Goal: Task Accomplishment & Management: Use online tool/utility

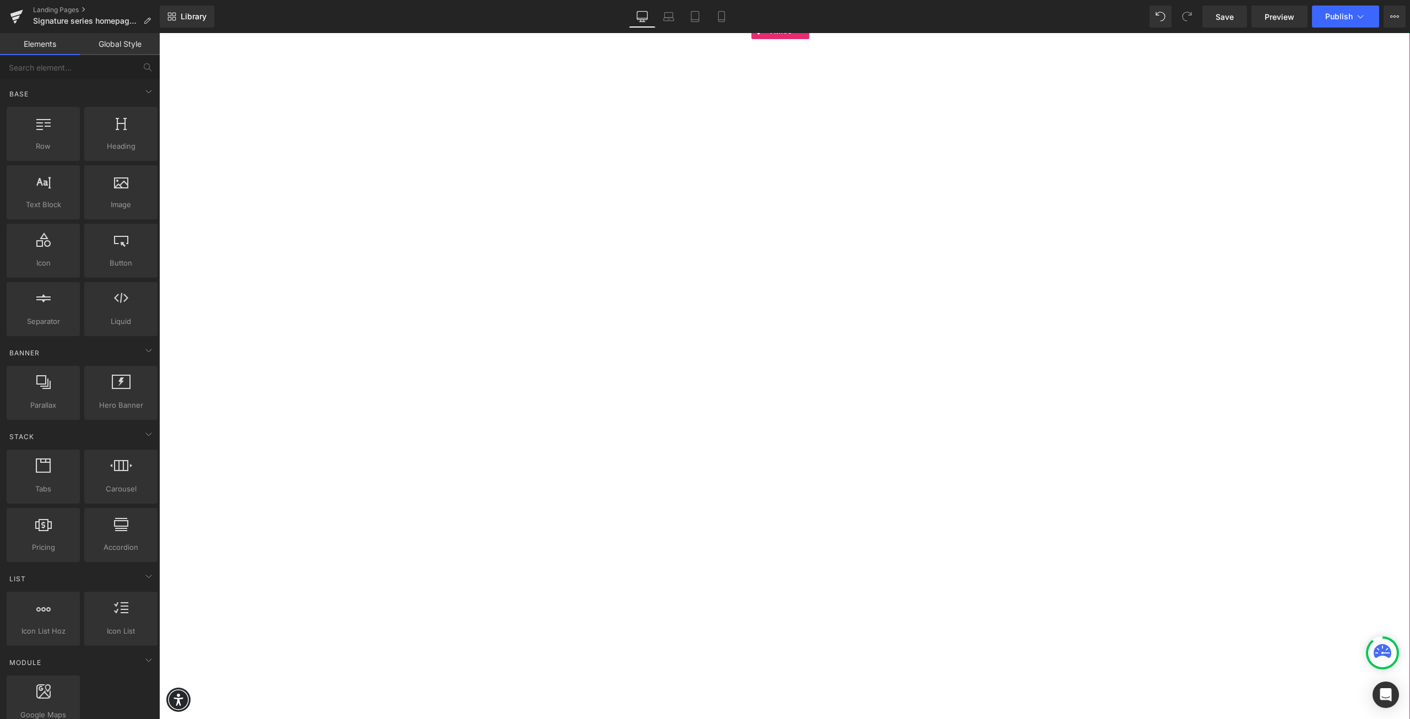
click at [523, 301] on div at bounding box center [784, 381] width 1251 height 717
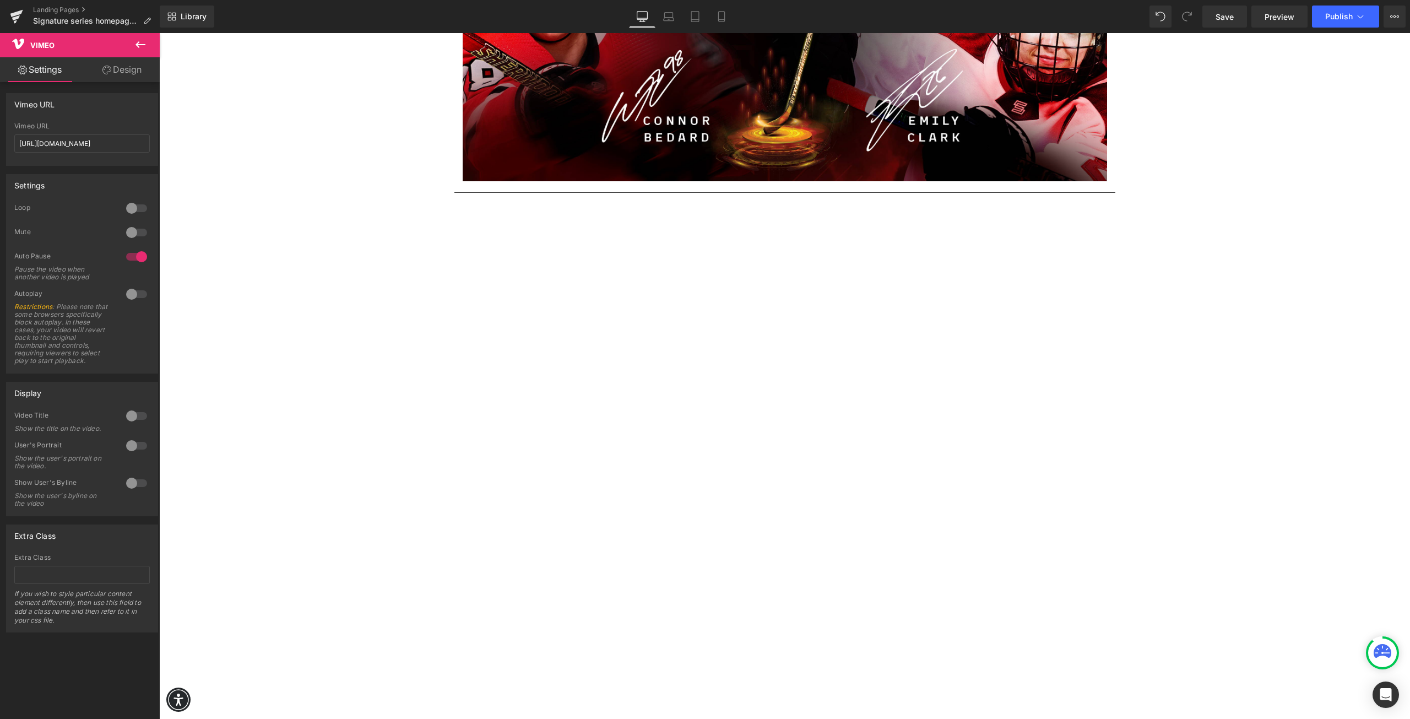
scroll to position [331, 0]
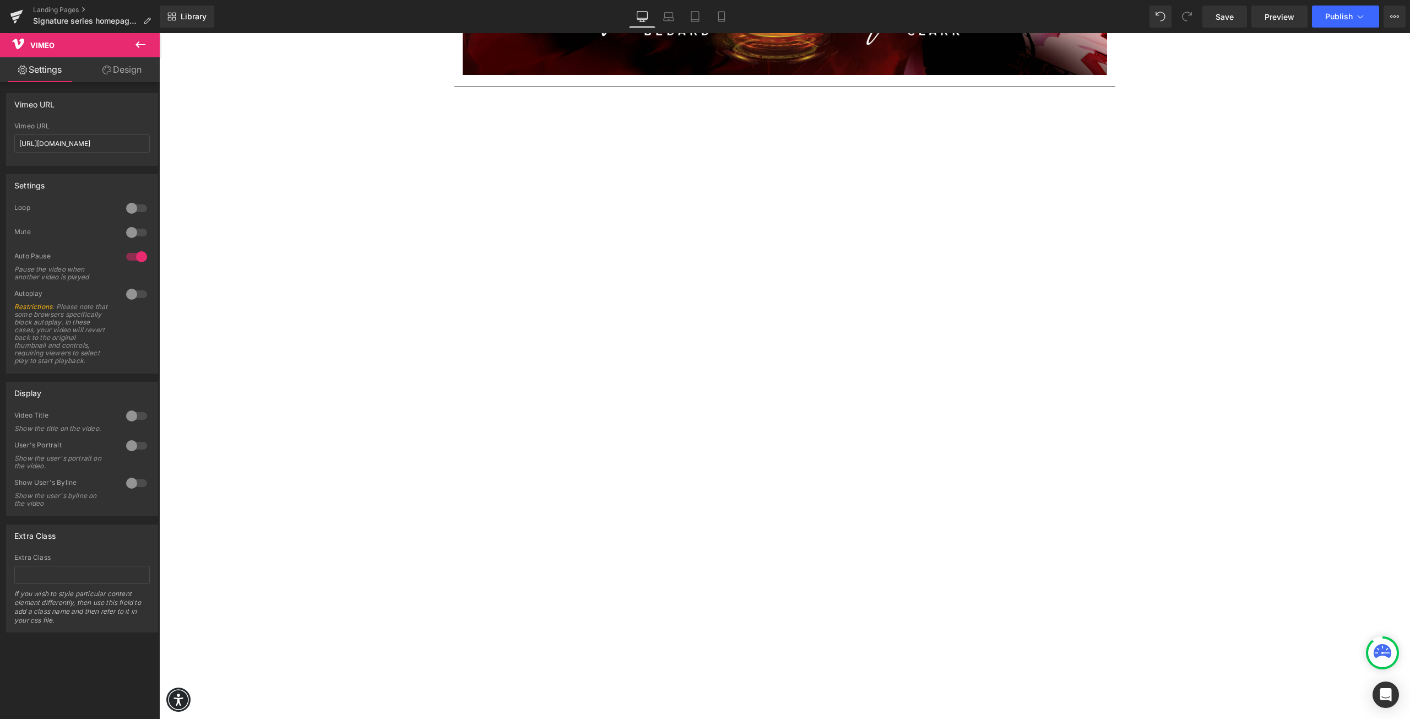
click at [382, 261] on div at bounding box center [784, 450] width 1251 height 717
click at [412, 286] on div at bounding box center [784, 450] width 1251 height 717
click at [802, 99] on div at bounding box center [784, 450] width 1251 height 717
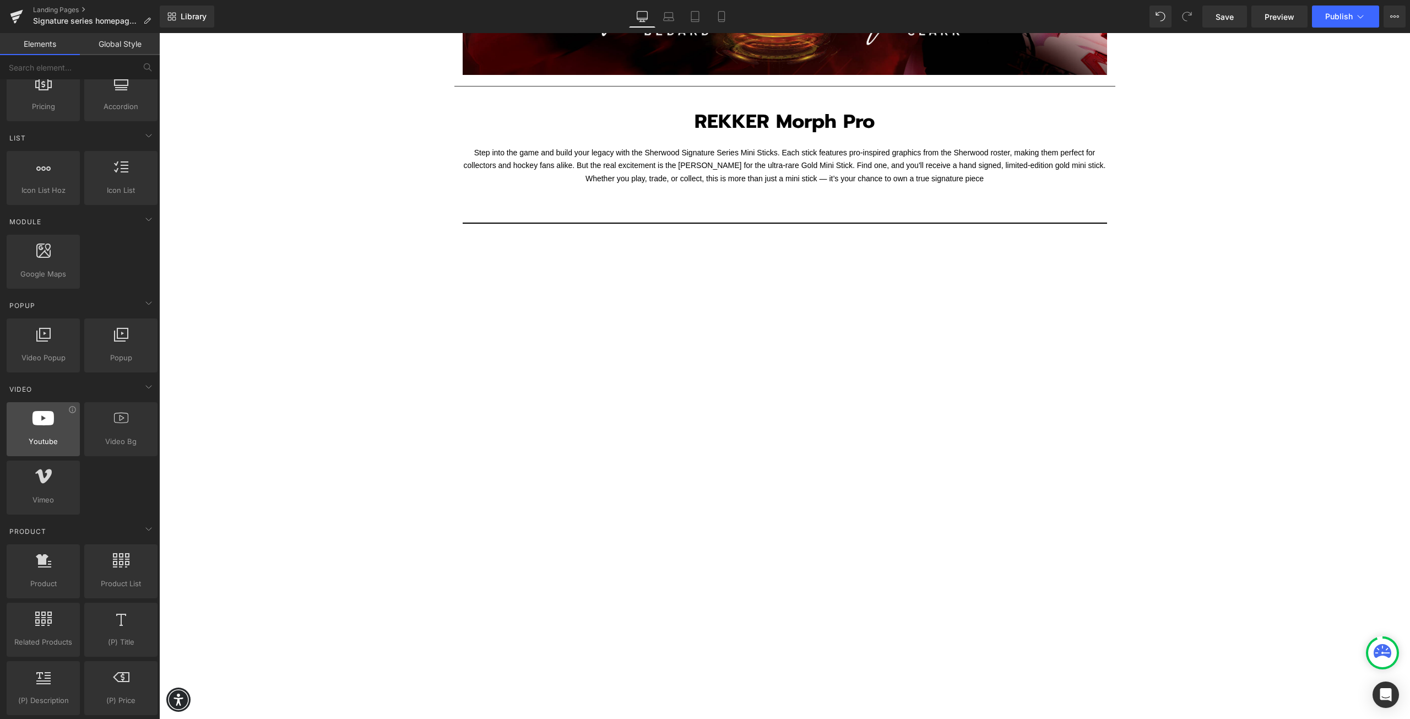
scroll to position [496, 0]
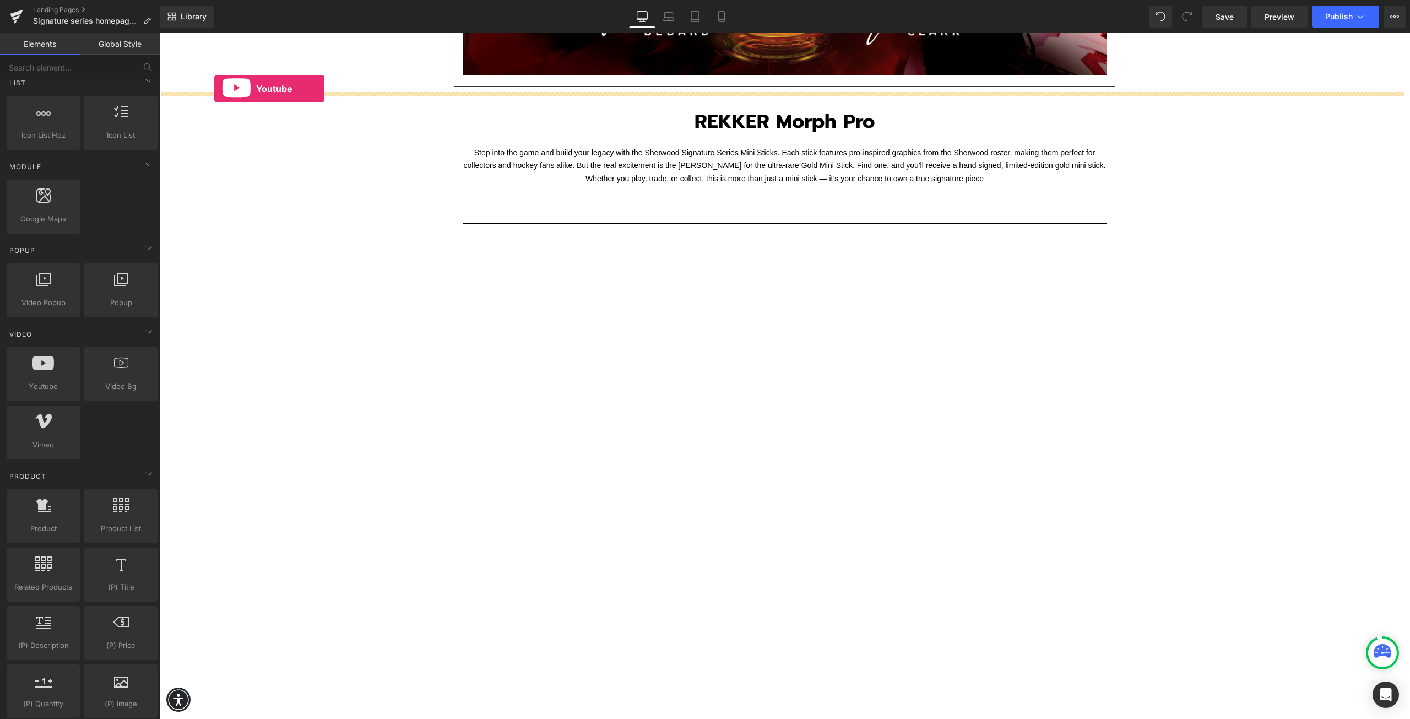
drag, startPoint x: 209, startPoint y: 410, endPoint x: 214, endPoint y: 89, distance: 321.8
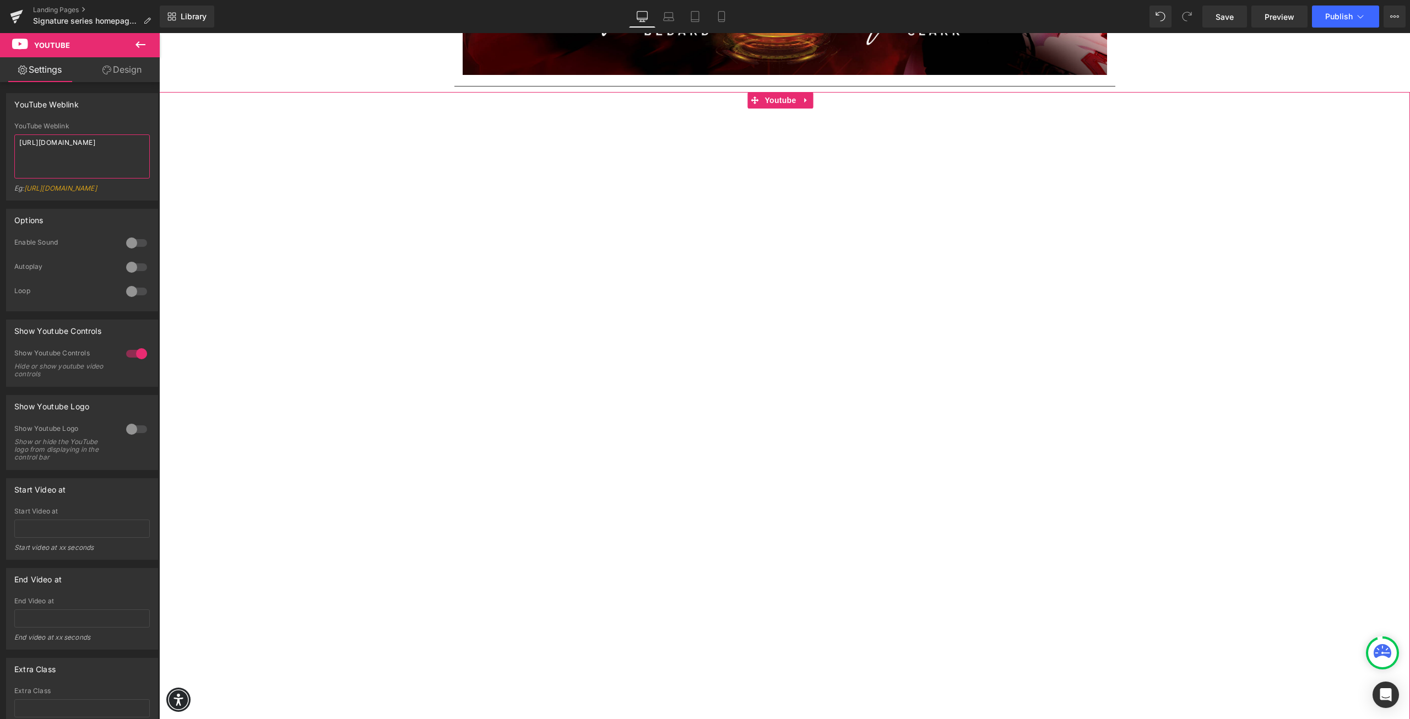
drag, startPoint x: 101, startPoint y: 163, endPoint x: 17, endPoint y: 142, distance: 87.4
click at [17, 142] on textarea "[URL][DOMAIN_NAME]" at bounding box center [82, 156] width 136 height 44
paste textarea "[DOMAIN_NAME][URL]"
type textarea "[URL][DOMAIN_NAME]"
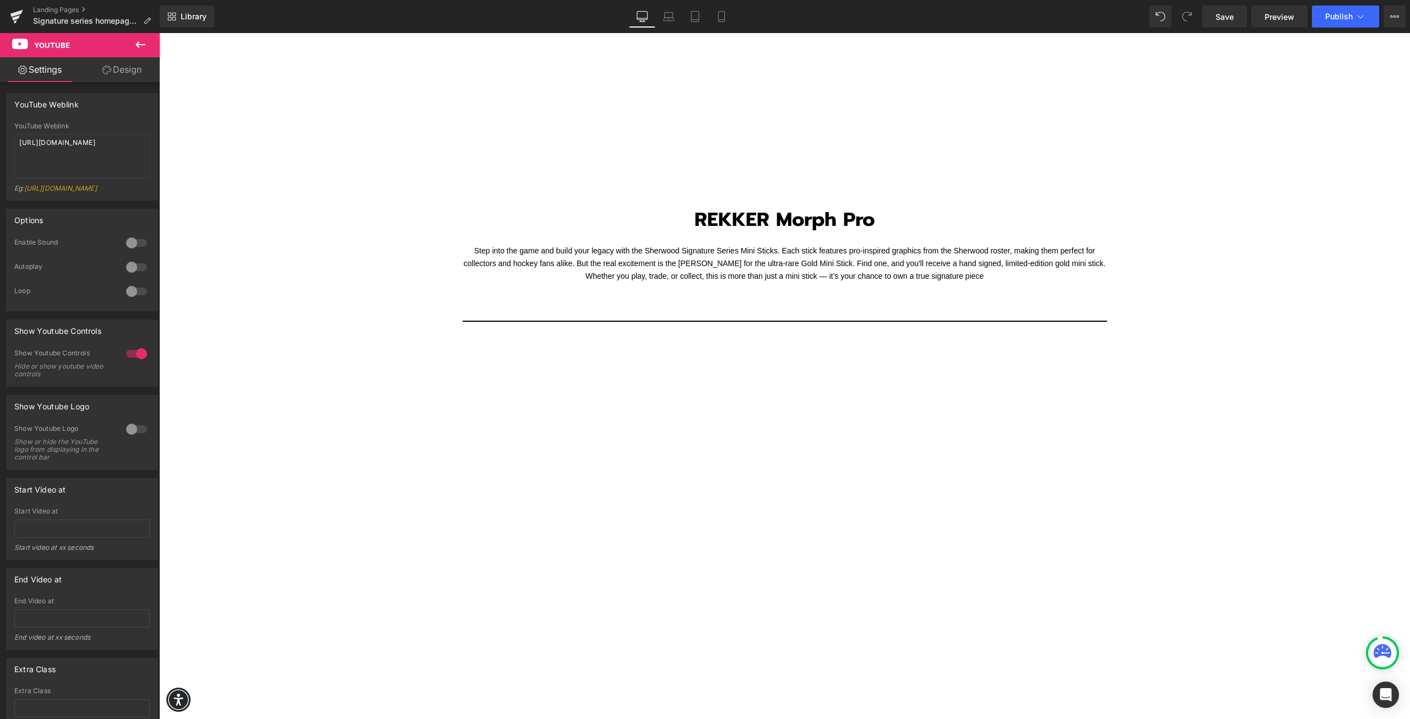
scroll to position [1322, 0]
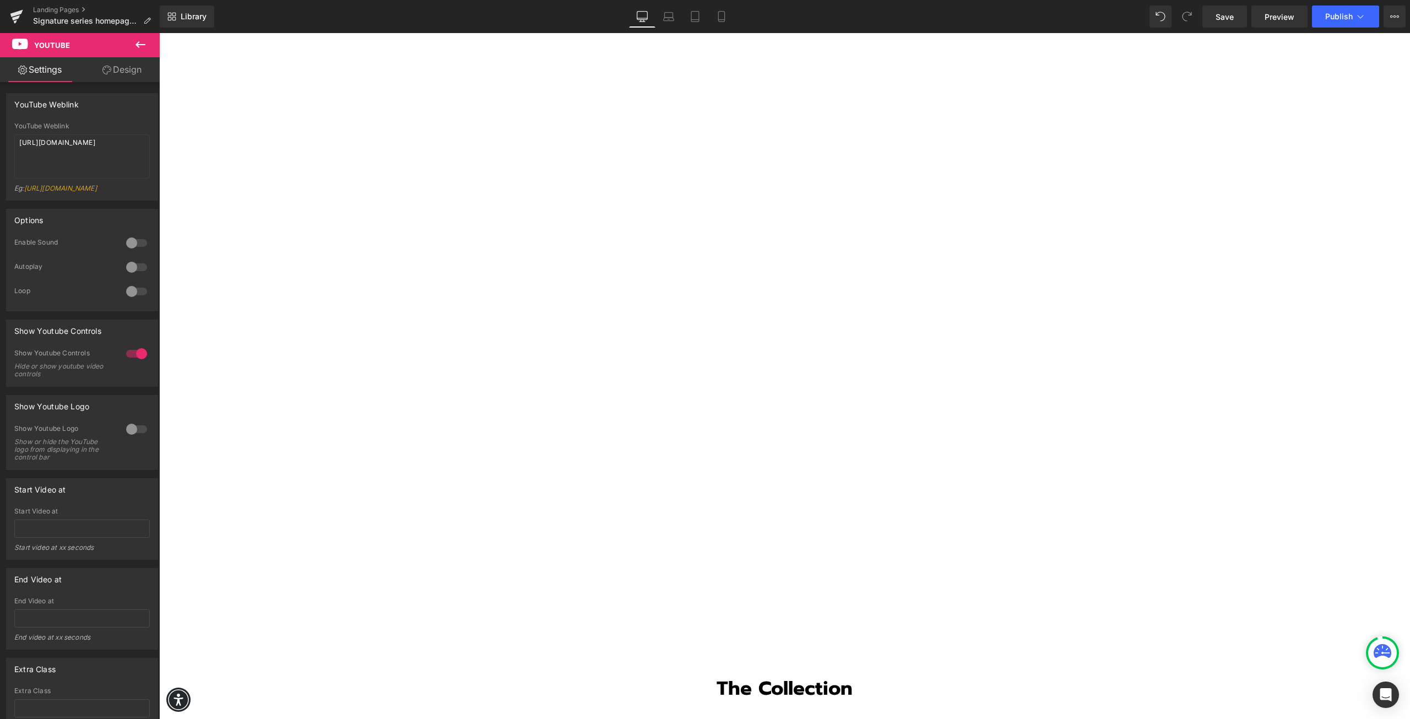
click at [142, 44] on icon at bounding box center [140, 44] width 13 height 13
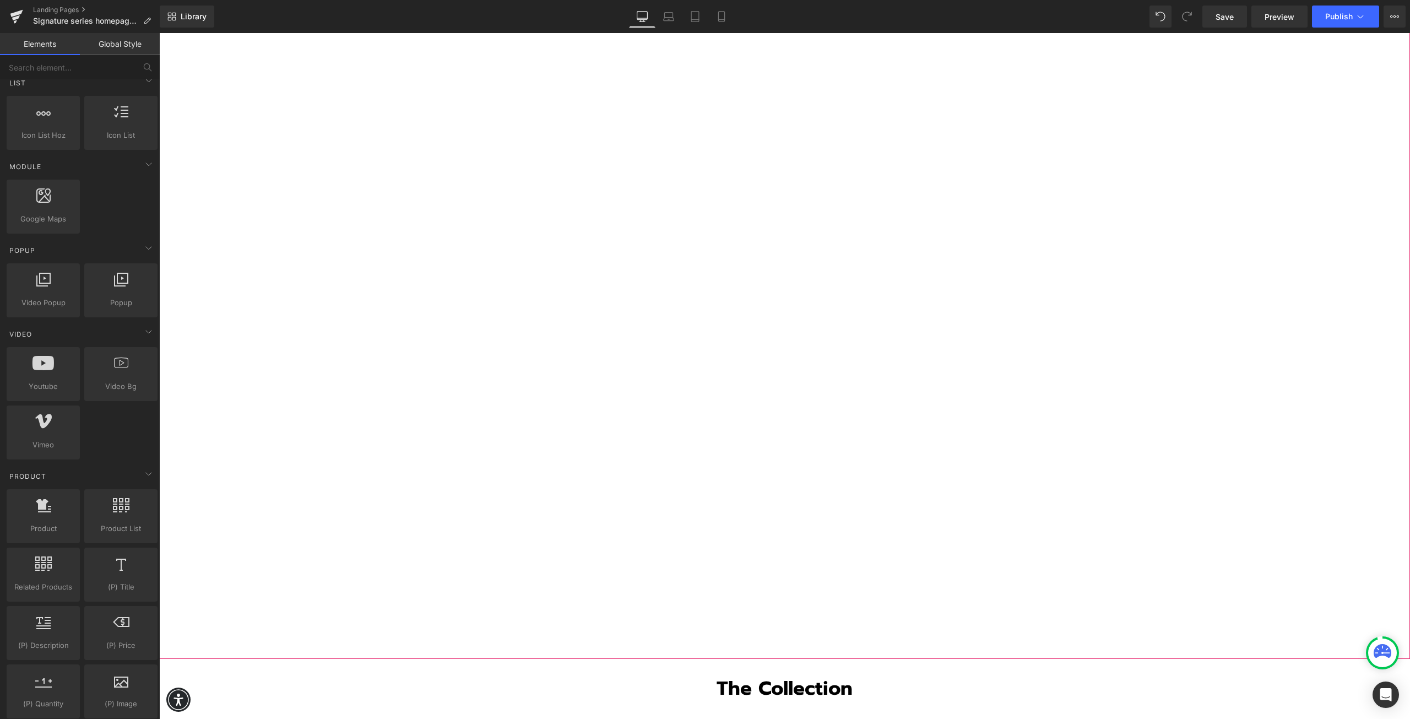
click at [440, 274] on div at bounding box center [784, 300] width 1251 height 717
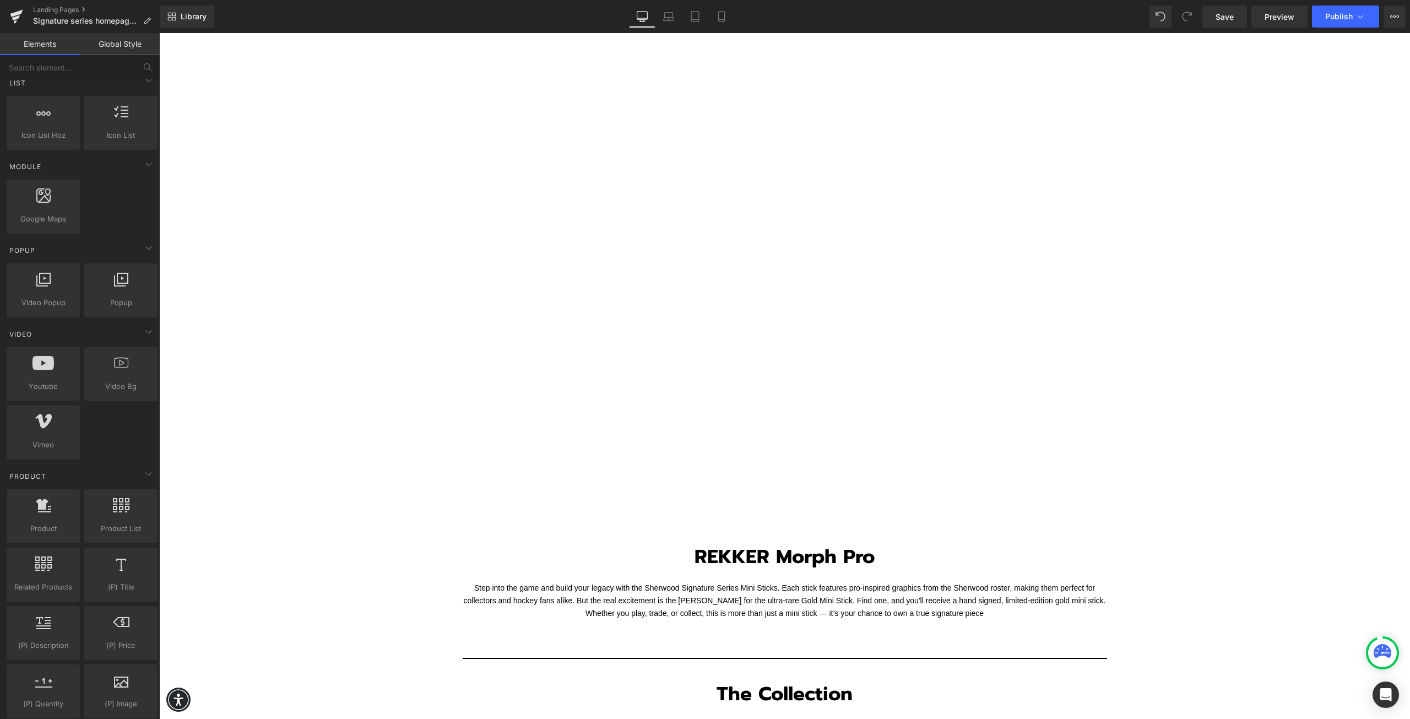
scroll to position [771, 0]
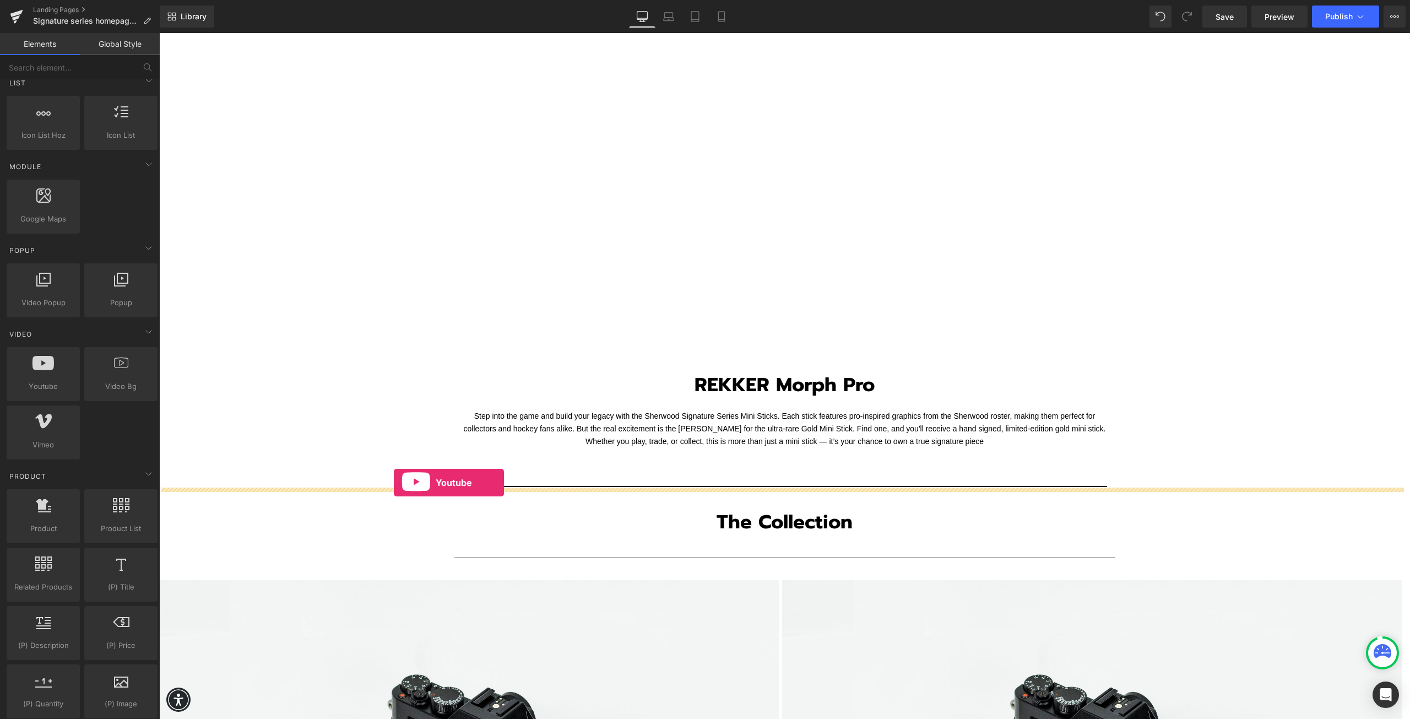
drag, startPoint x: 211, startPoint y: 423, endPoint x: 392, endPoint y: 483, distance: 191.0
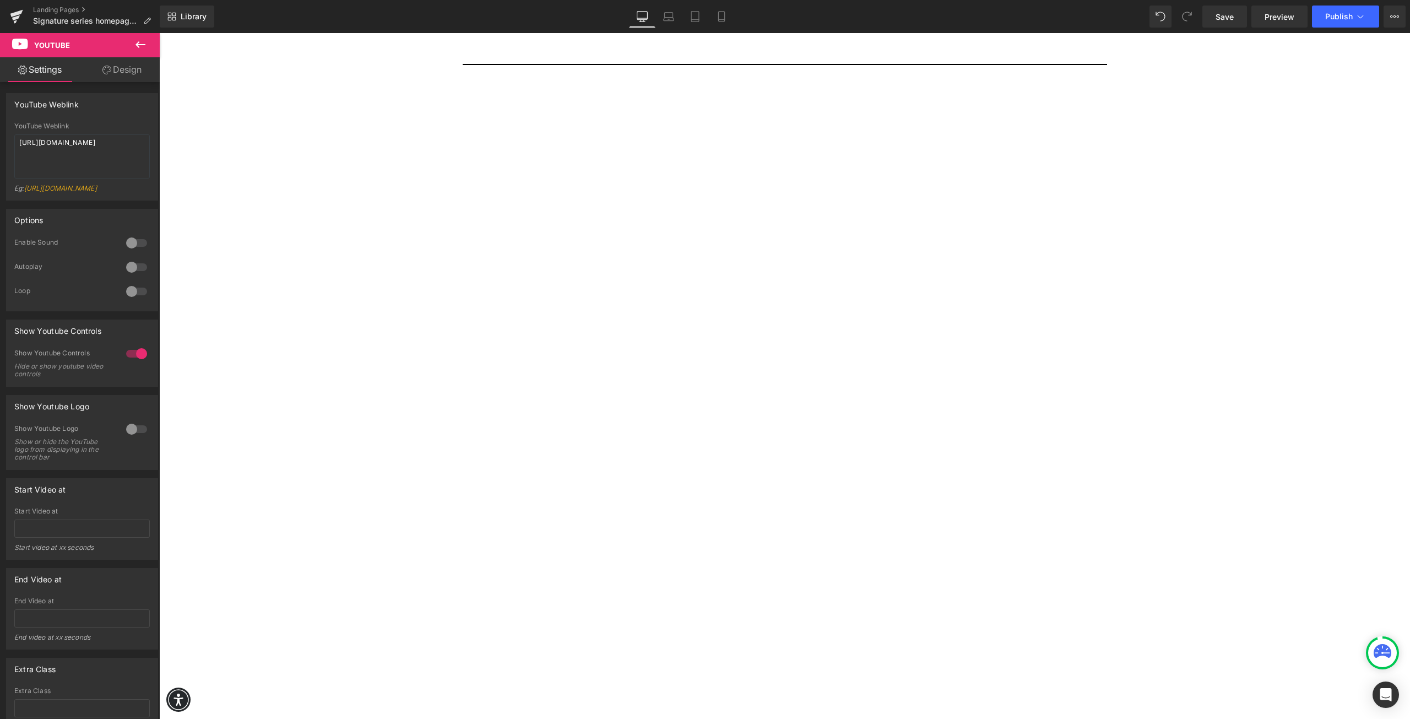
scroll to position [1212, 0]
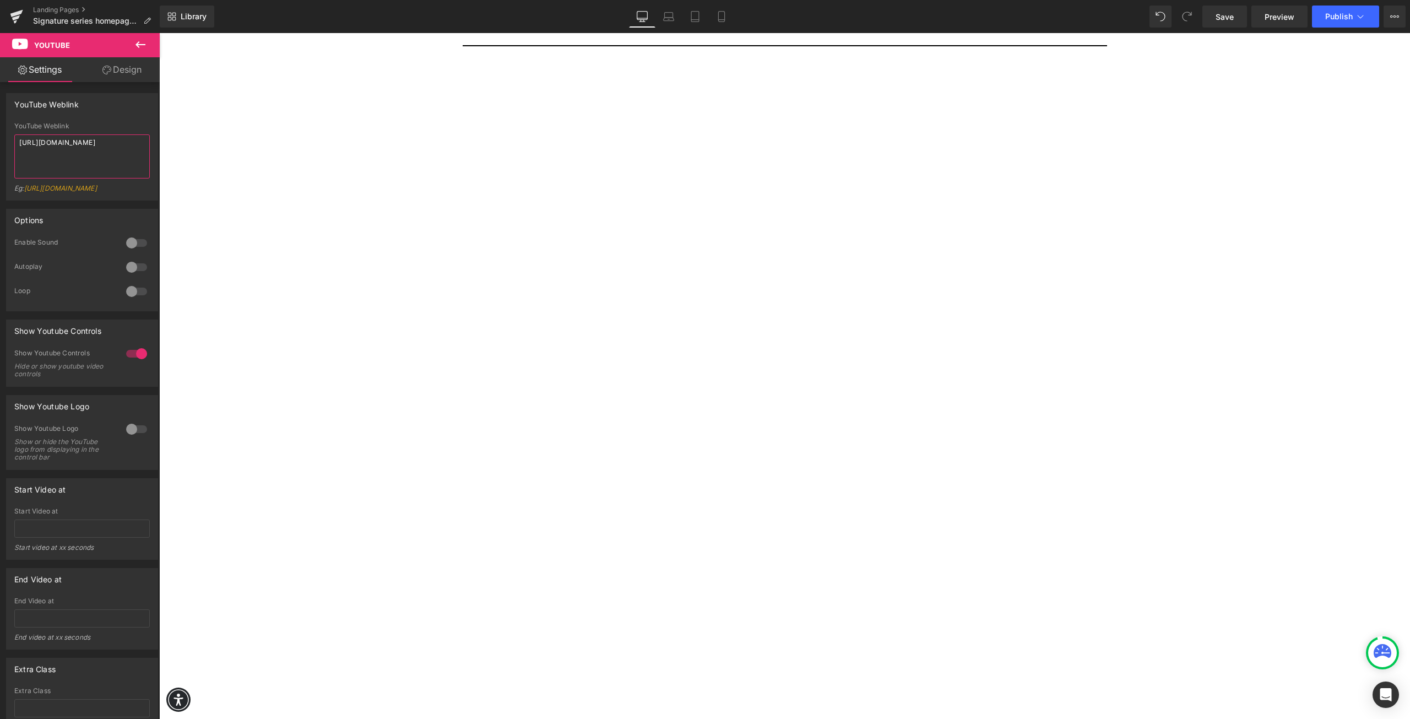
drag, startPoint x: 89, startPoint y: 151, endPoint x: -12, endPoint y: 179, distance: 104.0
click at [0, 179] on html "Youtube You are previewing how the will restyle your page. You can not edit Ele…" at bounding box center [705, 359] width 1410 height 719
click at [90, 165] on textarea "[URL][DOMAIN_NAME]" at bounding box center [82, 156] width 136 height 44
drag, startPoint x: 83, startPoint y: 153, endPoint x: 18, endPoint y: 143, distance: 65.9
click at [18, 143] on textarea "[URL][DOMAIN_NAME]" at bounding box center [82, 156] width 136 height 44
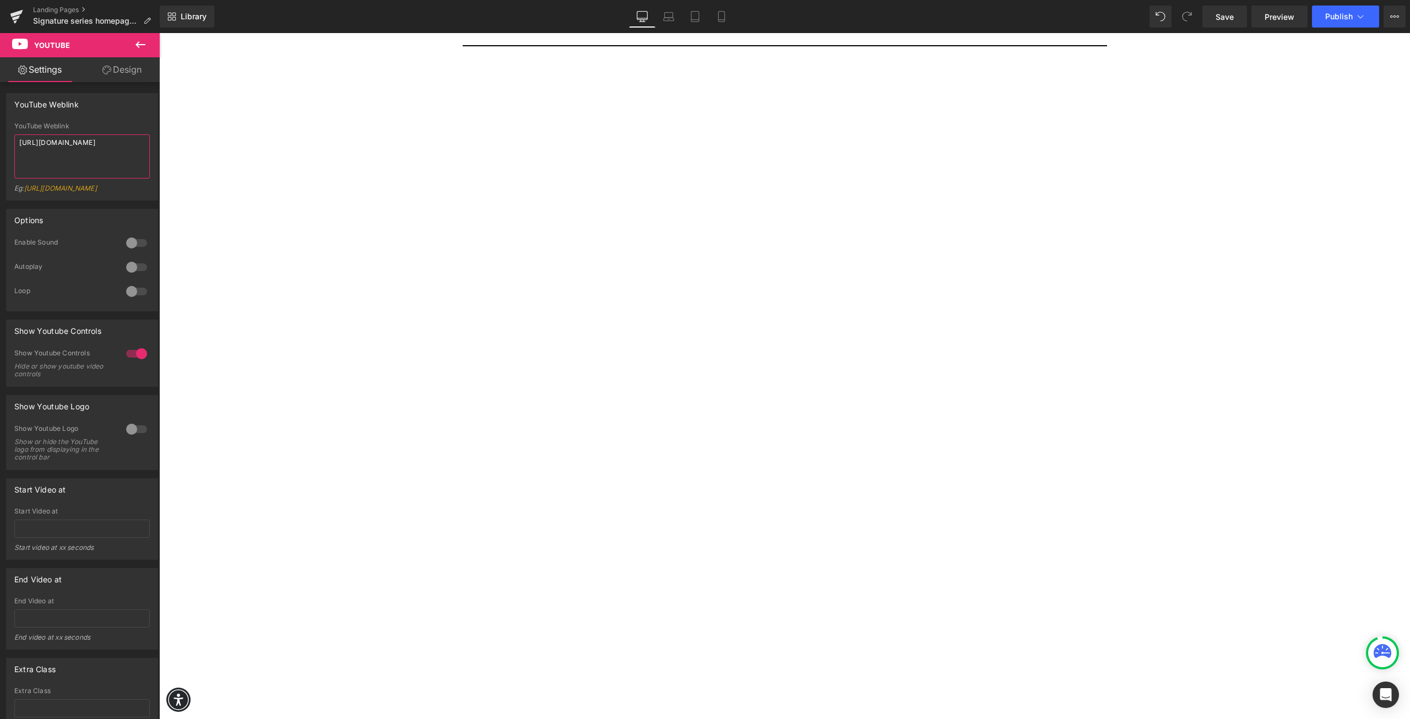
paste textarea "[DOMAIN_NAME][URL]"
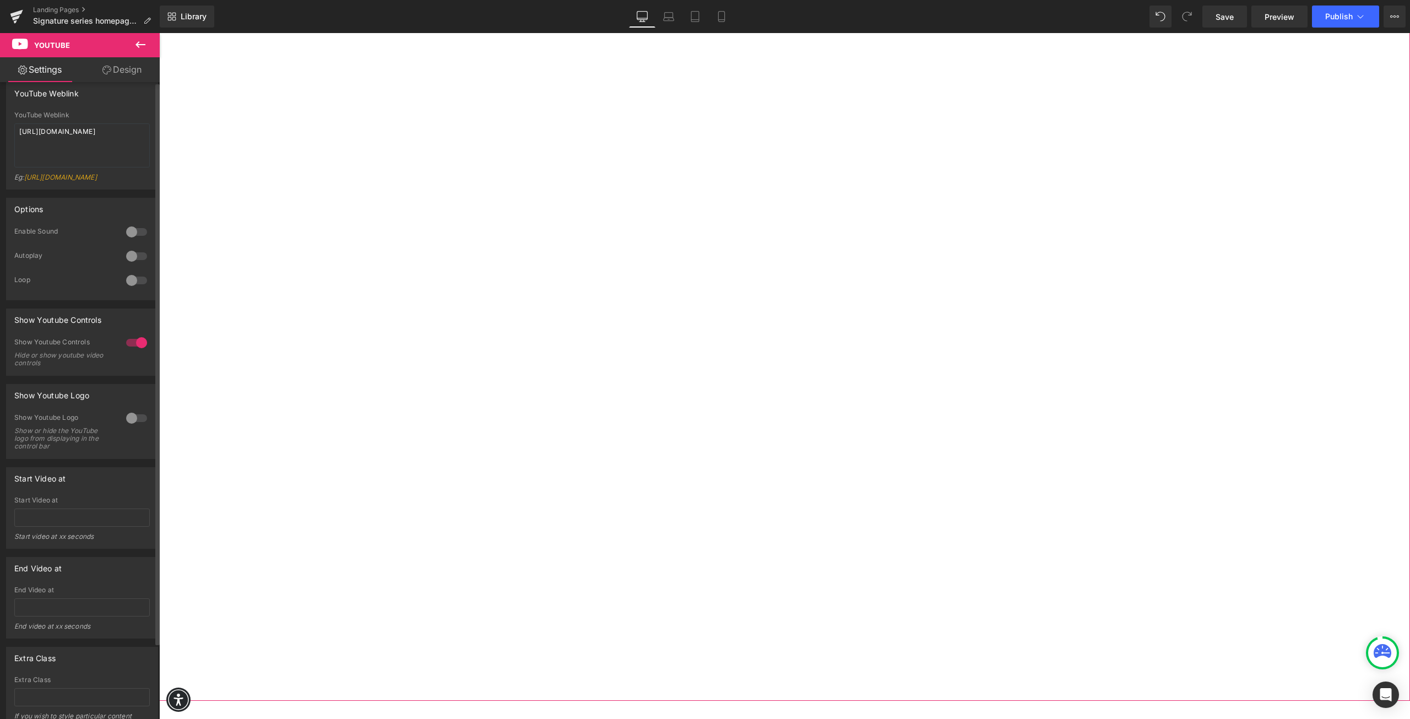
scroll to position [0, 0]
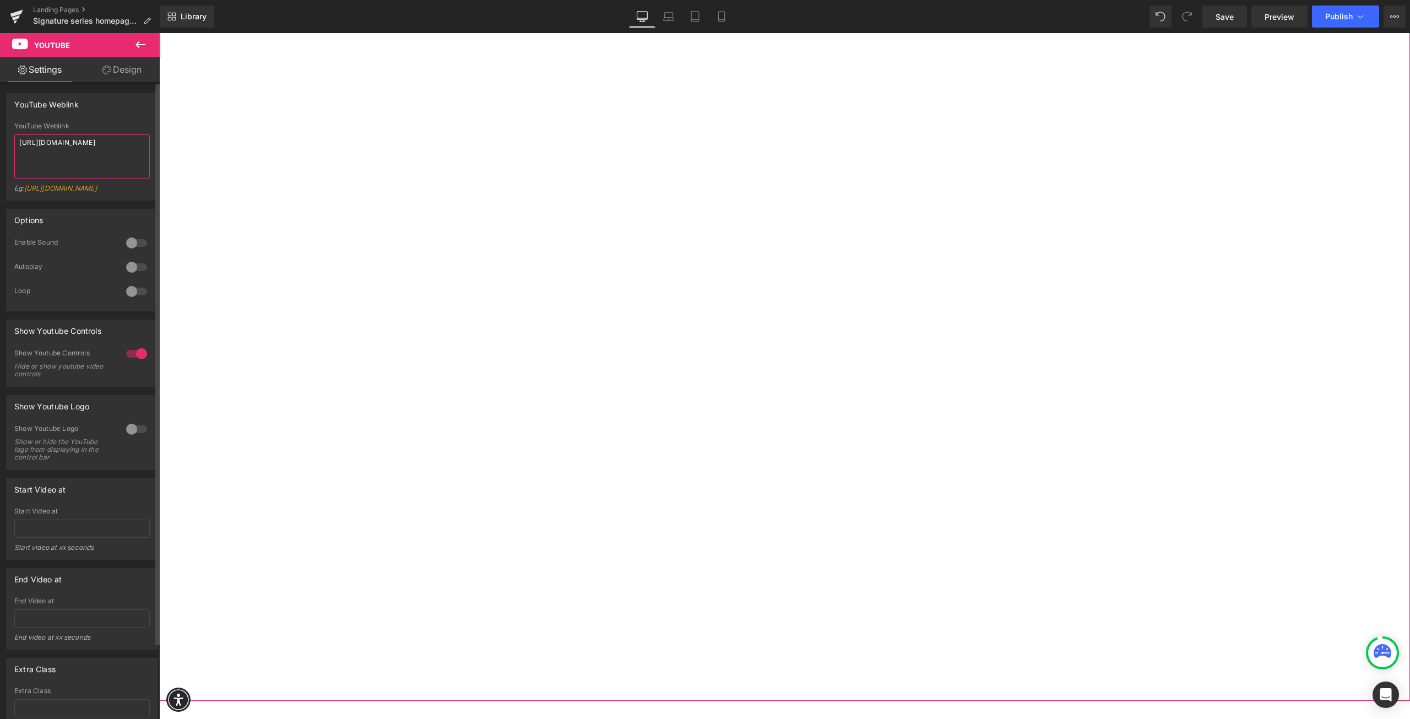
click at [73, 160] on textarea "[URL][DOMAIN_NAME]" at bounding box center [82, 156] width 136 height 44
drag, startPoint x: 112, startPoint y: 145, endPoint x: 98, endPoint y: 147, distance: 15.0
click at [98, 147] on textarea "[URL][DOMAIN_NAME]" at bounding box center [82, 156] width 136 height 44
drag, startPoint x: 115, startPoint y: 141, endPoint x: 89, endPoint y: 143, distance: 26.5
click at [89, 143] on textarea "[URL][DOMAIN_NAME]" at bounding box center [82, 156] width 136 height 44
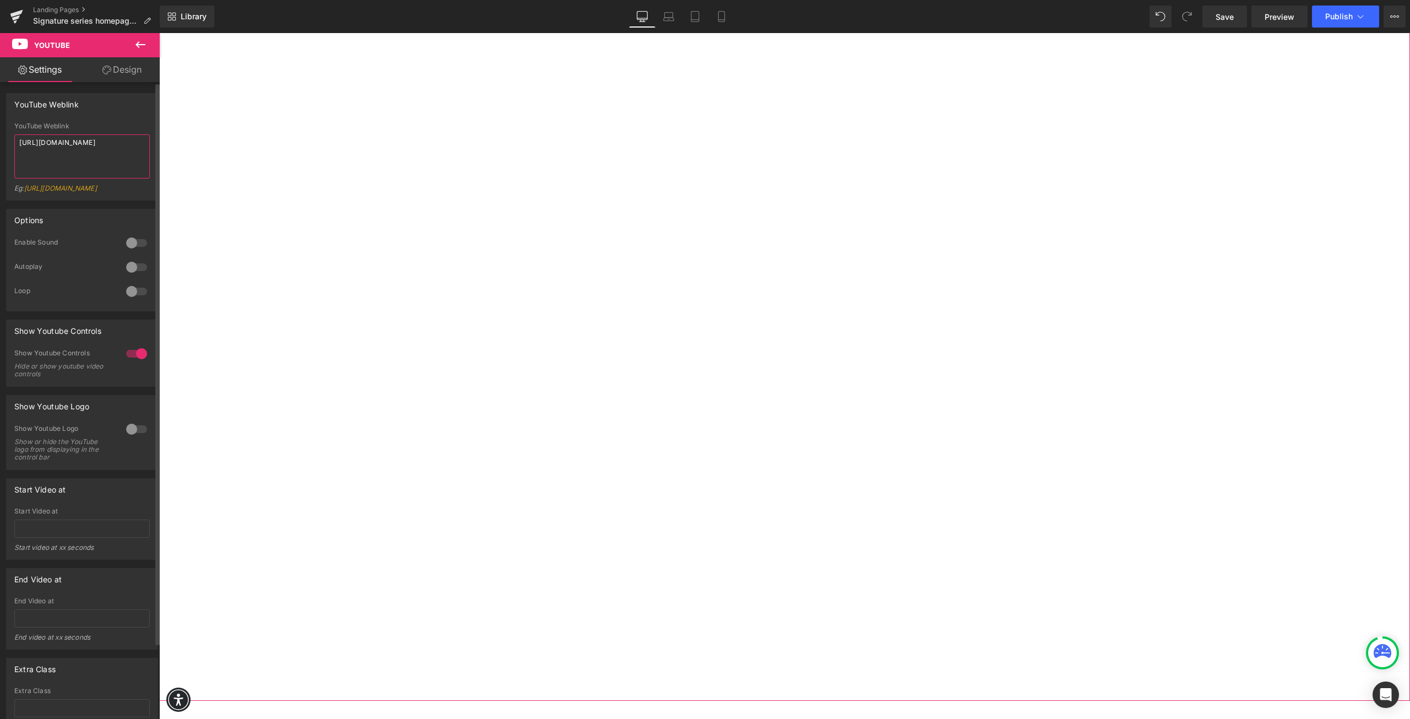
paste textarea "embed"
type textarea "[URL][DOMAIN_NAME]"
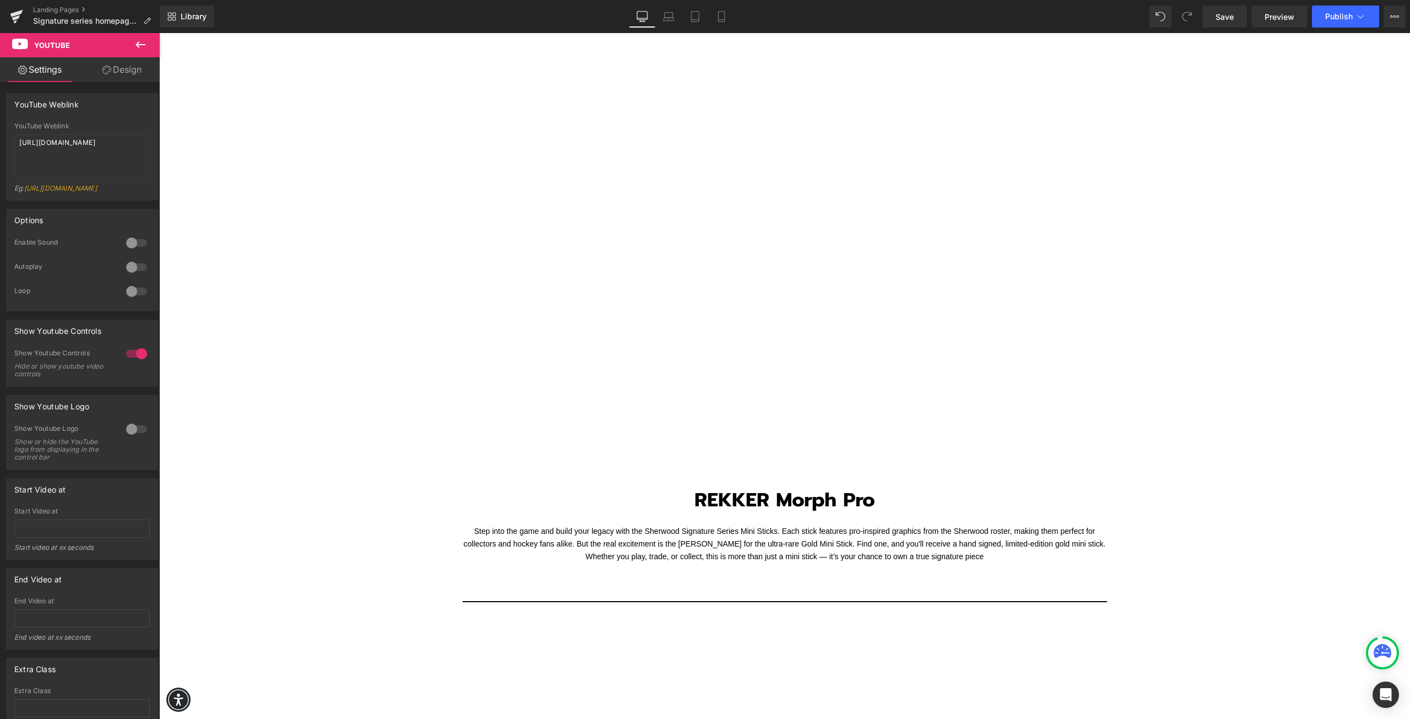
scroll to position [661, 0]
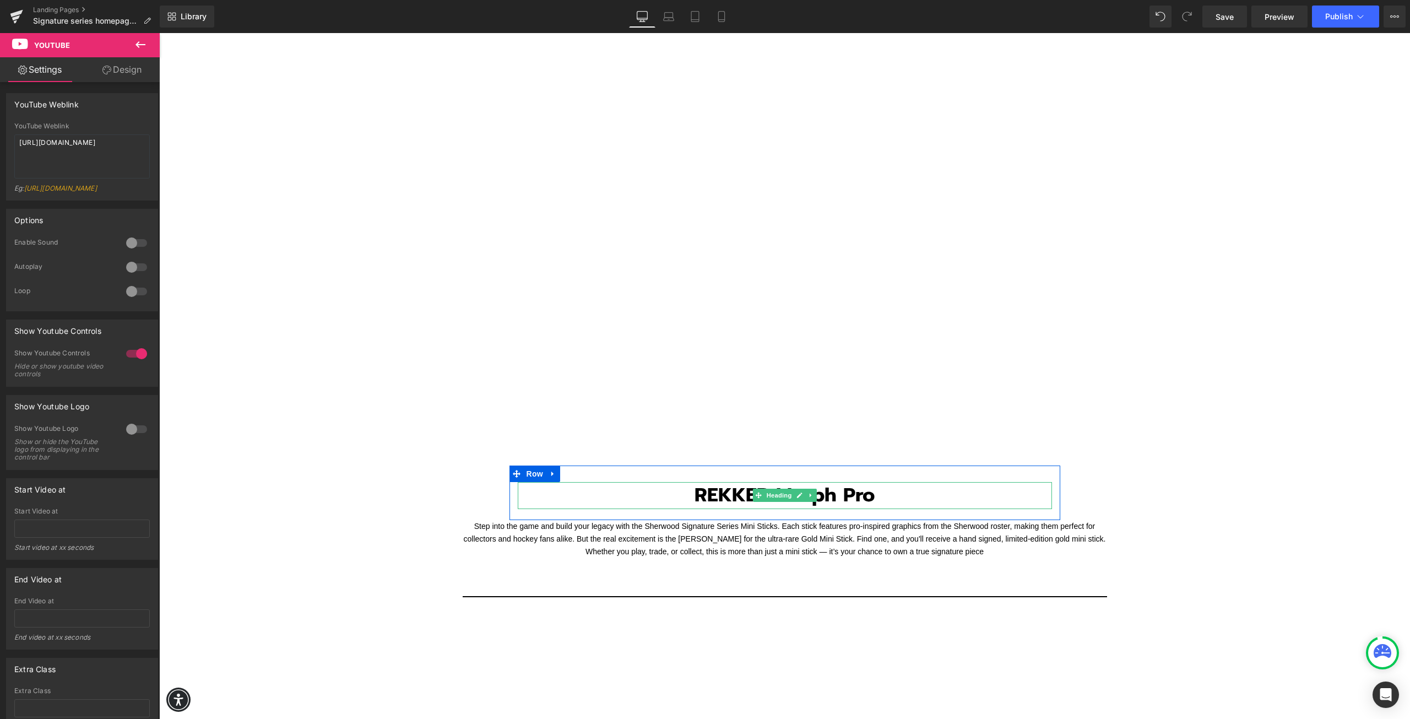
drag, startPoint x: 877, startPoint y: 493, endPoint x: 863, endPoint y: 492, distance: 13.3
click at [877, 493] on h1 "REKKER Morph Pro" at bounding box center [785, 495] width 534 height 26
click at [869, 492] on strong "REKKER Morph Pro" at bounding box center [785, 494] width 180 height 29
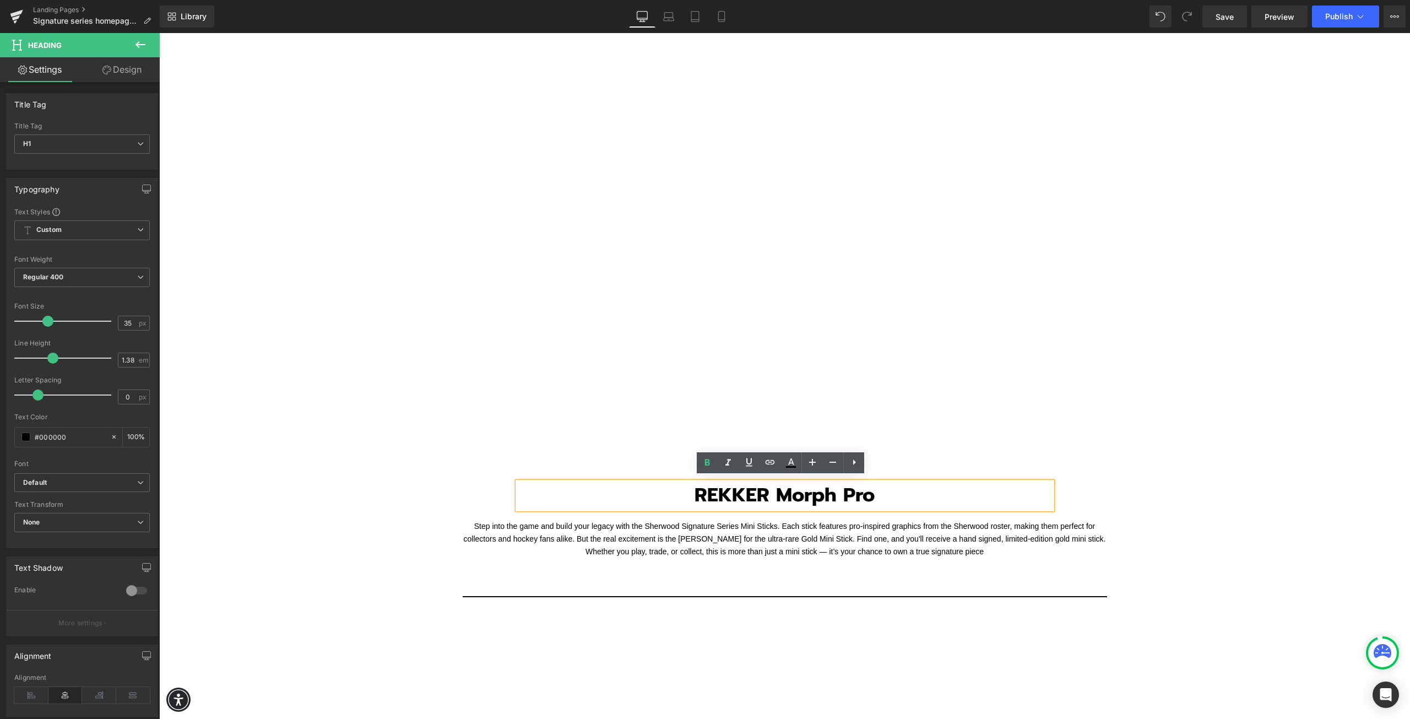
click at [867, 492] on strong "REKKER Morph Pro" at bounding box center [785, 494] width 180 height 29
drag, startPoint x: 868, startPoint y: 495, endPoint x: 693, endPoint y: 494, distance: 175.2
click at [695, 494] on strong "REKKER Morph Pro" at bounding box center [785, 494] width 180 height 29
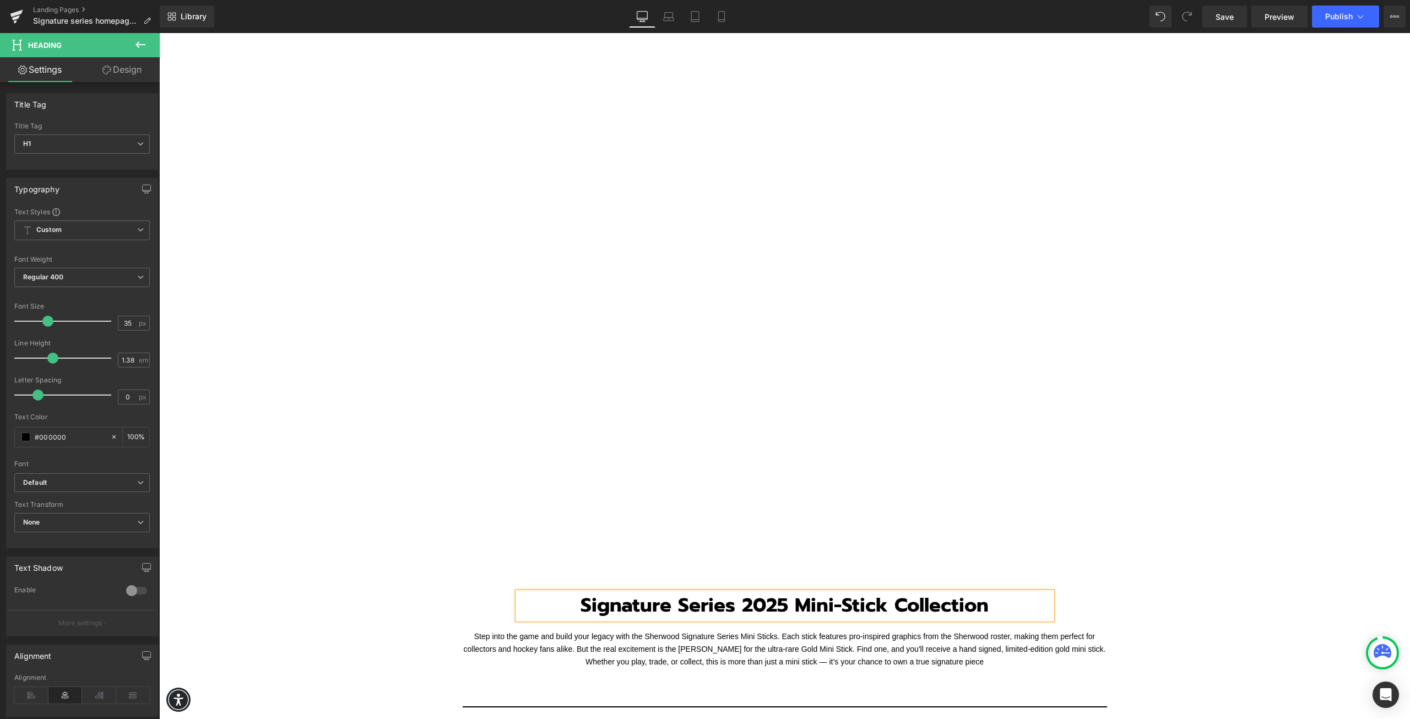
scroll to position [771, 0]
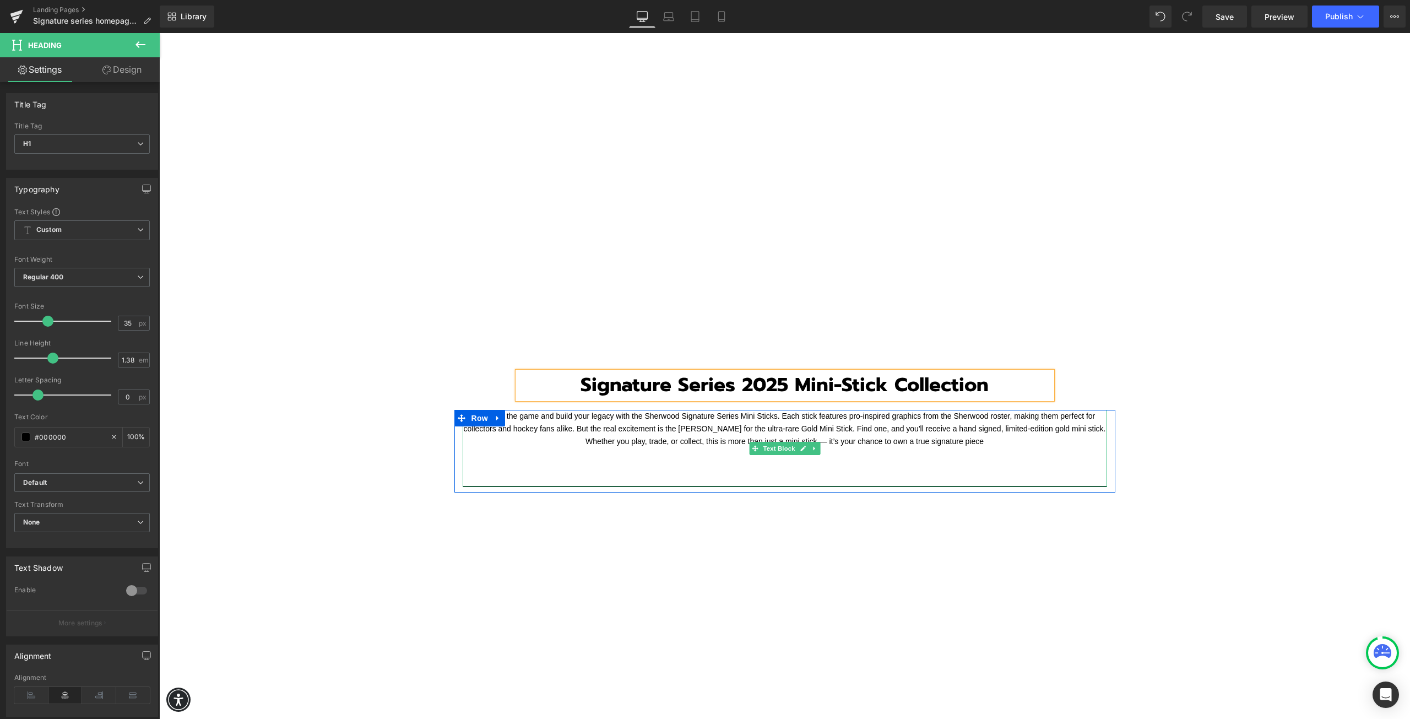
click at [873, 435] on font "Step into the game and build your legacy with the Sherwood Signature Series Min…" at bounding box center [785, 429] width 642 height 35
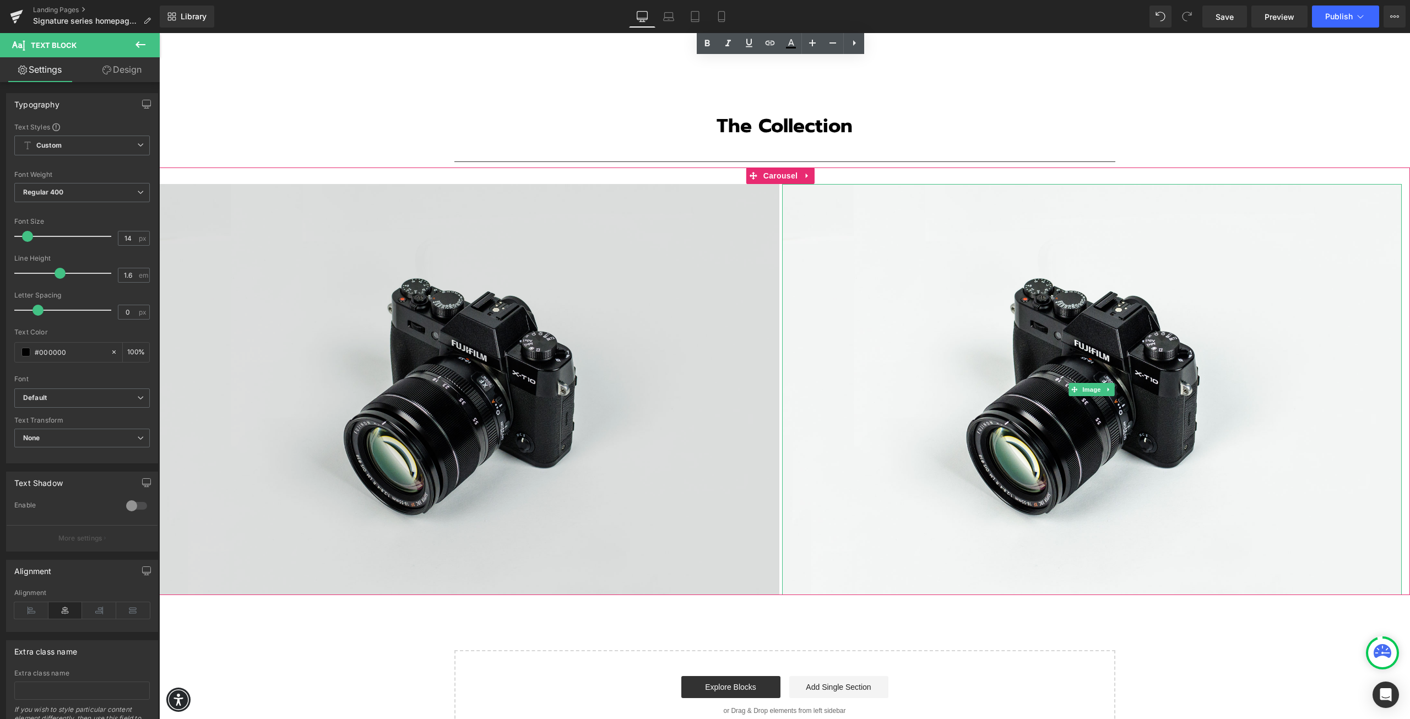
scroll to position [1873, 0]
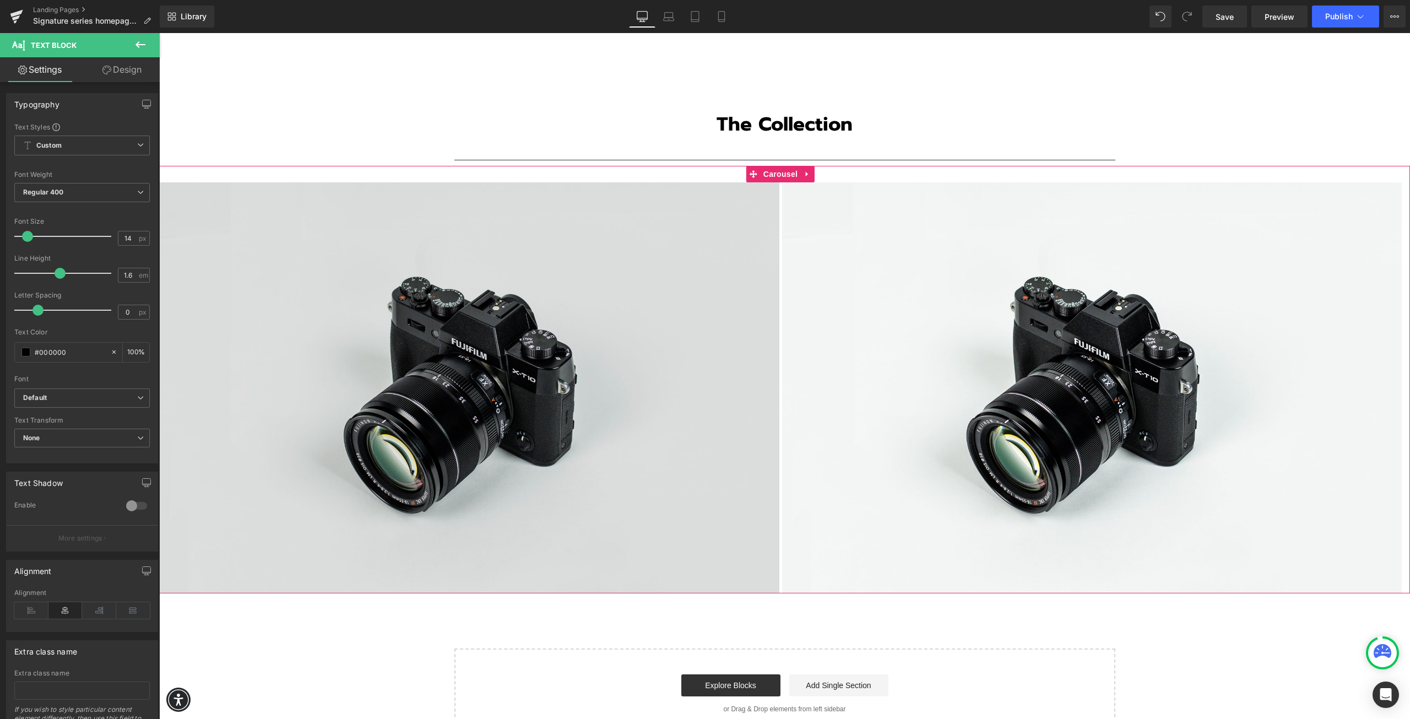
click at [396, 285] on img at bounding box center [469, 387] width 620 height 411
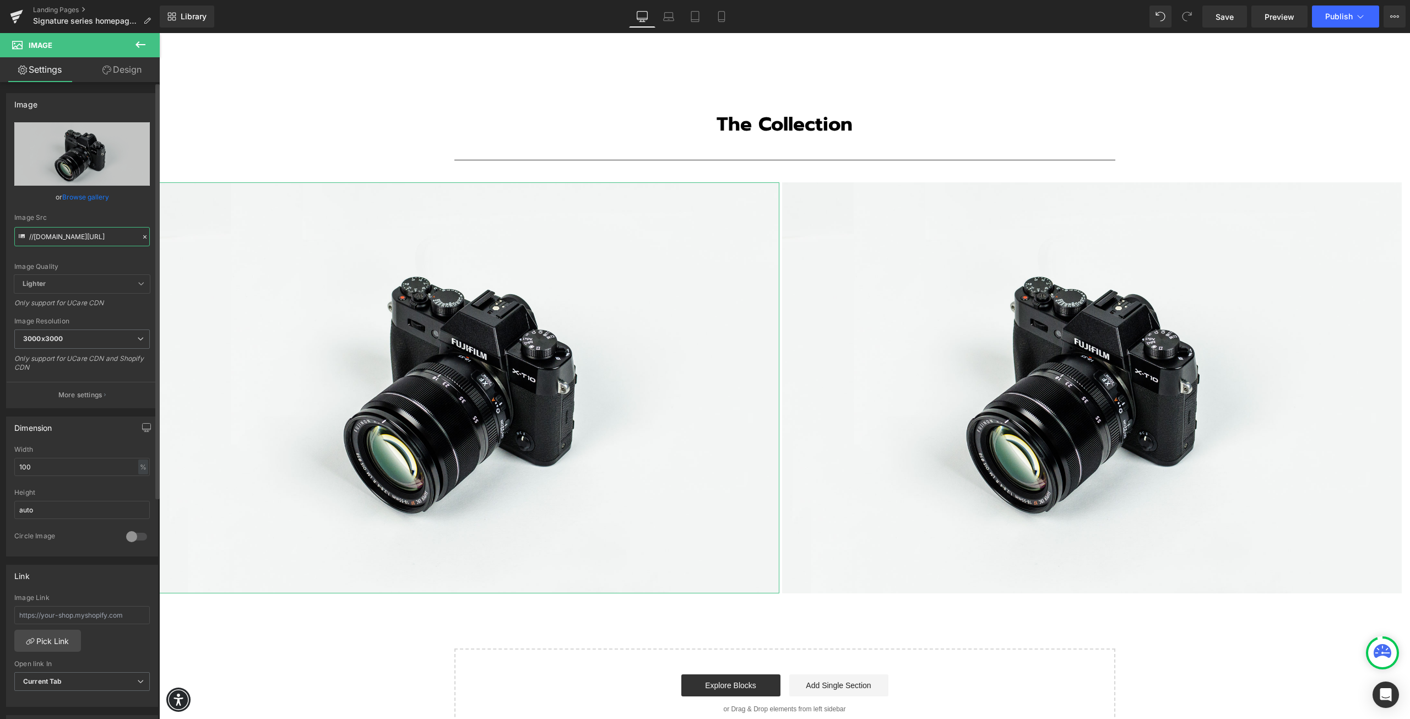
click at [47, 236] on input "//[DOMAIN_NAME][URL]" at bounding box center [82, 236] width 136 height 19
paste input "[URL][DOMAIN_NAME][PERSON_NAME]"
type input "[URL][DOMAIN_NAME][PERSON_NAME]"
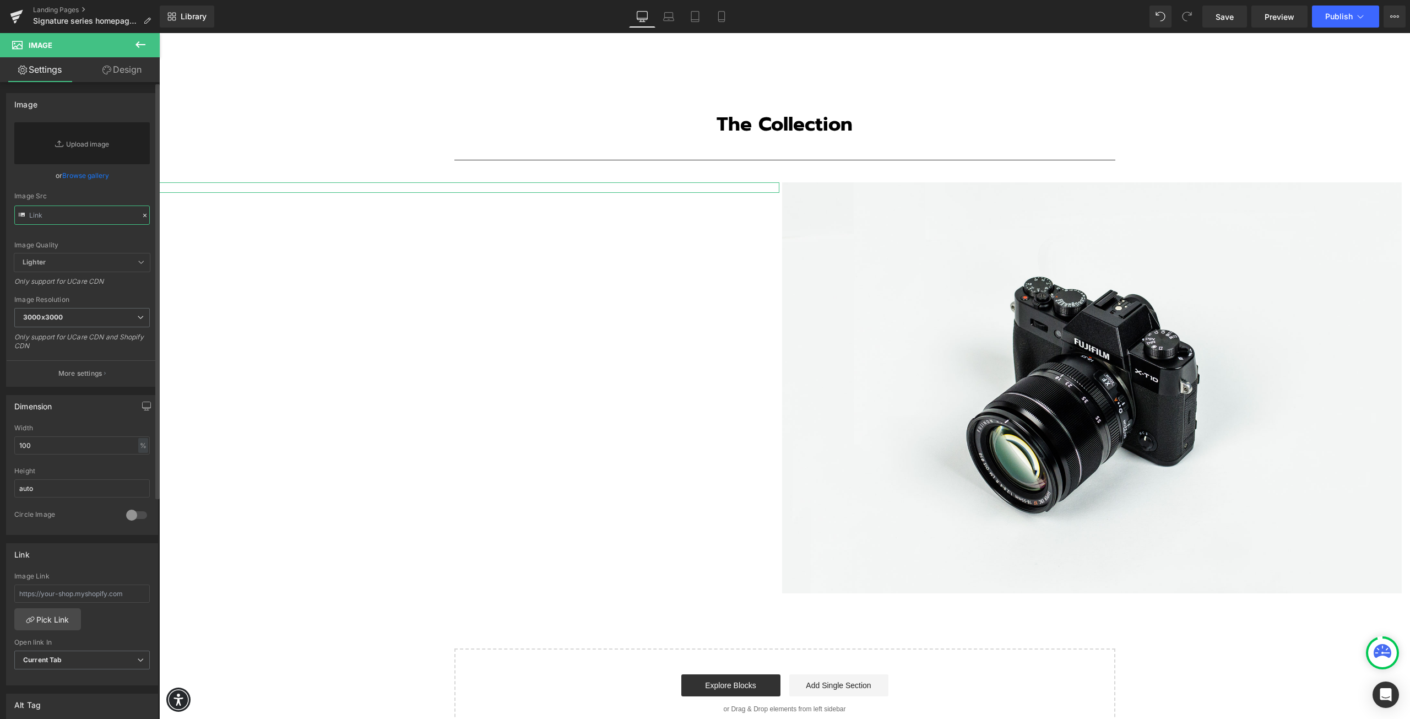
scroll to position [0, 0]
paste input "[URL][DOMAIN_NAME][PERSON_NAME]"
type input "[URL][DOMAIN_NAME][PERSON_NAME]"
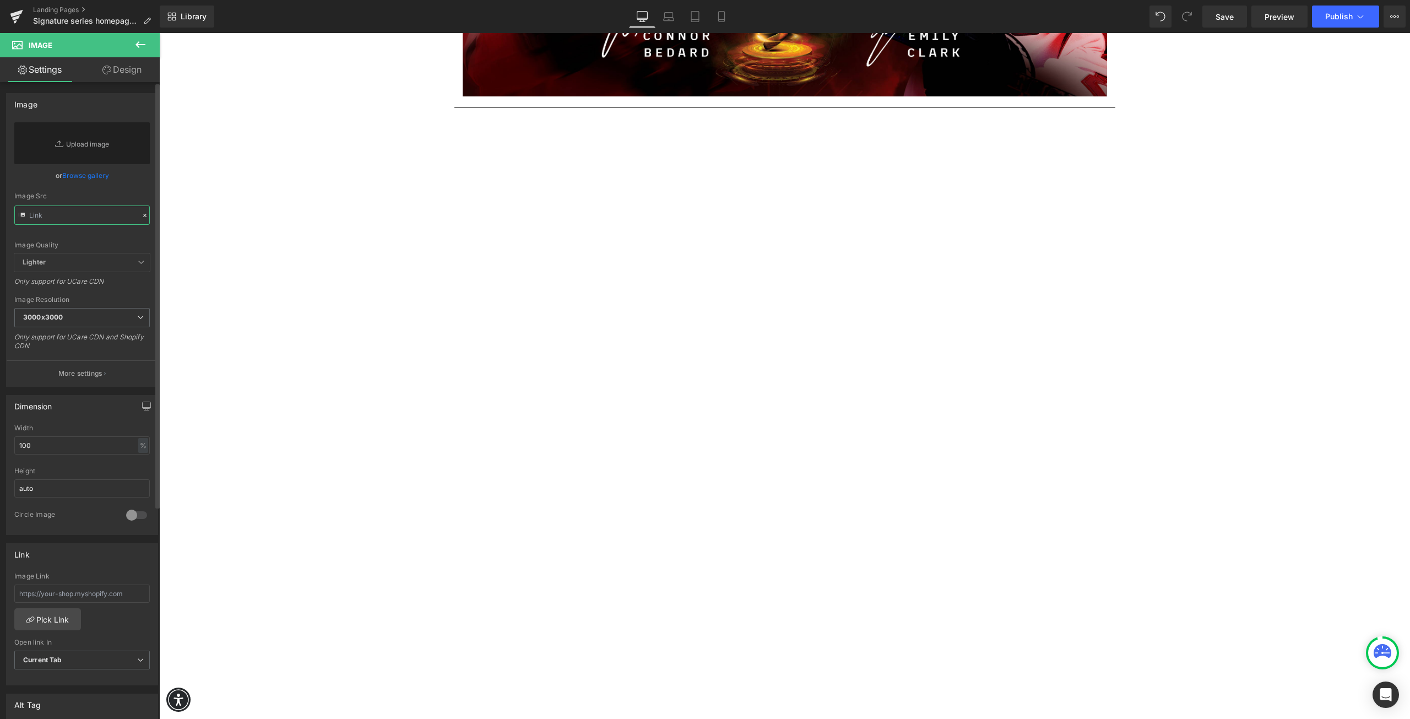
scroll to position [220, 0]
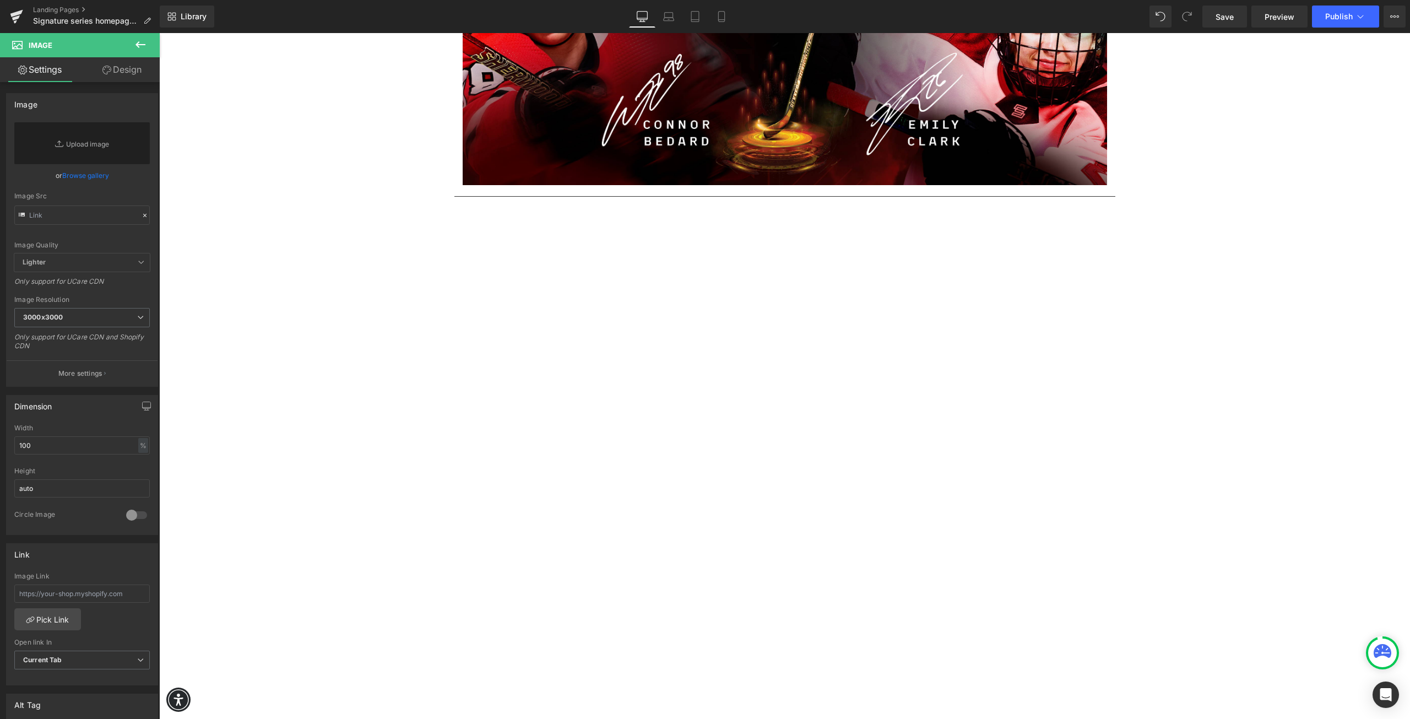
click at [138, 44] on icon at bounding box center [141, 44] width 10 height 7
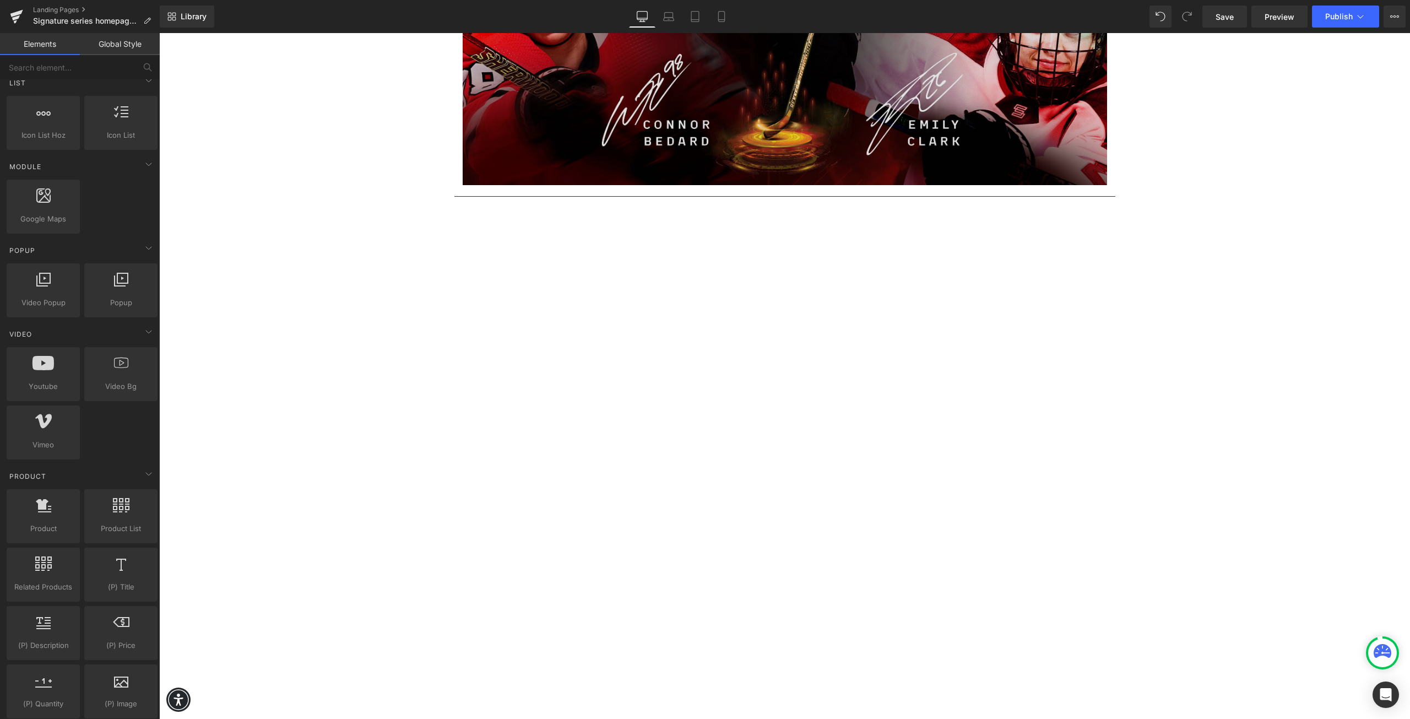
scroll to position [0, 0]
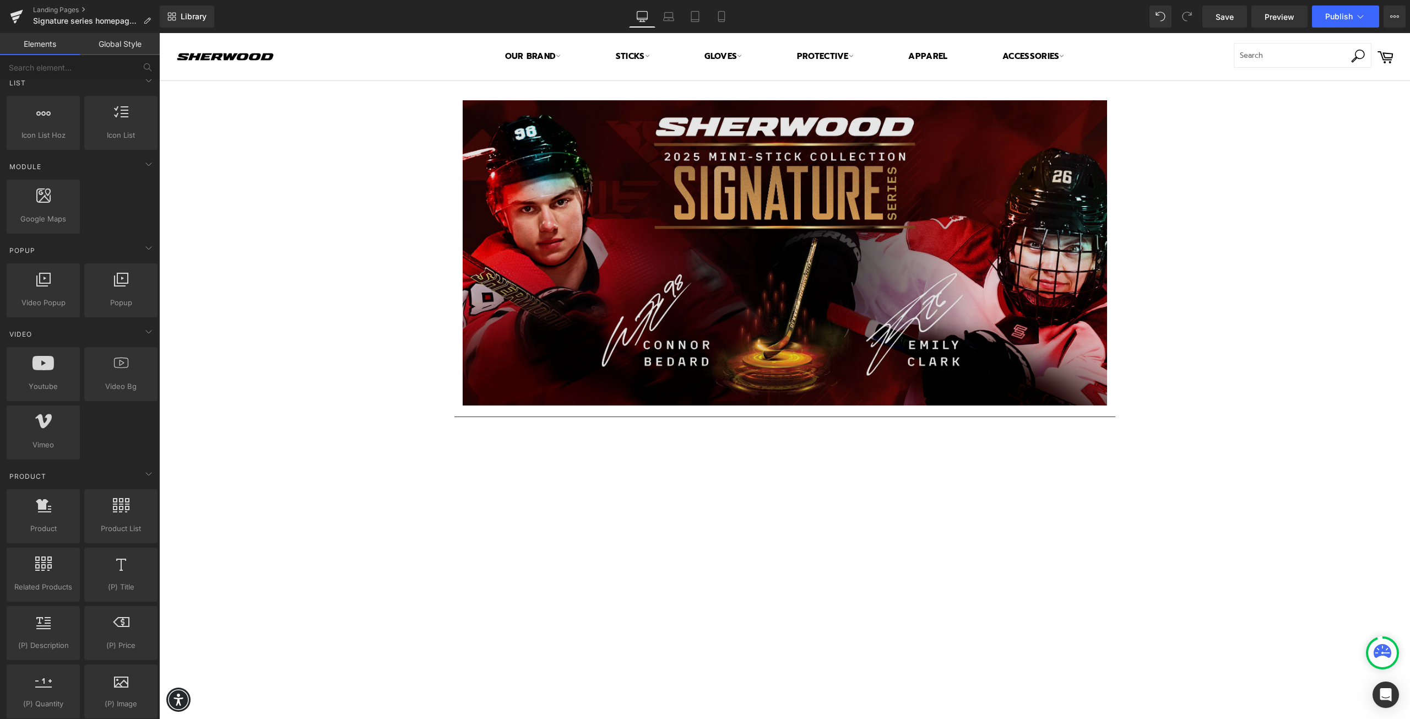
click at [578, 315] on img at bounding box center [785, 252] width 645 height 305
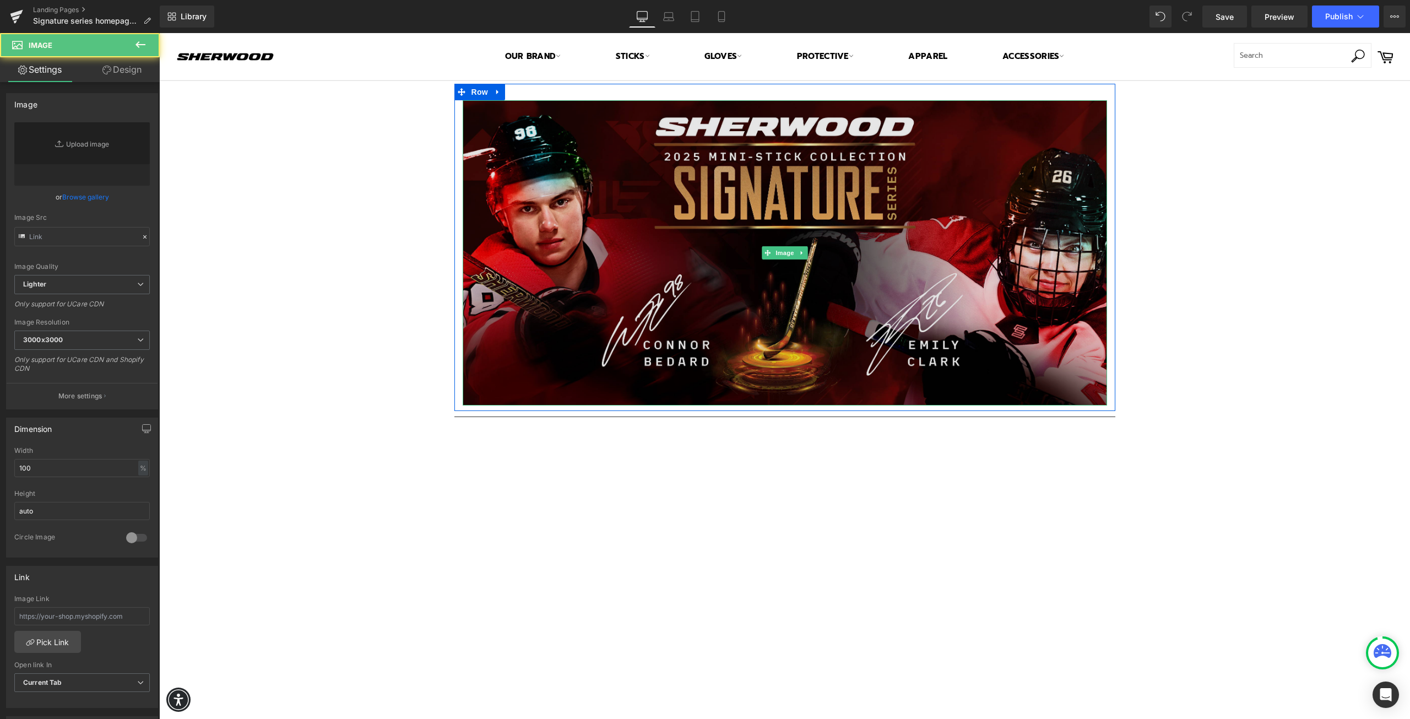
type input "[URL][DOMAIN_NAME]"
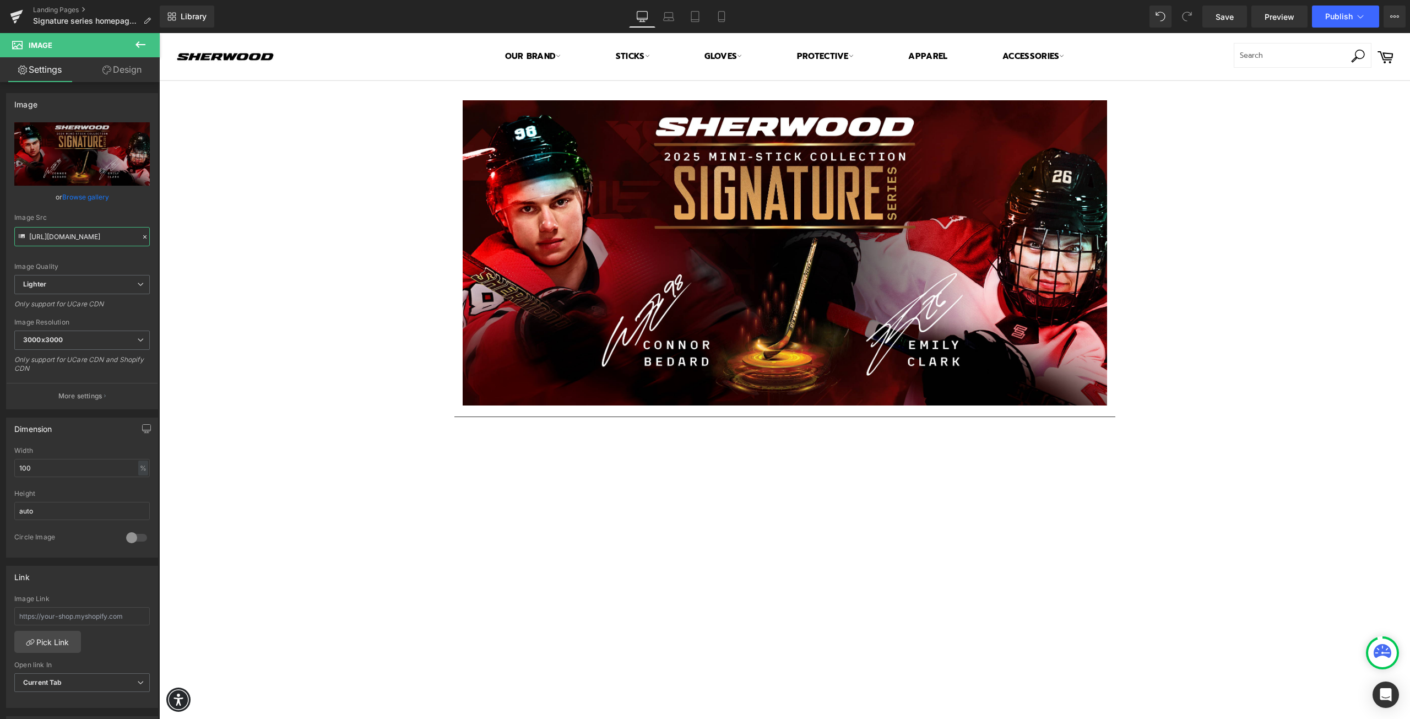
drag, startPoint x: 50, startPoint y: 237, endPoint x: -77, endPoint y: 248, distance: 127.8
click at [0, 248] on html "Youtube You are previewing how the will restyle your page. You can not edit Ele…" at bounding box center [705, 359] width 1410 height 719
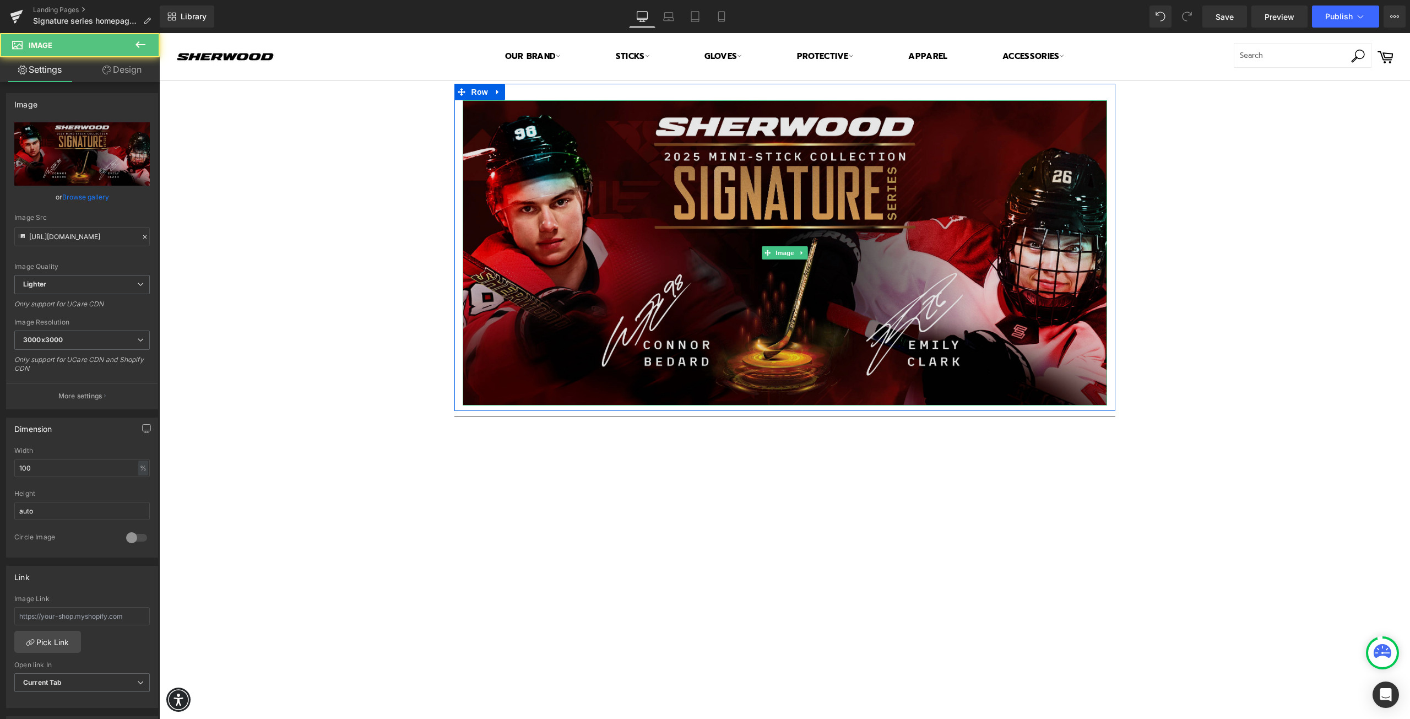
click at [583, 245] on img at bounding box center [785, 252] width 645 height 305
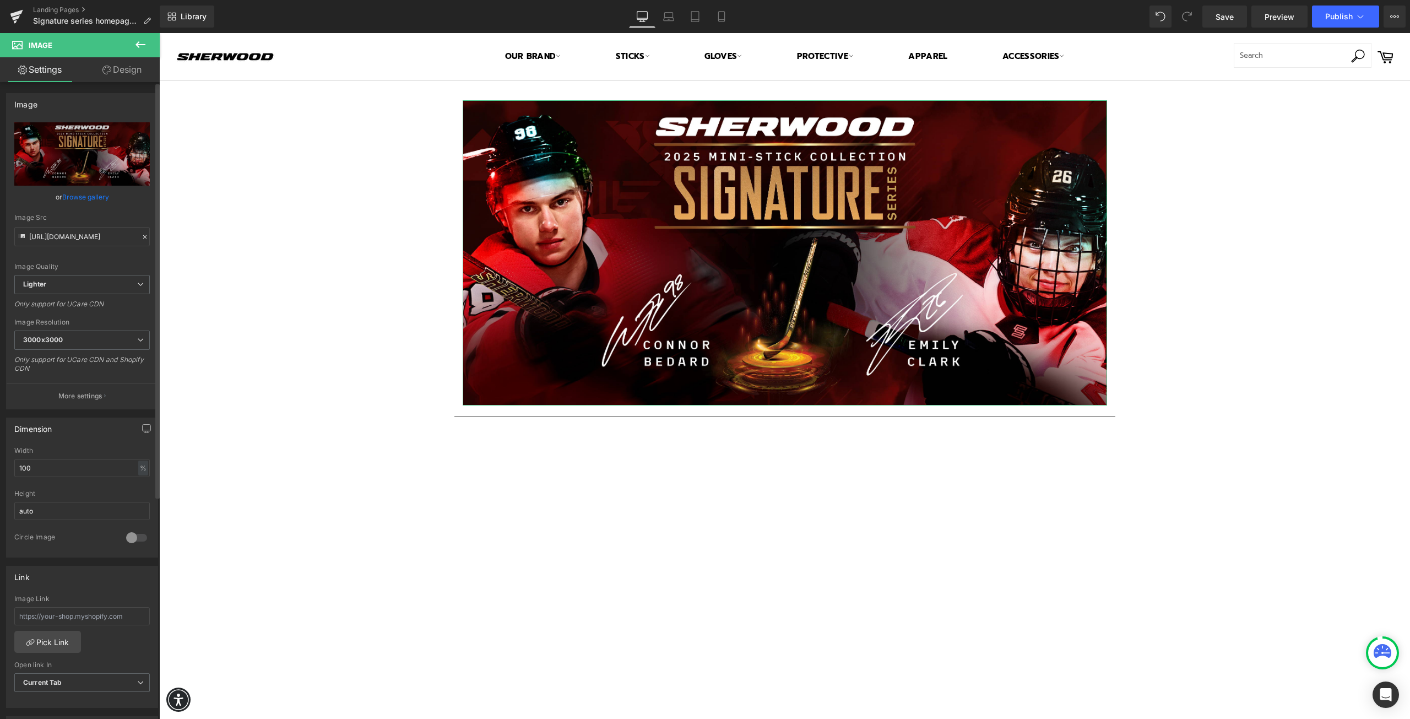
click at [74, 196] on link "Browse gallery" at bounding box center [85, 196] width 47 height 19
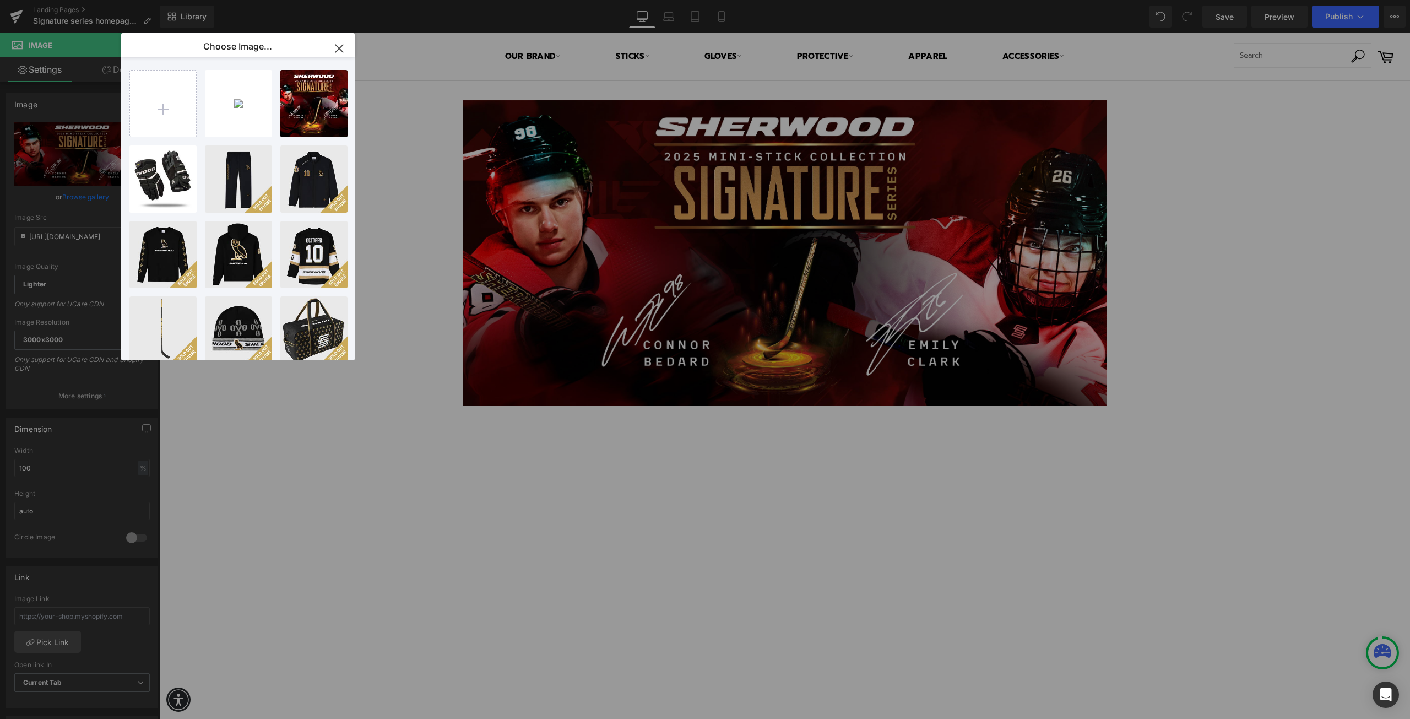
click at [335, 47] on icon "button" at bounding box center [340, 49] width 18 height 18
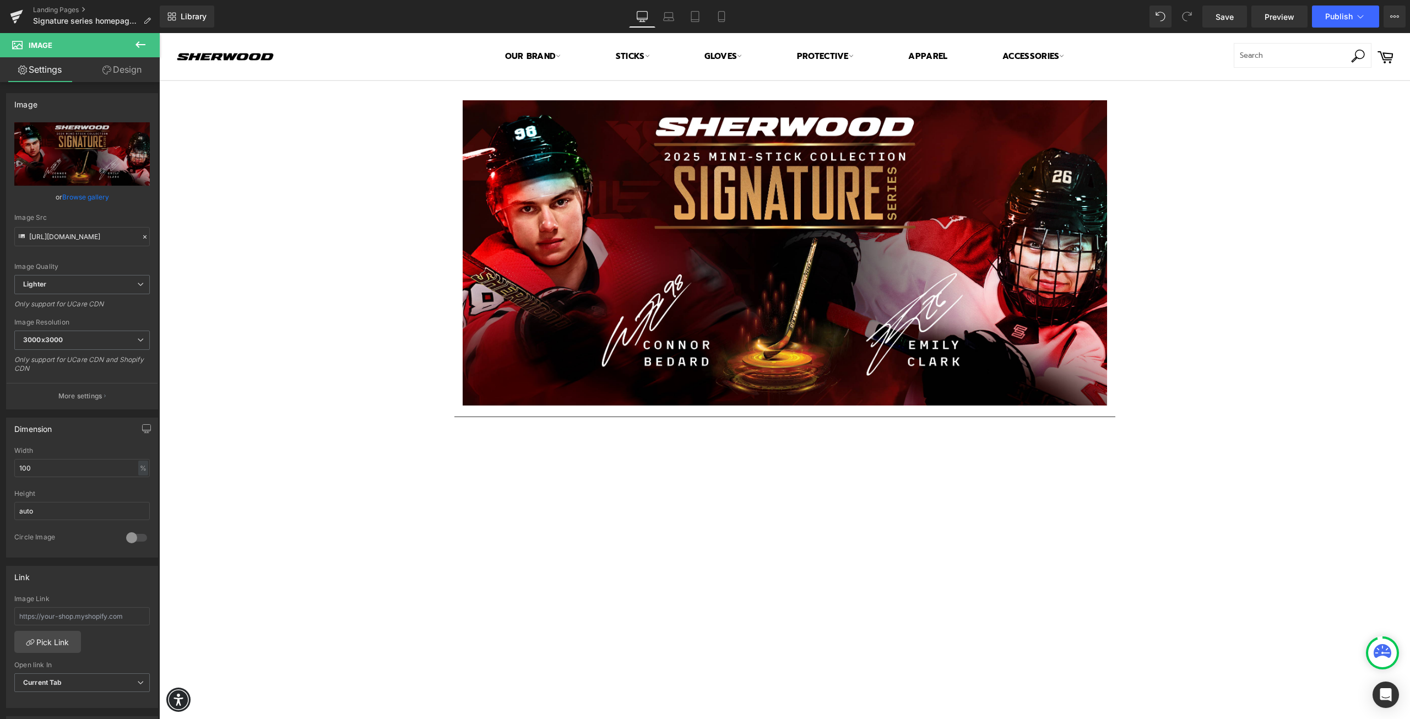
click at [141, 44] on icon at bounding box center [140, 44] width 13 height 13
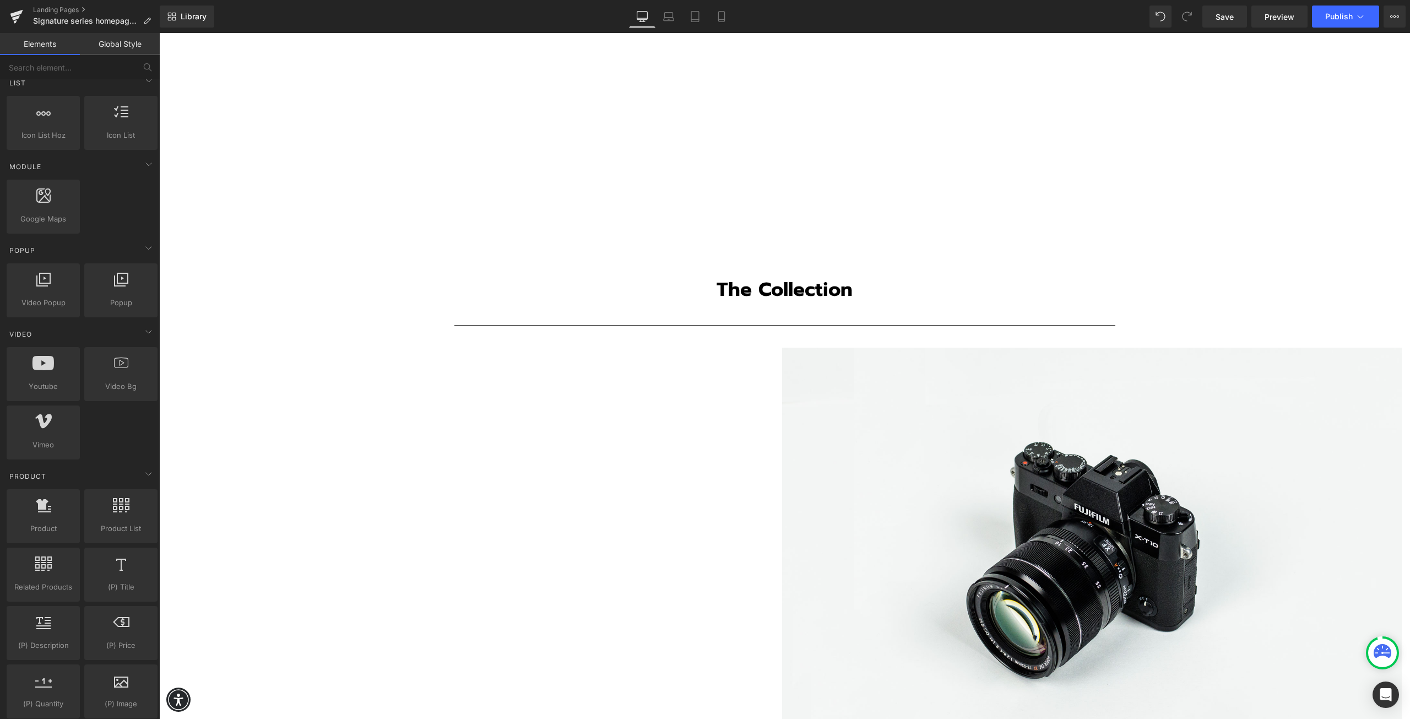
scroll to position [2039, 0]
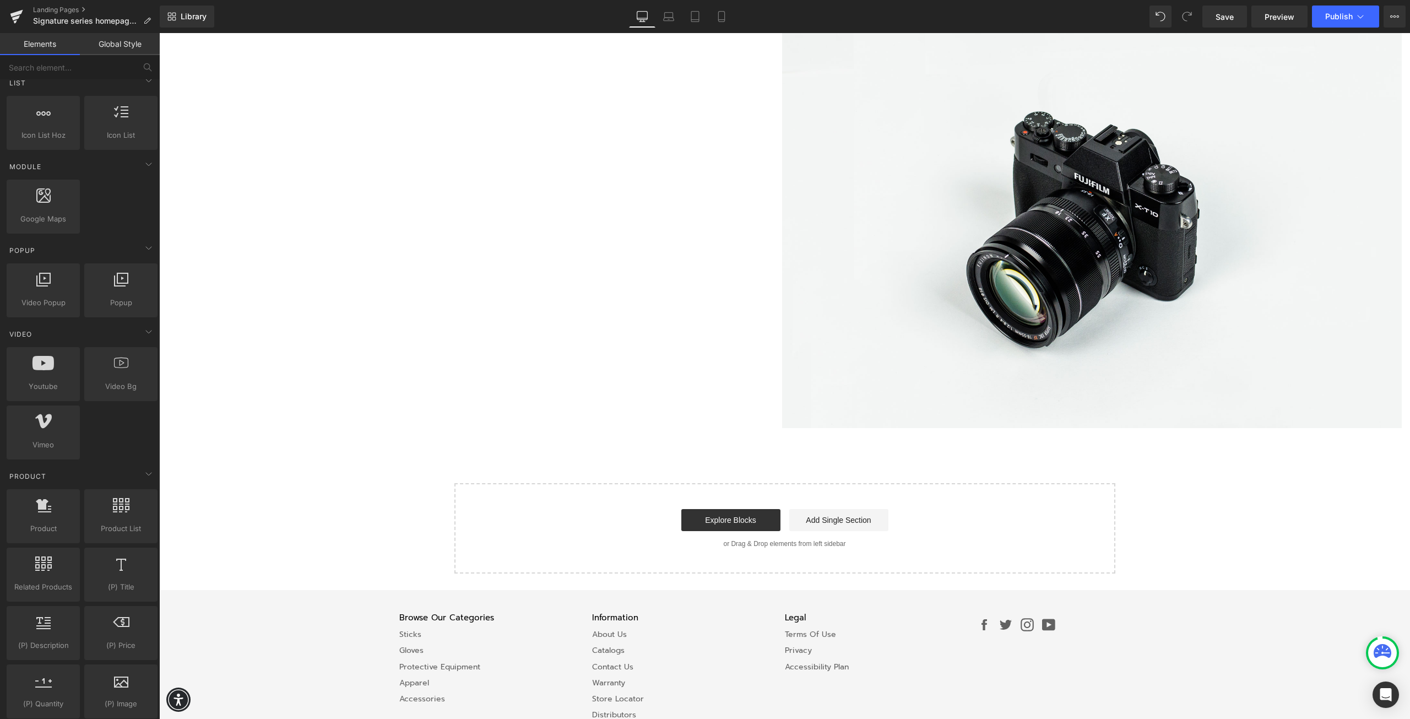
click at [563, 287] on div "Image Image" at bounding box center [782, 222] width 1246 height 411
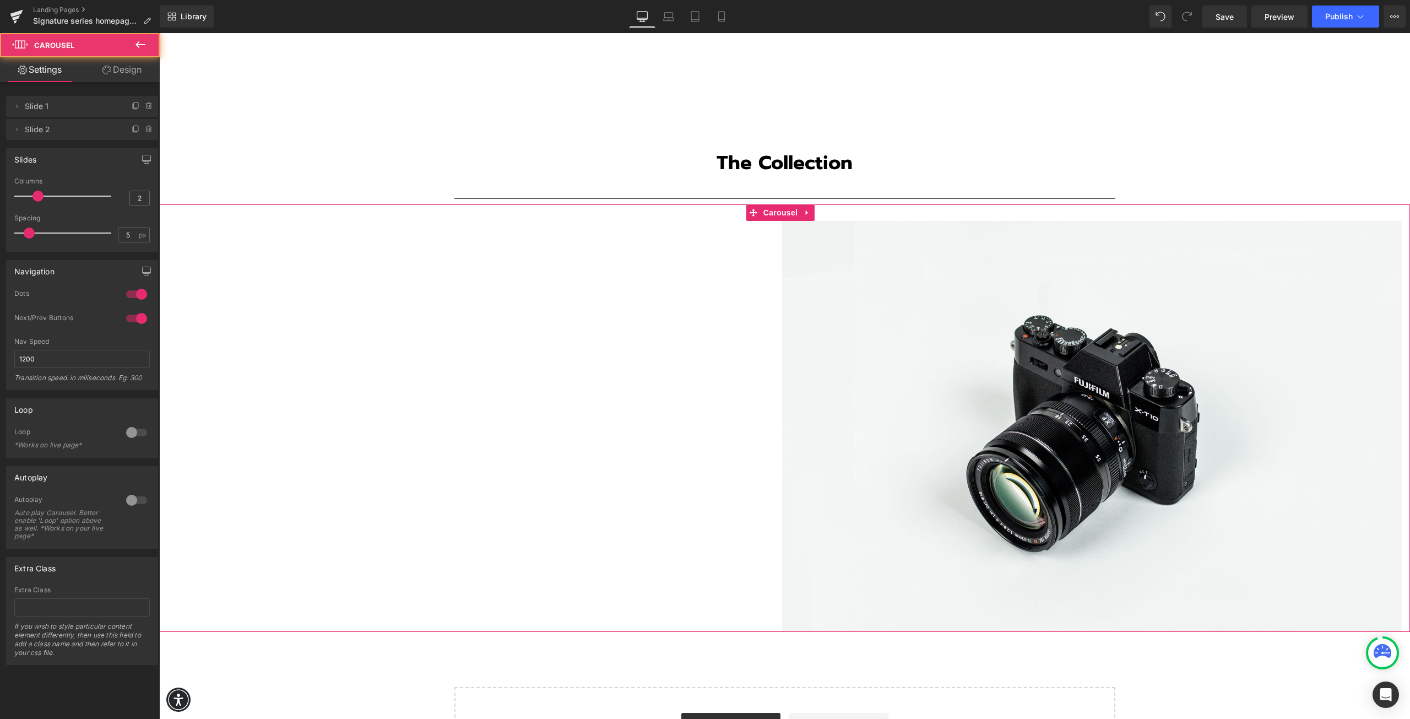
scroll to position [1818, 0]
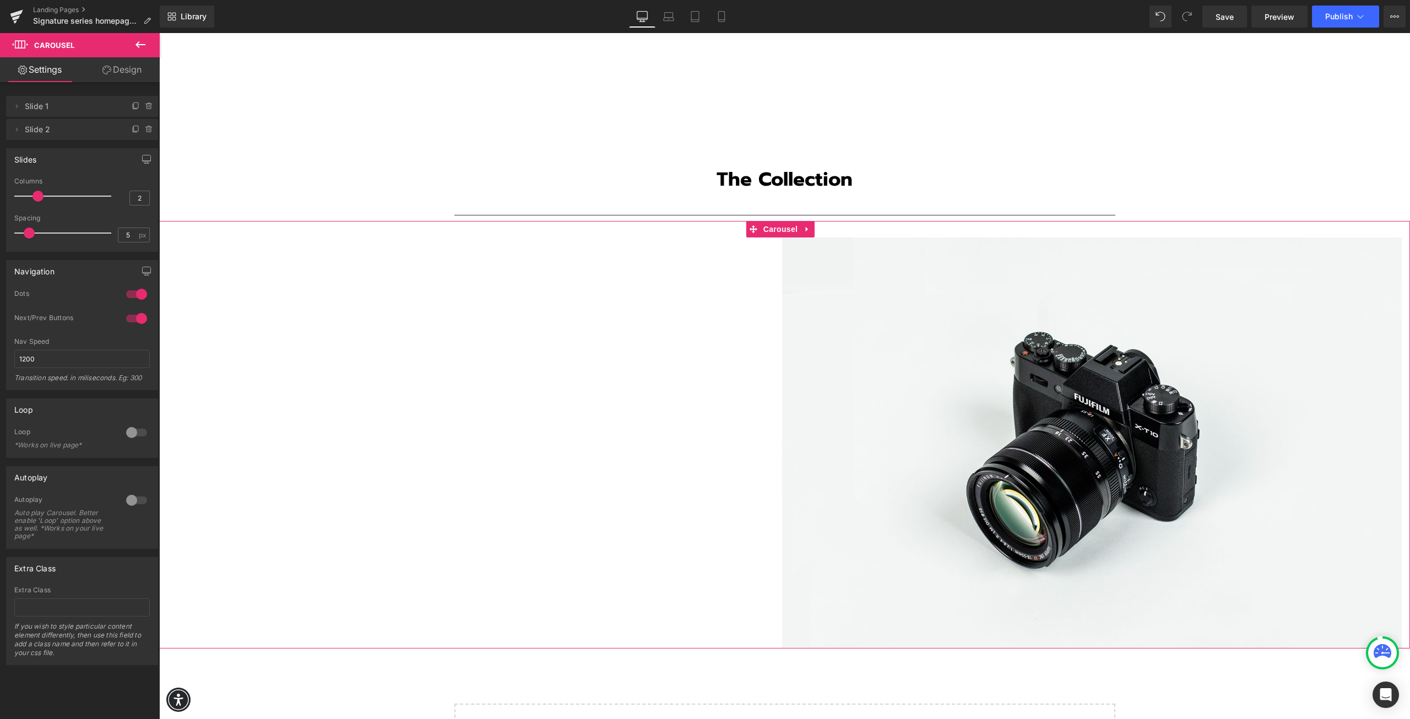
click at [536, 433] on div "Image Image" at bounding box center [782, 442] width 1246 height 411
click at [143, 44] on icon at bounding box center [141, 44] width 10 height 7
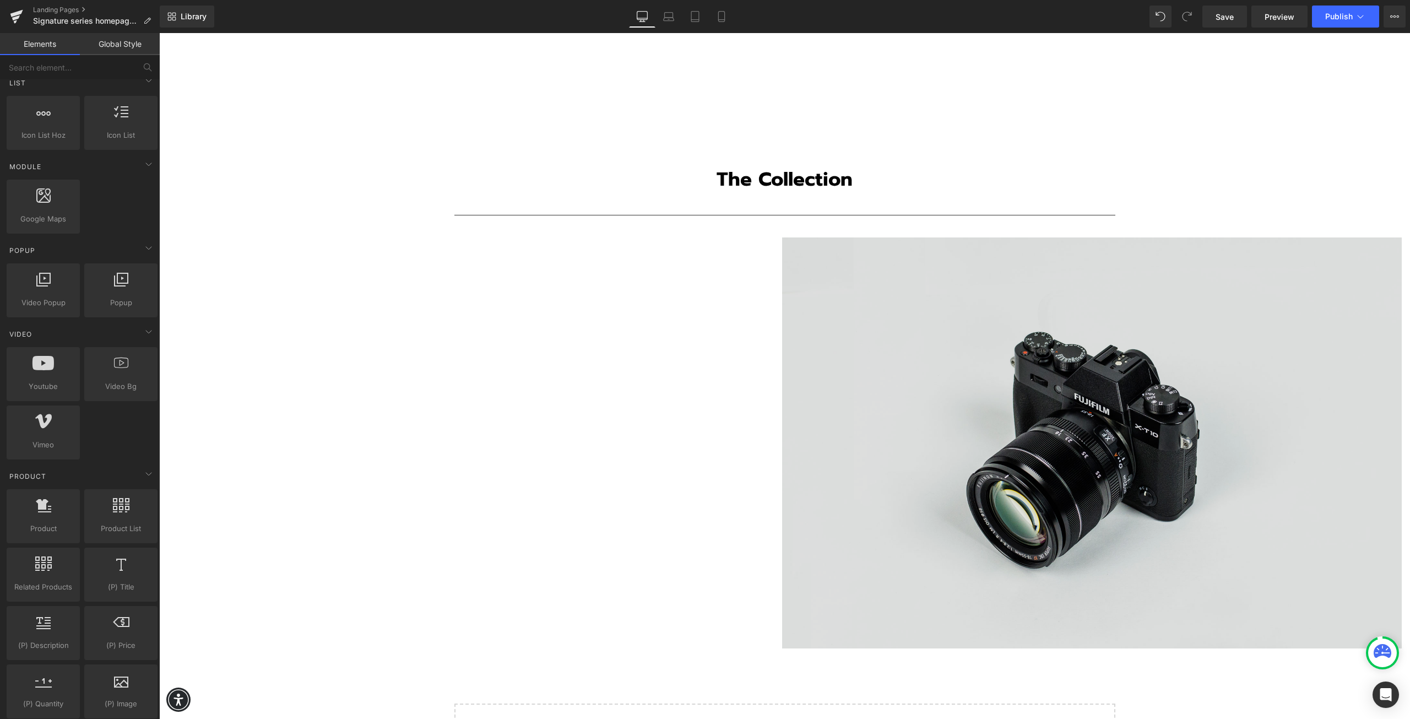
click at [898, 355] on img at bounding box center [1092, 442] width 620 height 411
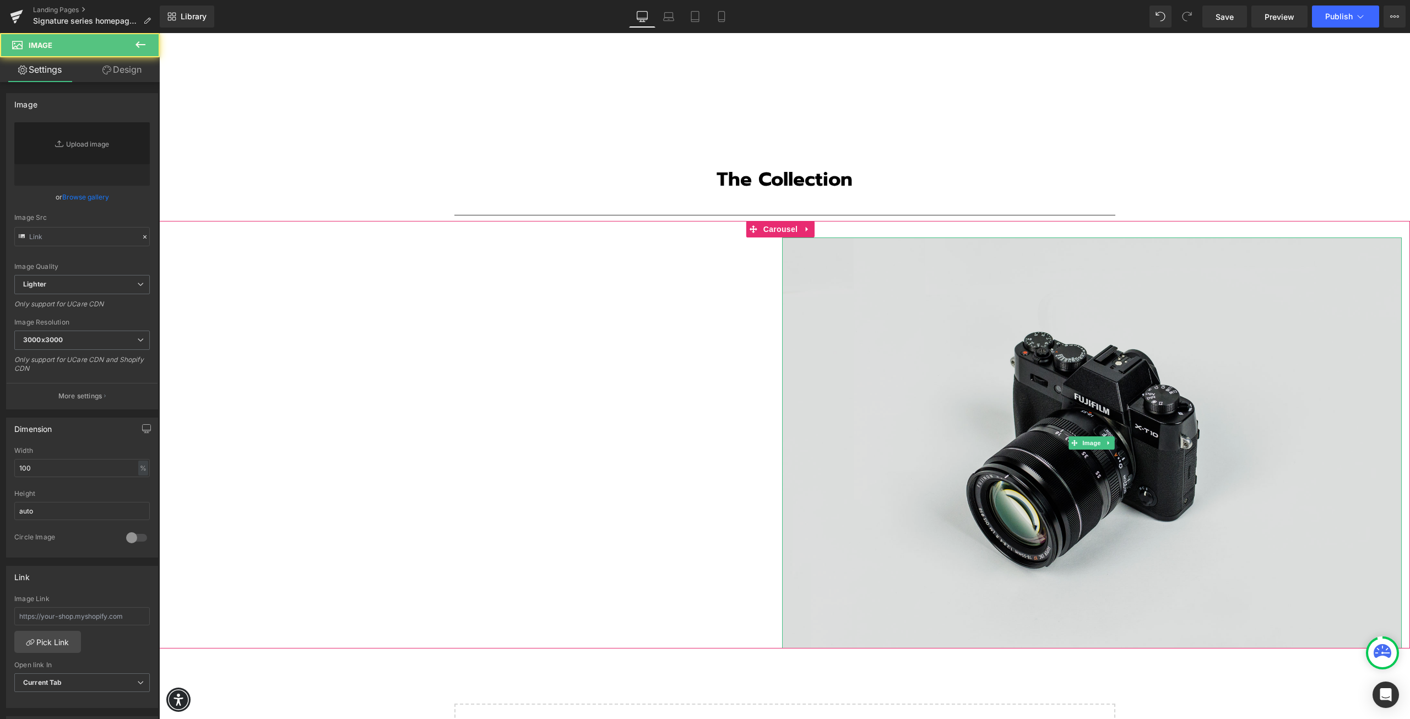
type input "//[DOMAIN_NAME][URL]"
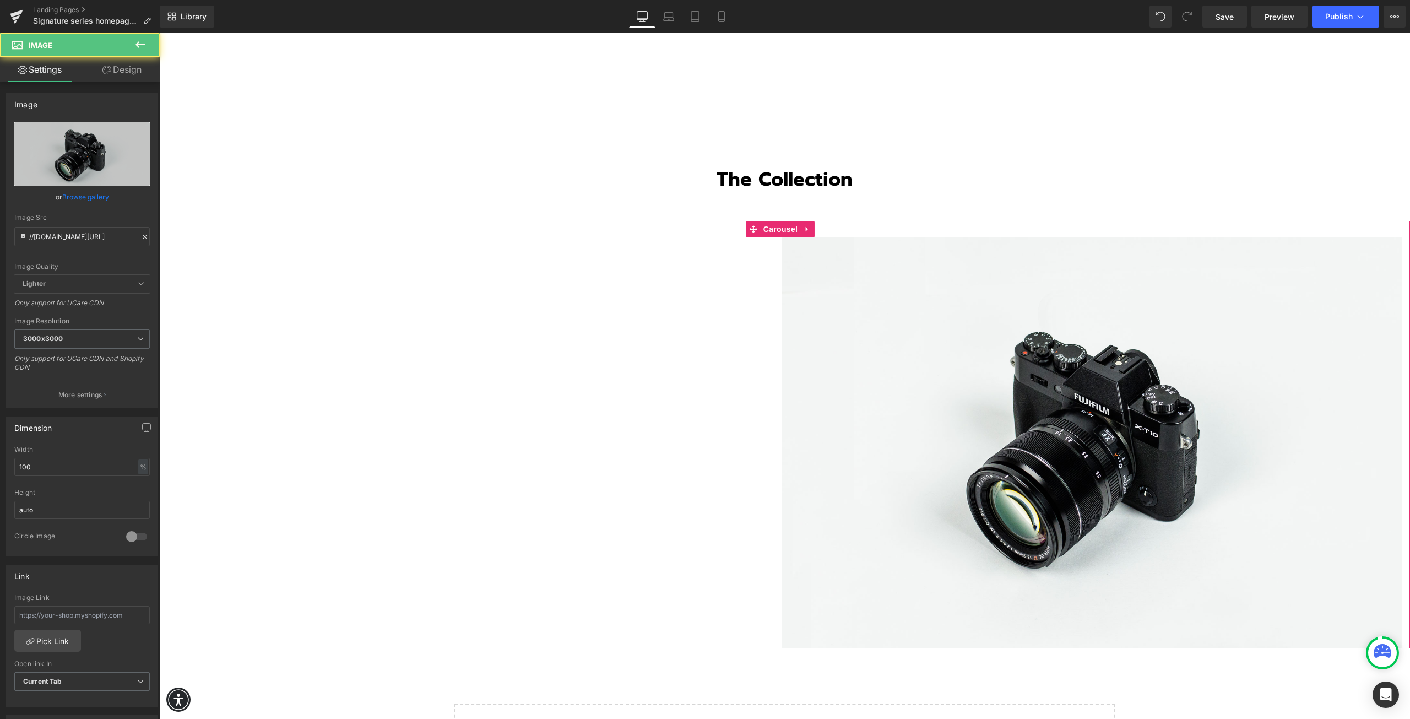
click at [635, 364] on div "Image Image" at bounding box center [782, 442] width 1246 height 411
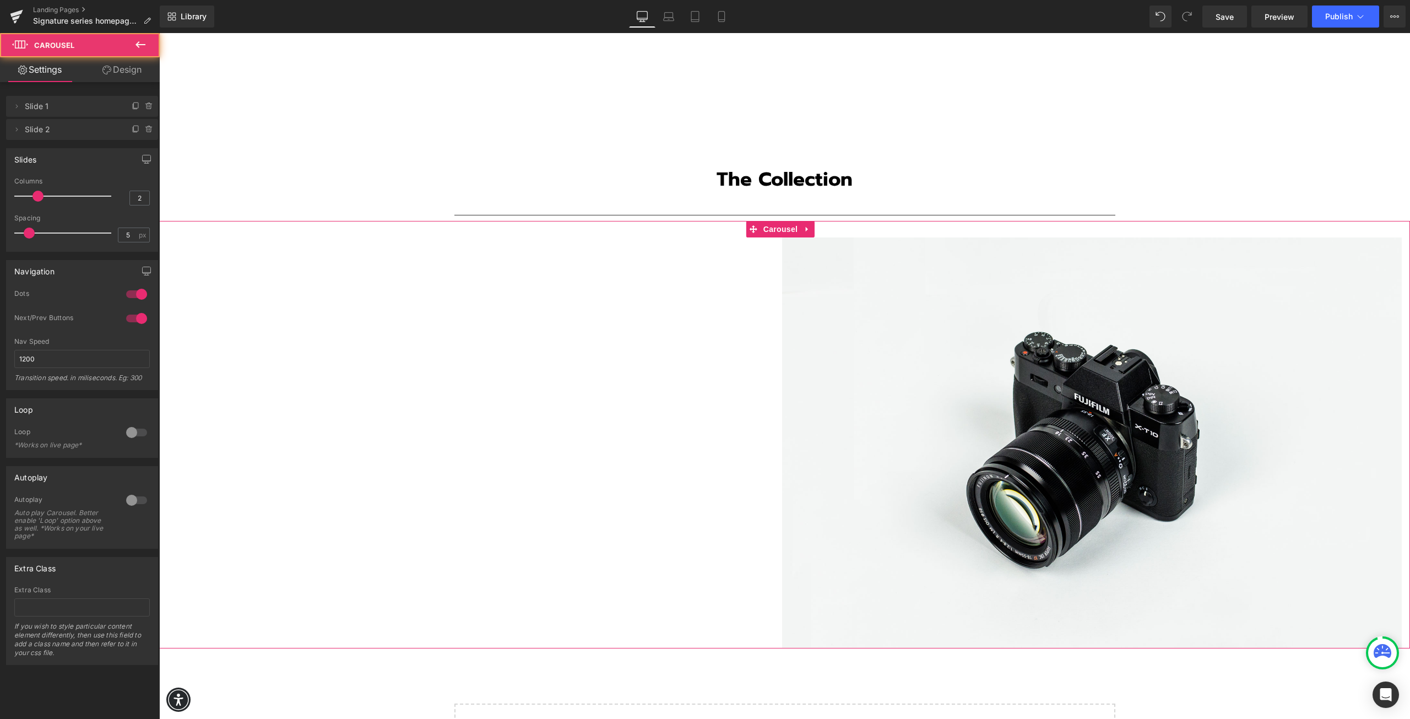
click at [533, 403] on div "Image Image" at bounding box center [782, 442] width 1246 height 411
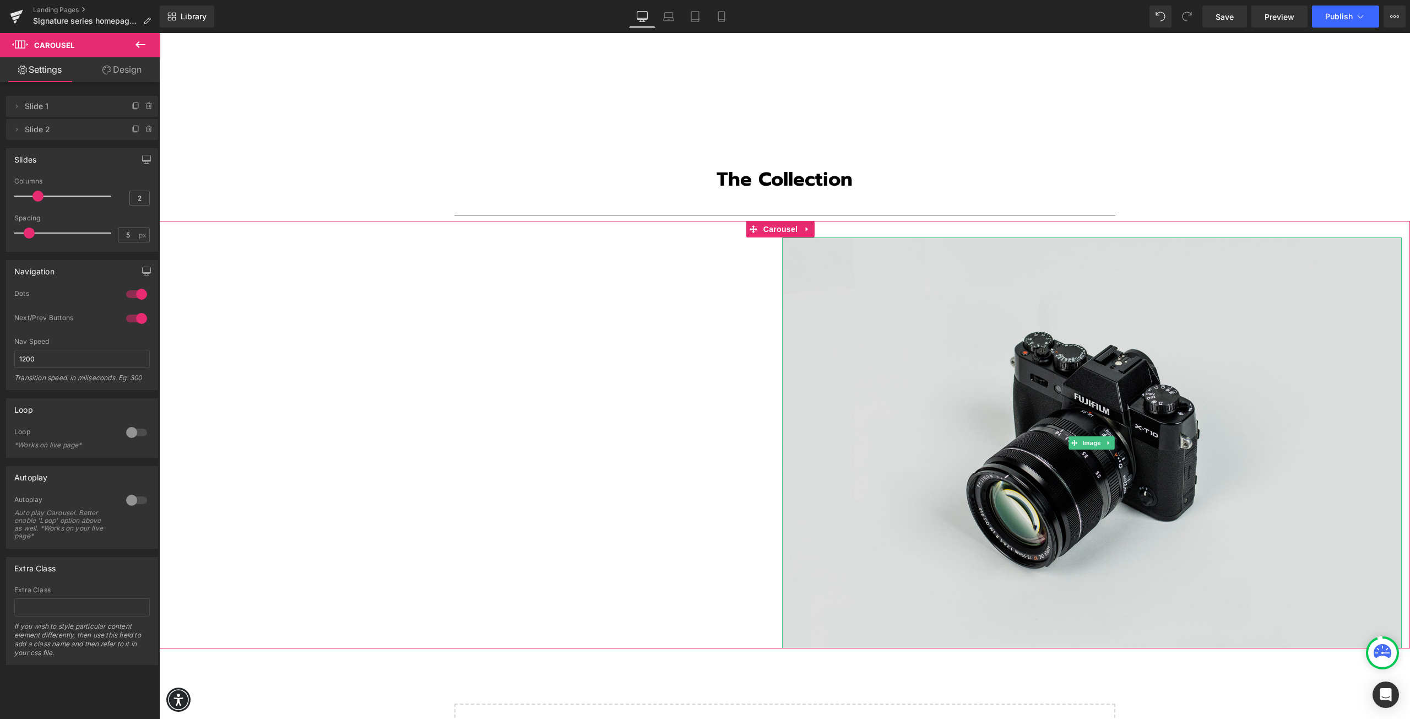
click at [981, 353] on img at bounding box center [1092, 442] width 620 height 411
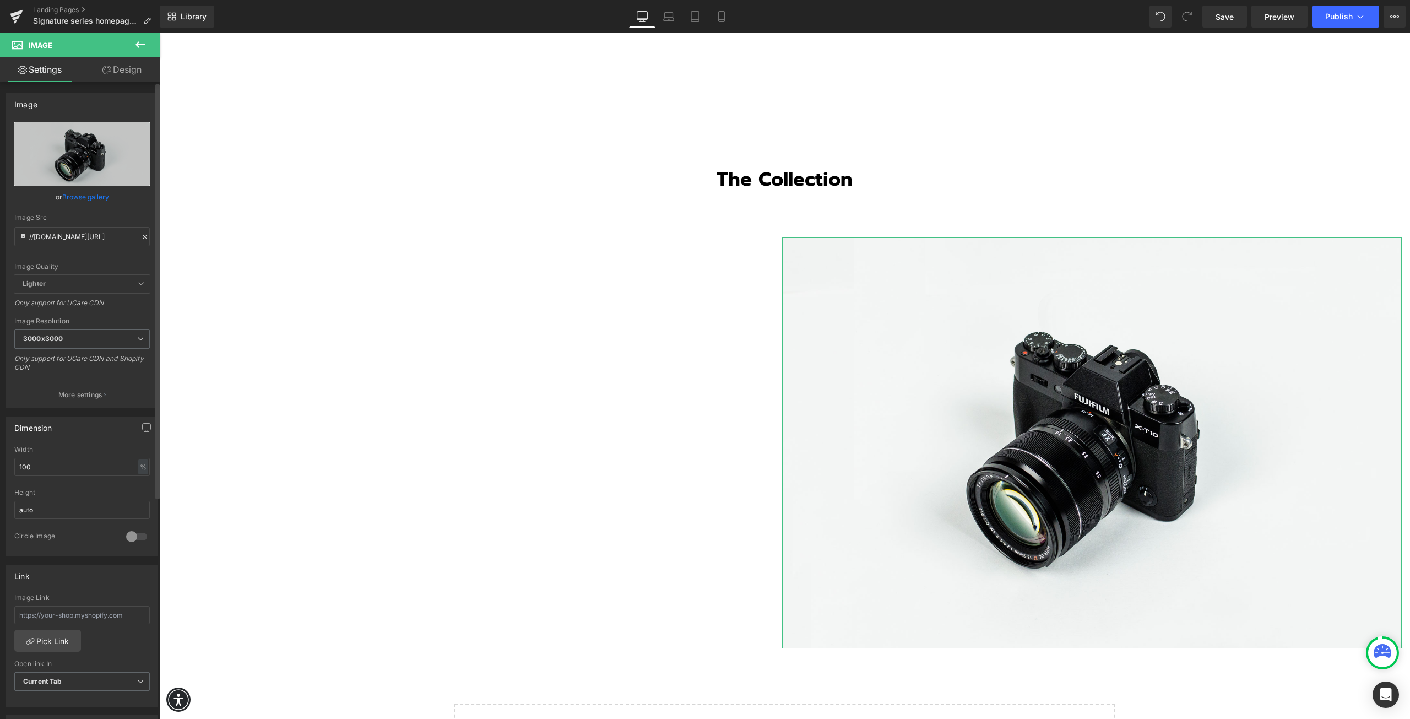
click at [82, 194] on link "Browse gallery" at bounding box center [85, 196] width 47 height 19
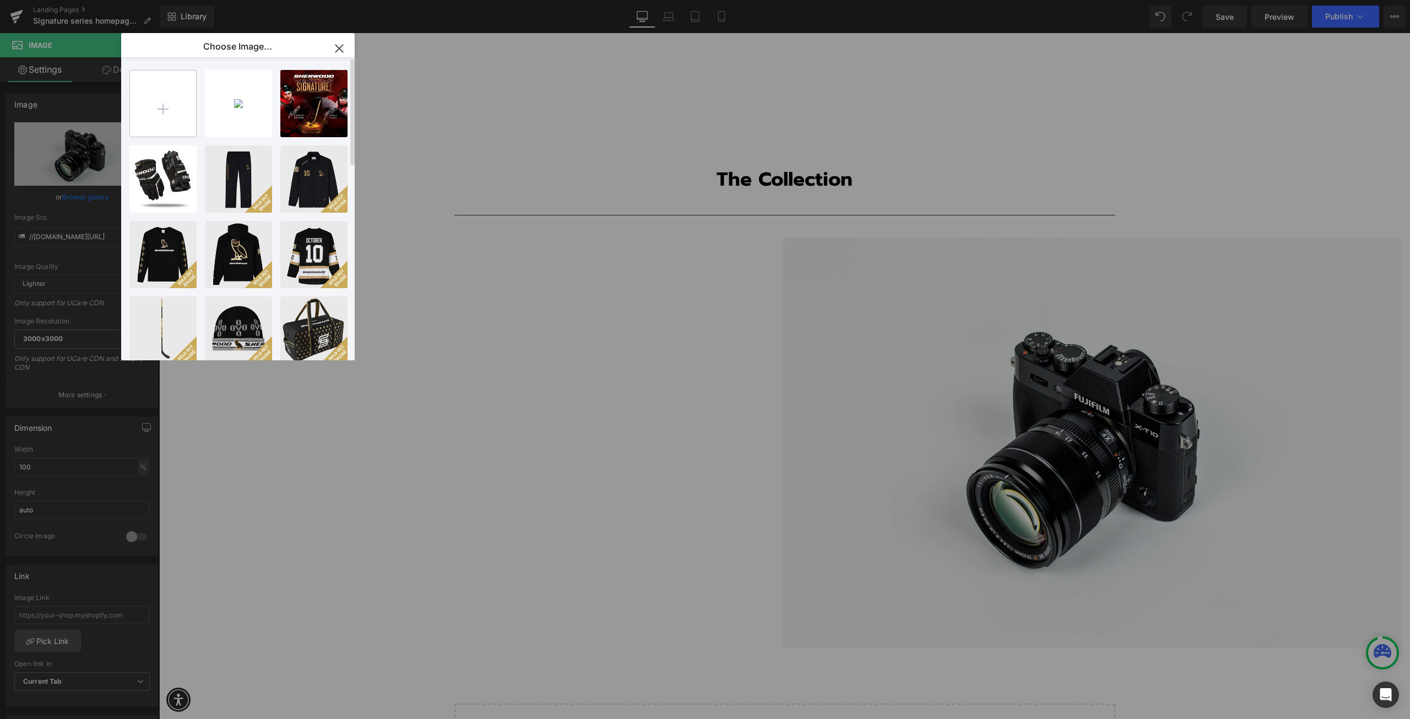
click at [153, 100] on input "file" at bounding box center [163, 104] width 66 height 66
type input "C:\fakepath\sherwood2025signatureseriesmini.zip"
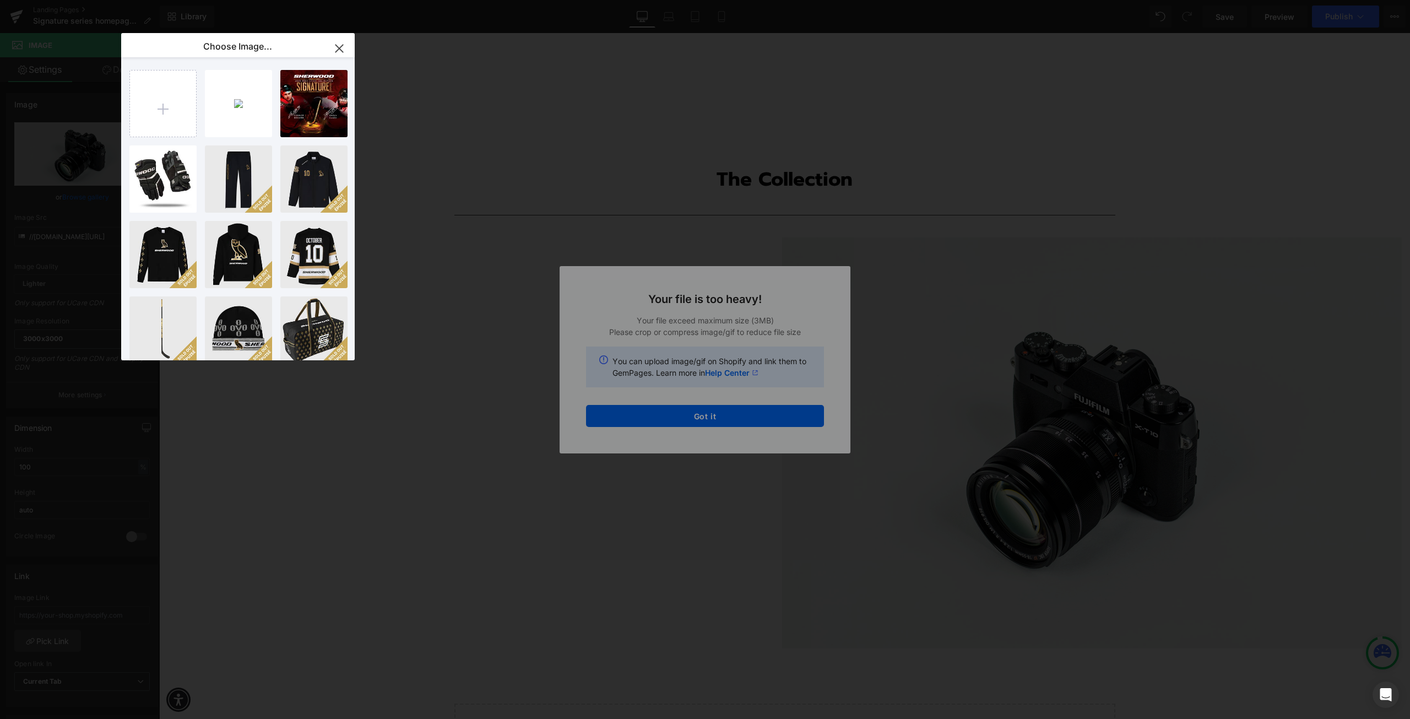
click at [489, 0] on div "Text Color Highlight Color #333333 Choose Image... Back to Library Insert CT_Sh…" at bounding box center [705, 0] width 1410 height 0
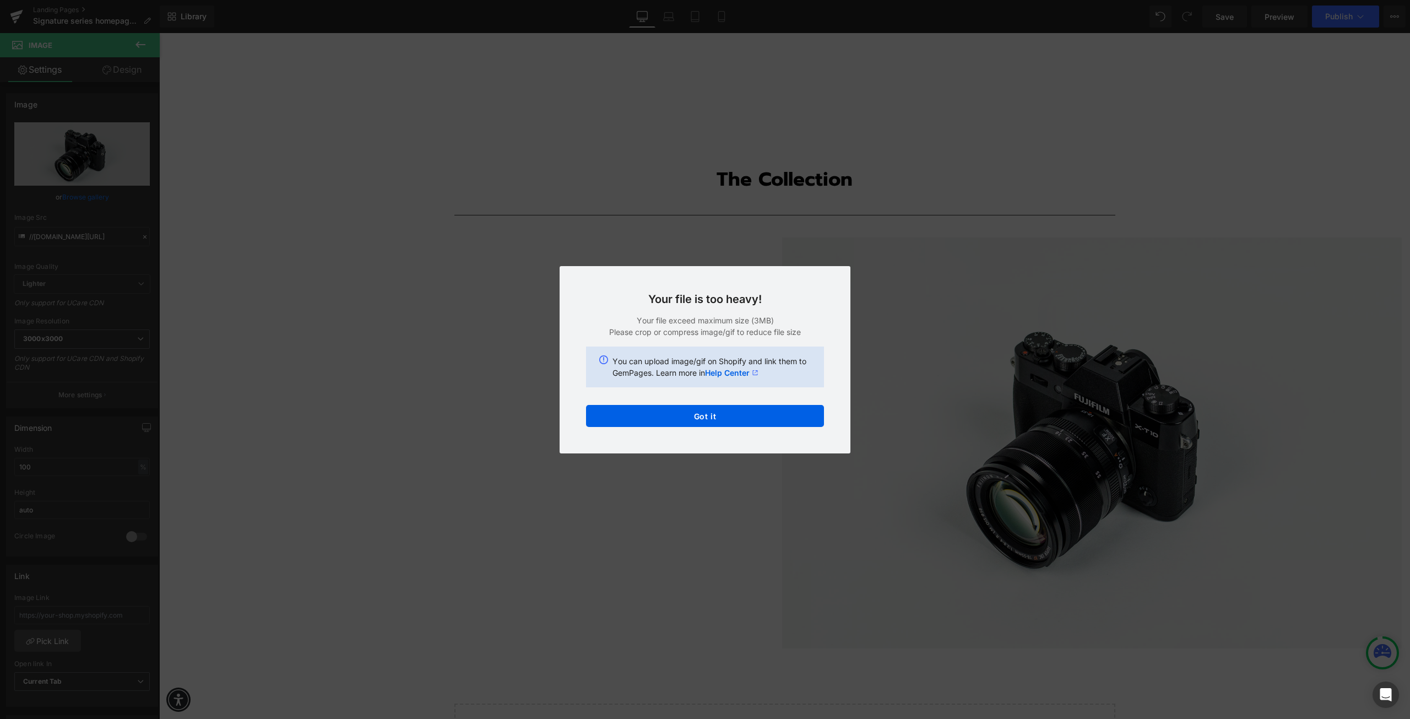
click at [727, 374] on link "Help Center" at bounding box center [731, 373] width 53 height 12
click at [660, 407] on button "Got it" at bounding box center [705, 416] width 238 height 22
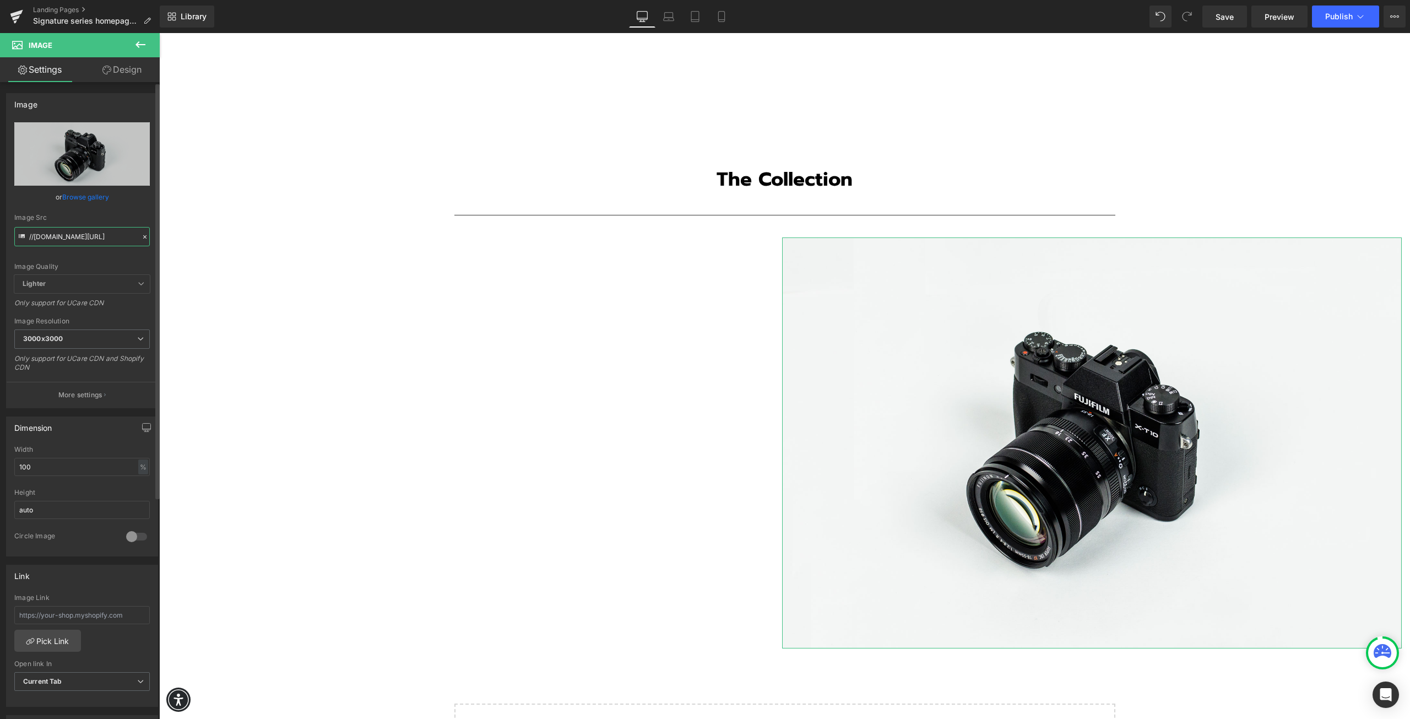
click at [62, 239] on input "//[DOMAIN_NAME][URL]" at bounding box center [82, 236] width 136 height 19
click at [65, 239] on input "//[DOMAIN_NAME][URL]" at bounding box center [82, 236] width 136 height 19
click at [79, 237] on input "//[DOMAIN_NAME][URL]" at bounding box center [82, 236] width 136 height 19
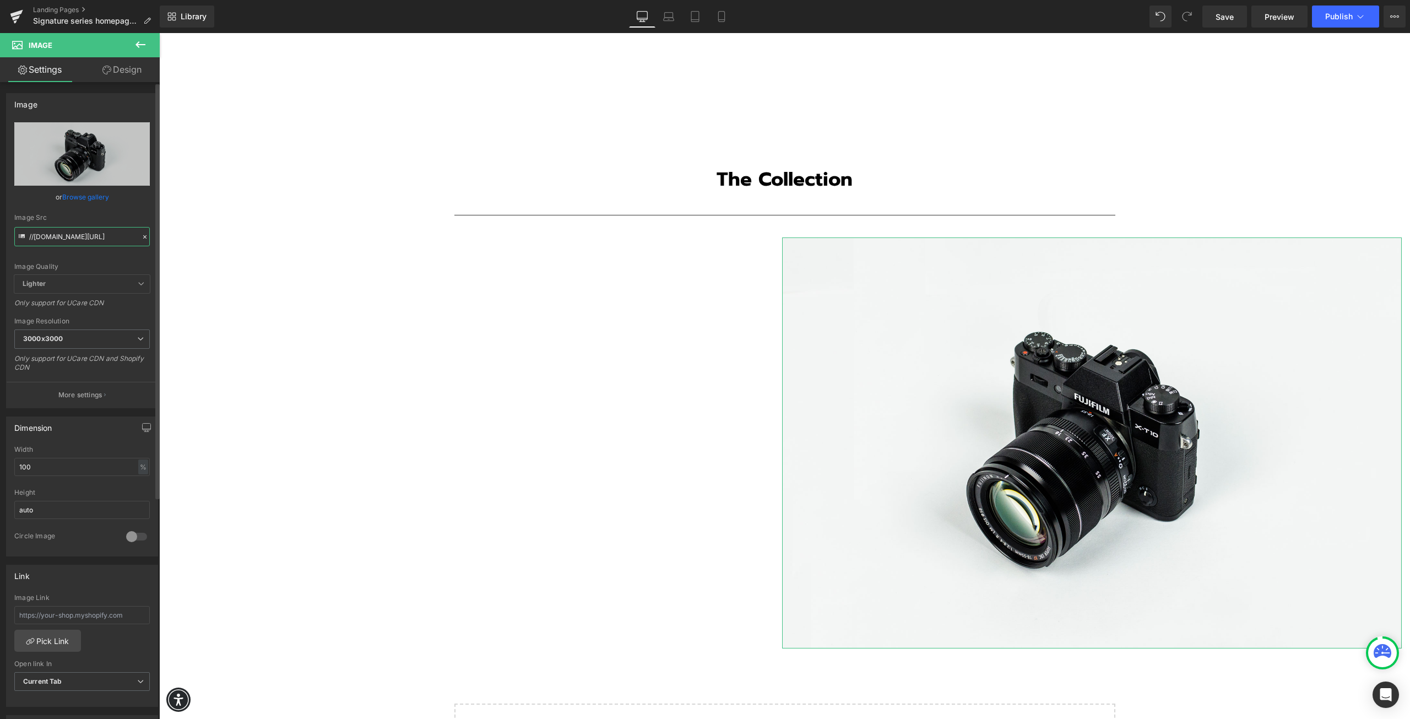
click at [79, 237] on input "//[DOMAIN_NAME][URL]" at bounding box center [82, 236] width 136 height 19
paste input "[URL][DOMAIN_NAME]"
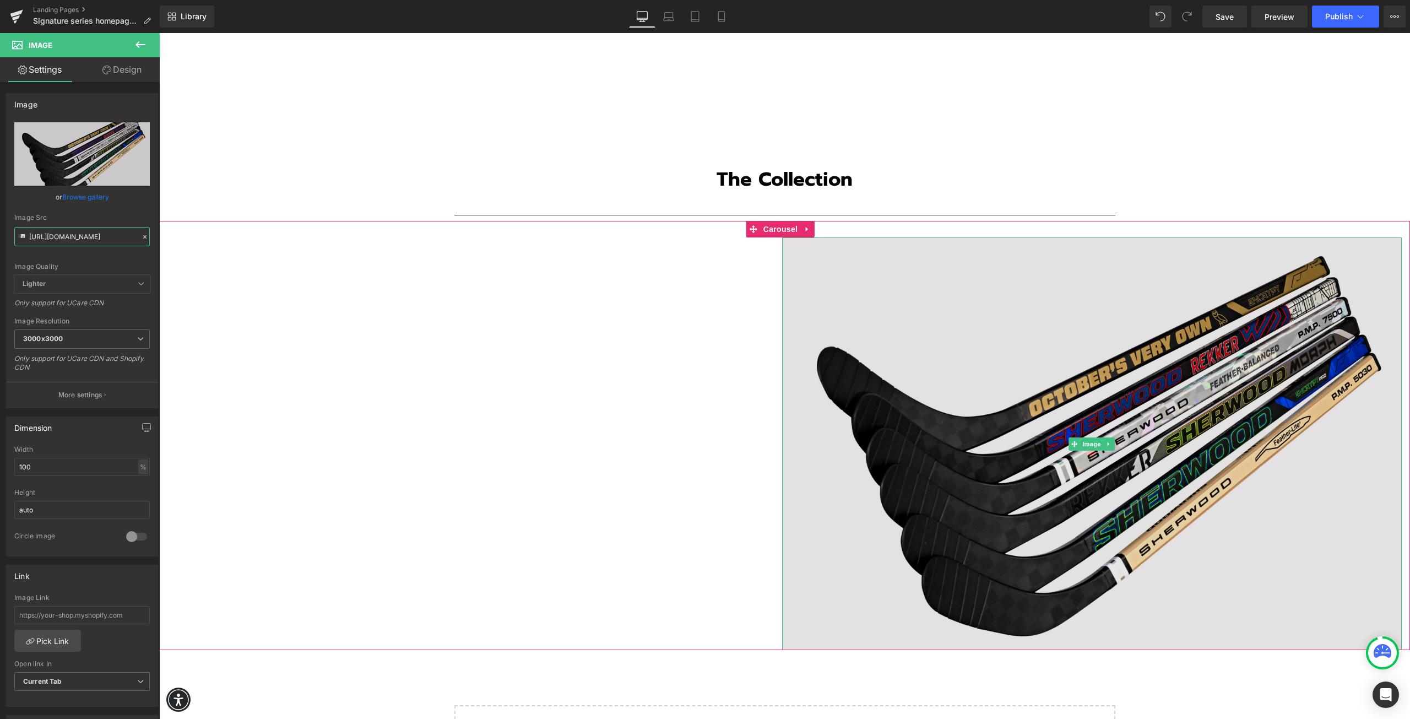
type input "[URL][DOMAIN_NAME]"
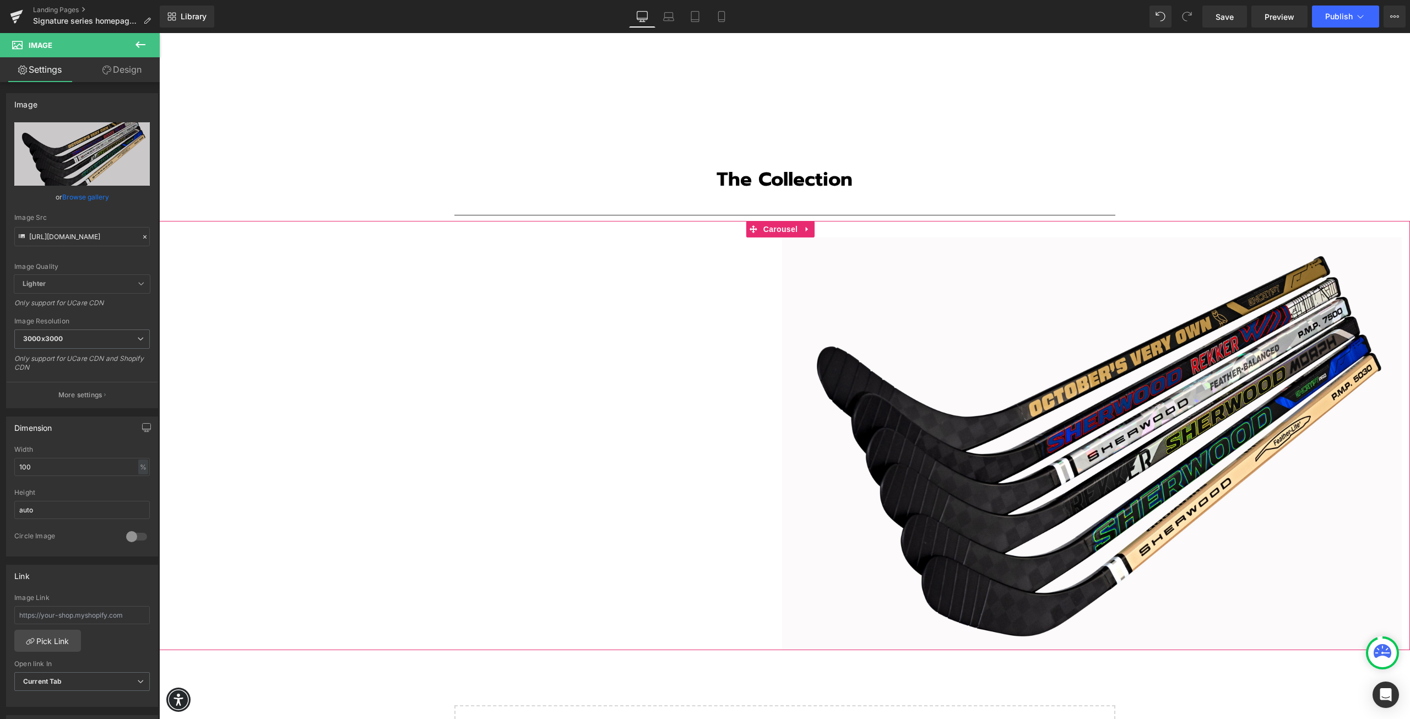
click at [558, 382] on div "Image Image" at bounding box center [782, 443] width 1246 height 413
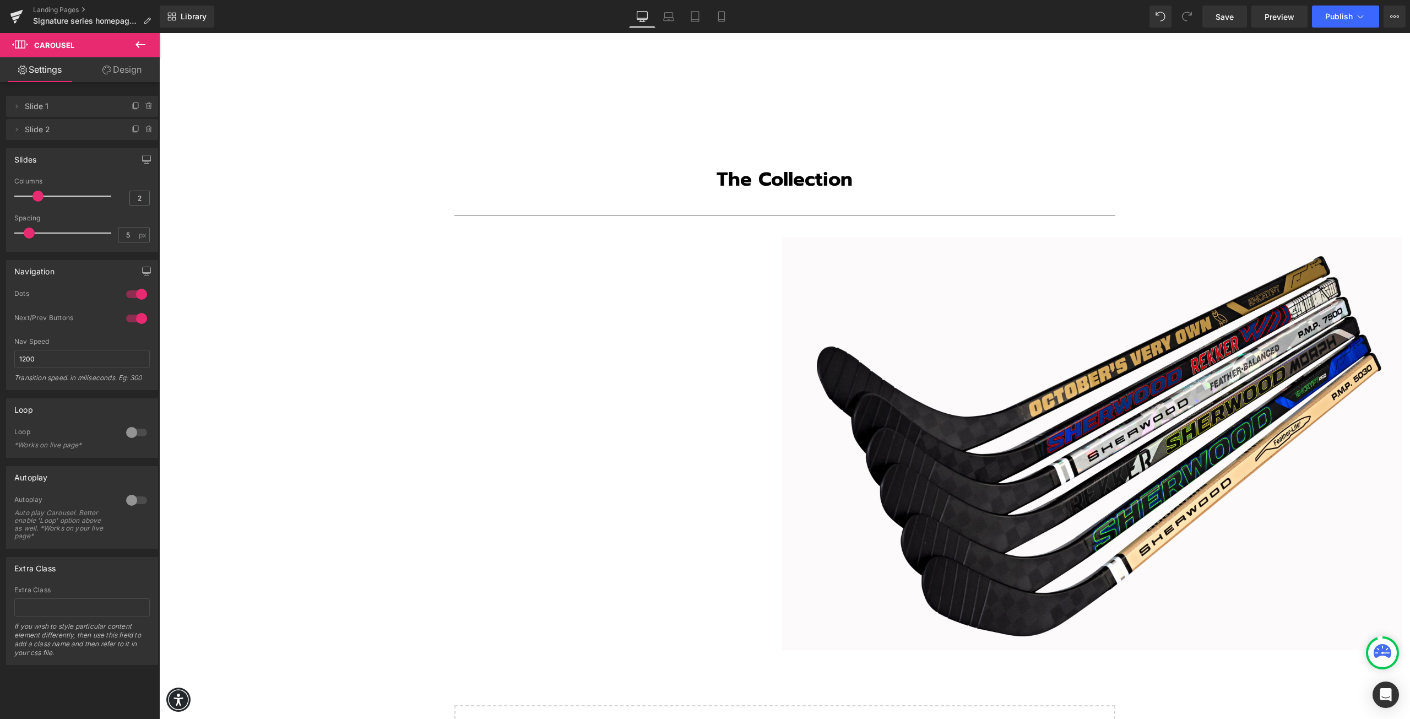
click at [139, 48] on icon at bounding box center [140, 44] width 13 height 13
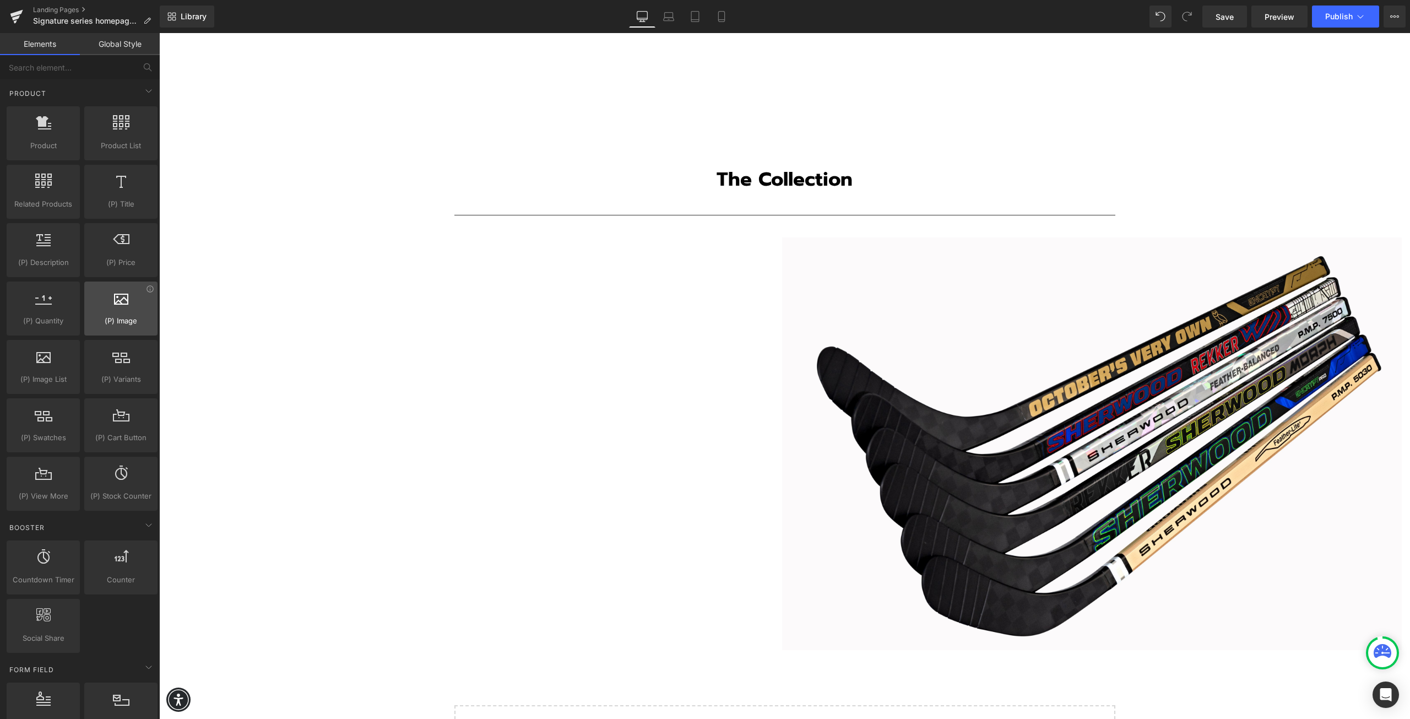
scroll to position [882, 0]
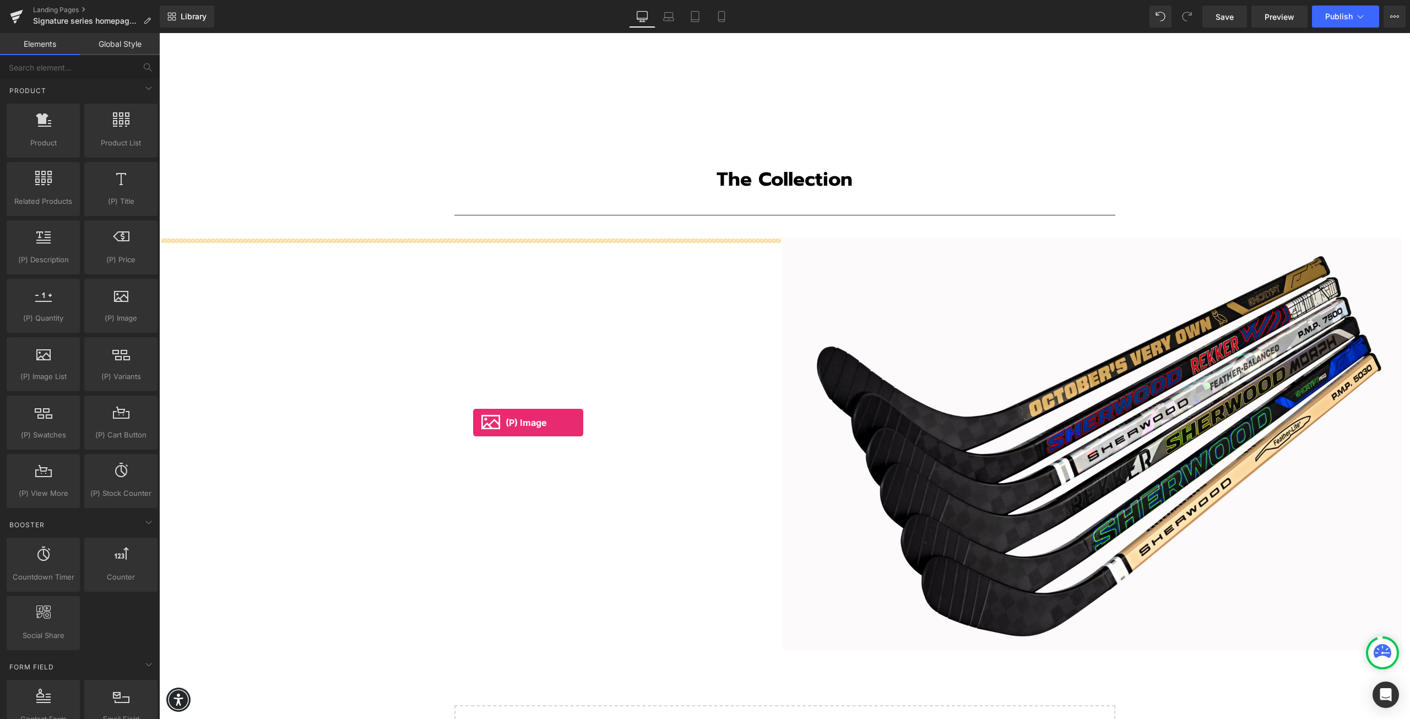
drag, startPoint x: 274, startPoint y: 347, endPoint x: 473, endPoint y: 423, distance: 213.5
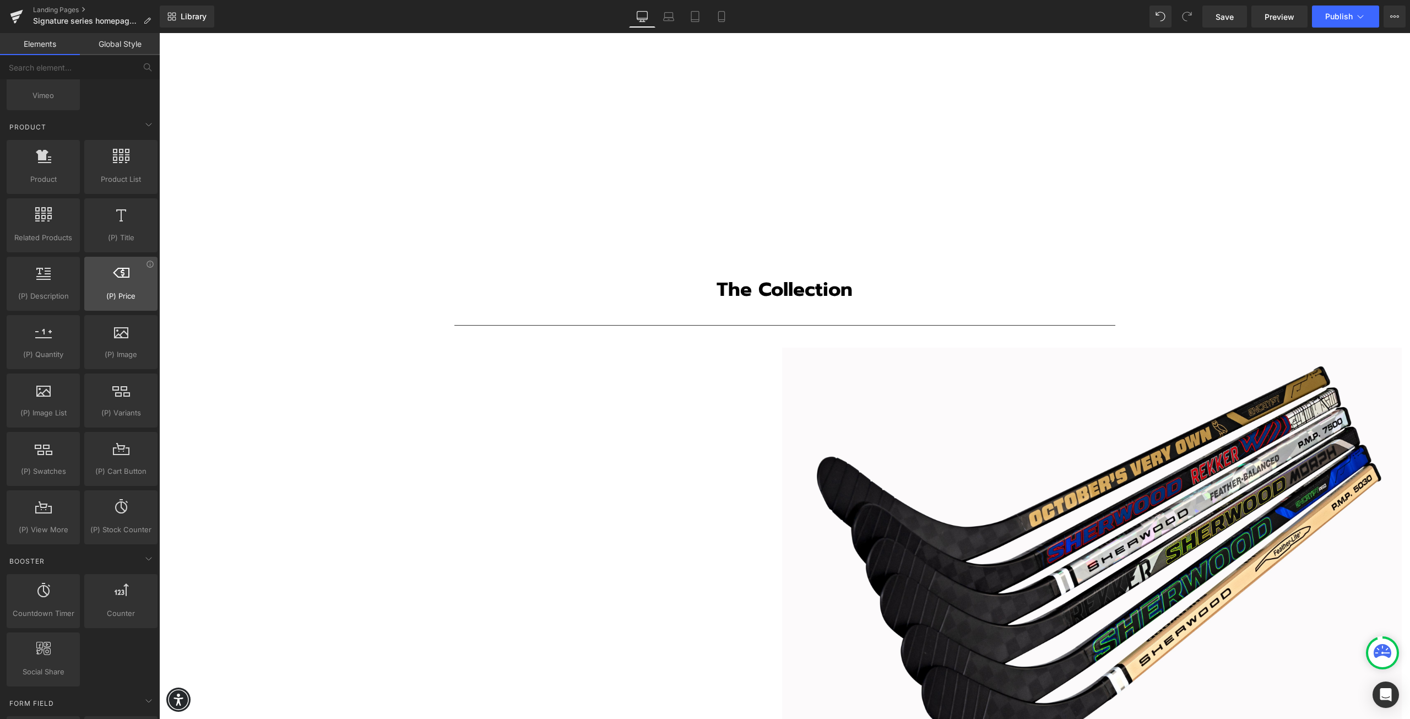
scroll to position [826, 0]
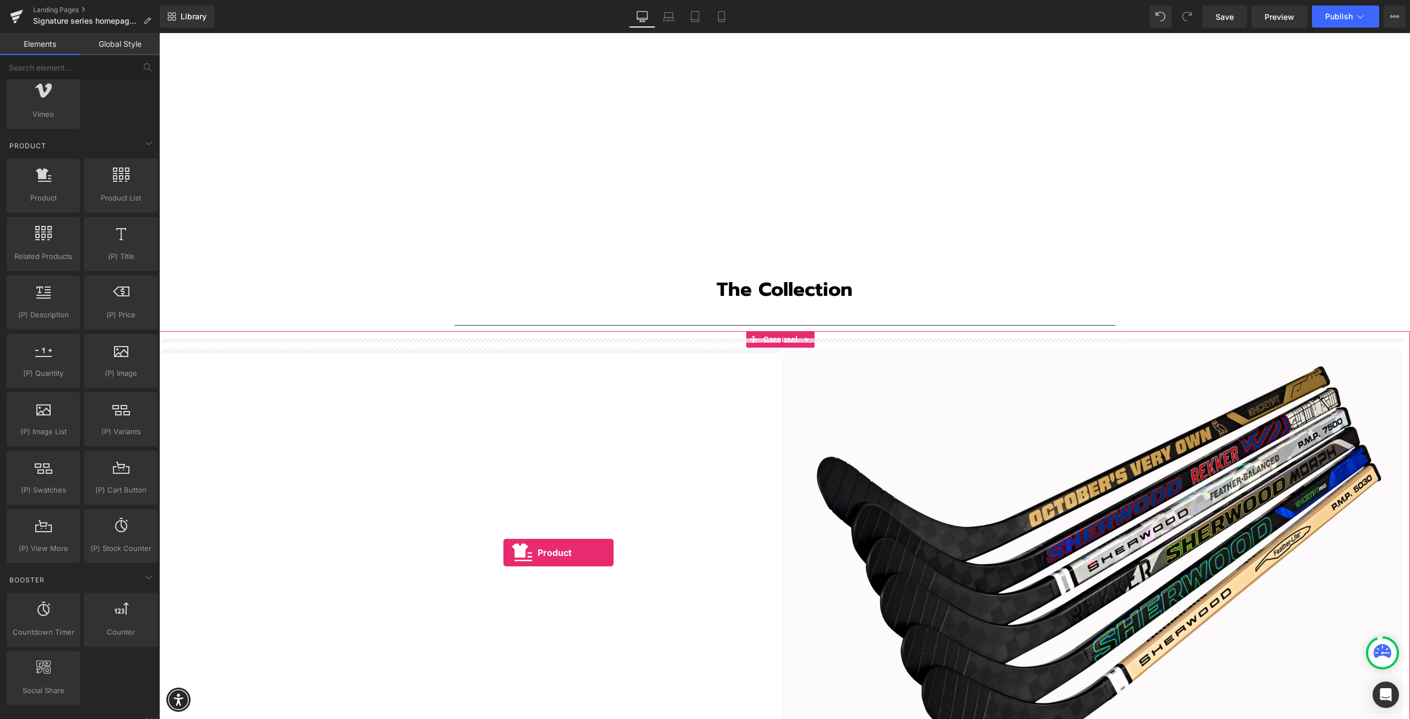
drag, startPoint x: 201, startPoint y: 227, endPoint x: 504, endPoint y: 553, distance: 444.4
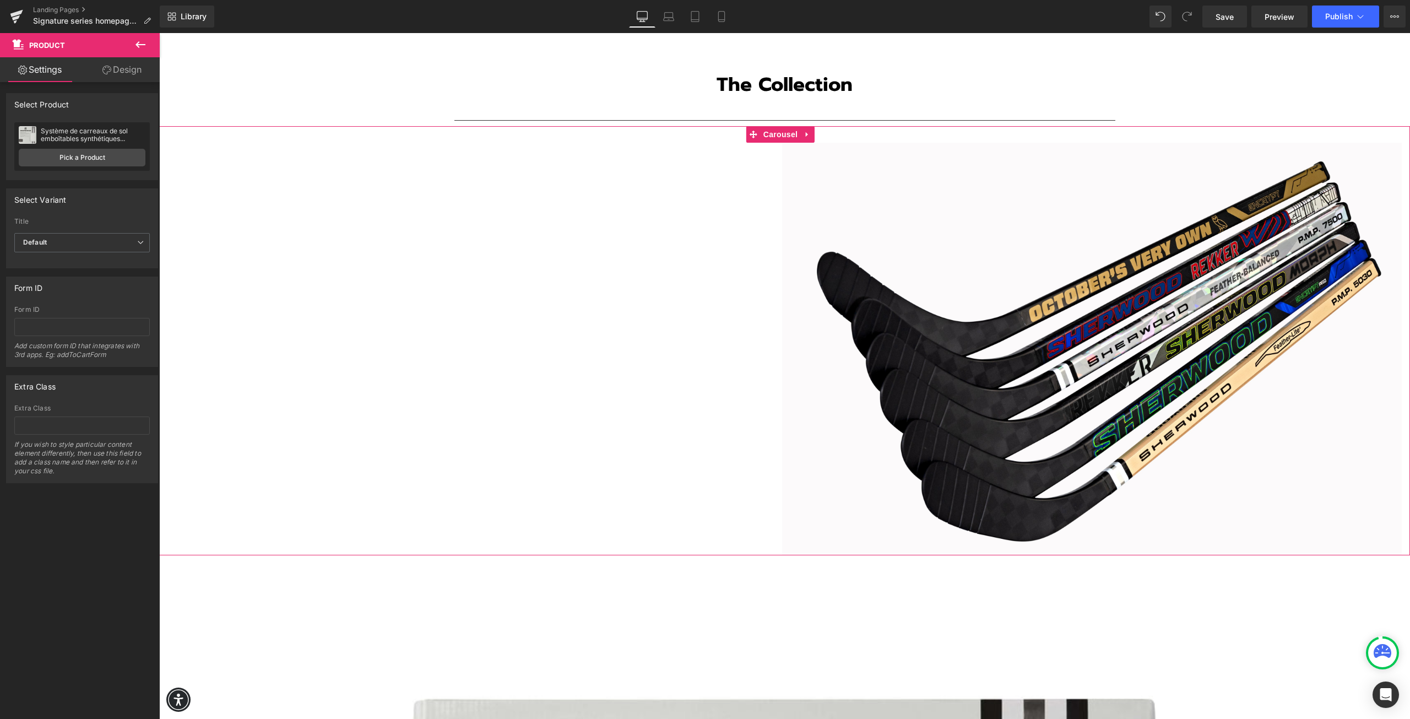
scroll to position [1928, 0]
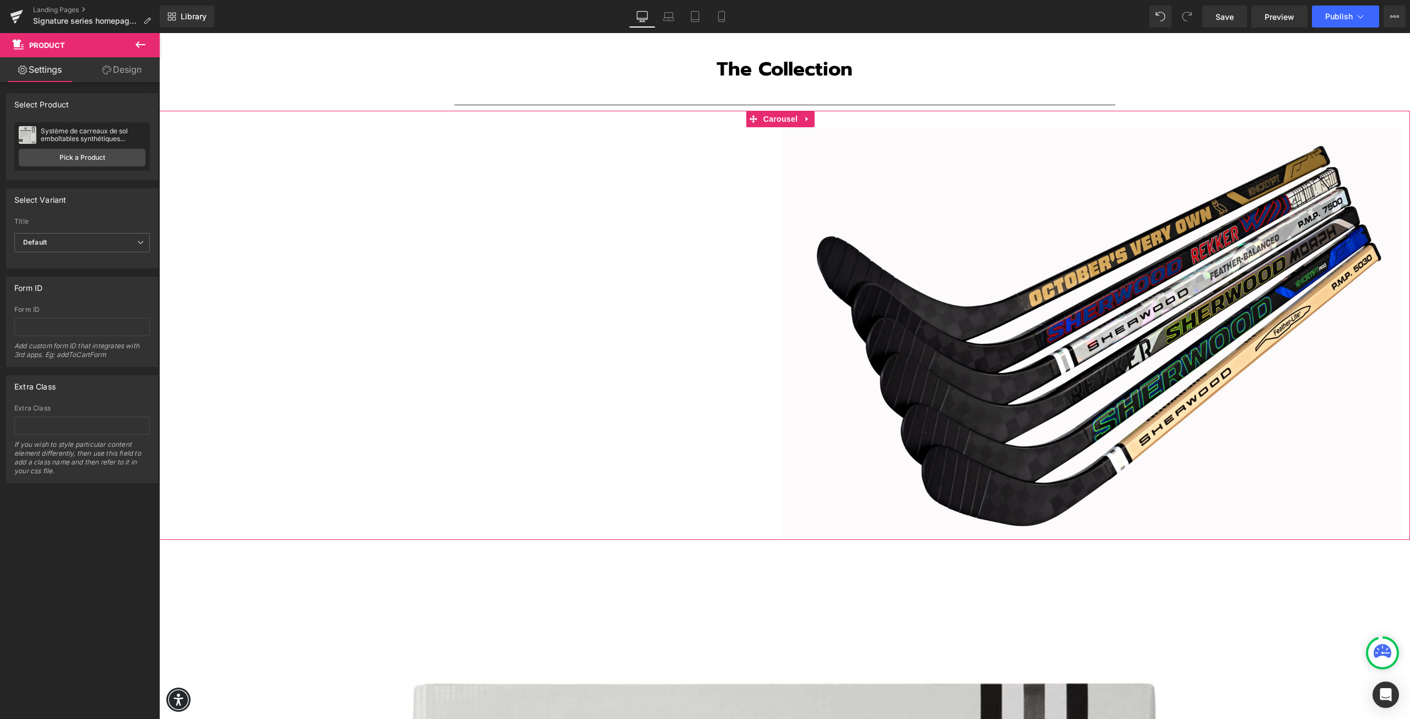
click at [545, 334] on div "Image Image" at bounding box center [782, 333] width 1246 height 413
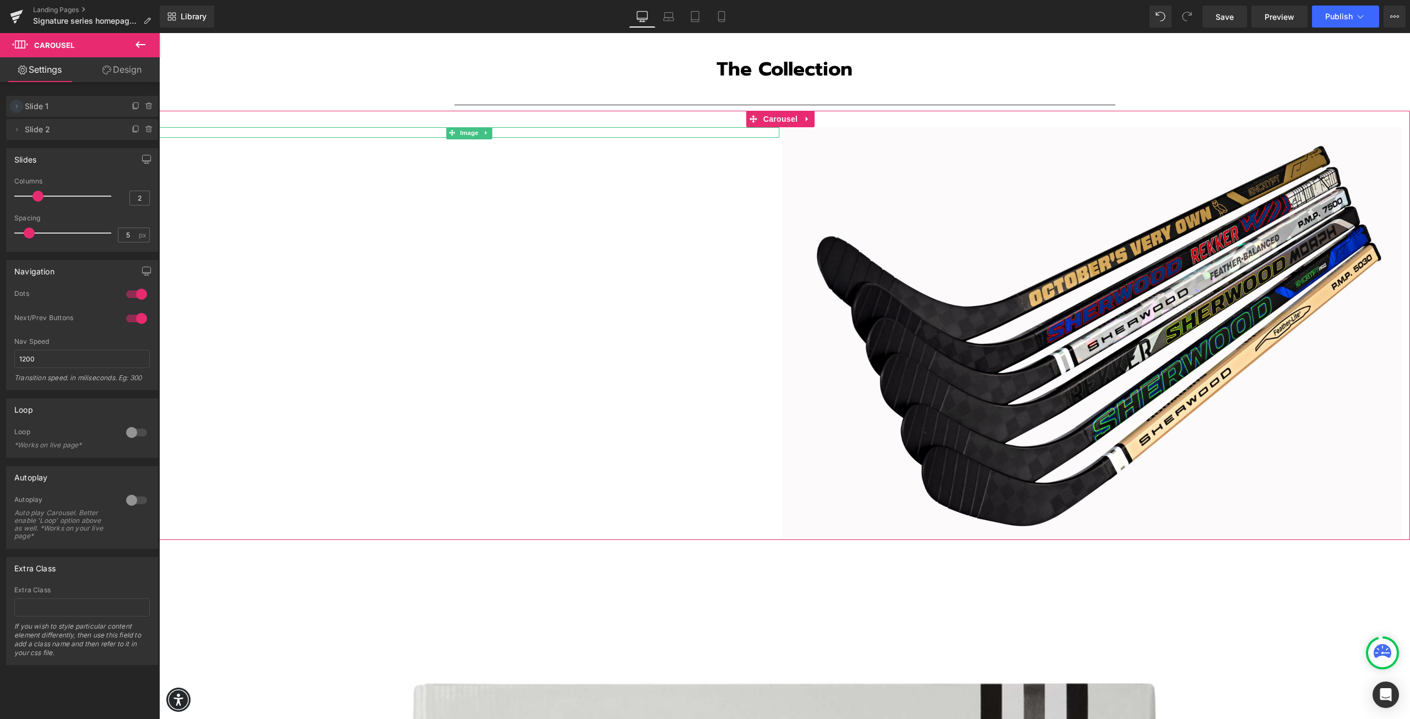
click at [13, 104] on icon at bounding box center [16, 106] width 9 height 9
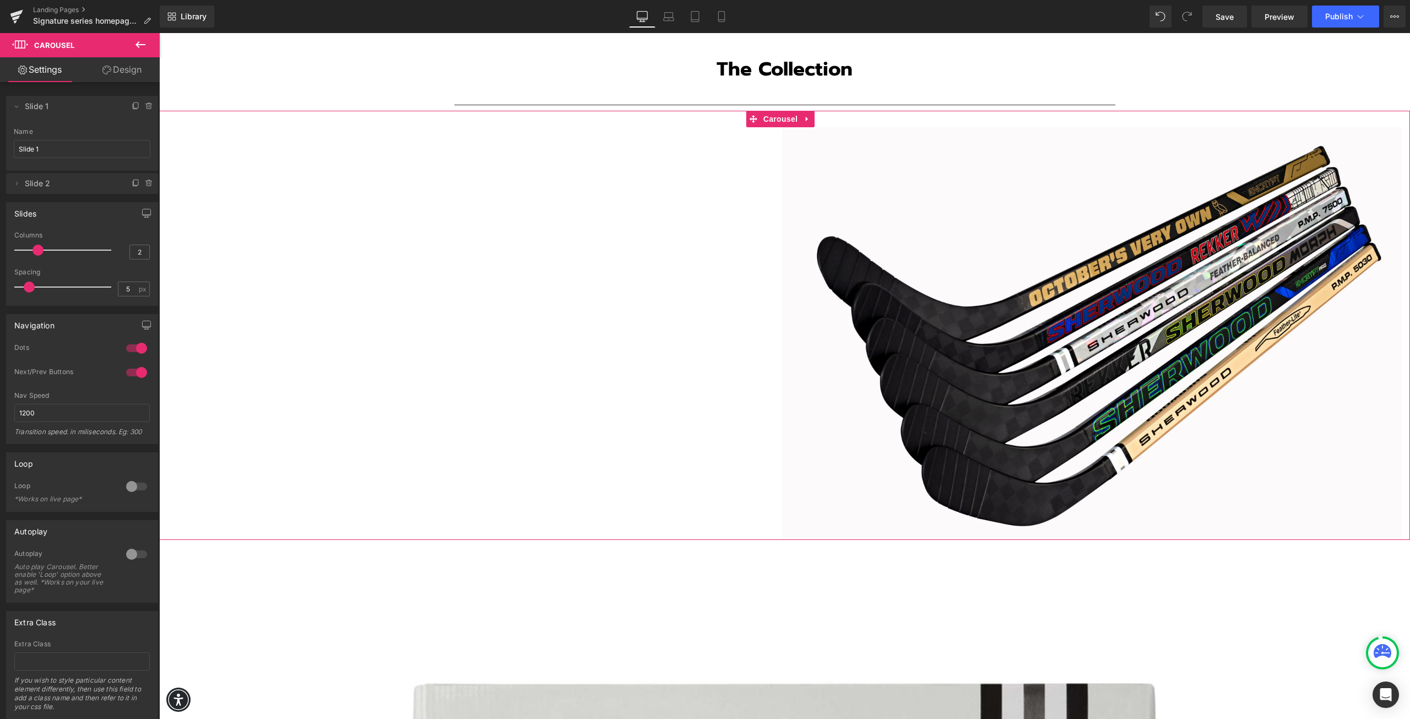
click at [124, 76] on link "Design" at bounding box center [122, 69] width 80 height 25
click at [139, 42] on icon at bounding box center [141, 44] width 10 height 7
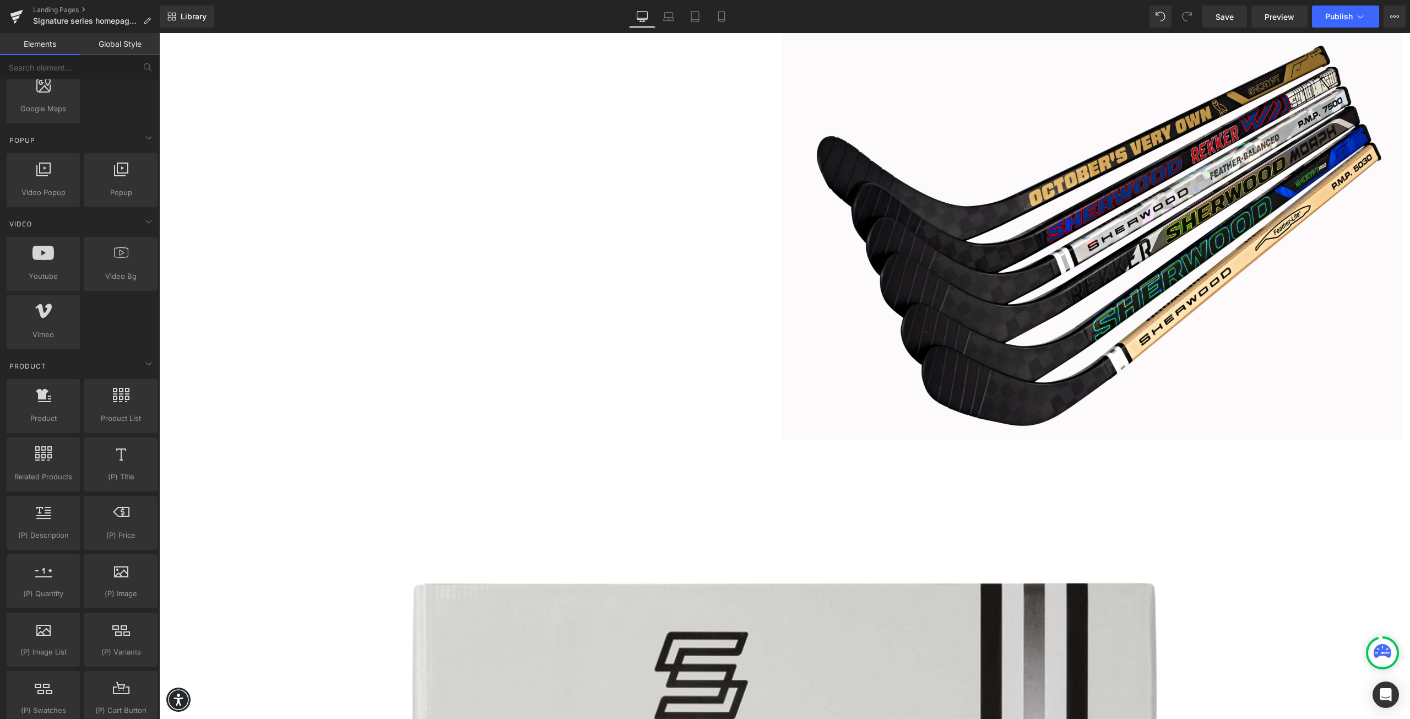
scroll to position [1873, 0]
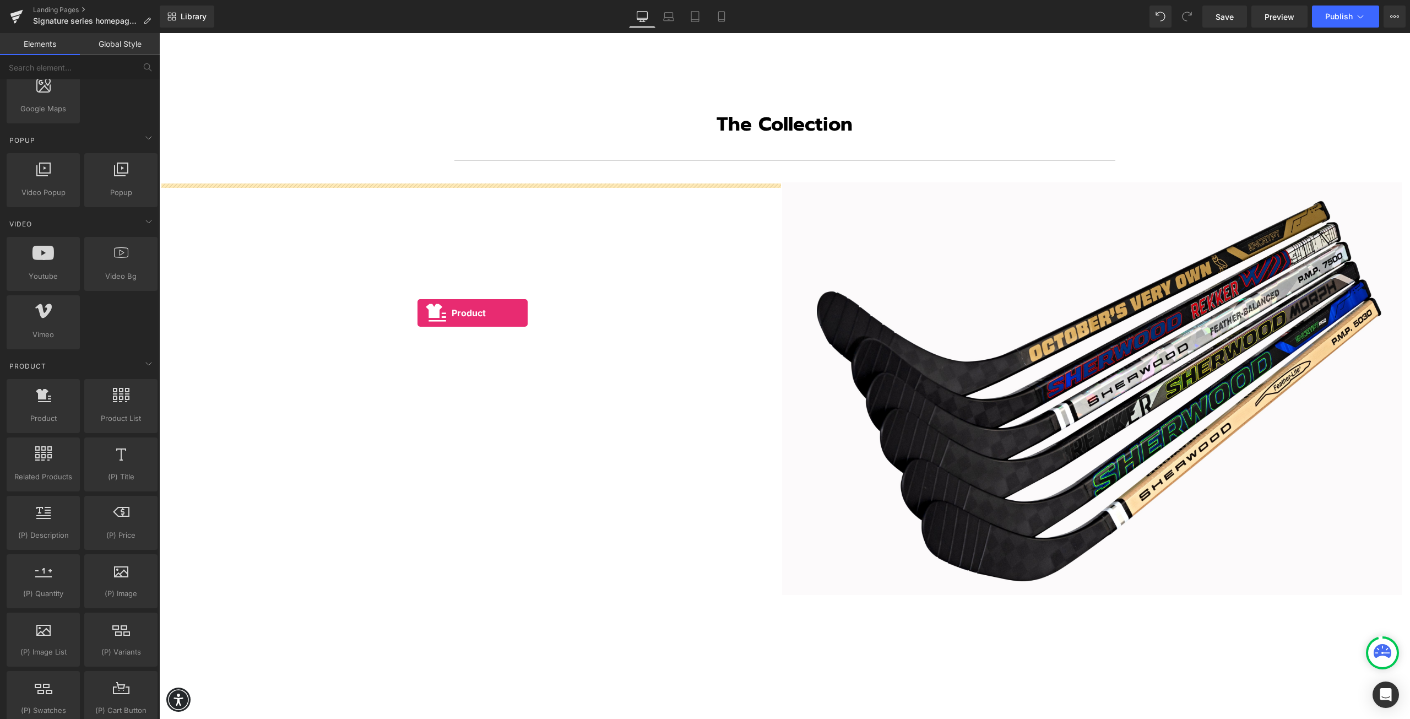
drag, startPoint x: 208, startPoint y: 446, endPoint x: 418, endPoint y: 312, distance: 248.5
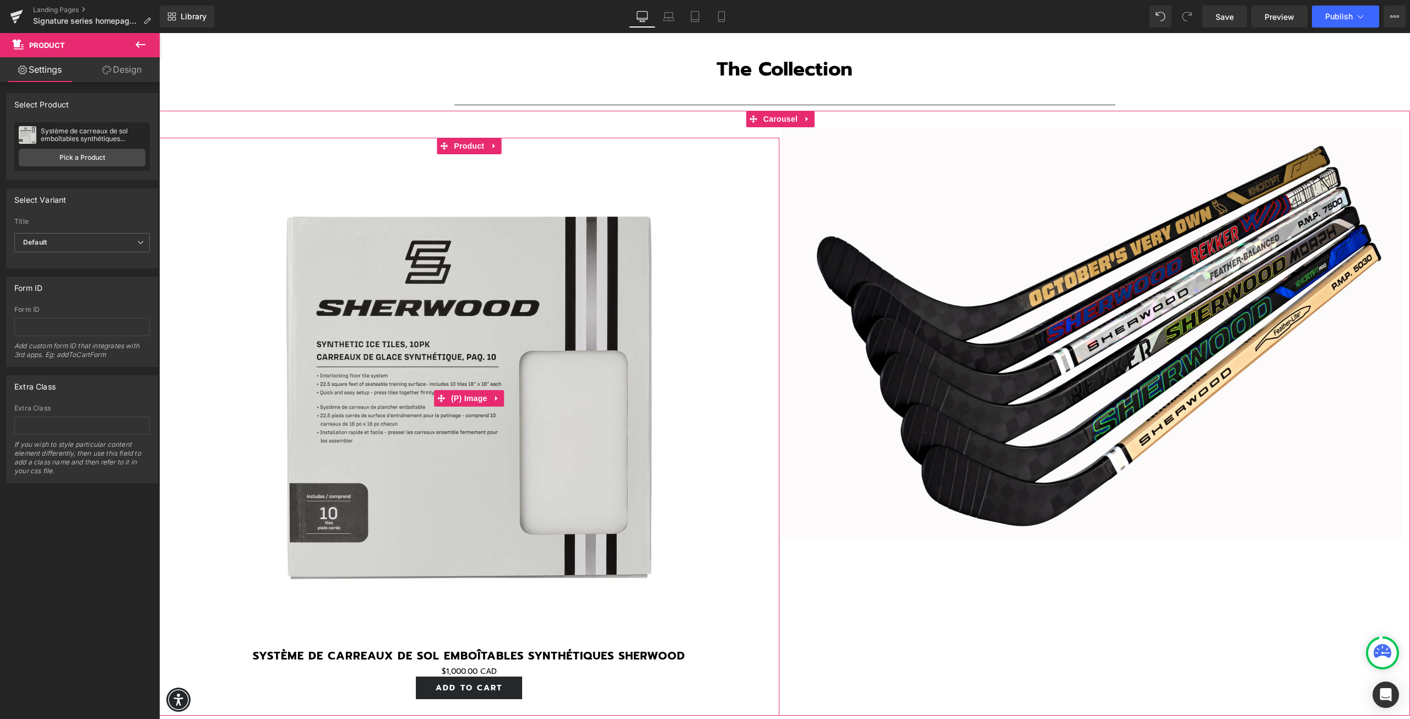
scroll to position [1983, 0]
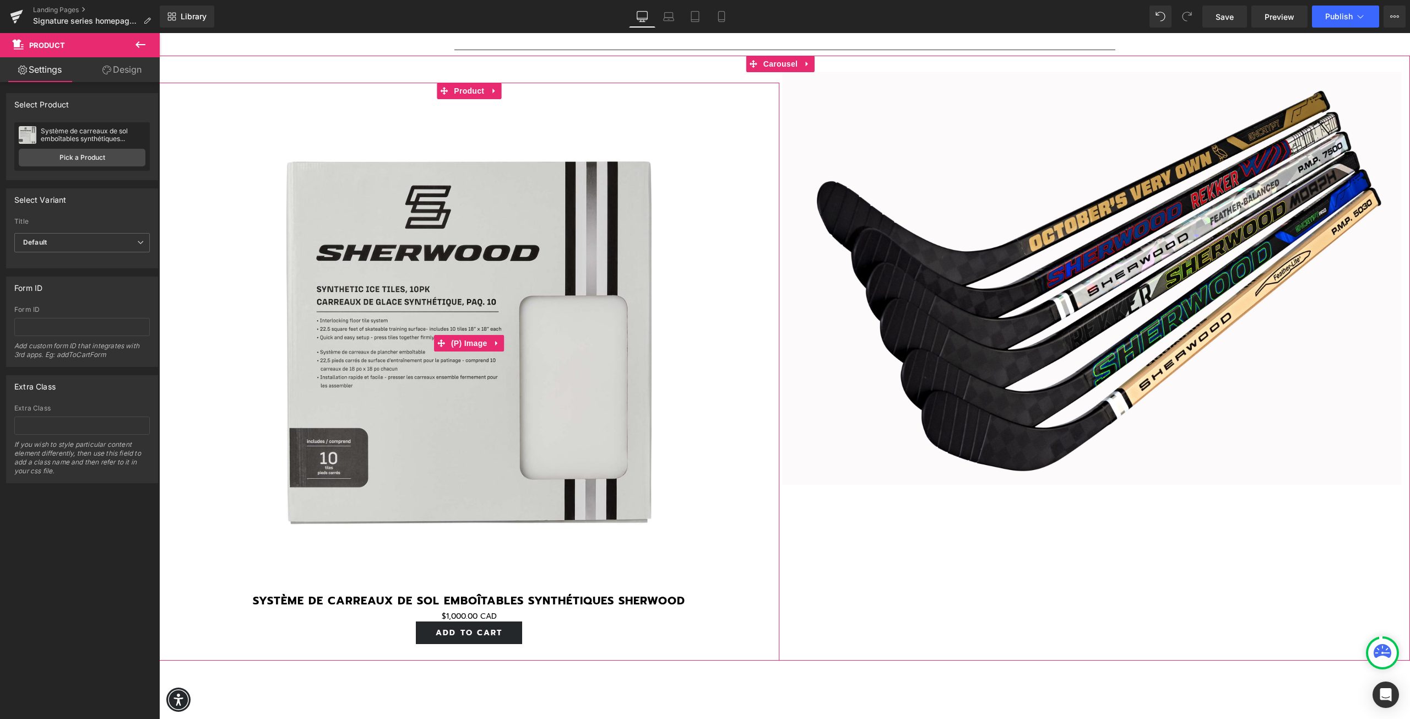
click at [565, 447] on img at bounding box center [469, 342] width 365 height 487
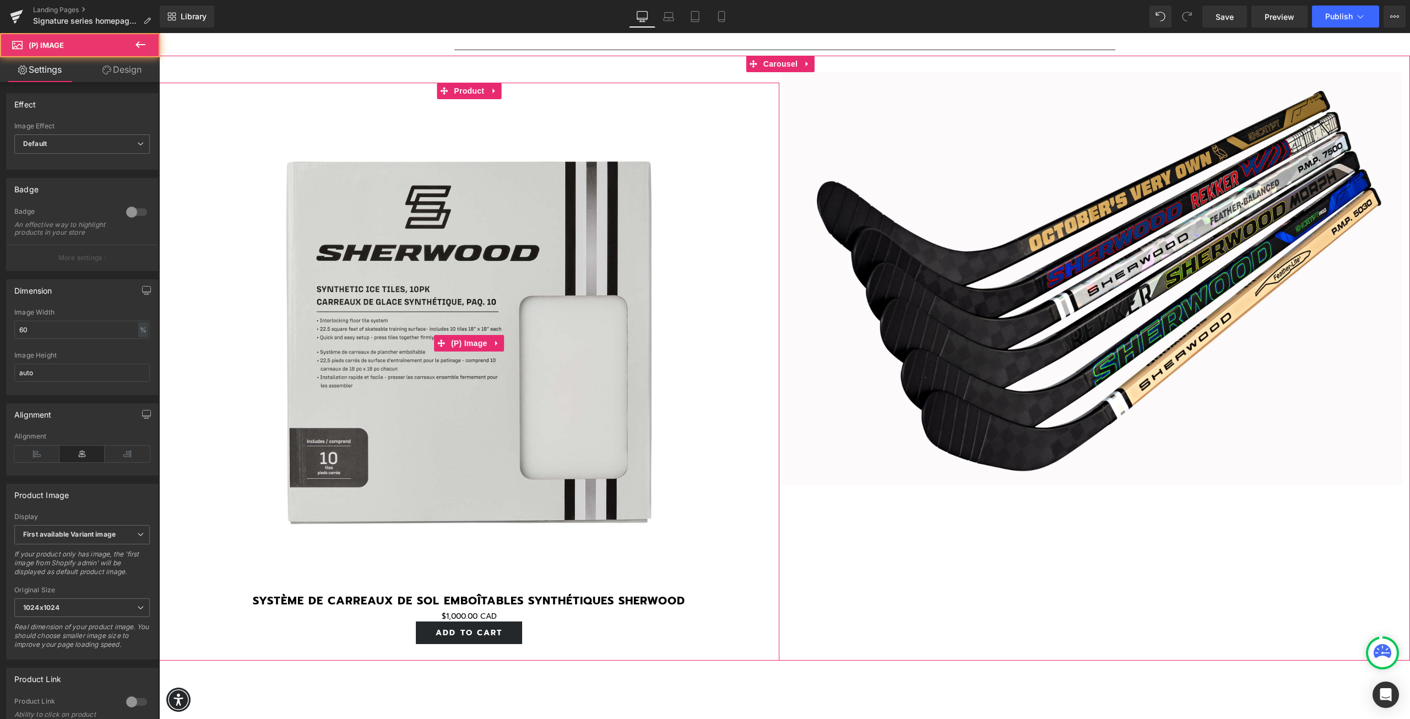
click at [399, 427] on img at bounding box center [469, 342] width 365 height 487
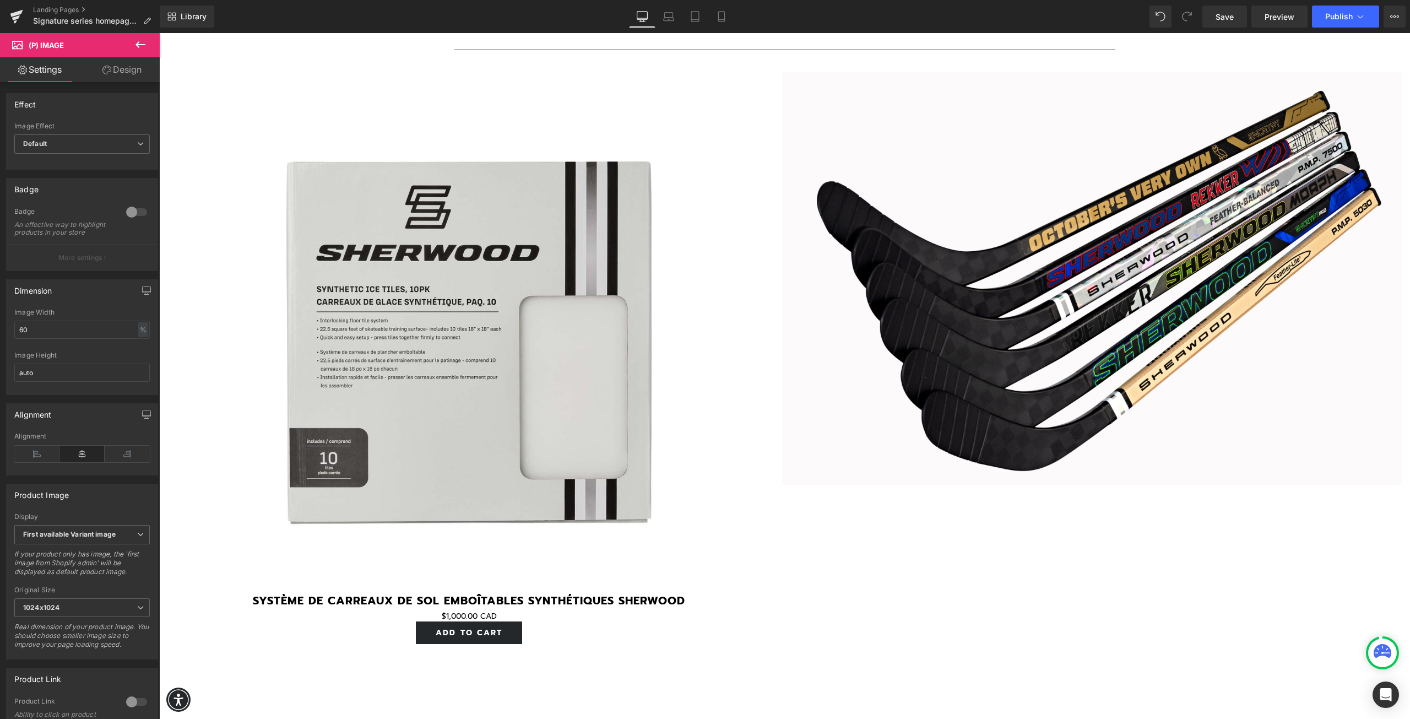
click at [121, 71] on link "Design" at bounding box center [122, 69] width 80 height 25
click at [45, 73] on link "Settings" at bounding box center [40, 69] width 80 height 25
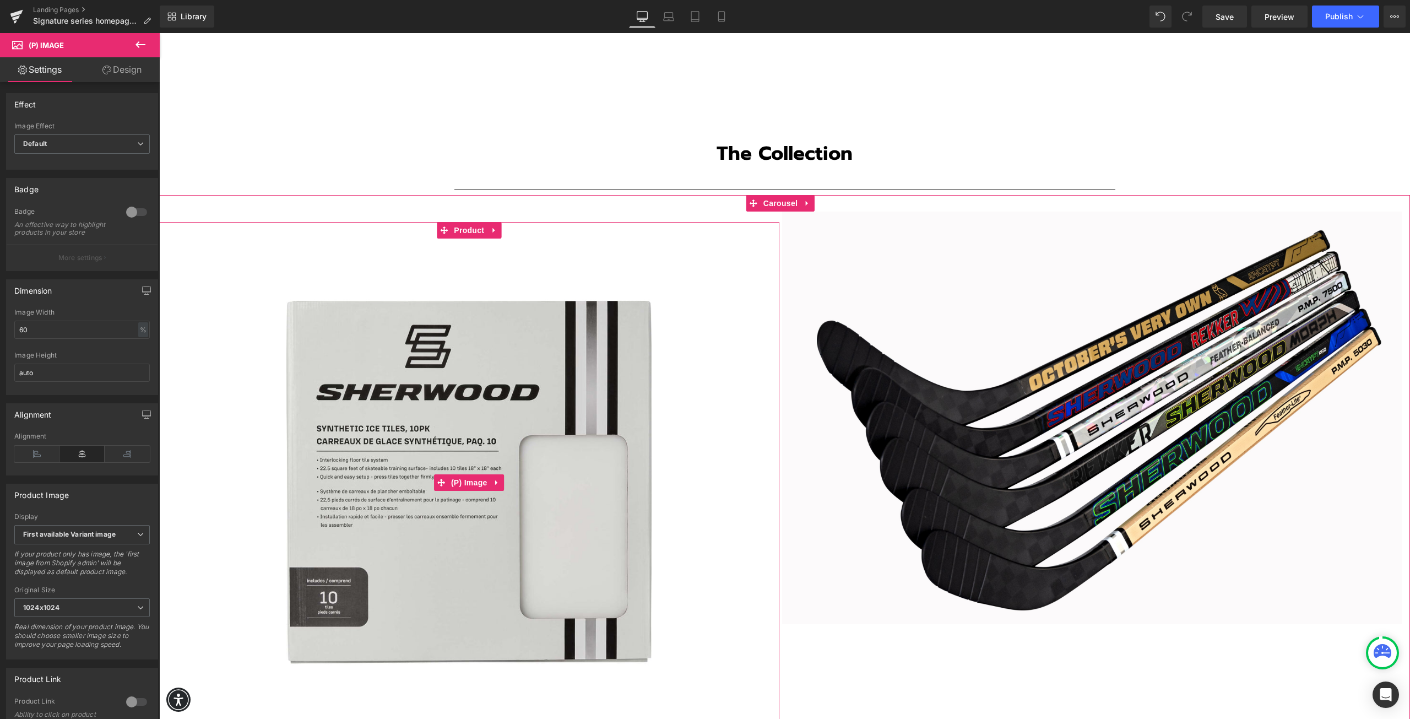
scroll to position [1818, 0]
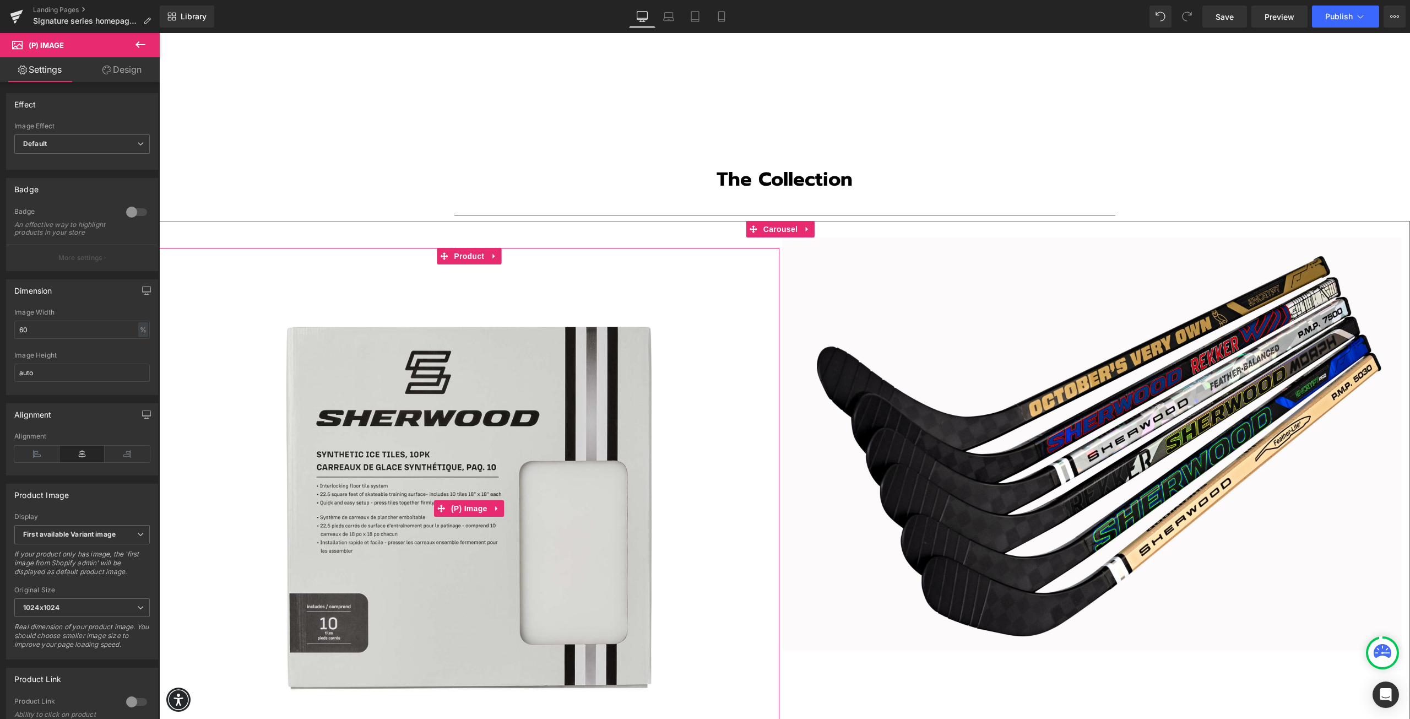
click at [391, 402] on img at bounding box center [469, 507] width 365 height 487
click at [491, 252] on icon at bounding box center [494, 256] width 8 height 8
click at [500, 252] on icon at bounding box center [502, 256] width 8 height 8
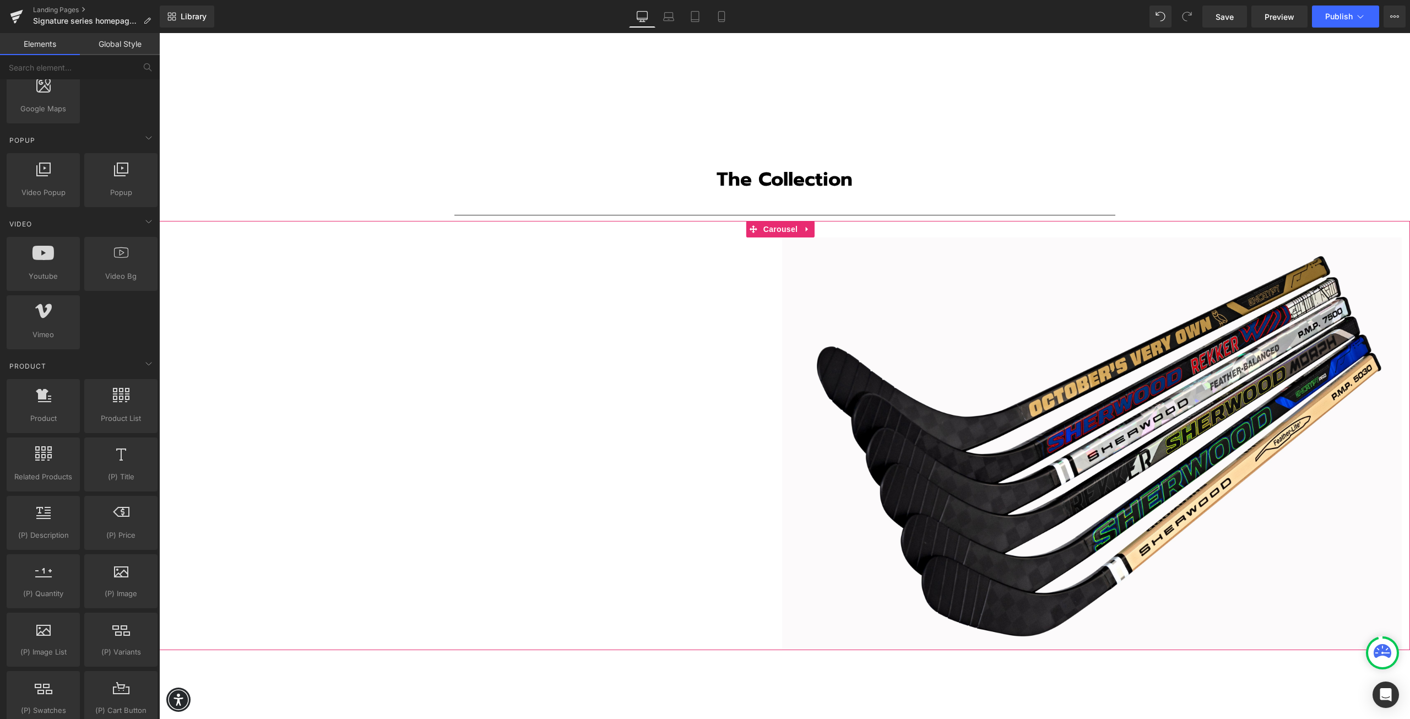
click at [452, 356] on div "Image Image" at bounding box center [782, 443] width 1246 height 413
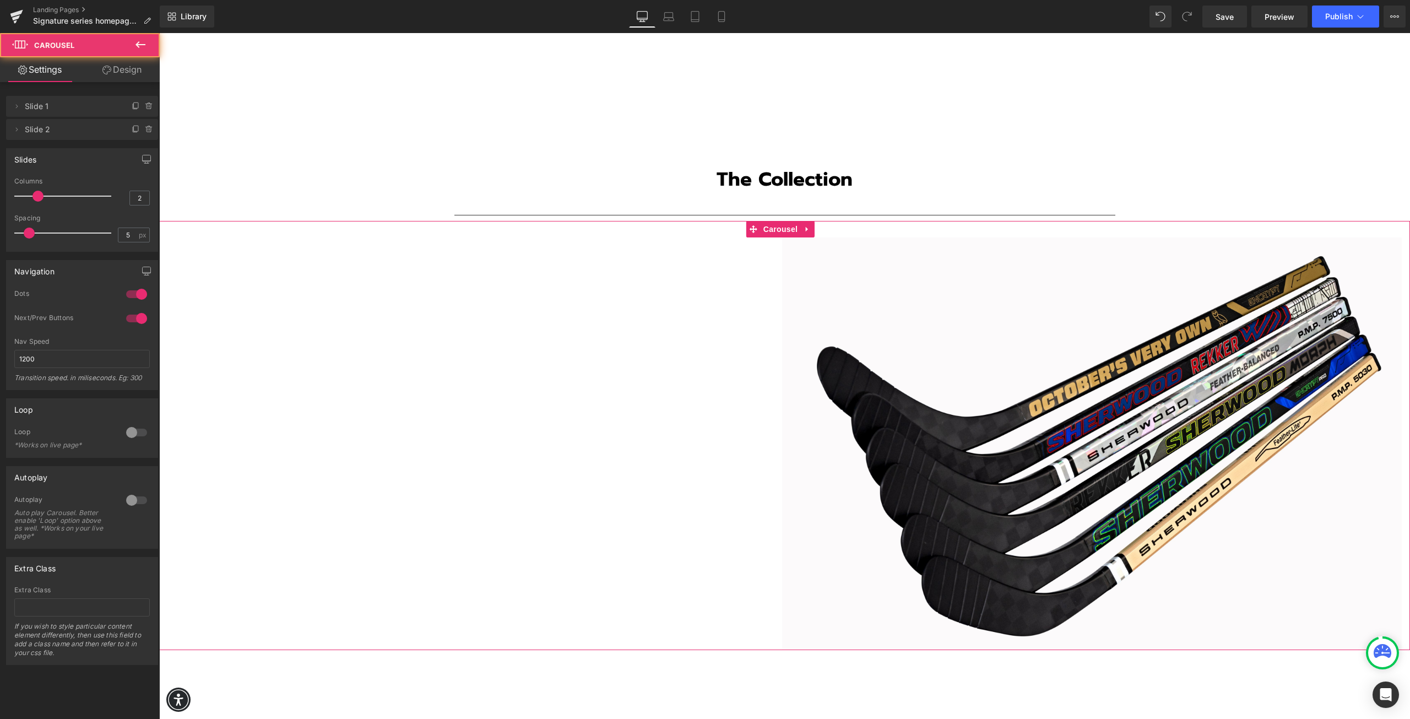
click at [442, 417] on div "Image Image" at bounding box center [782, 443] width 1246 height 413
click at [136, 47] on icon at bounding box center [140, 44] width 13 height 13
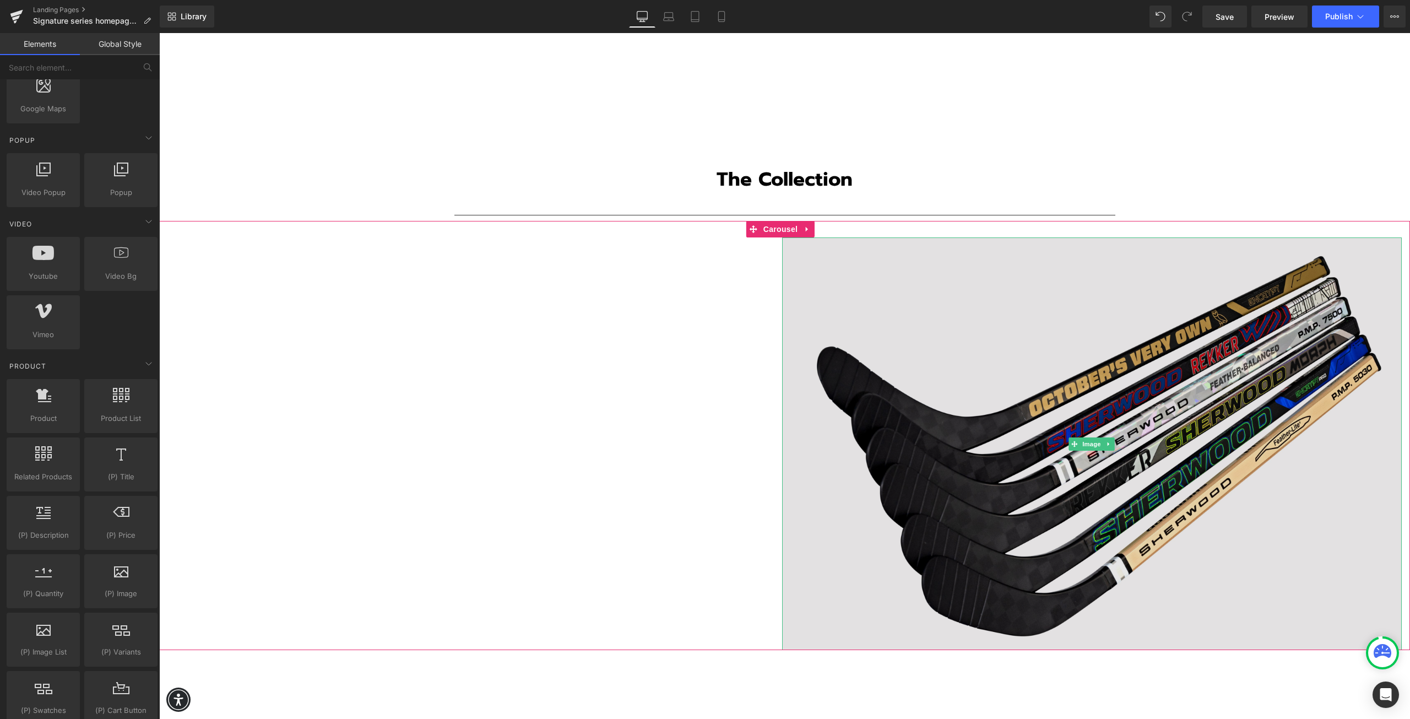
click at [826, 410] on img at bounding box center [1092, 443] width 620 height 413
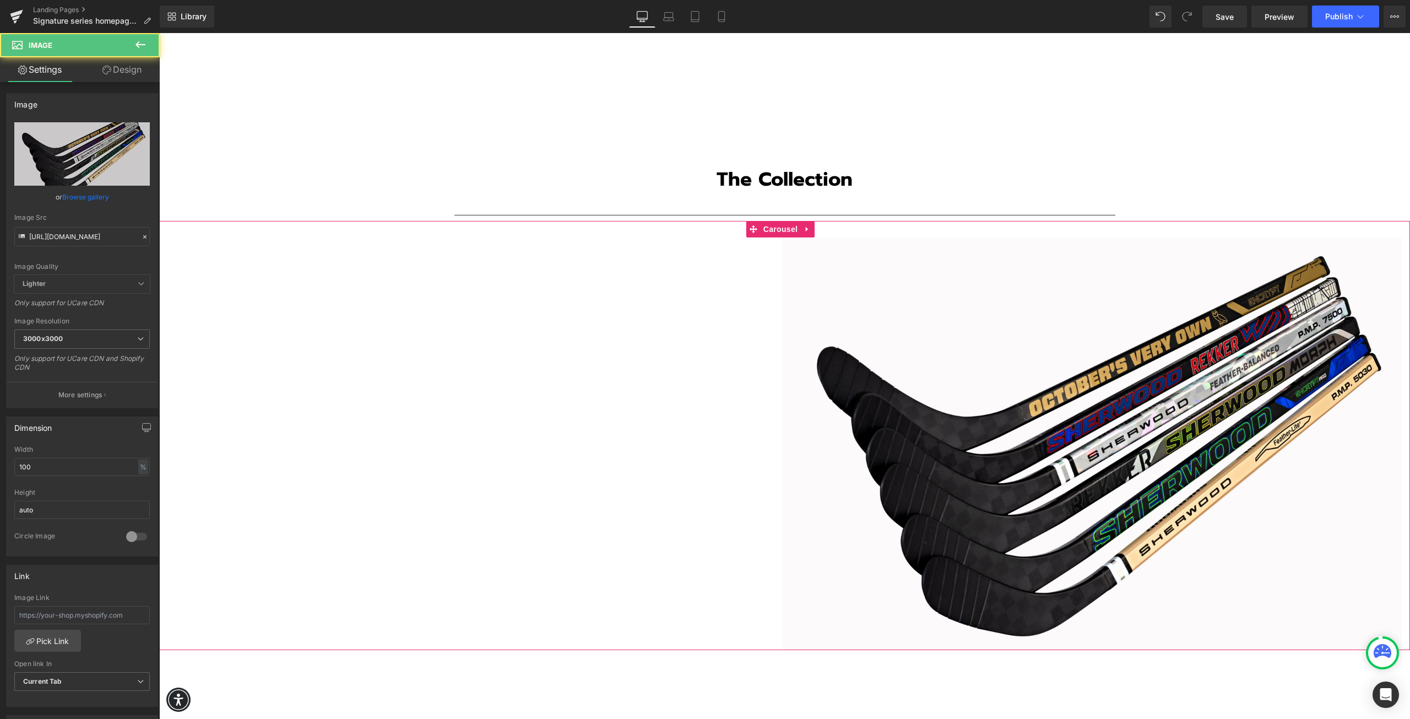
click at [637, 426] on div "Image Image" at bounding box center [782, 443] width 1246 height 413
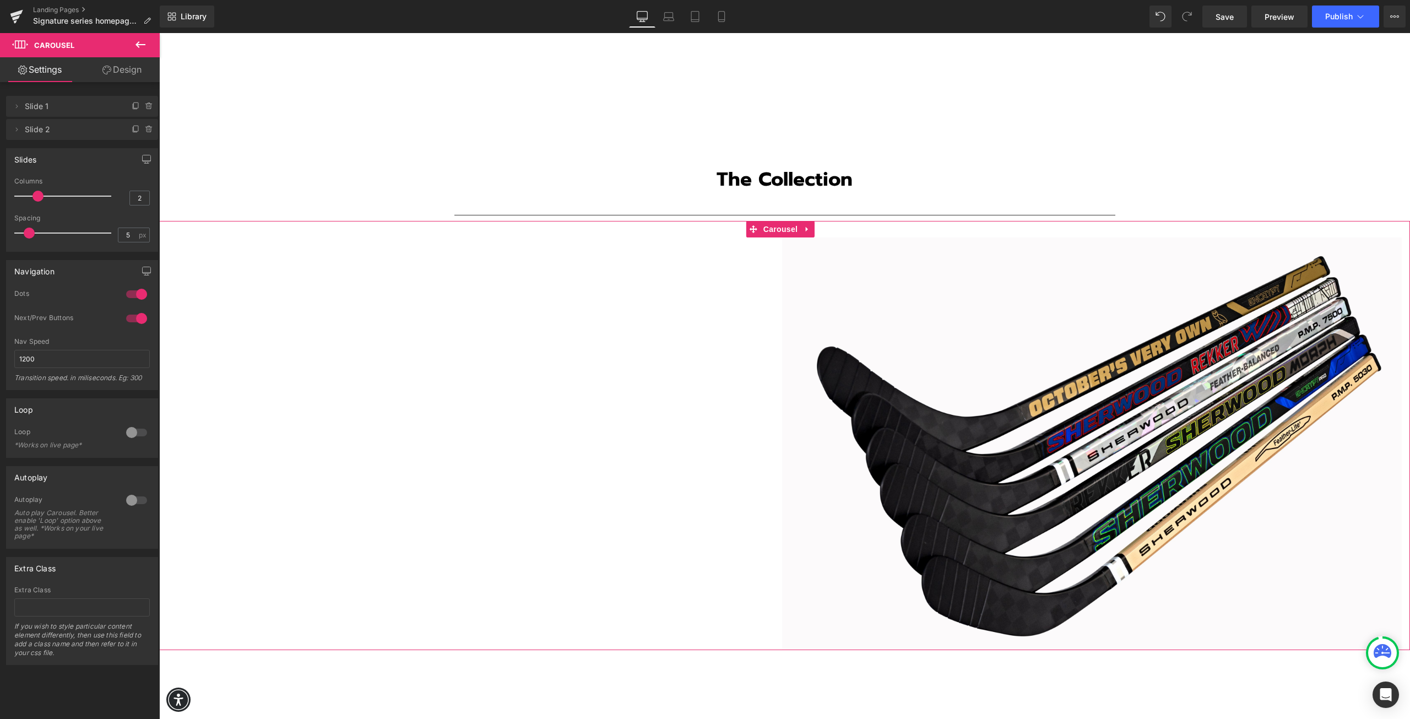
click at [511, 419] on div "Image Image" at bounding box center [782, 443] width 1246 height 413
click at [143, 41] on icon at bounding box center [140, 44] width 13 height 13
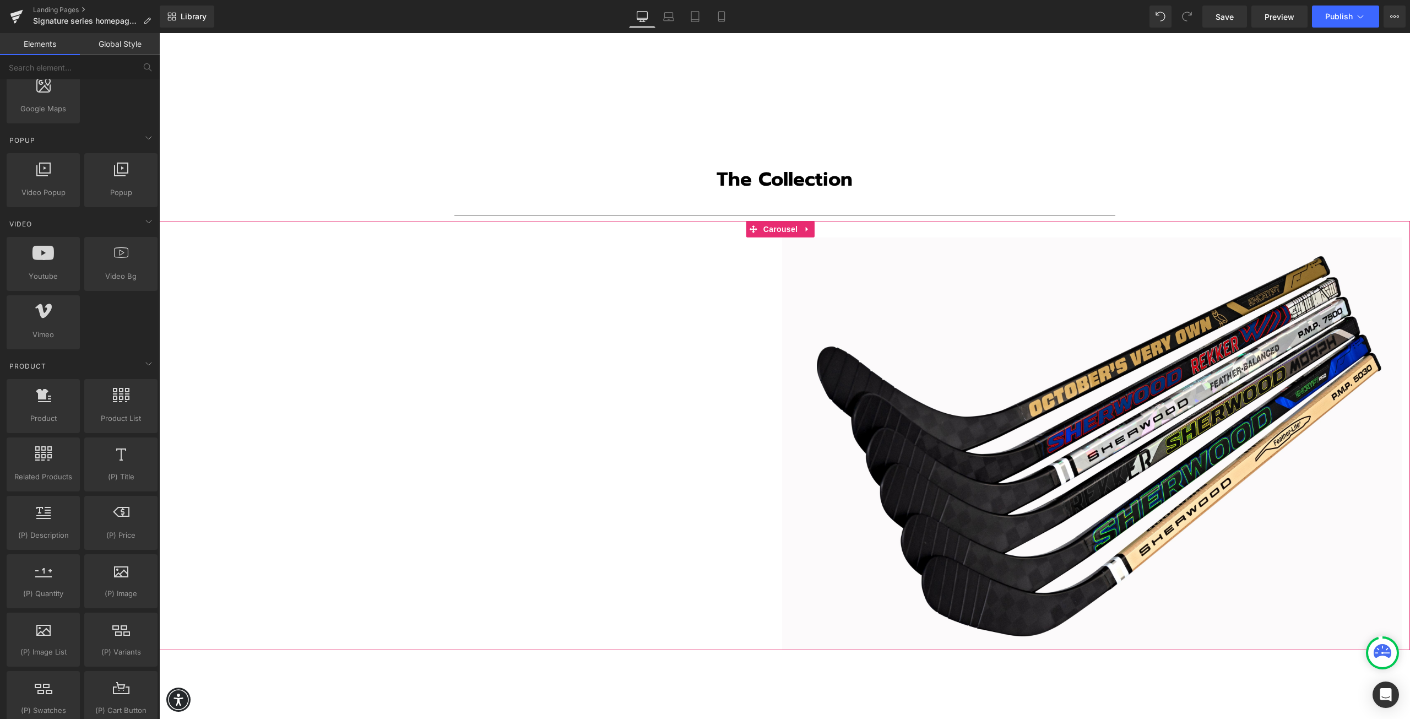
click at [398, 415] on div "Image Image" at bounding box center [782, 443] width 1246 height 413
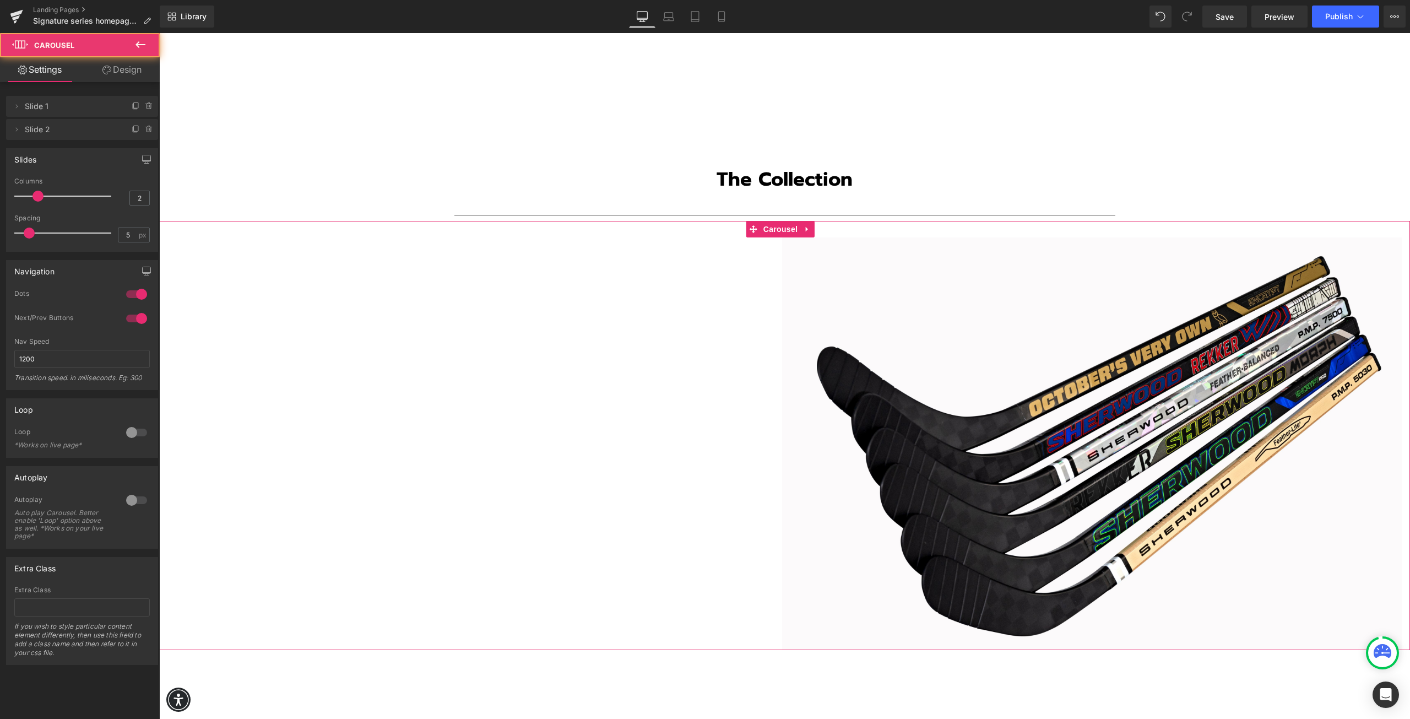
click at [392, 406] on div "Image Image" at bounding box center [782, 443] width 1246 height 413
click at [137, 45] on icon at bounding box center [141, 44] width 10 height 7
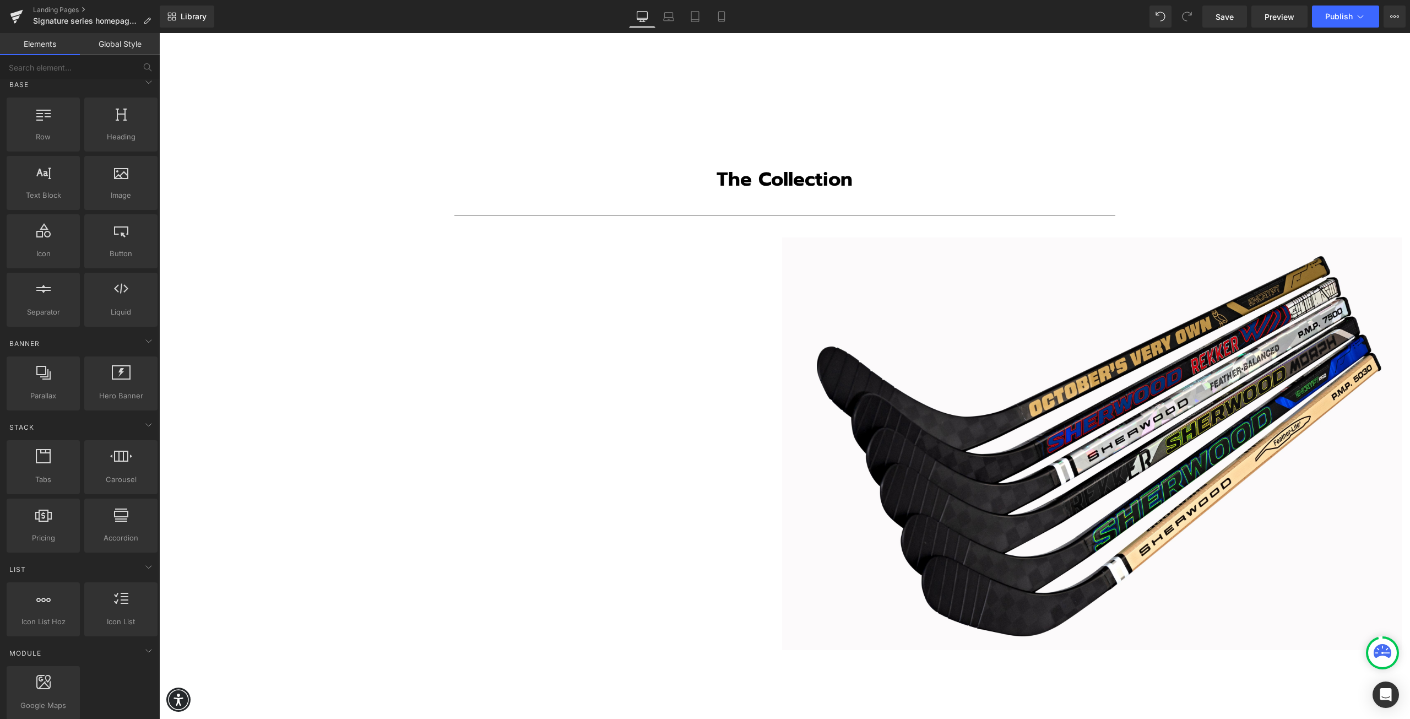
scroll to position [0, 0]
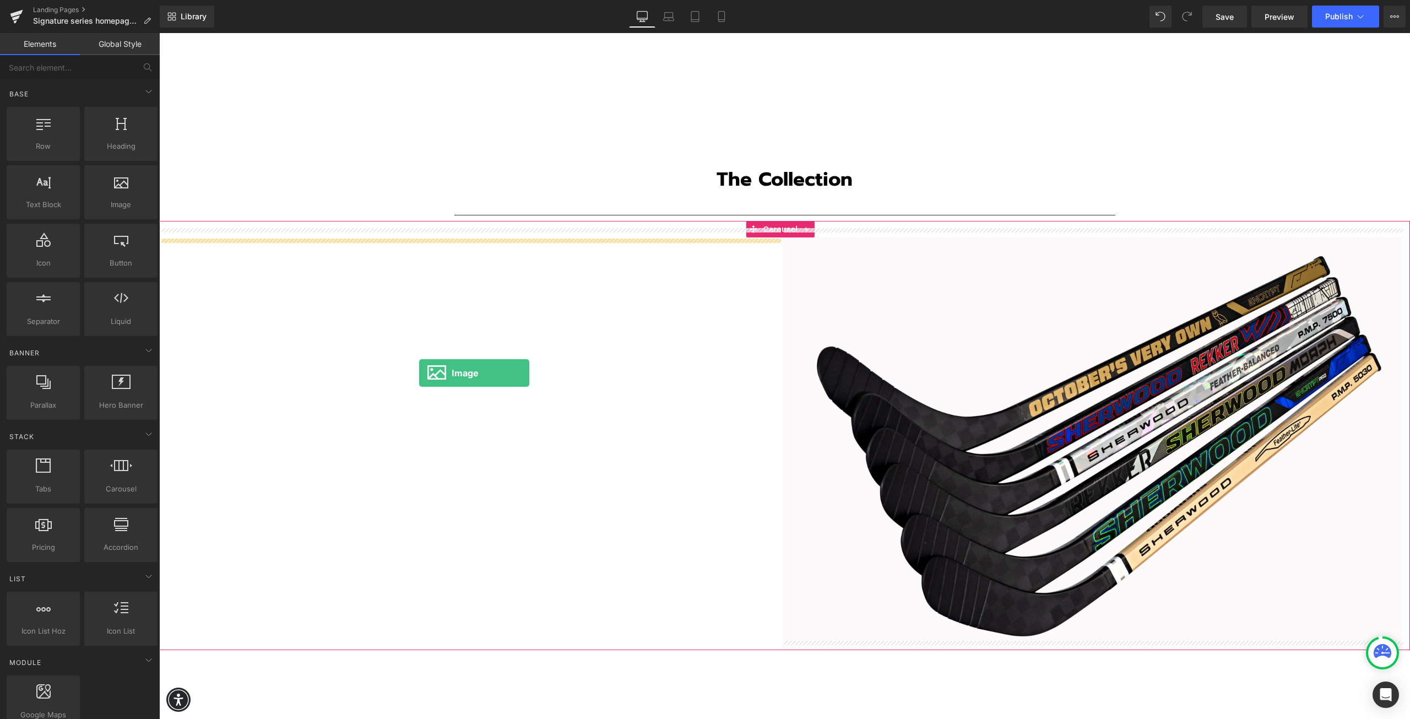
drag, startPoint x: 266, startPoint y: 237, endPoint x: 419, endPoint y: 373, distance: 204.9
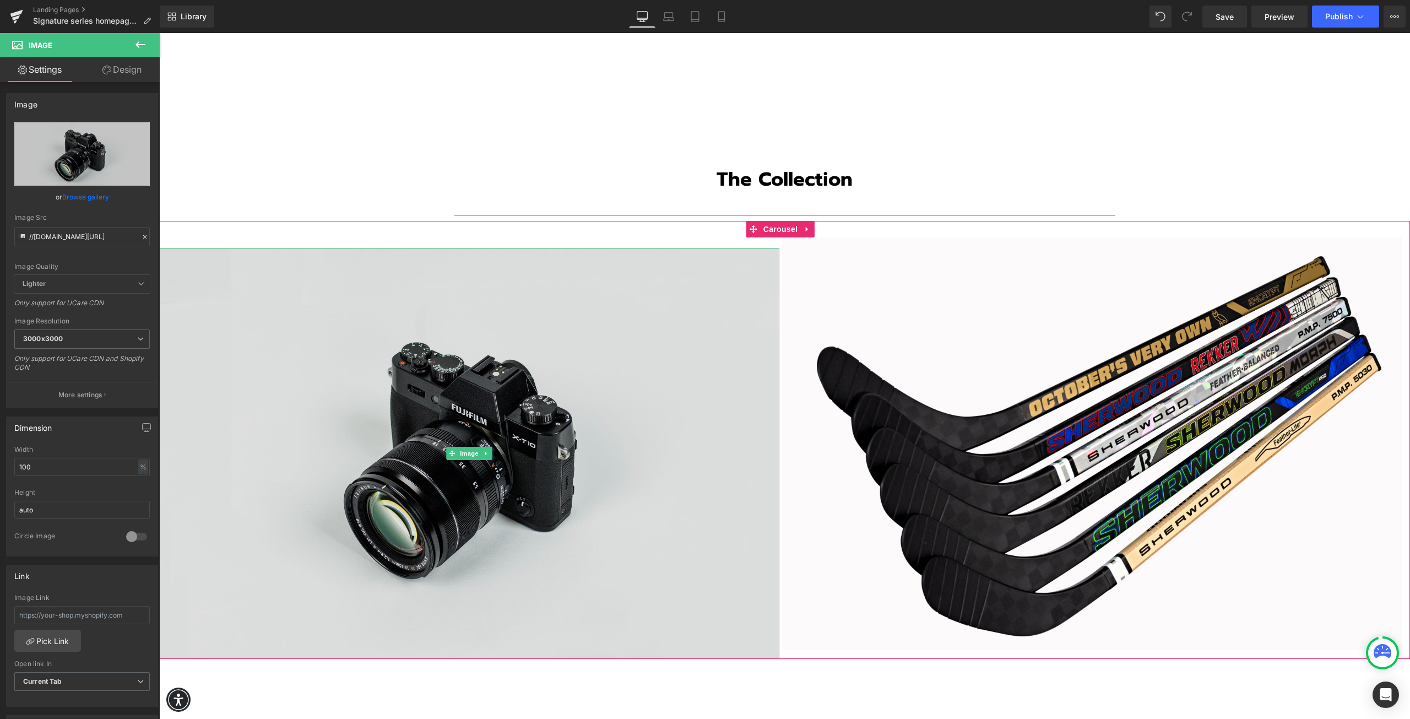
click at [582, 404] on img at bounding box center [469, 453] width 620 height 411
click at [404, 406] on img at bounding box center [469, 453] width 620 height 411
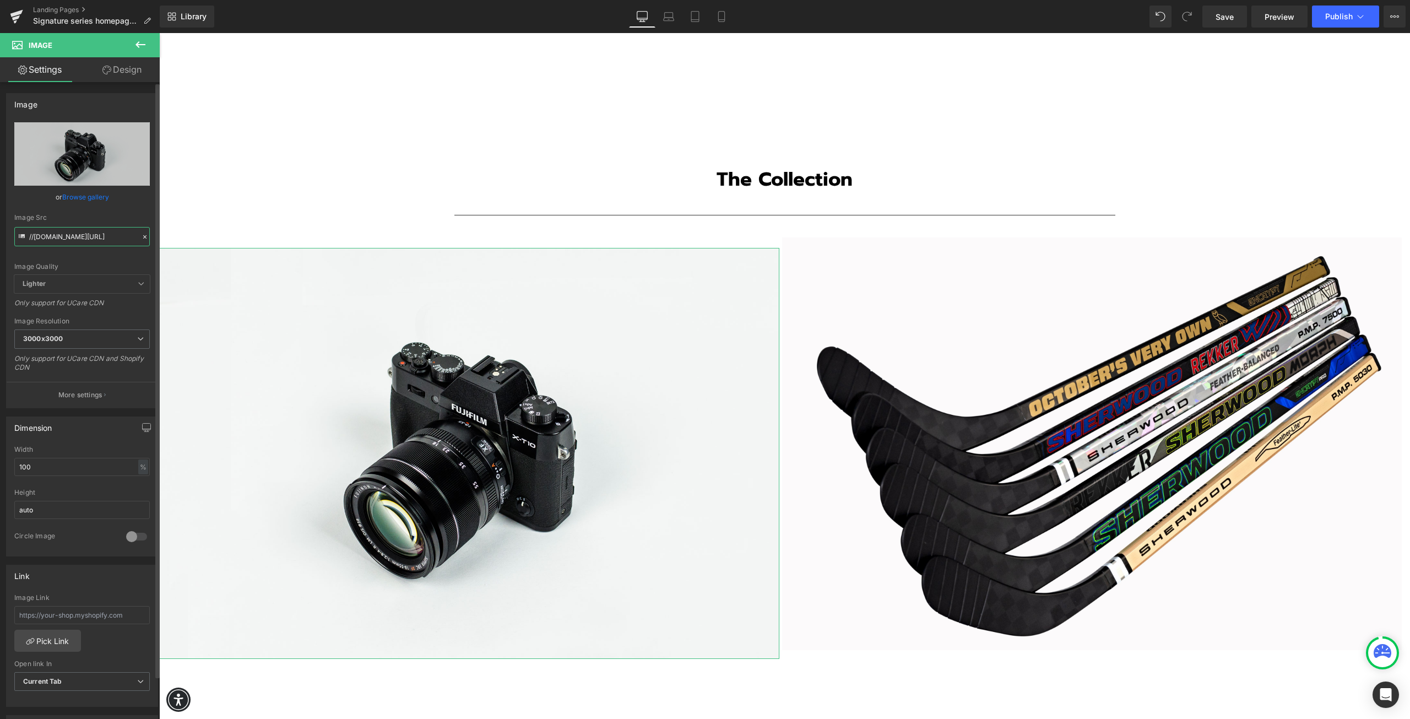
click at [71, 237] on input "//[DOMAIN_NAME][URL]" at bounding box center [82, 236] width 136 height 19
paste input "[URL][DOMAIN_NAME]"
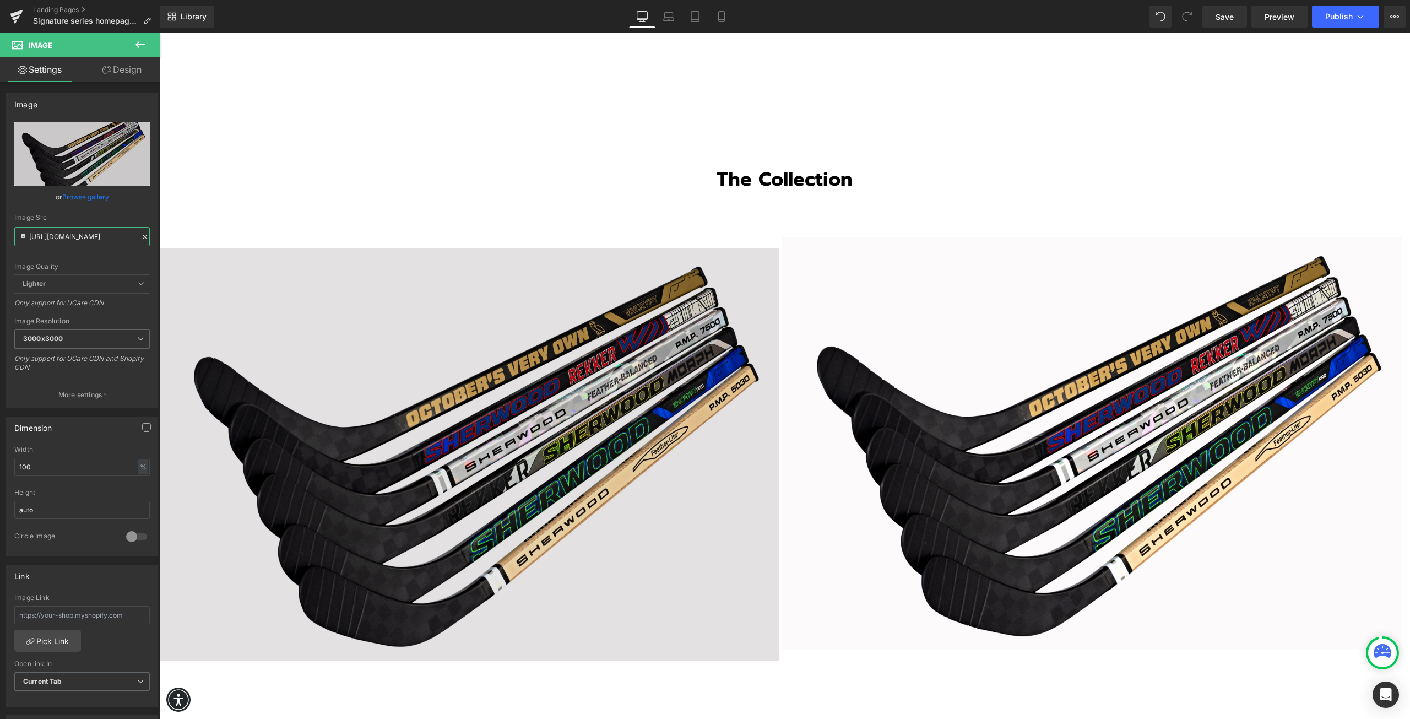
type input "[URL][DOMAIN_NAME]"
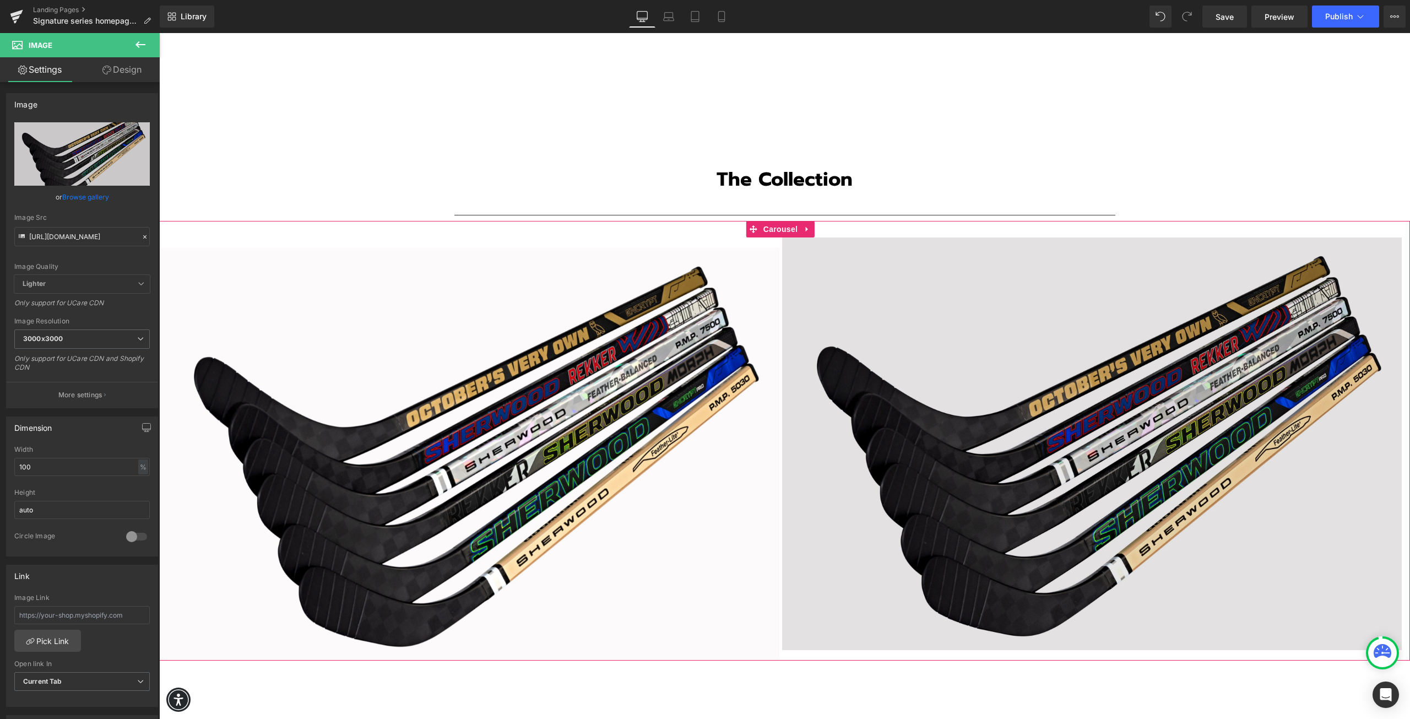
click at [916, 427] on img at bounding box center [1092, 443] width 620 height 413
click at [941, 468] on img at bounding box center [1092, 443] width 620 height 413
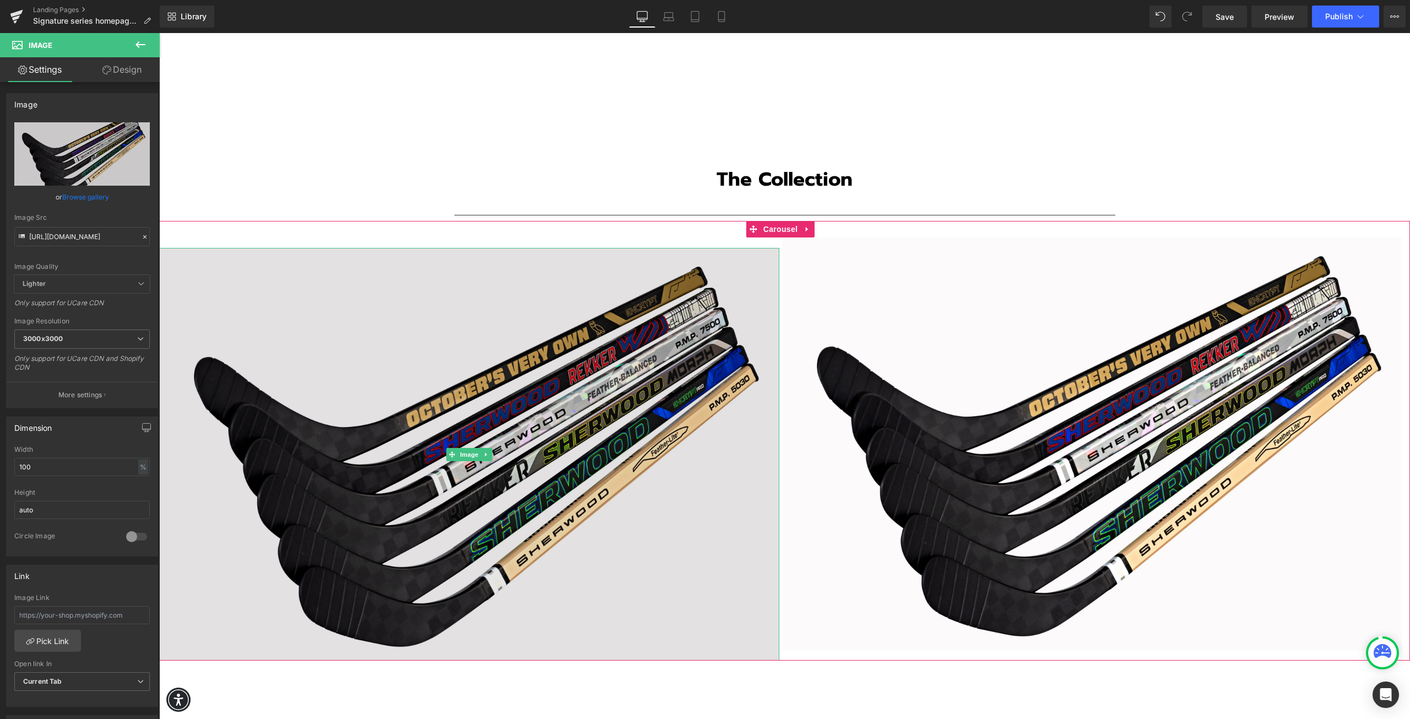
click at [352, 468] on img at bounding box center [469, 454] width 620 height 413
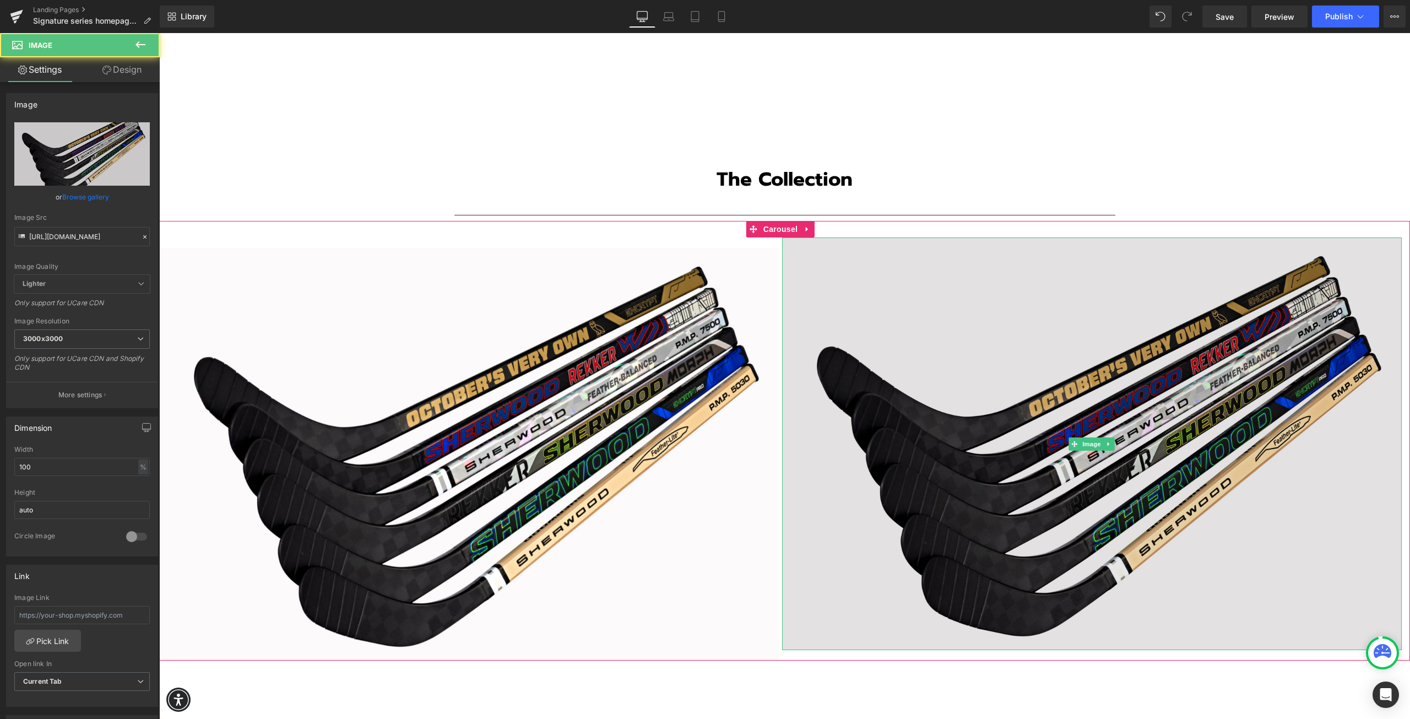
click at [859, 419] on img at bounding box center [1092, 443] width 620 height 413
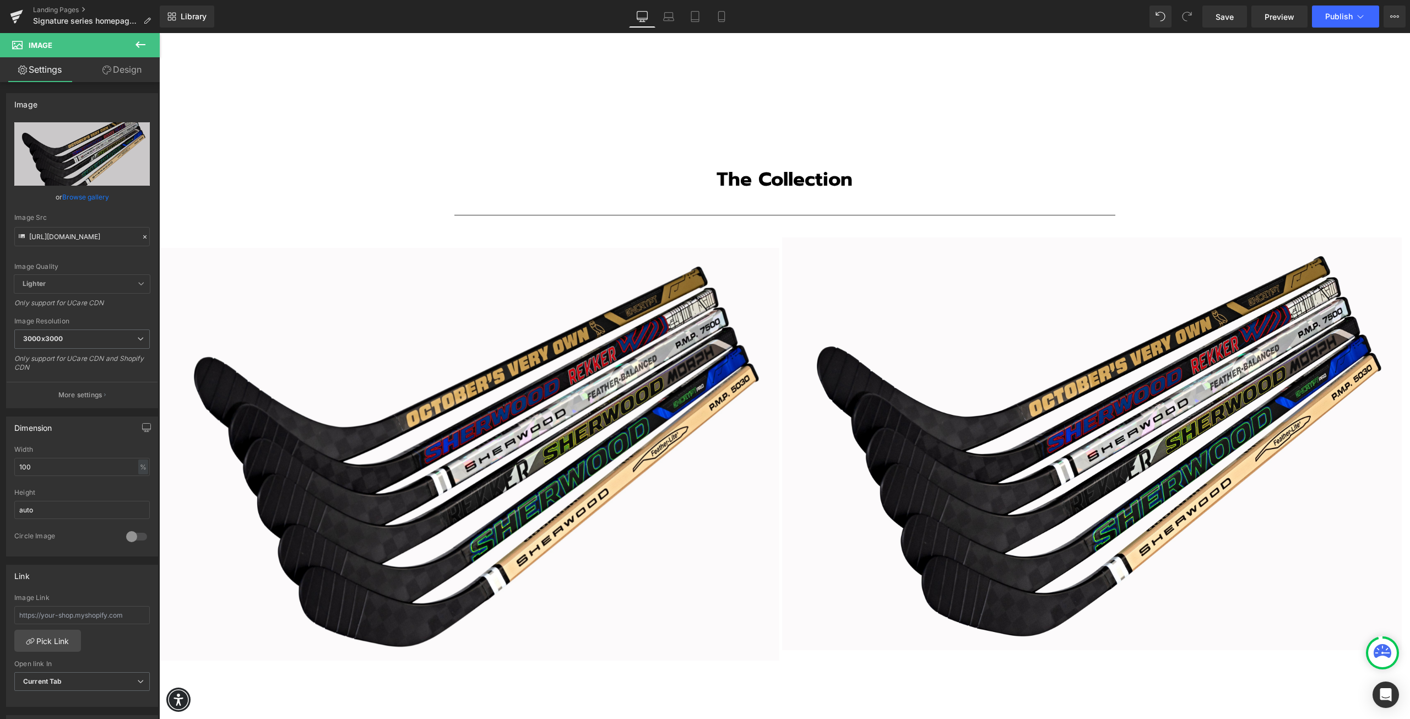
click at [140, 43] on icon at bounding box center [140, 44] width 13 height 13
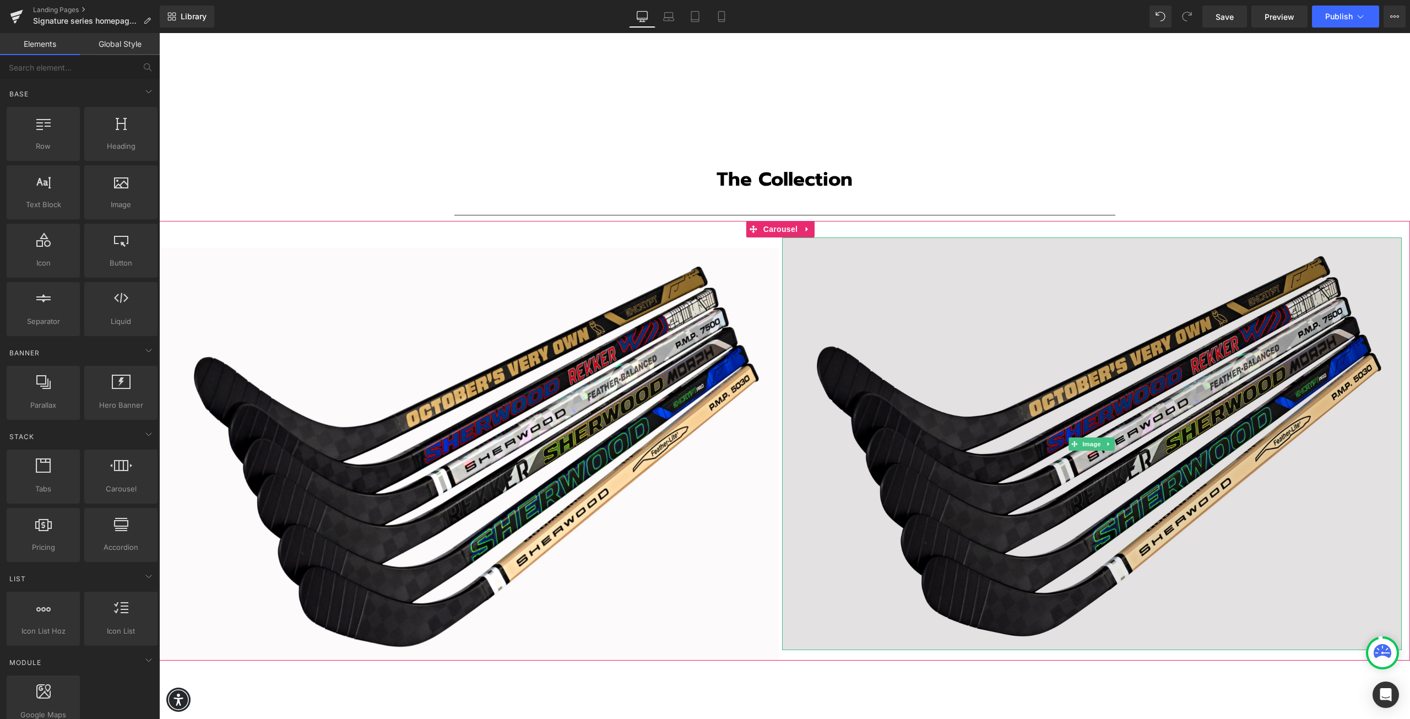
click at [970, 414] on img at bounding box center [1092, 443] width 620 height 413
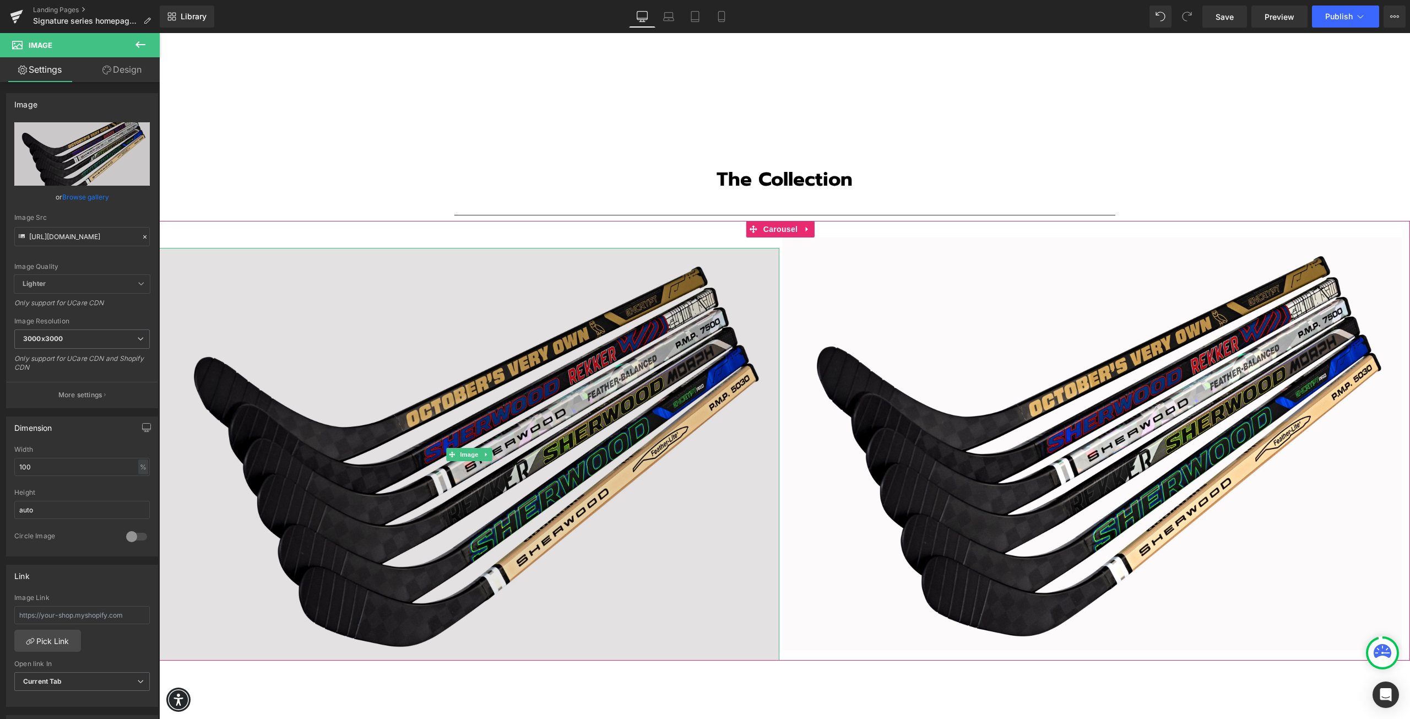
click at [437, 362] on img at bounding box center [469, 454] width 620 height 413
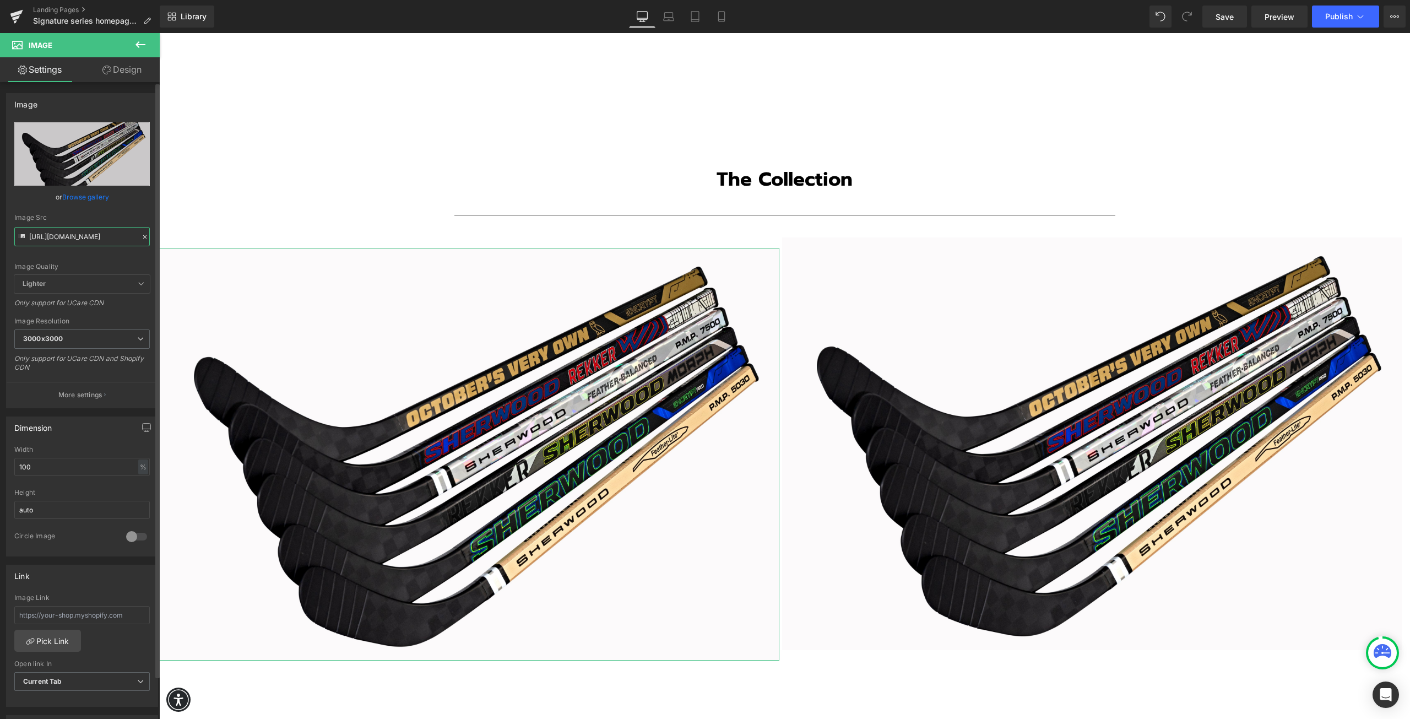
click at [68, 236] on input "[URL][DOMAIN_NAME]" at bounding box center [82, 236] width 136 height 19
paste input "54_e.jpg?v=1758807150"
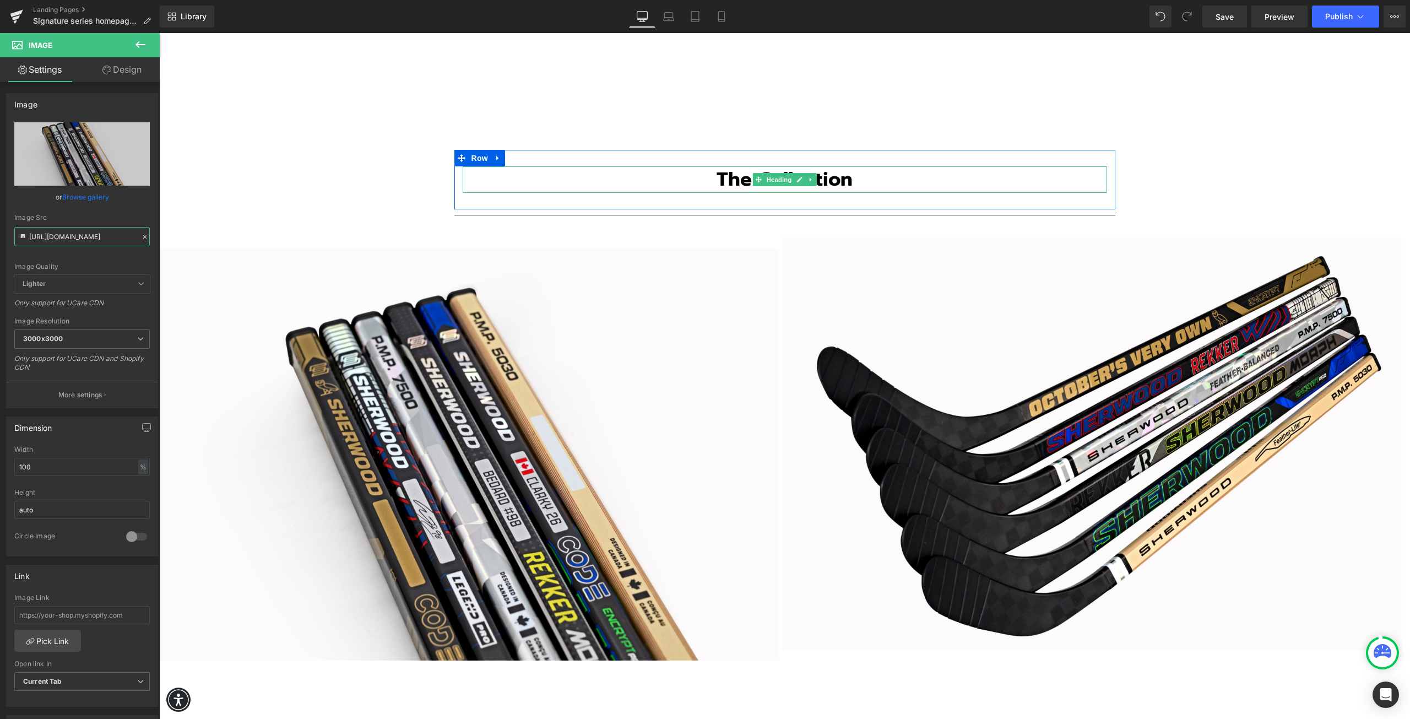
type input "[URL][DOMAIN_NAME]"
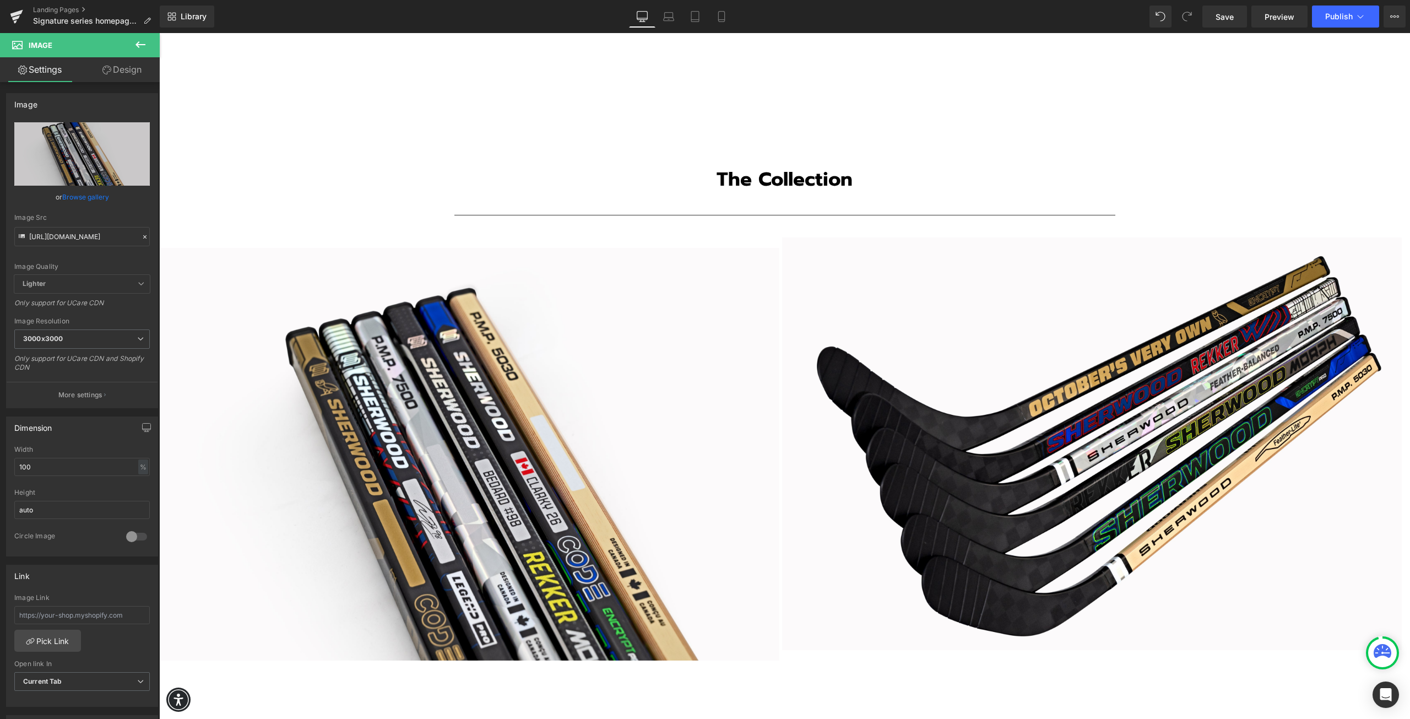
click at [1155, 178] on div "Text Block Image Row Separator Youtube Signature Series 2025 Mini-Stick Collect…" at bounding box center [784, 76] width 1251 height 3626
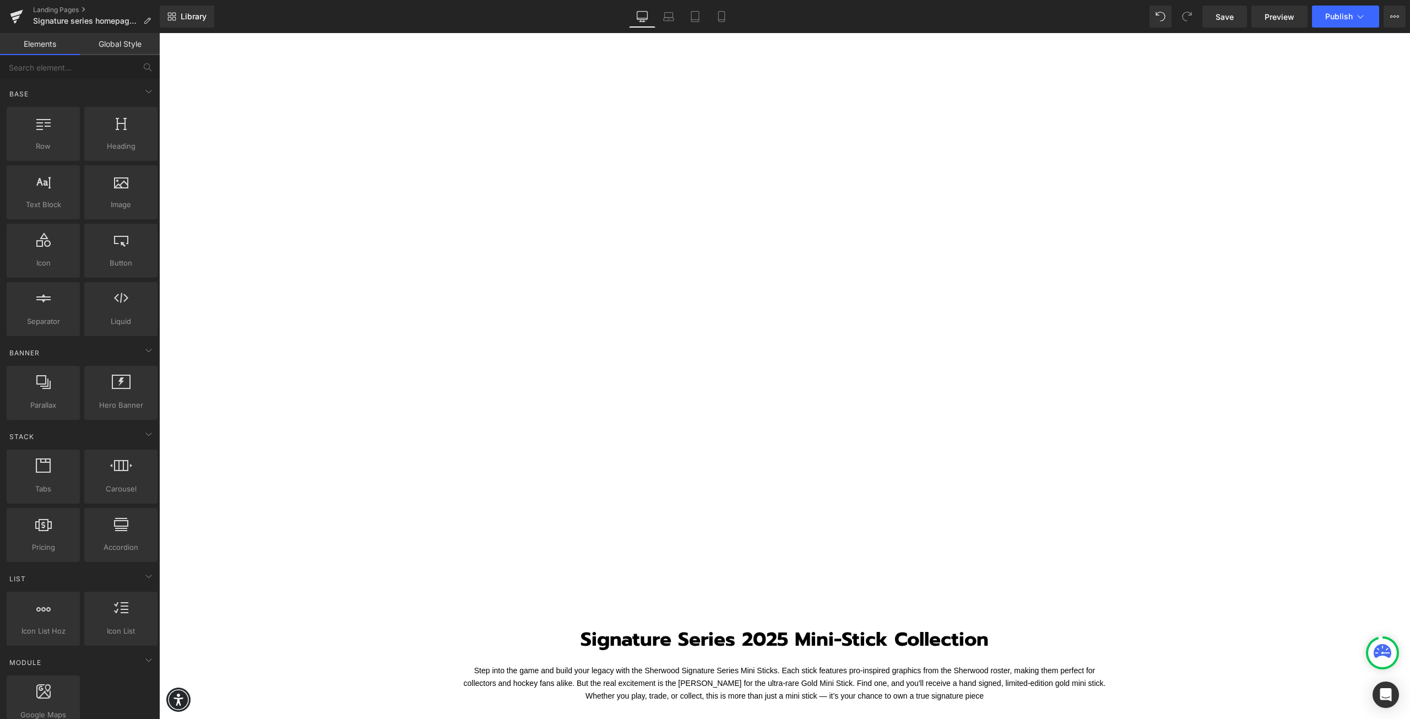
scroll to position [606, 0]
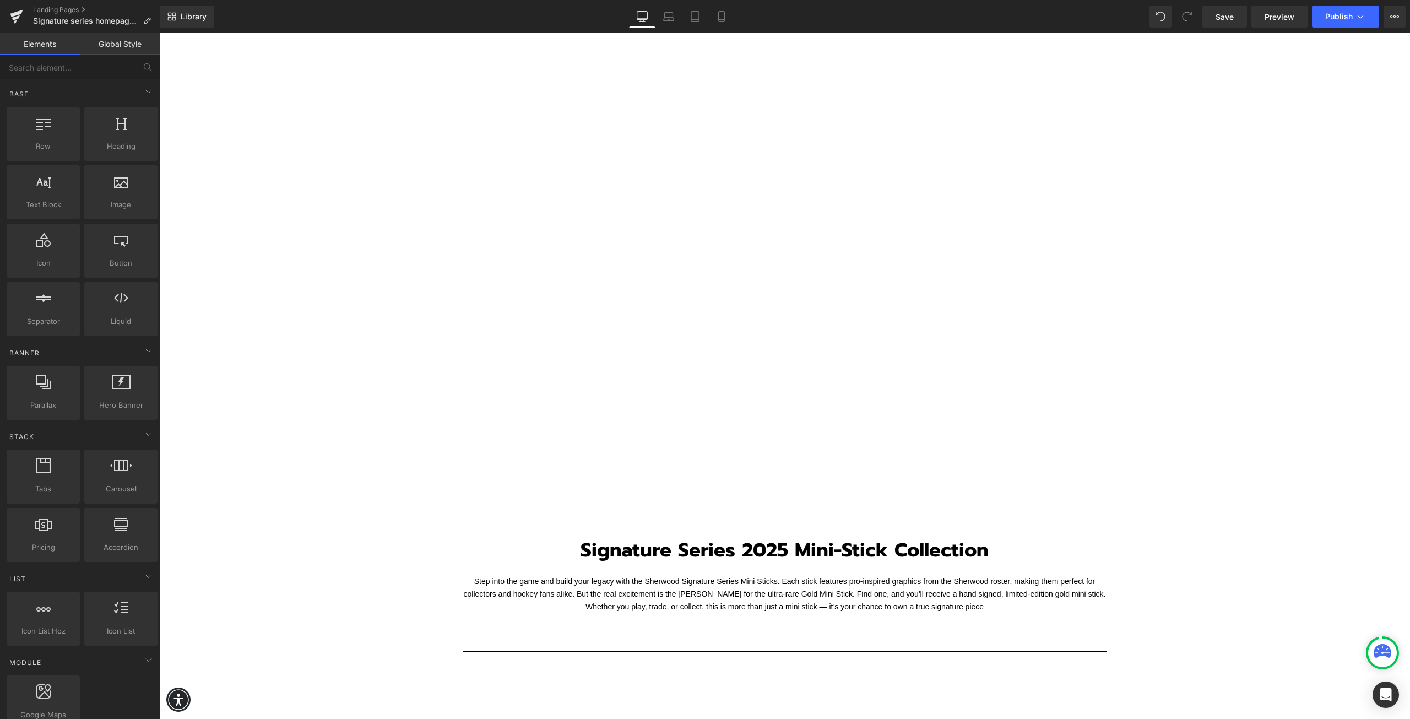
drag, startPoint x: 597, startPoint y: 566, endPoint x: 626, endPoint y: 572, distance: 30.4
click at [596, 566] on div "Signature Series 2025 Mini-Stick Collection Heading" at bounding box center [785, 555] width 551 height 37
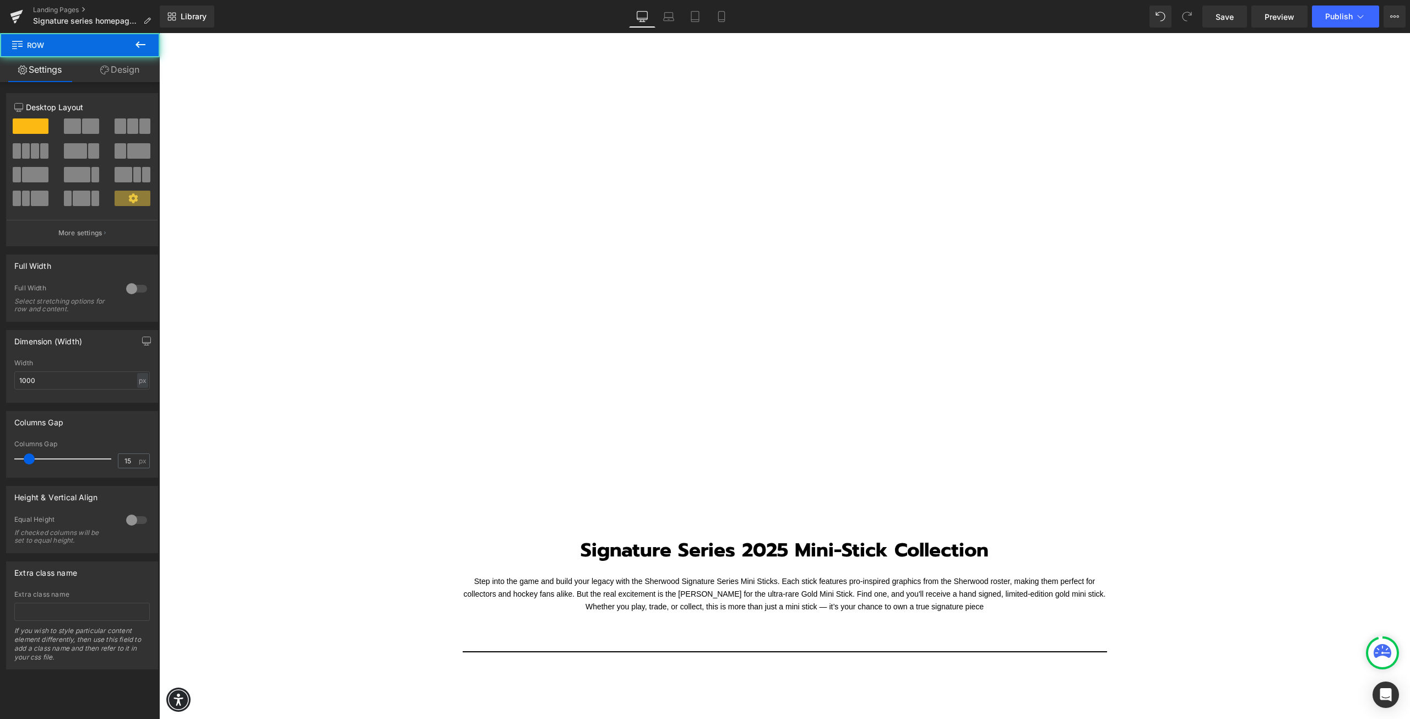
drag, startPoint x: 637, startPoint y: 574, endPoint x: 520, endPoint y: 597, distance: 119.6
click at [637, 577] on font "Step into the game and build your legacy with the Sherwood Signature Series Min…" at bounding box center [785, 594] width 642 height 35
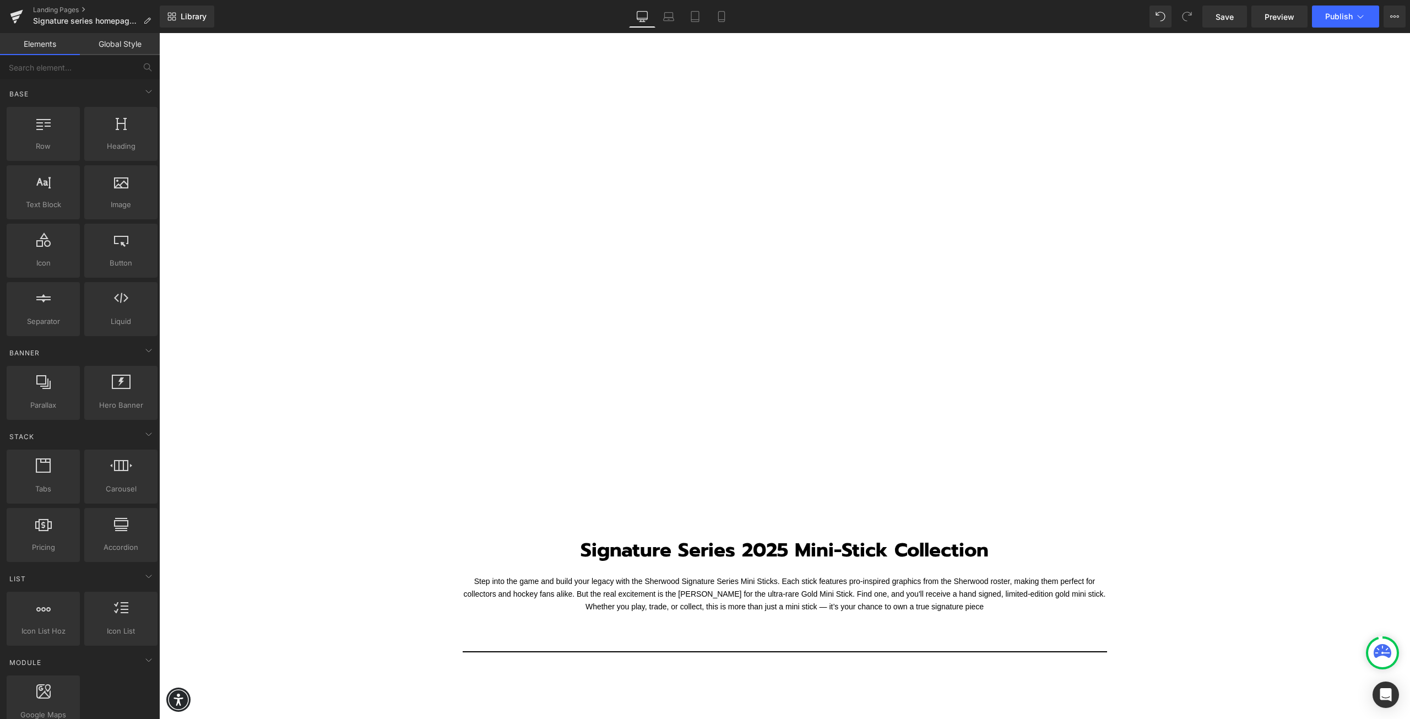
click at [159, 33] on div at bounding box center [159, 33] width 0 height 0
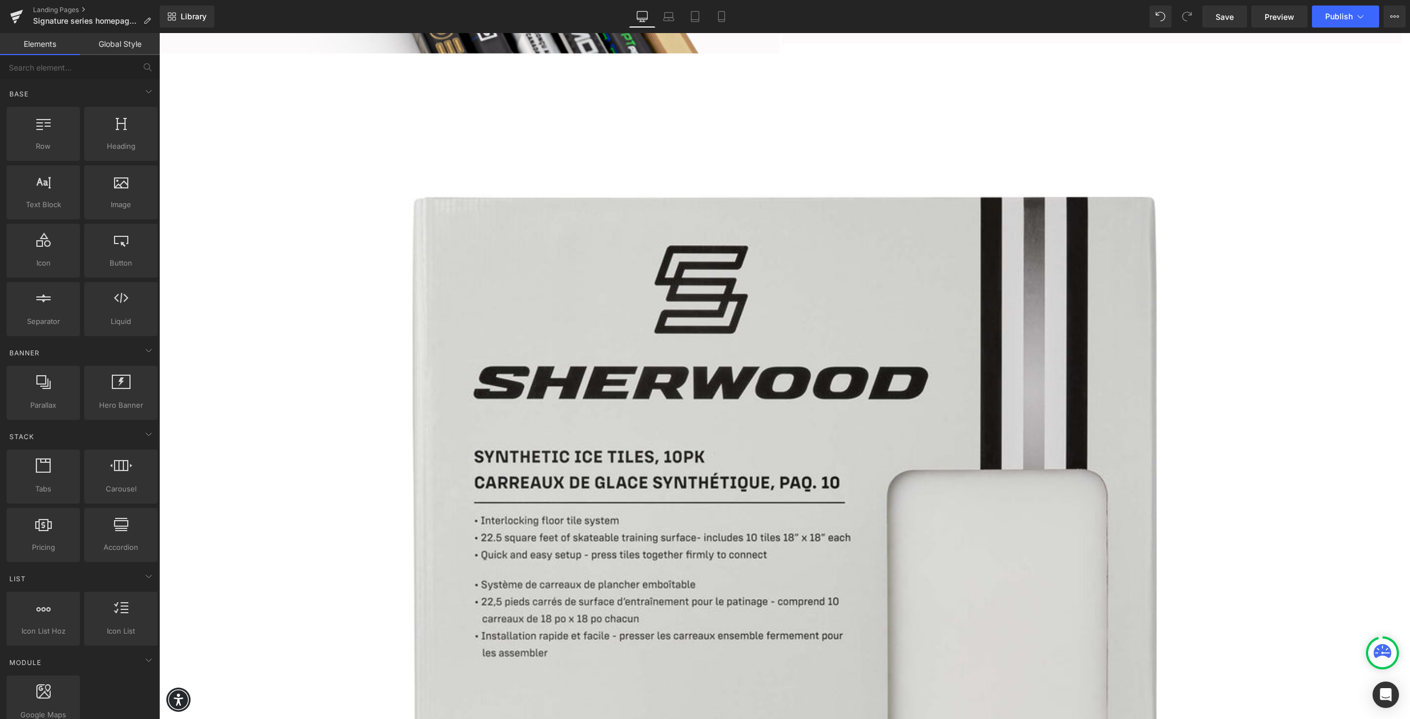
scroll to position [2424, 0]
click at [843, 476] on img at bounding box center [785, 567] width 744 height 992
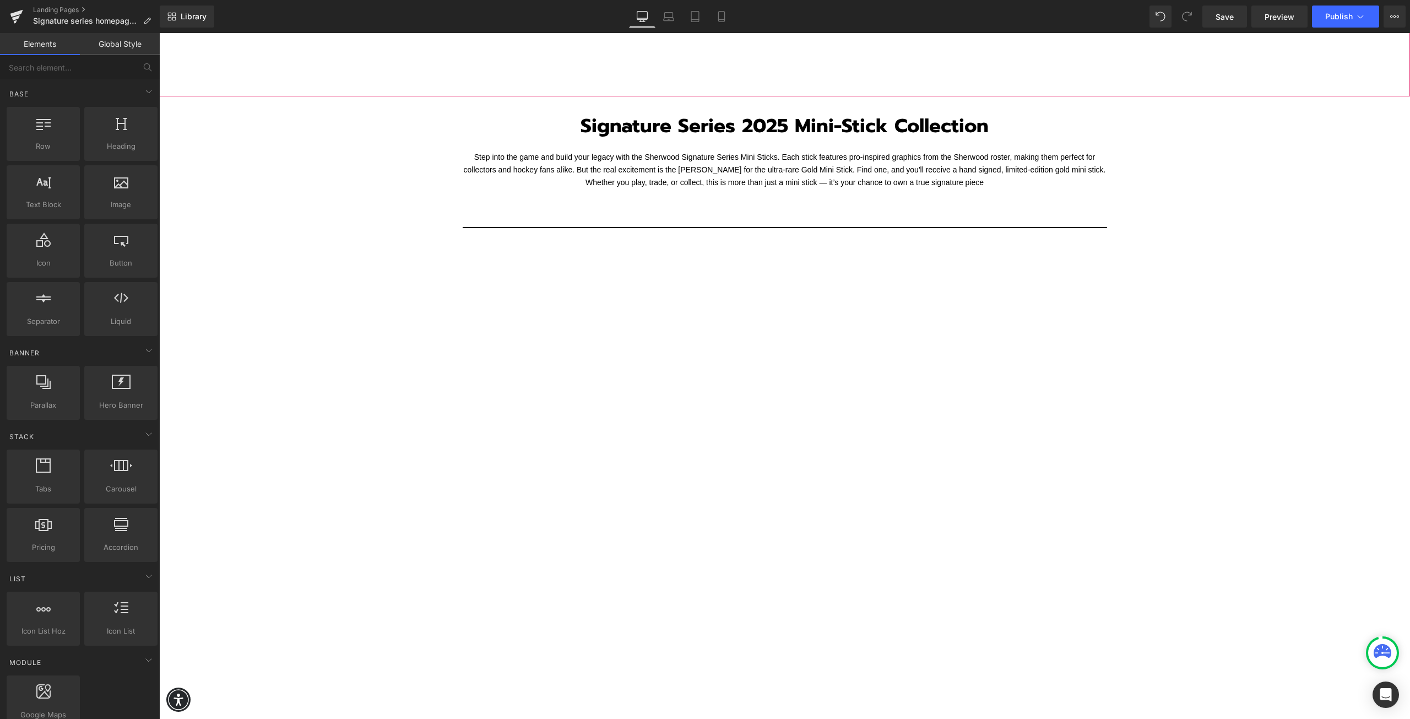
scroll to position [1102, 0]
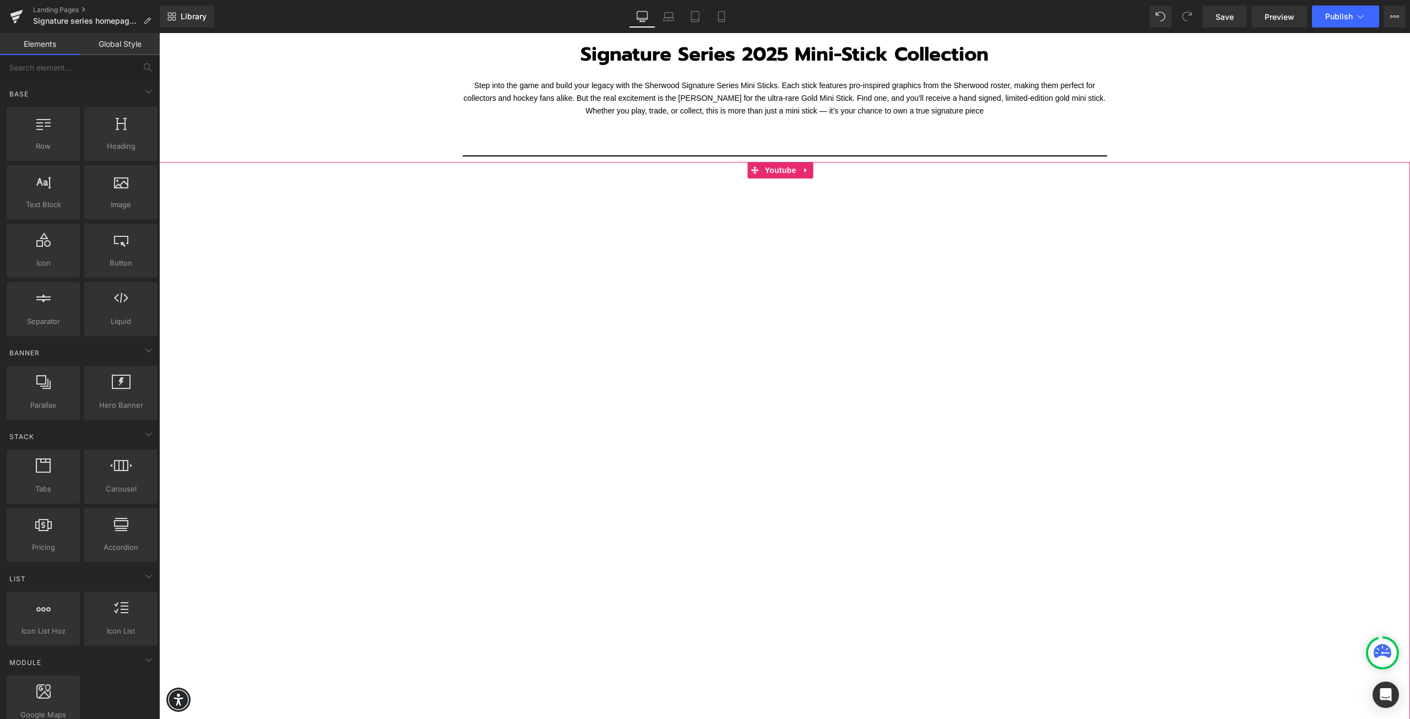
click at [635, 515] on div at bounding box center [784, 514] width 1251 height 704
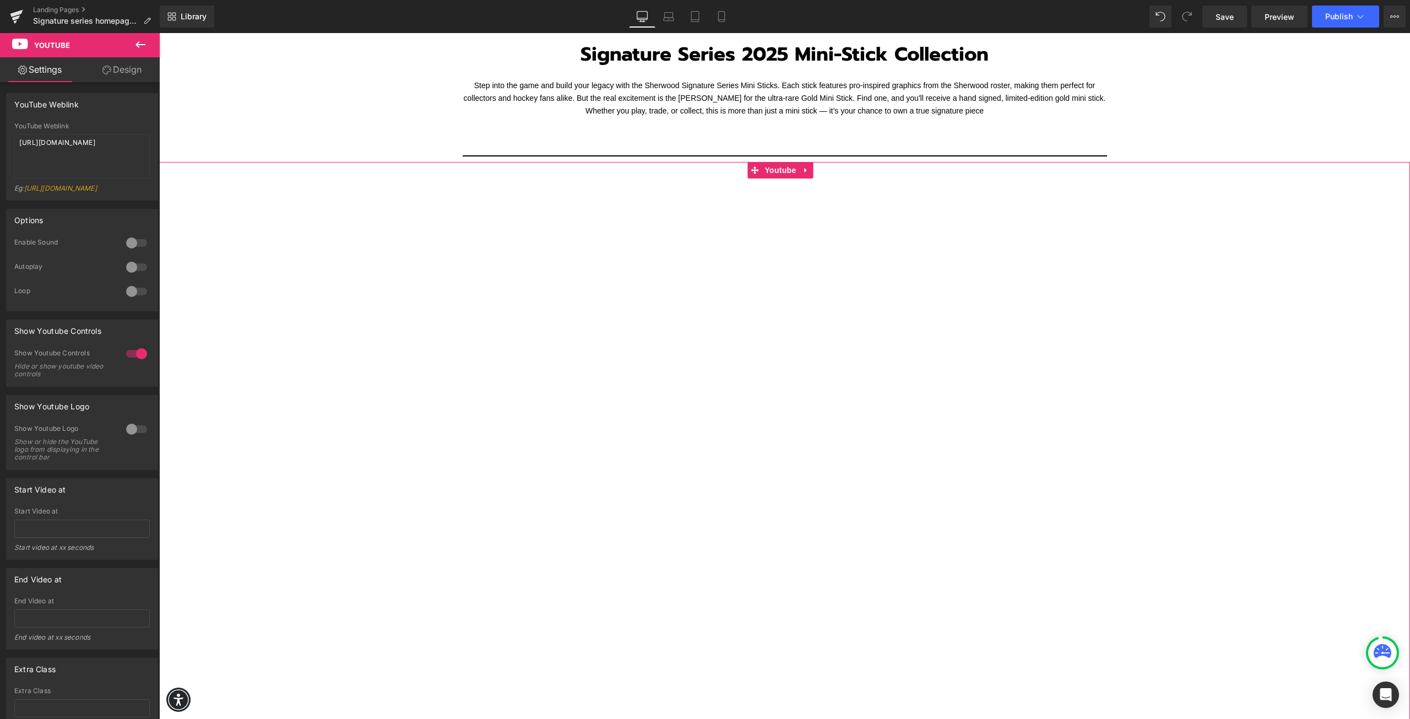
click at [633, 520] on div at bounding box center [784, 514] width 1251 height 704
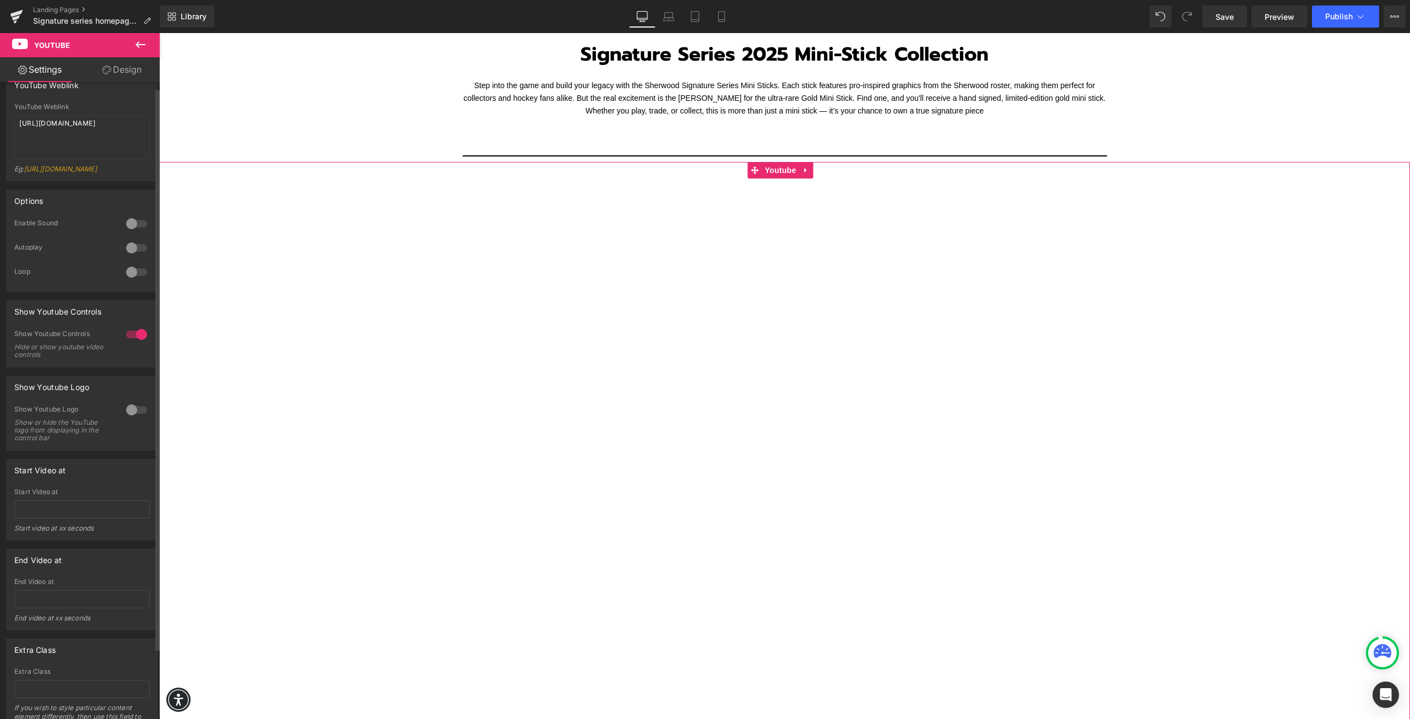
scroll to position [0, 0]
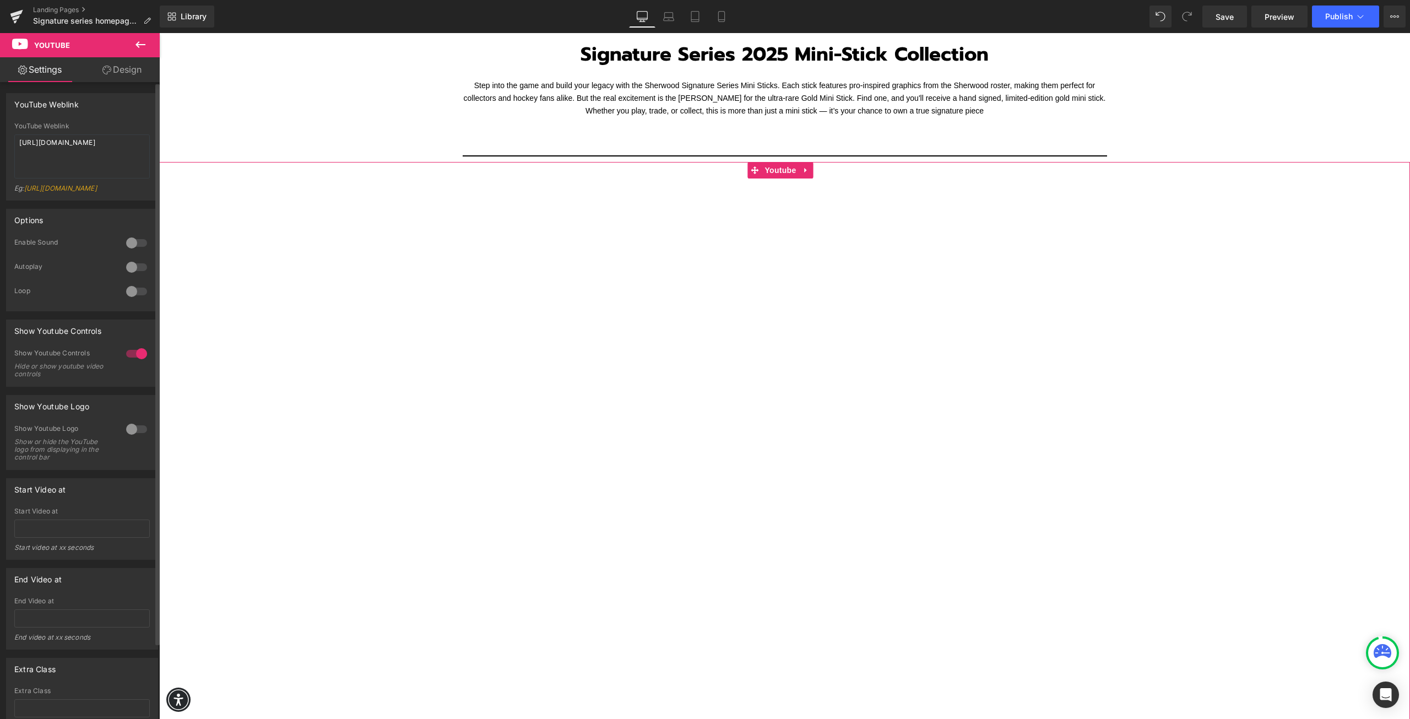
click at [127, 276] on div at bounding box center [136, 267] width 26 height 18
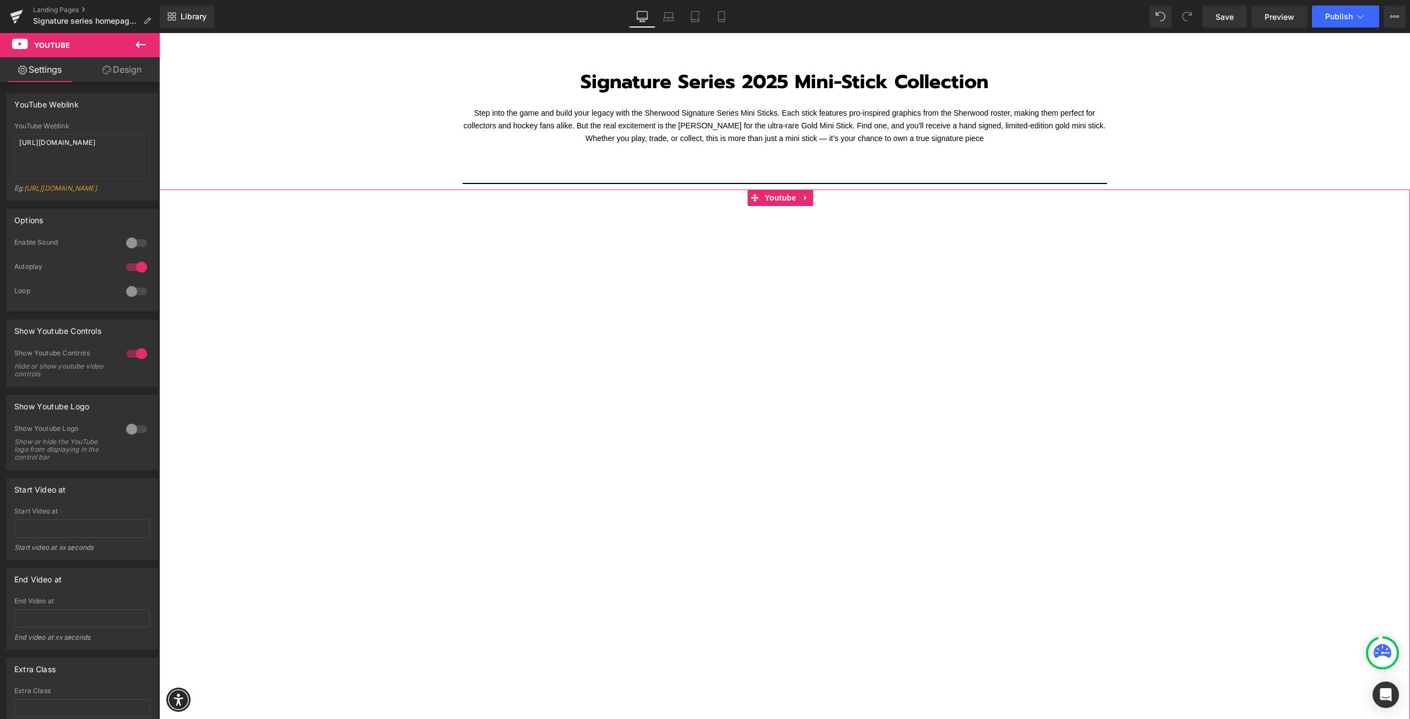
scroll to position [1047, 0]
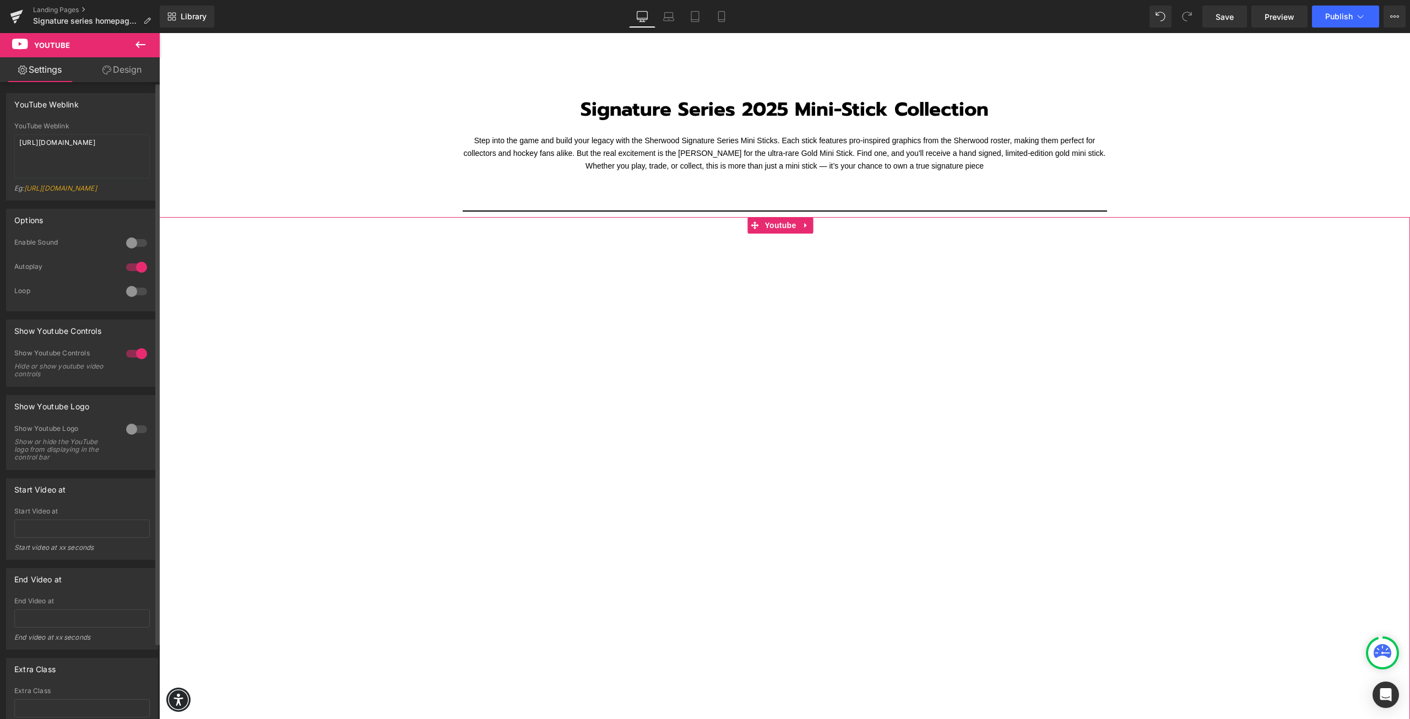
click at [139, 273] on div at bounding box center [136, 267] width 26 height 18
click at [101, 75] on link "Design" at bounding box center [122, 69] width 80 height 25
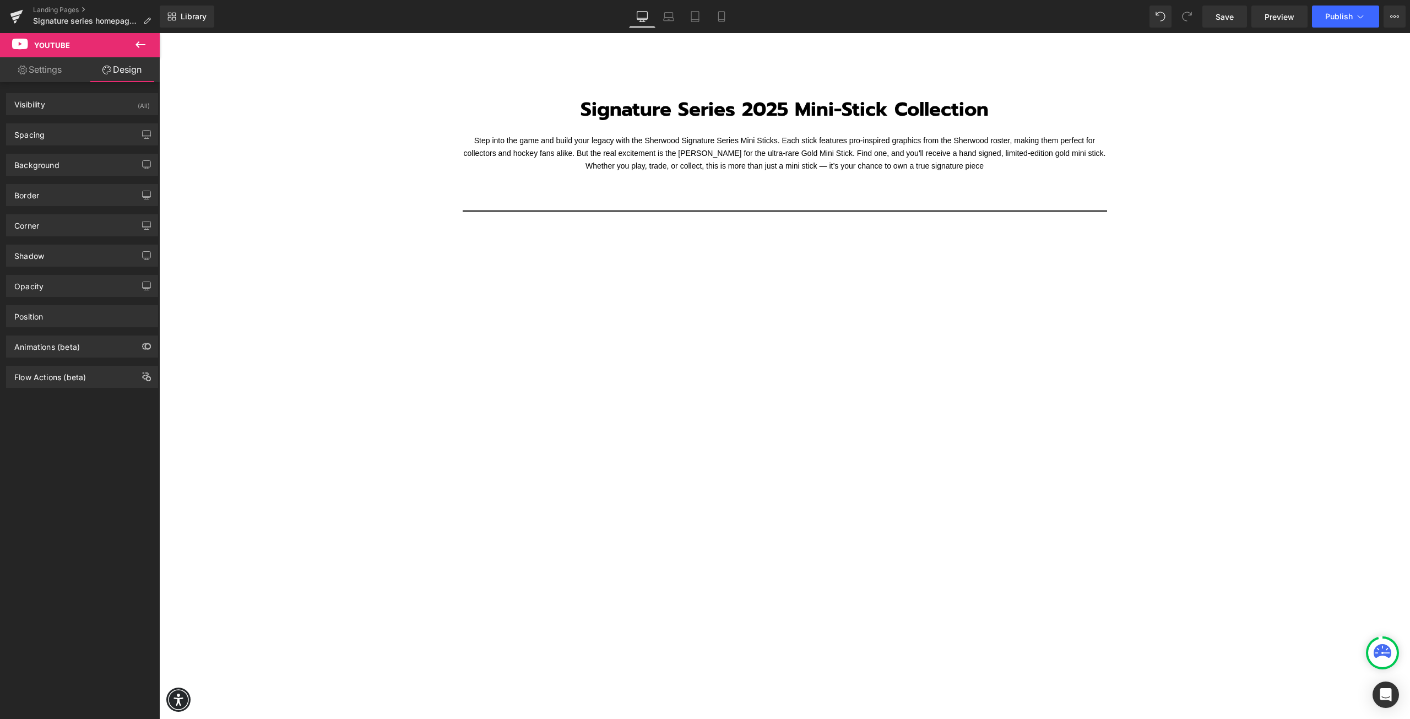
click at [46, 75] on link "Settings" at bounding box center [40, 69] width 80 height 25
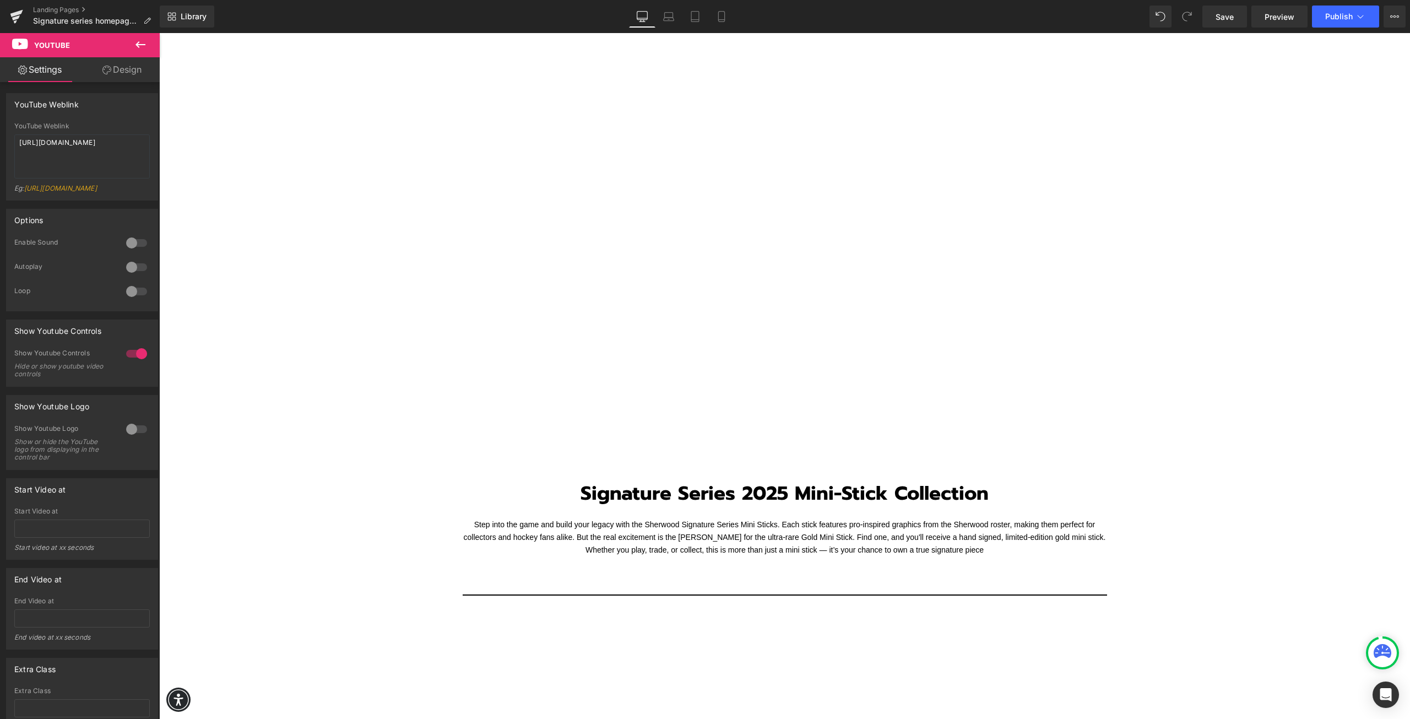
scroll to position [564, 0]
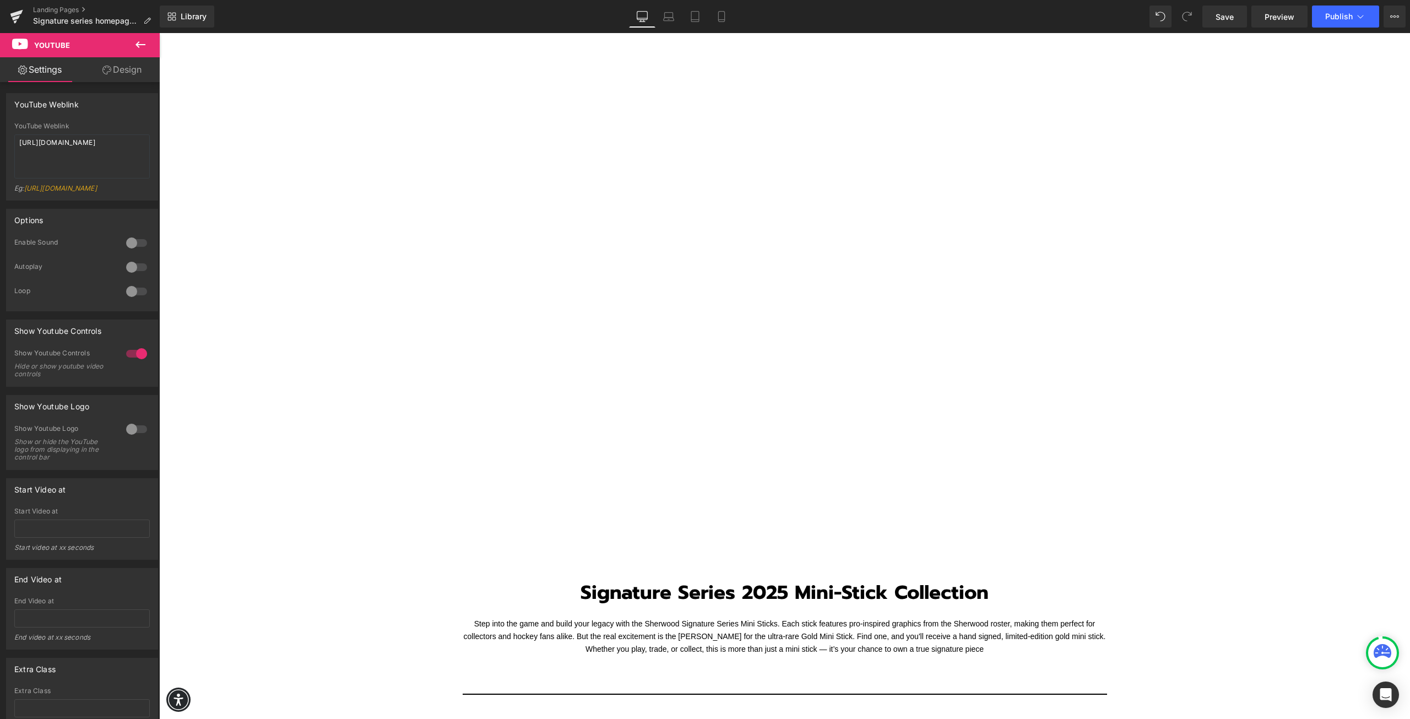
click at [452, 409] on div at bounding box center [784, 211] width 1251 height 704
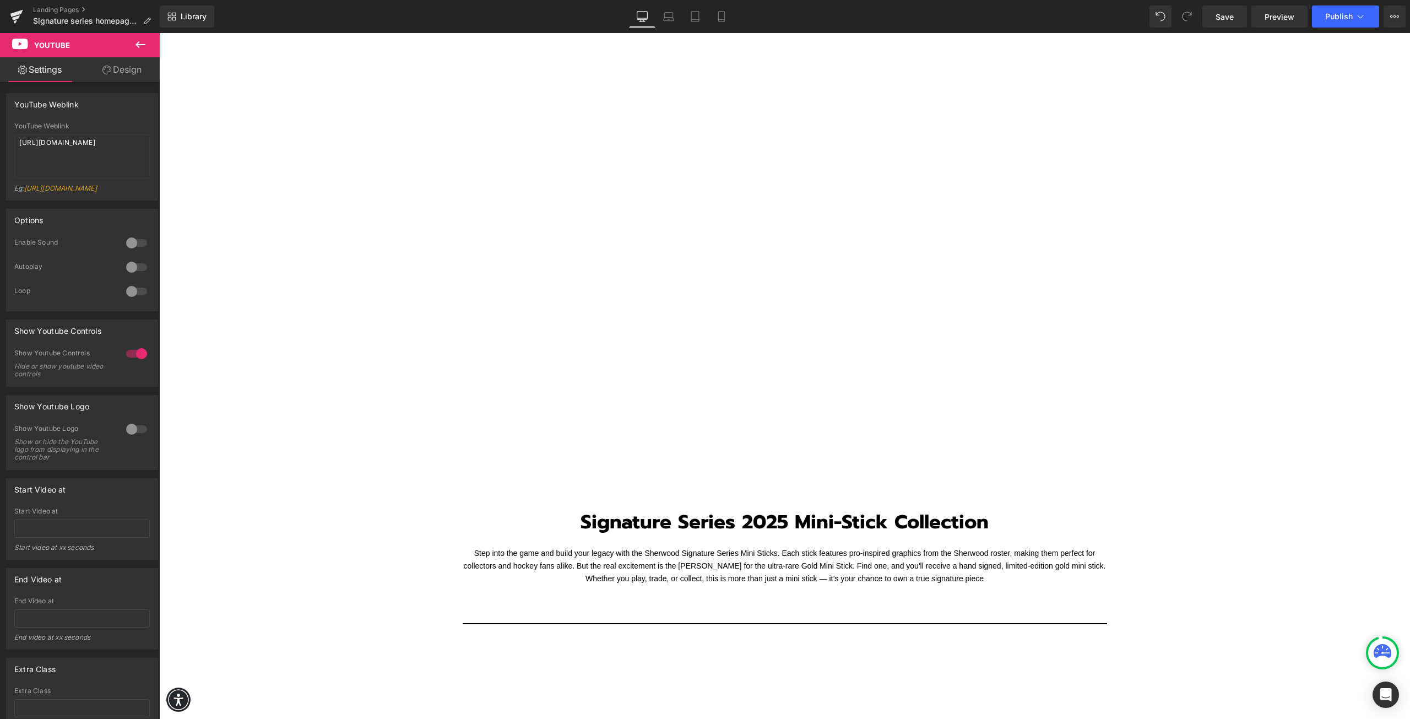
scroll to position [509, 0]
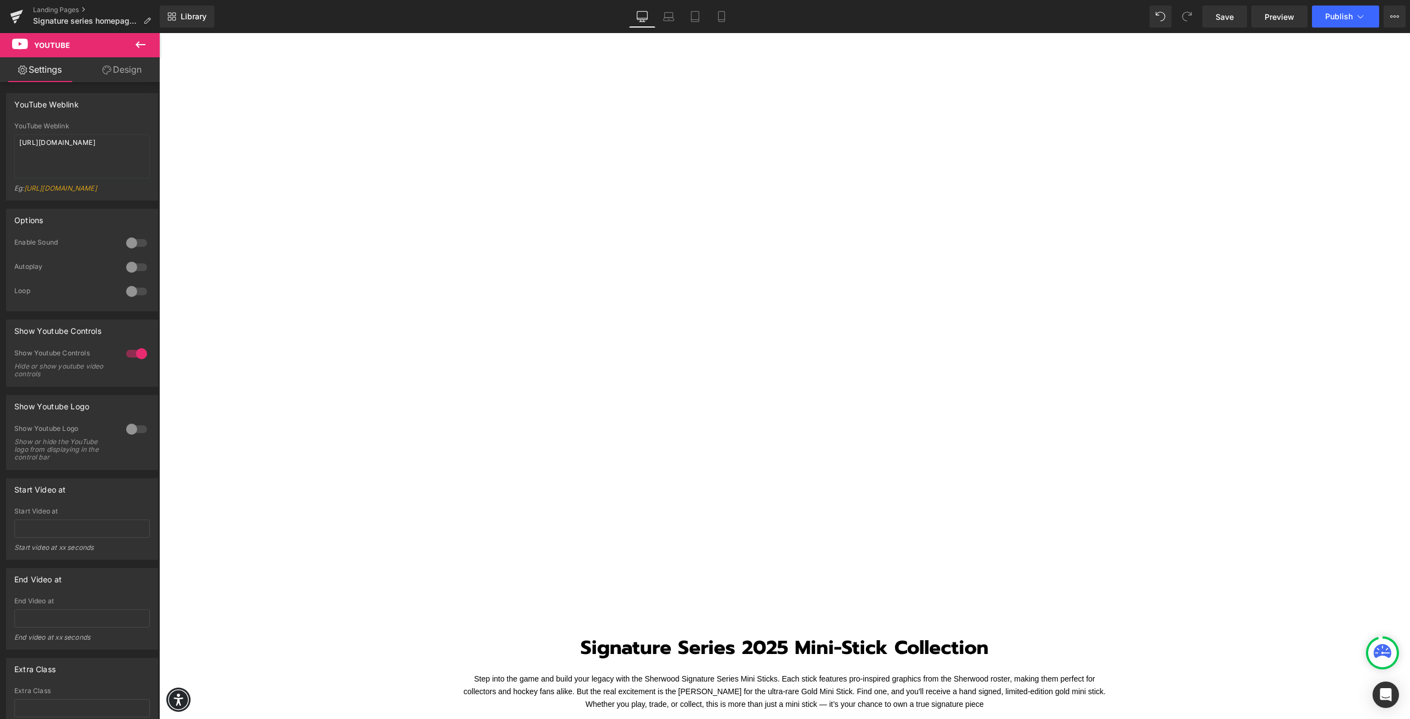
click at [448, 414] on div at bounding box center [784, 266] width 1251 height 704
click at [437, 392] on div at bounding box center [784, 266] width 1251 height 704
click at [442, 357] on div at bounding box center [784, 266] width 1251 height 704
drag, startPoint x: 115, startPoint y: 143, endPoint x: 88, endPoint y: 145, distance: 26.5
click at [88, 145] on textarea "[URL][DOMAIN_NAME]" at bounding box center [82, 156] width 136 height 44
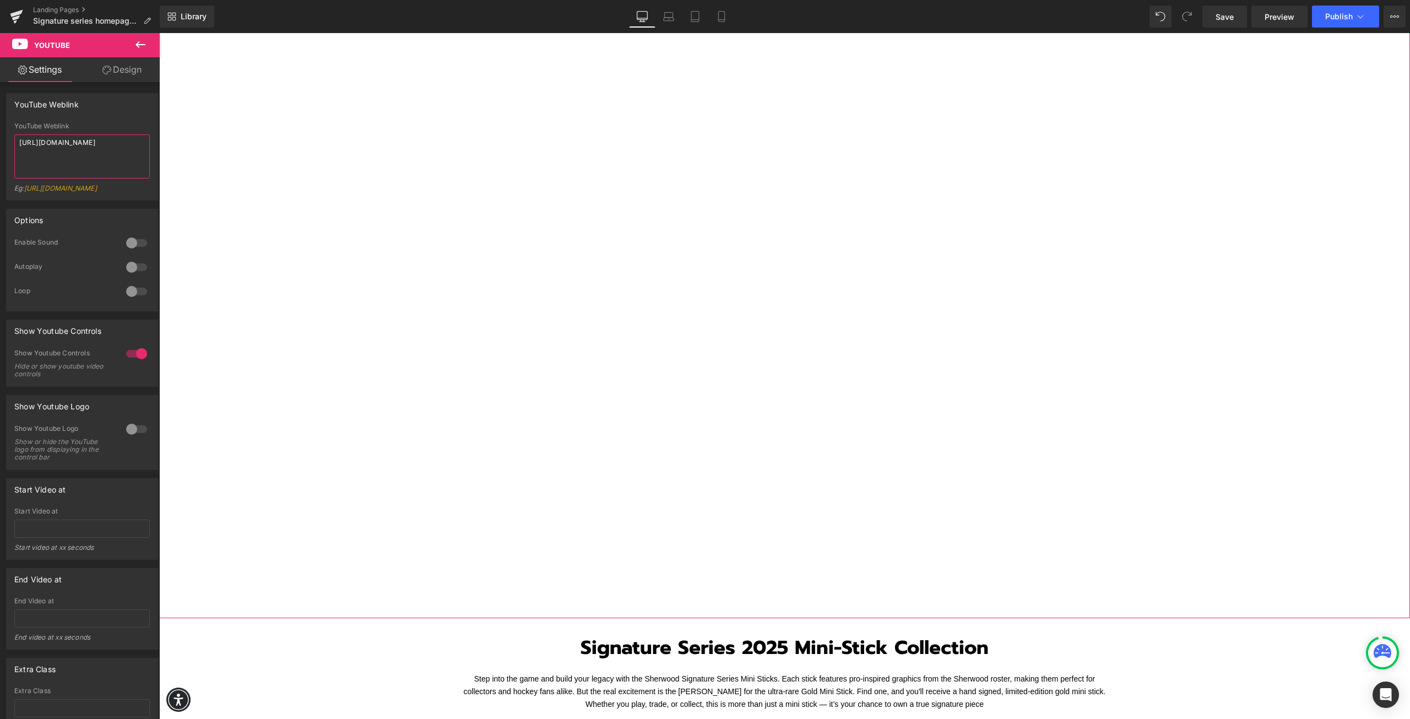
click at [85, 158] on textarea "[URL][DOMAIN_NAME]" at bounding box center [82, 156] width 136 height 44
type textarea "[URL][DOMAIN_NAME]"
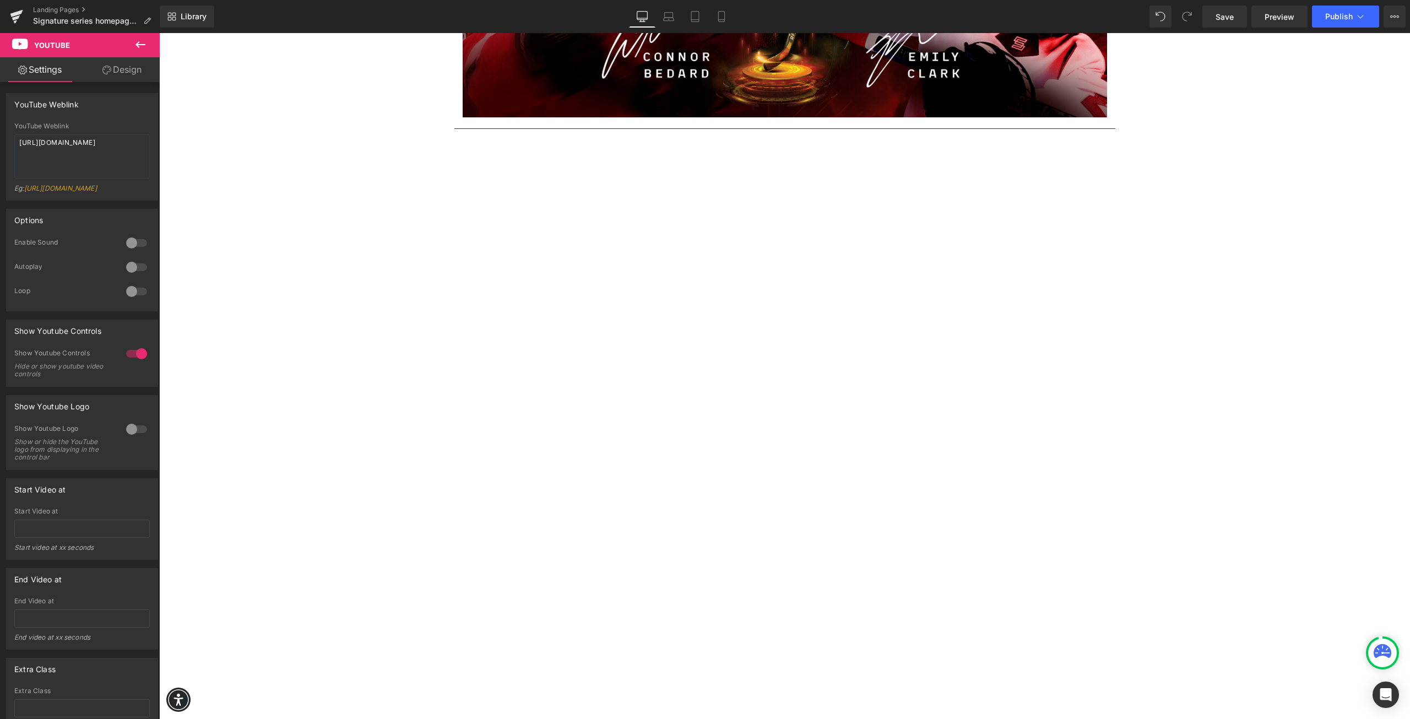
scroll to position [0, 0]
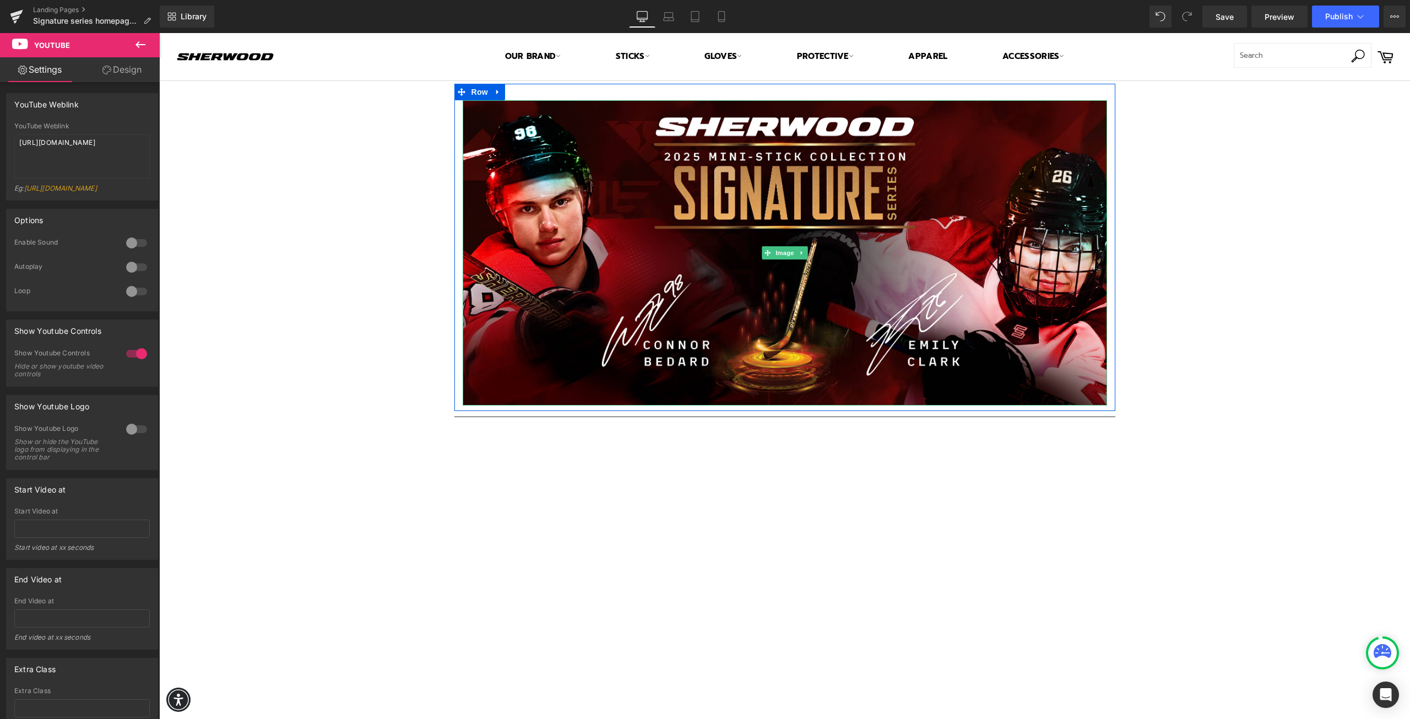
drag, startPoint x: 782, startPoint y: 234, endPoint x: 318, endPoint y: 420, distance: 499.9
click at [782, 234] on img at bounding box center [785, 252] width 645 height 305
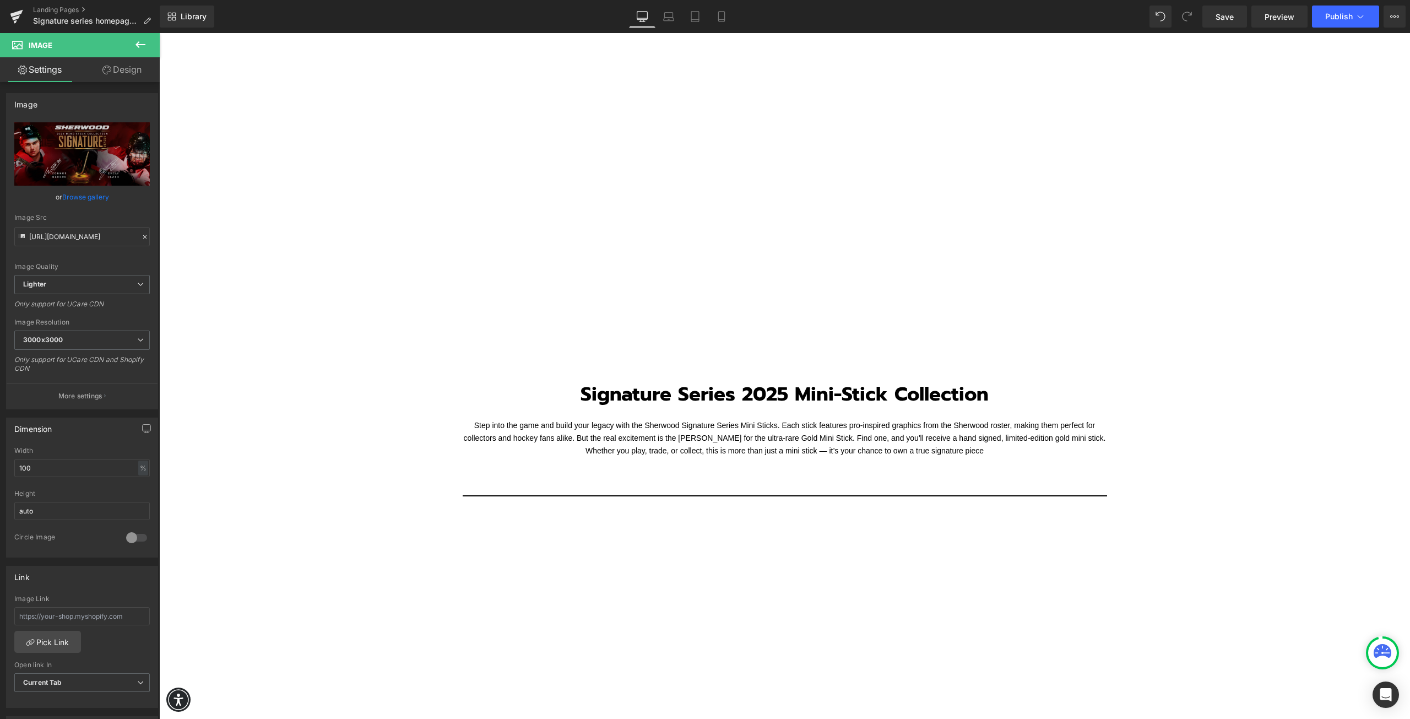
scroll to position [771, 0]
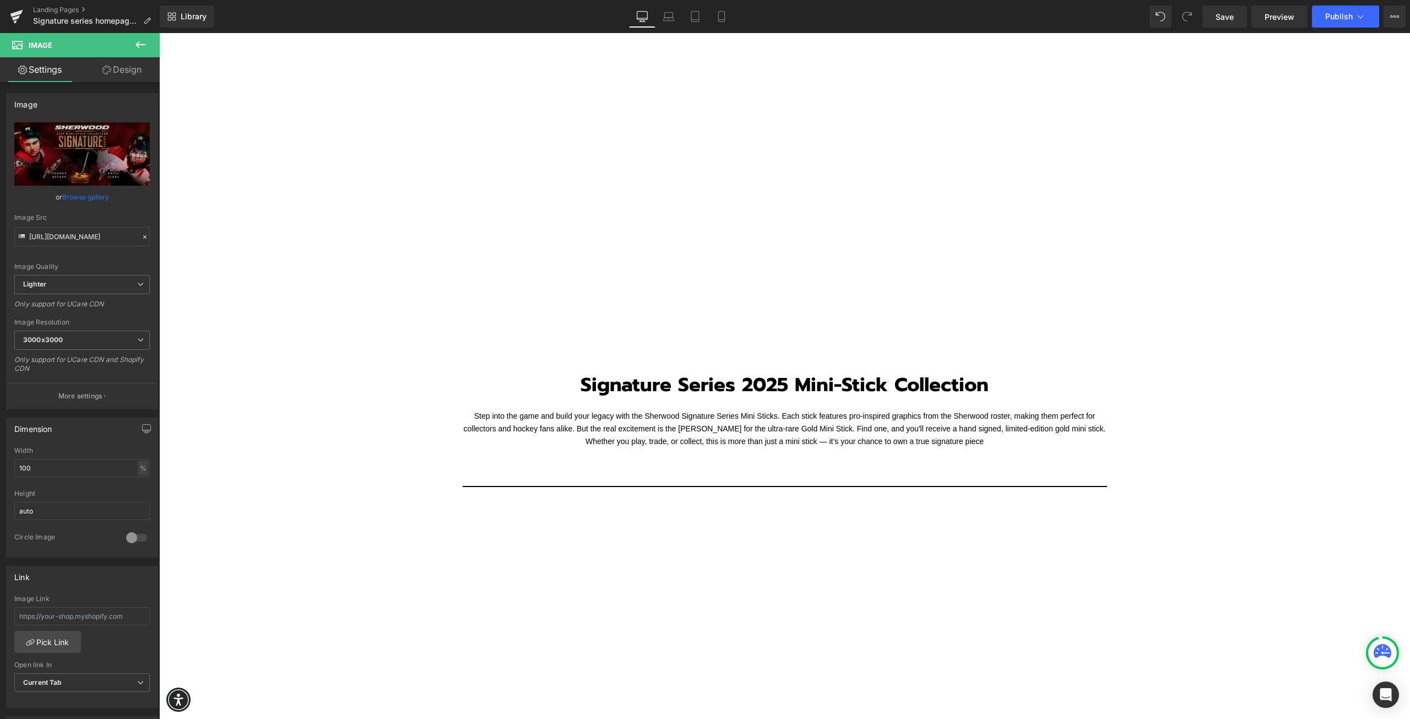
drag, startPoint x: 739, startPoint y: 401, endPoint x: 807, endPoint y: 418, distance: 69.9
click at [739, 401] on div "Signature Series 2025 Mini-Stick Collection Heading" at bounding box center [785, 390] width 551 height 37
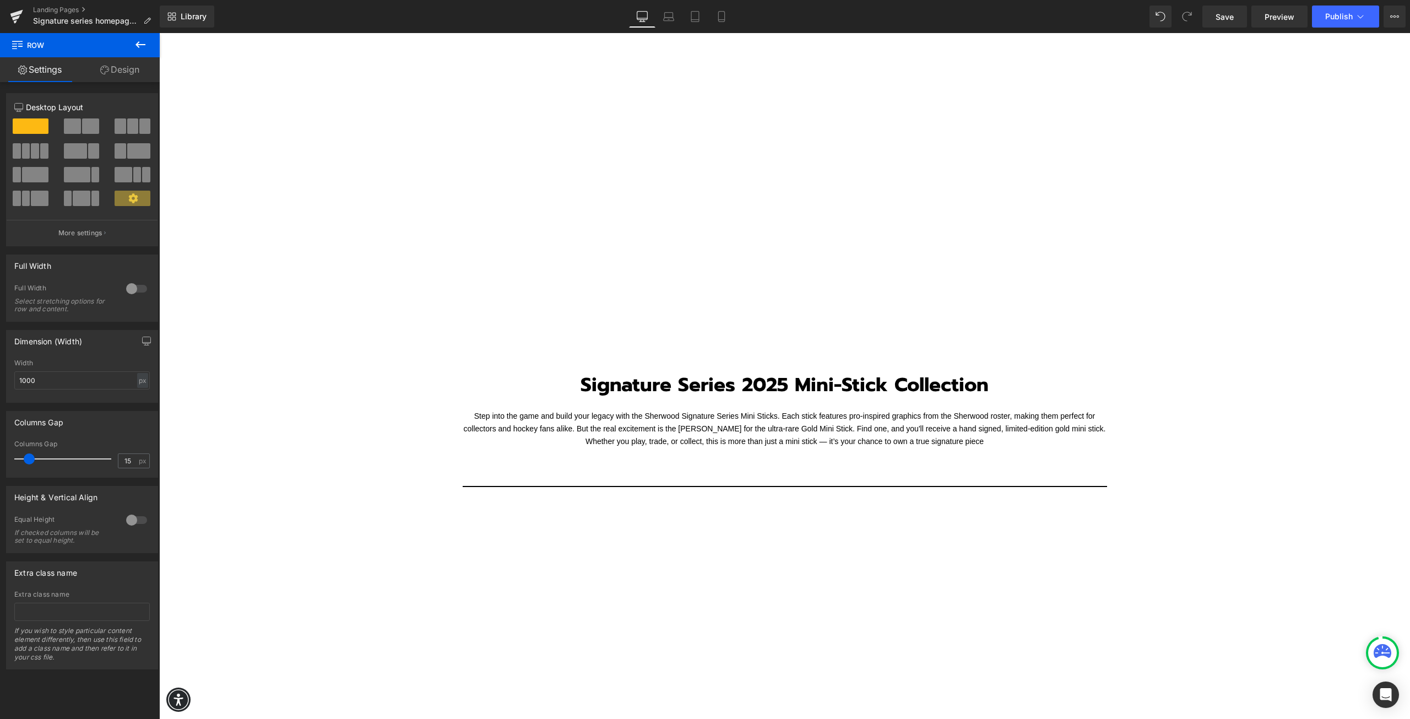
click at [803, 397] on div "Signature Series 2025 Mini-Stick Collection Heading" at bounding box center [785, 390] width 551 height 37
click at [804, 390] on strong "Signature Series 2025 Mini-Stick Collection" at bounding box center [785, 384] width 408 height 29
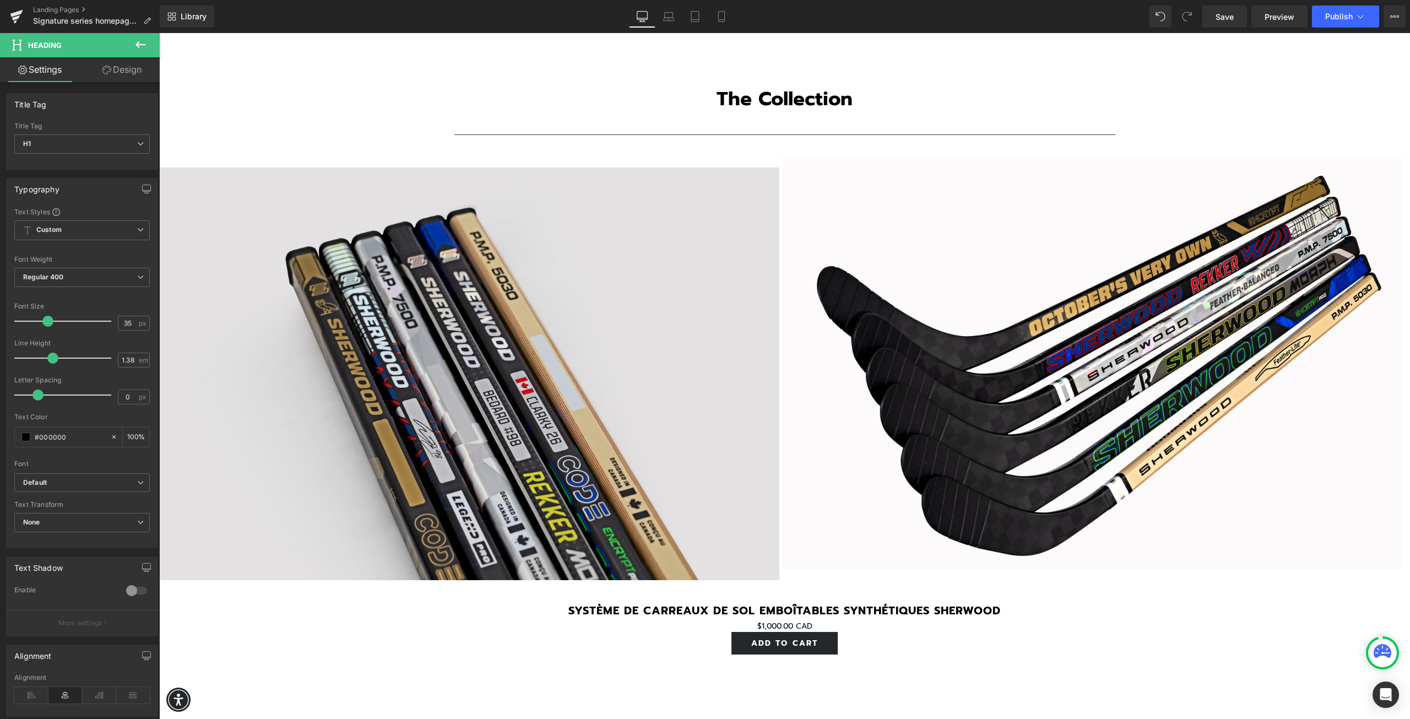
scroll to position [1873, 0]
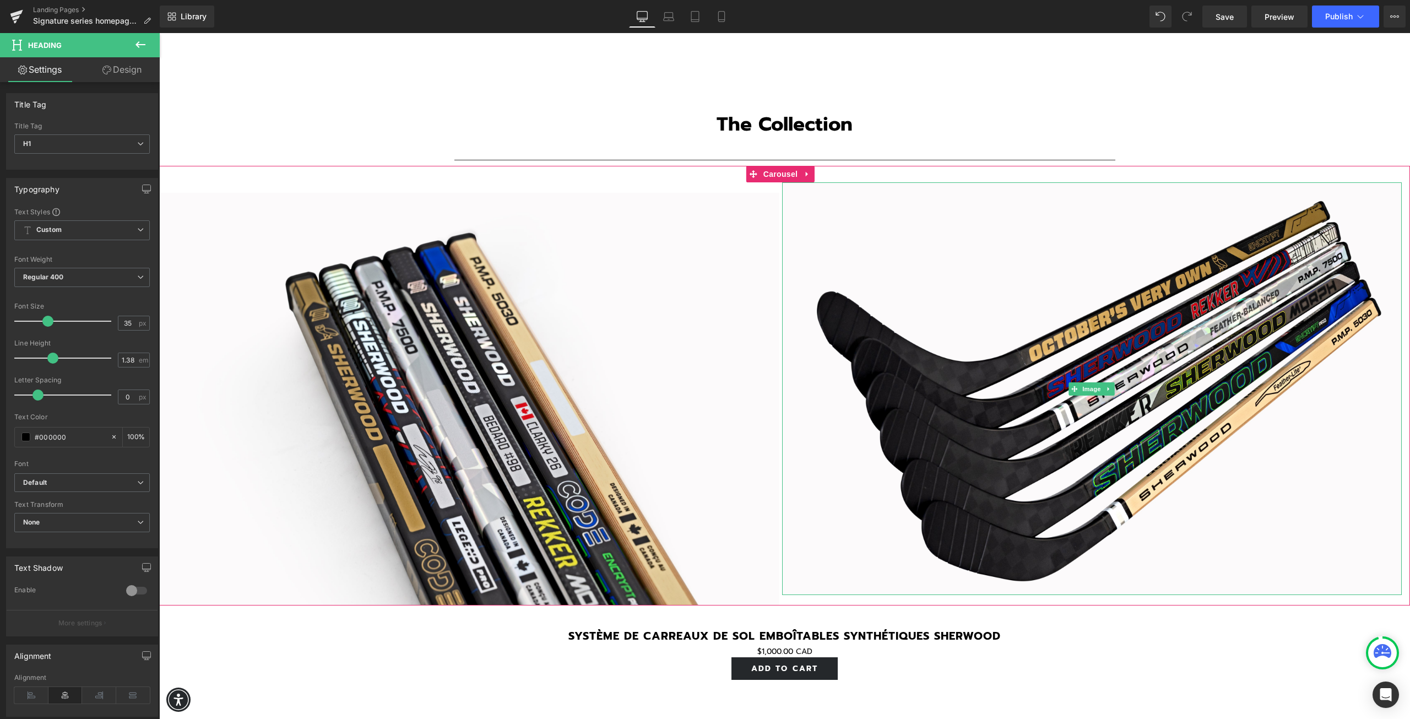
click at [844, 423] on img at bounding box center [1092, 388] width 620 height 413
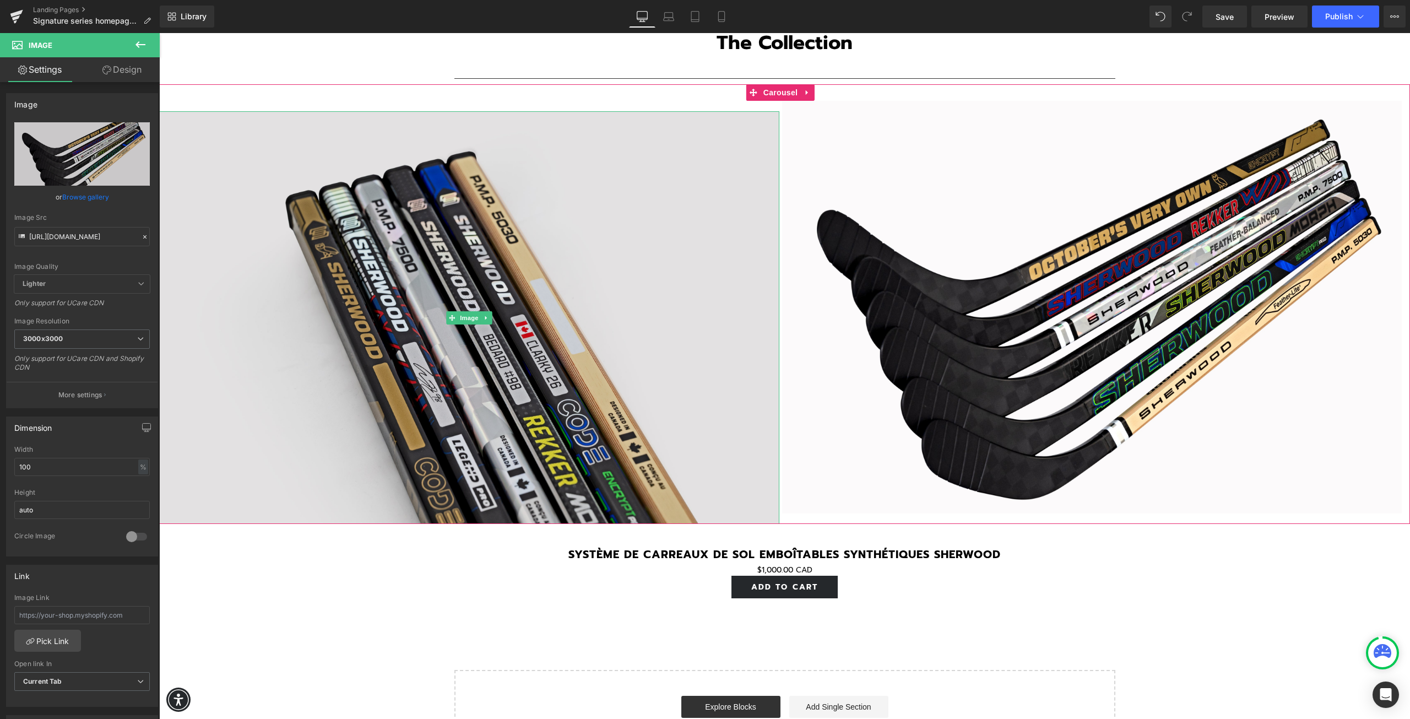
scroll to position [1928, 0]
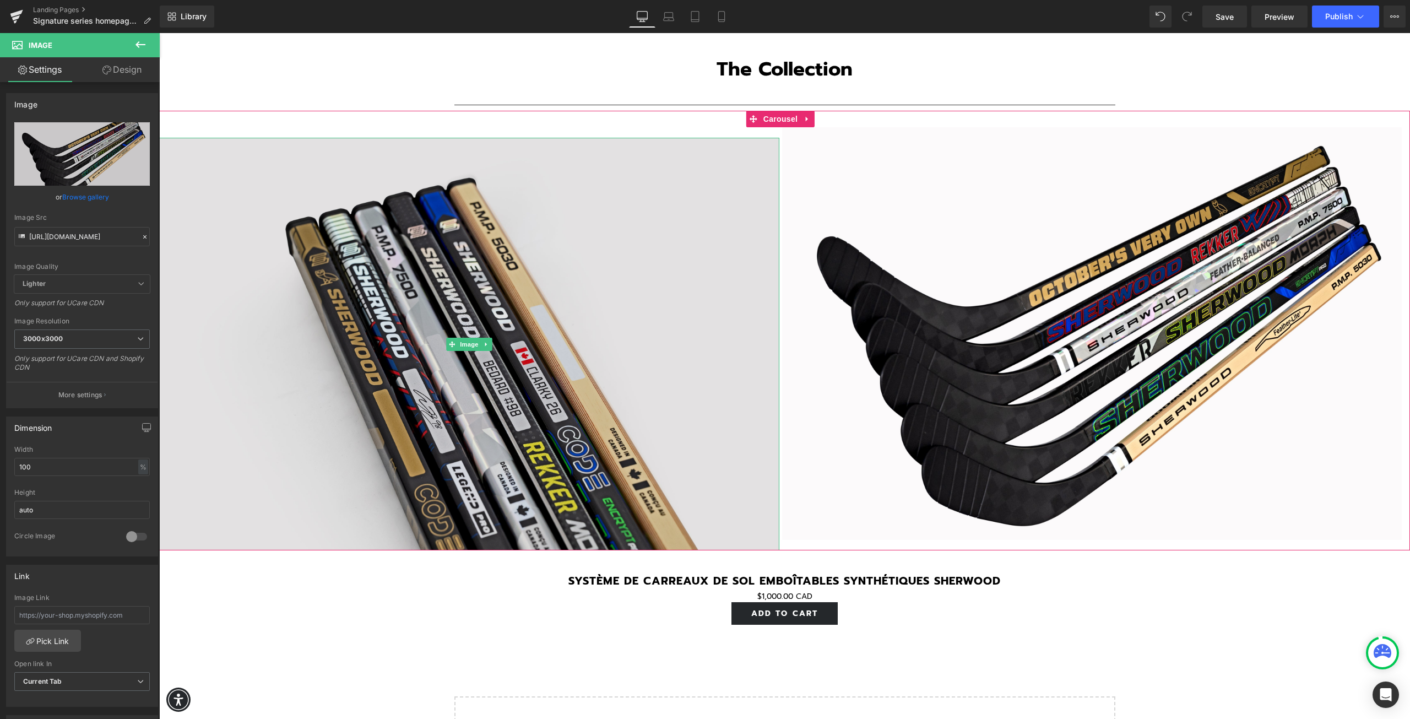
click at [617, 360] on img at bounding box center [469, 344] width 620 height 413
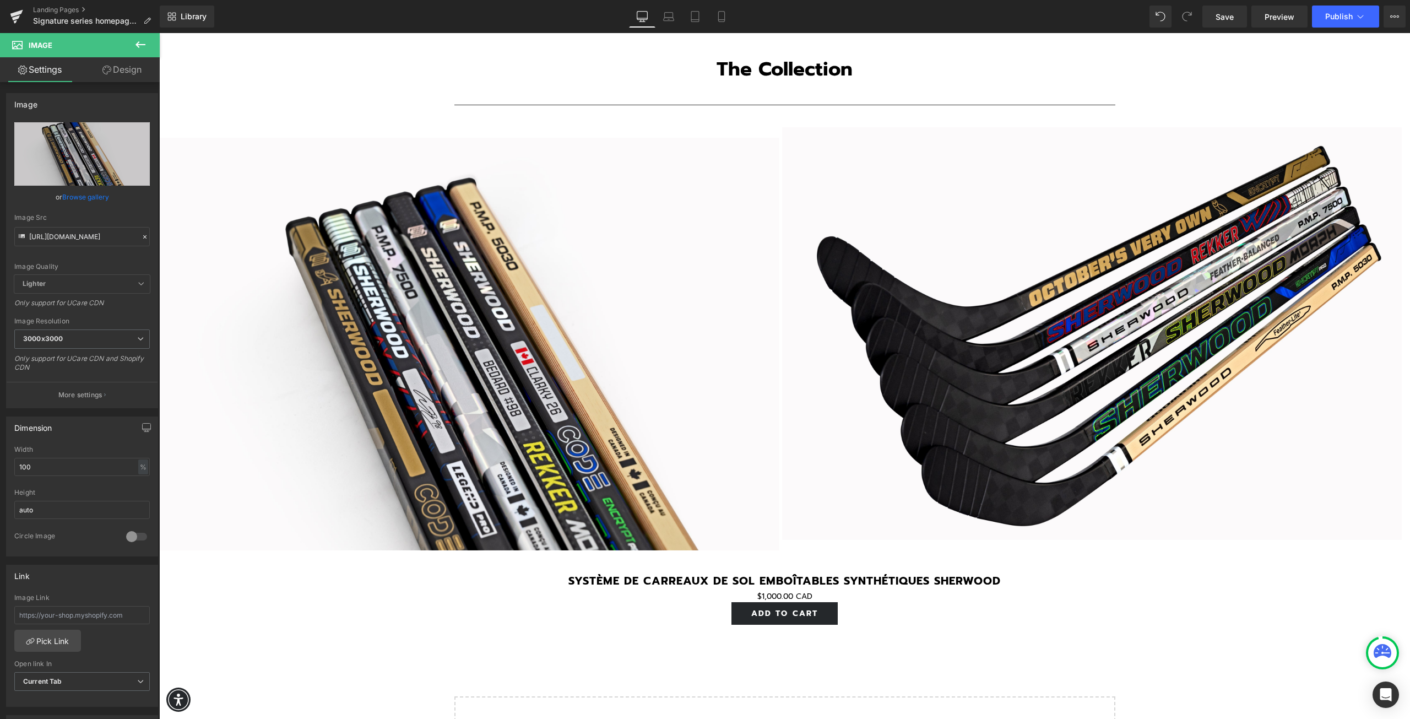
click at [147, 45] on icon at bounding box center [140, 44] width 13 height 13
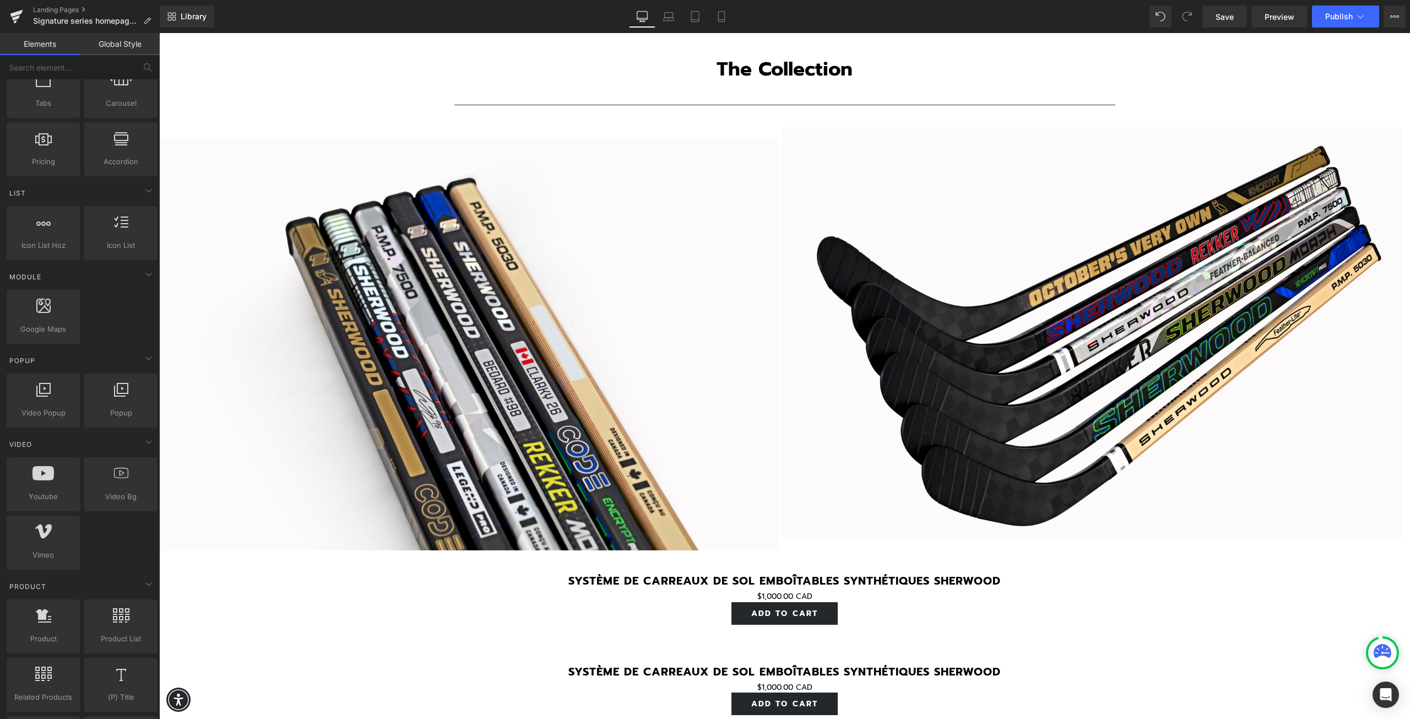
scroll to position [2252, 0]
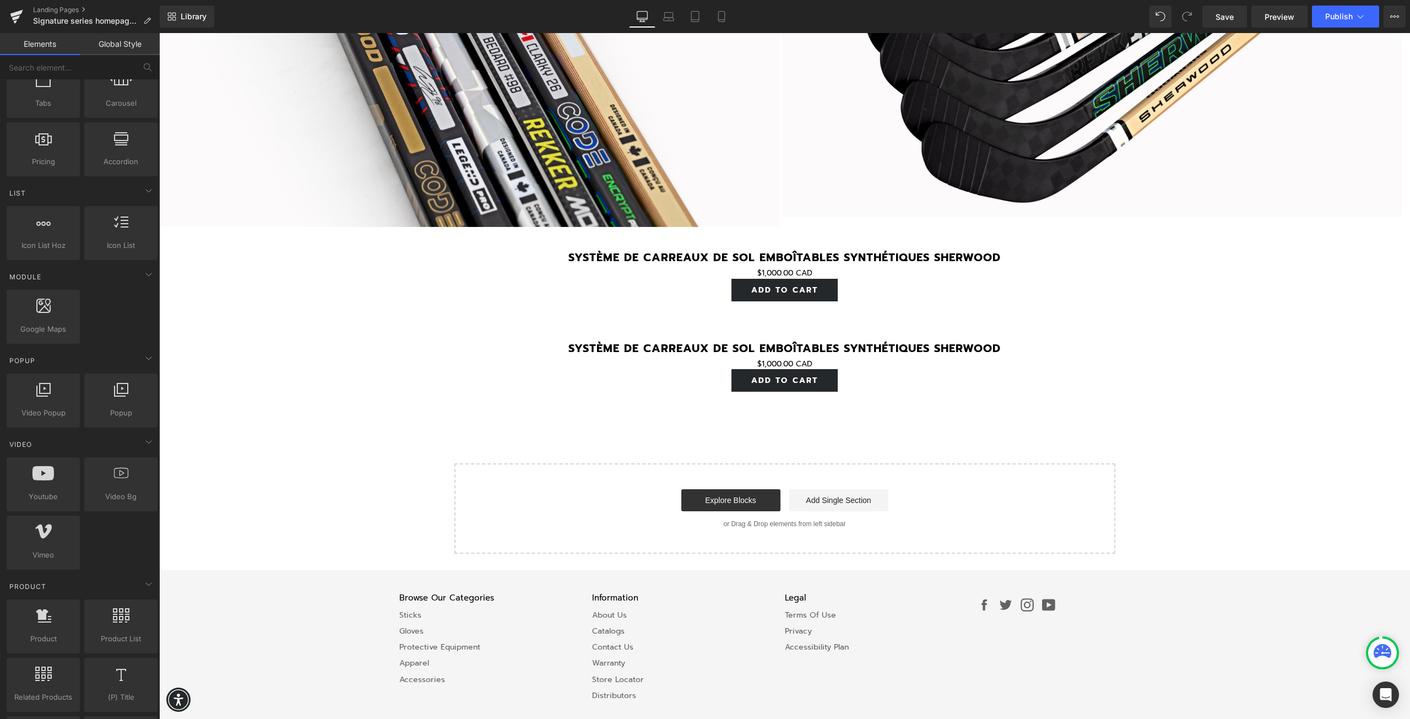
click at [785, 267] on span "(P) Price" at bounding box center [780, 273] width 31 height 13
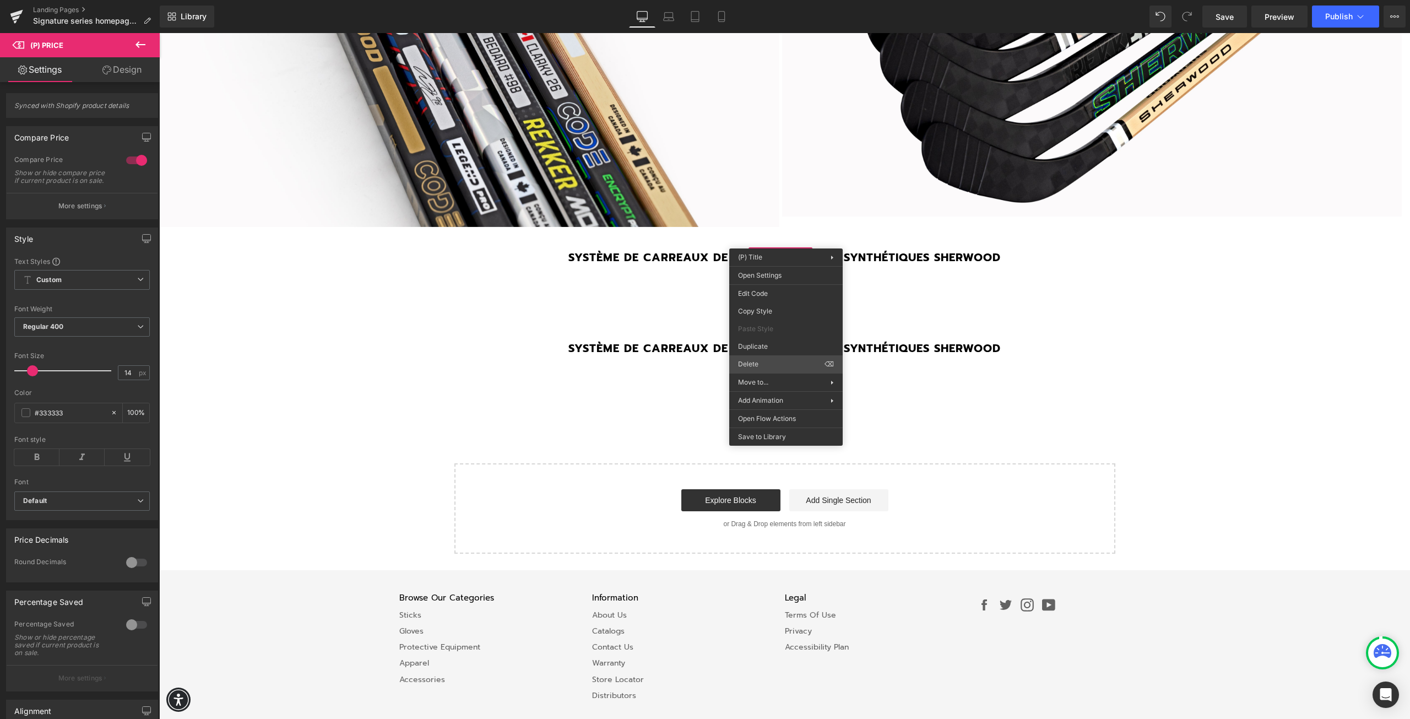
scroll to position [2222, 0]
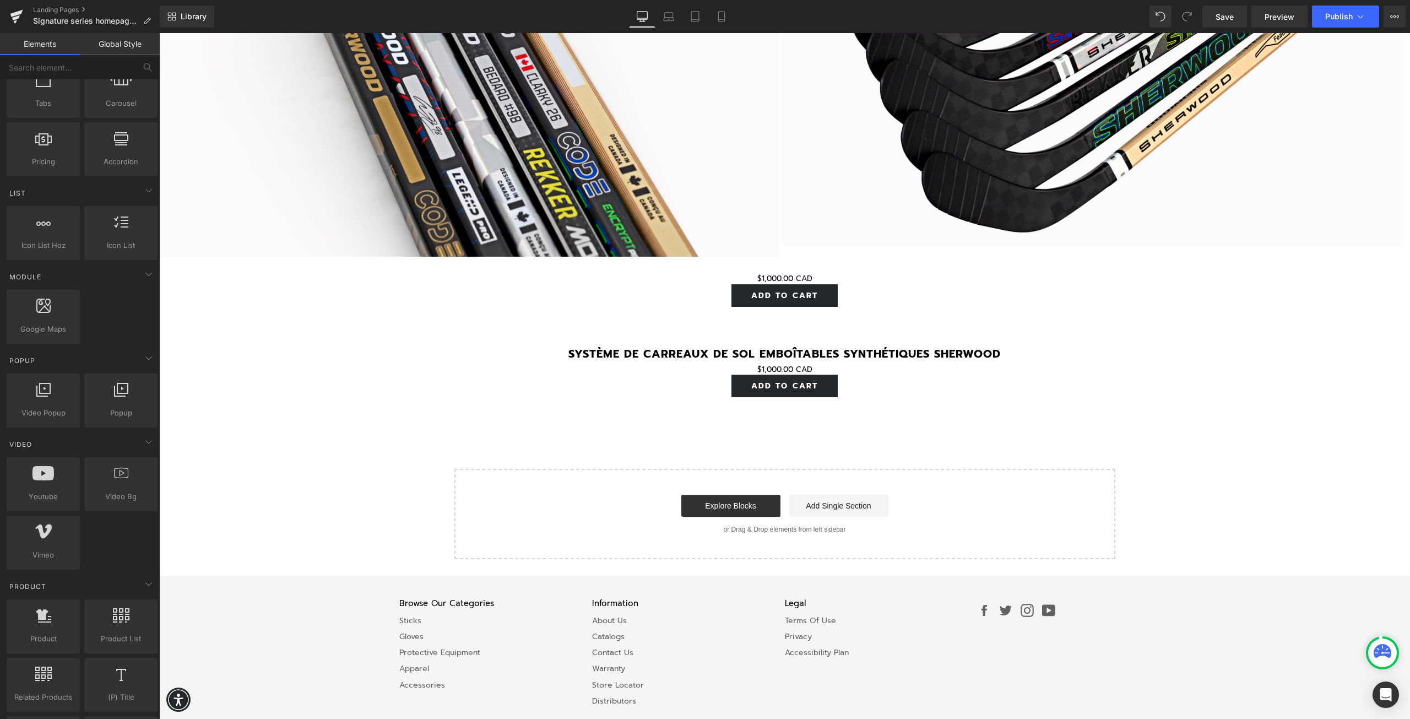
click at [755, 364] on div "$0 CAD $1,000.00 CAD (P) Price" at bounding box center [785, 369] width 1240 height 10
click at [761, 343] on div "Système de carreaux de sol emboîtables synthétiques Sherwood (P) Title" at bounding box center [785, 352] width 1240 height 24
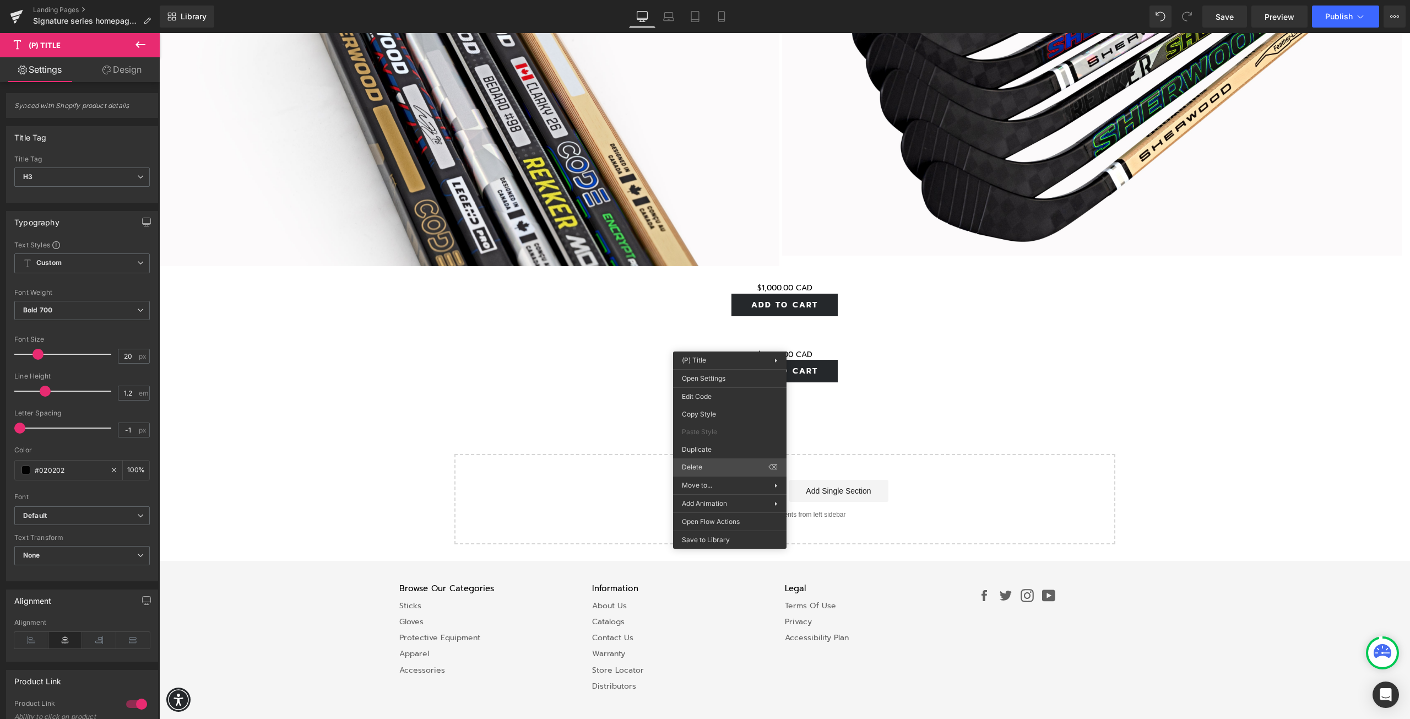
scroll to position [2198, 0]
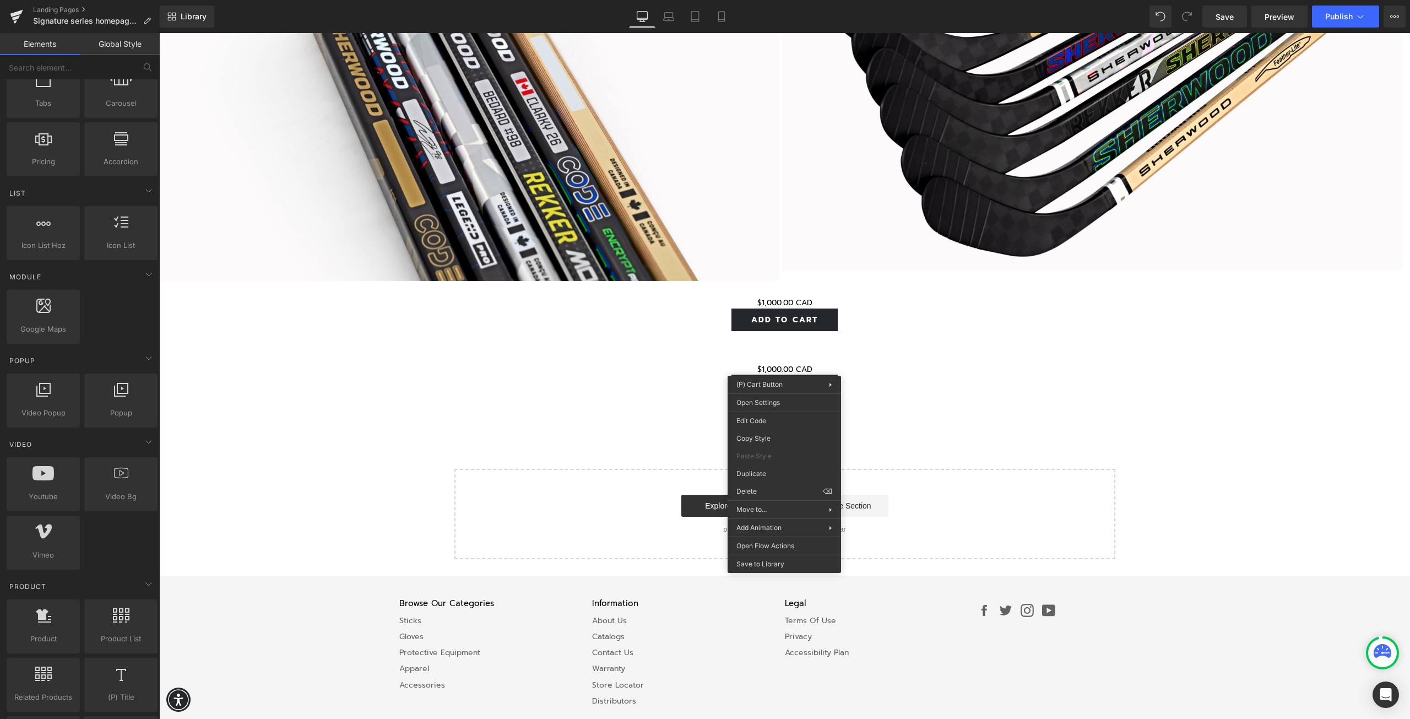
drag, startPoint x: 912, startPoint y: 522, endPoint x: 758, endPoint y: 438, distance: 175.8
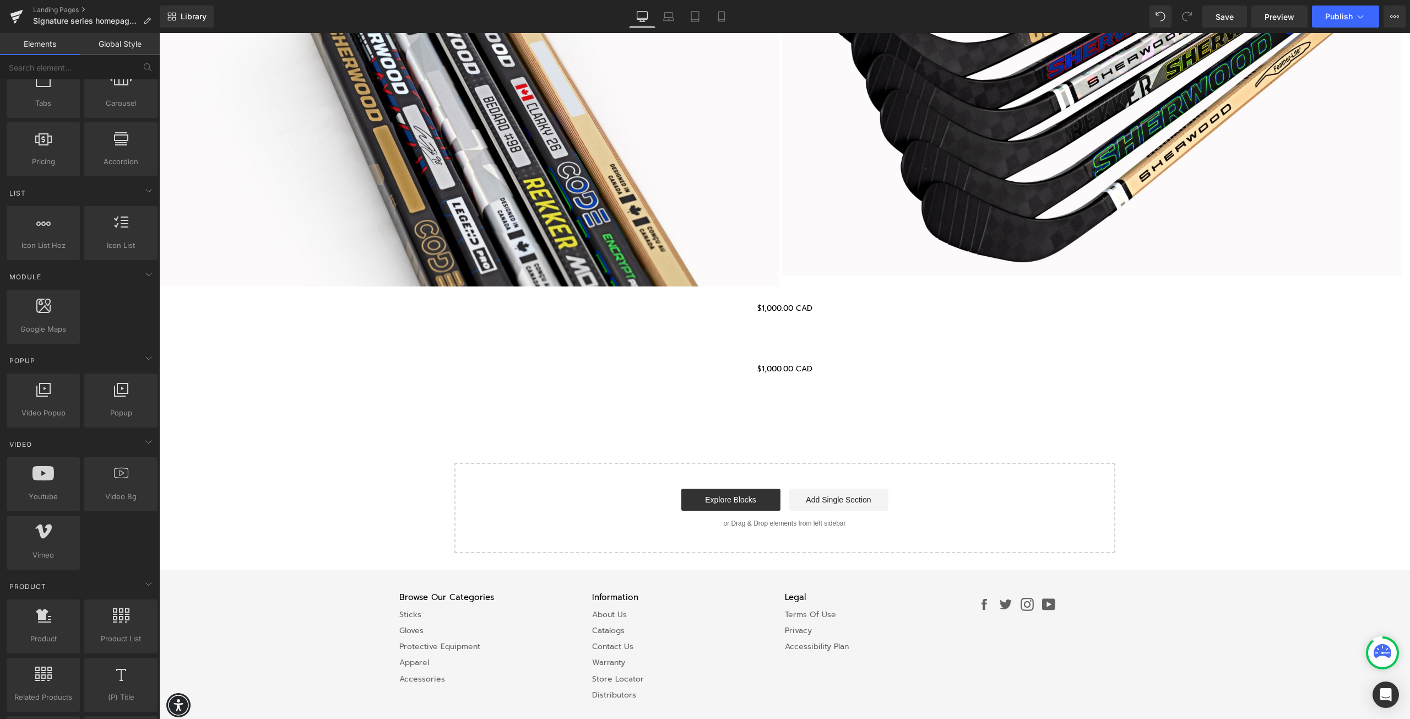
scroll to position [2186, 0]
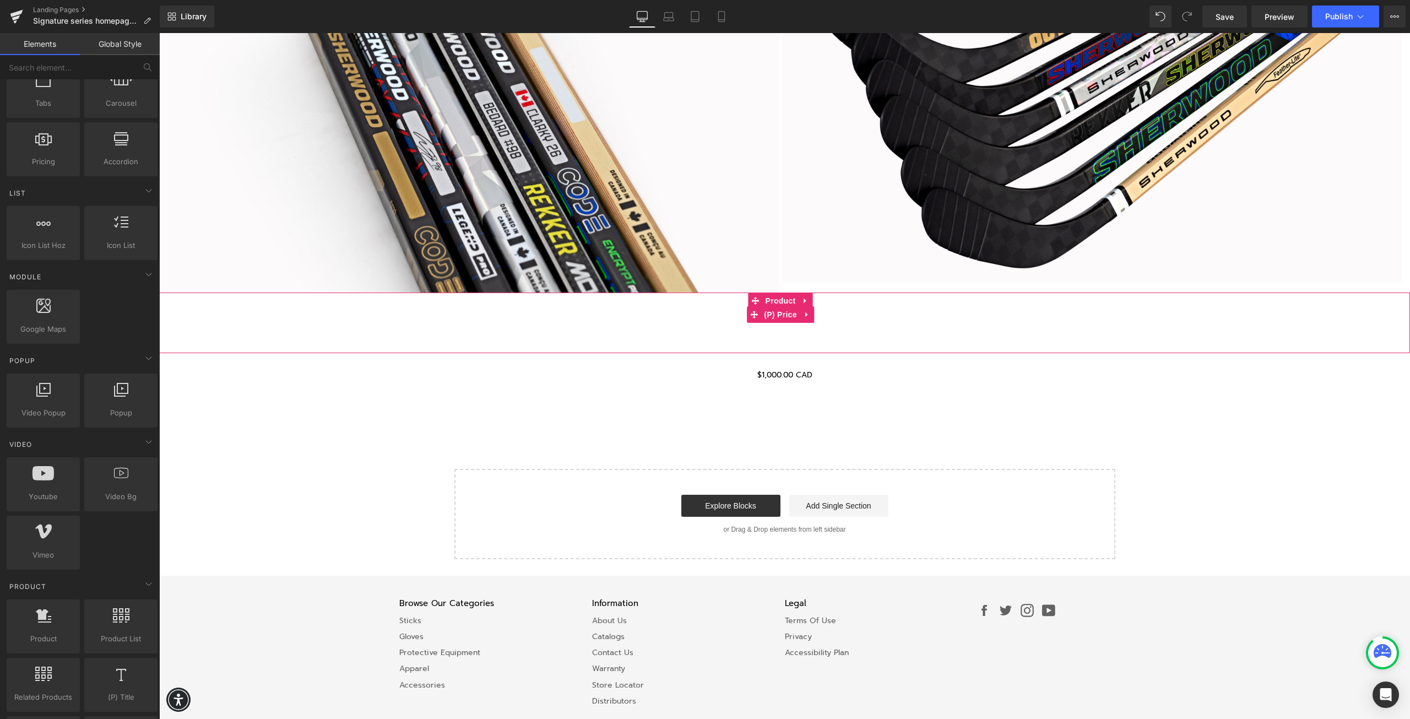
click at [769, 306] on span "(P) Price" at bounding box center [780, 314] width 39 height 17
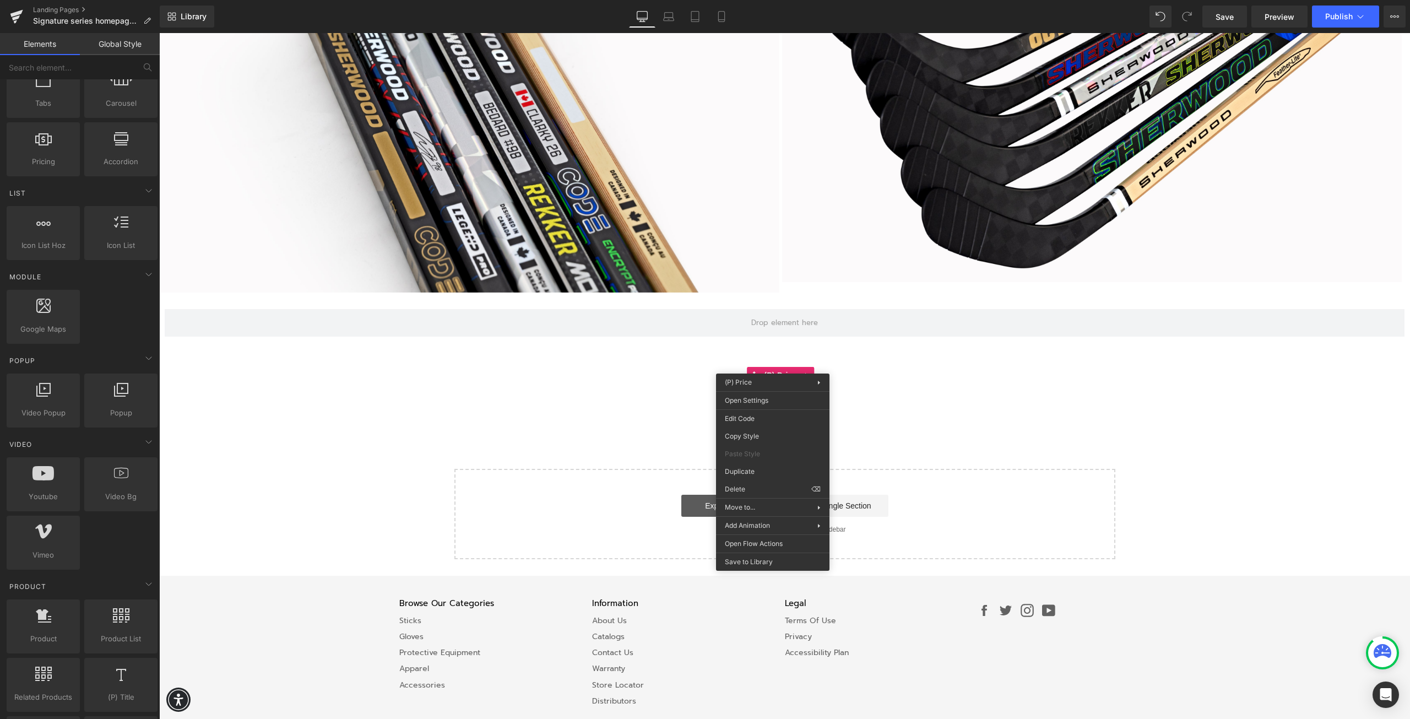
drag, startPoint x: 909, startPoint y: 520, endPoint x: 750, endPoint y: 487, distance: 162.6
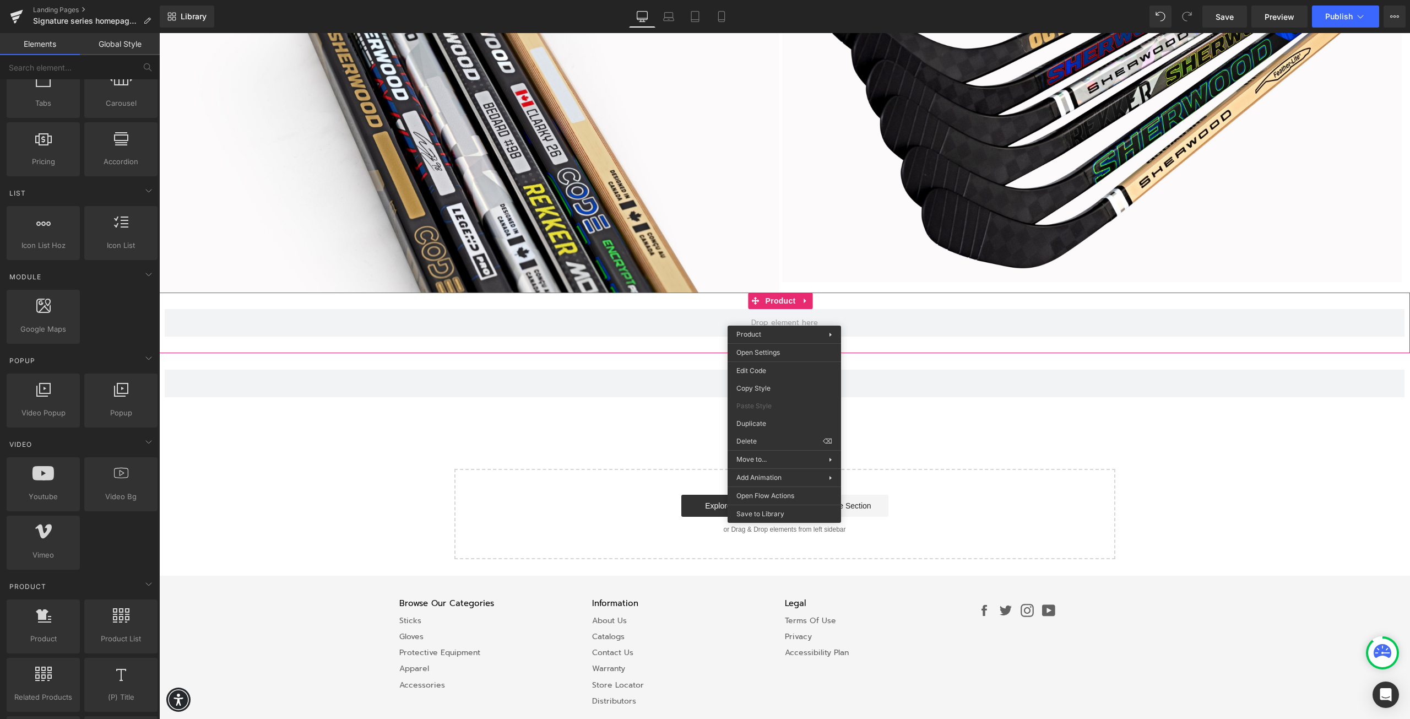
drag, startPoint x: 920, startPoint y: 468, endPoint x: 759, endPoint y: 440, distance: 163.9
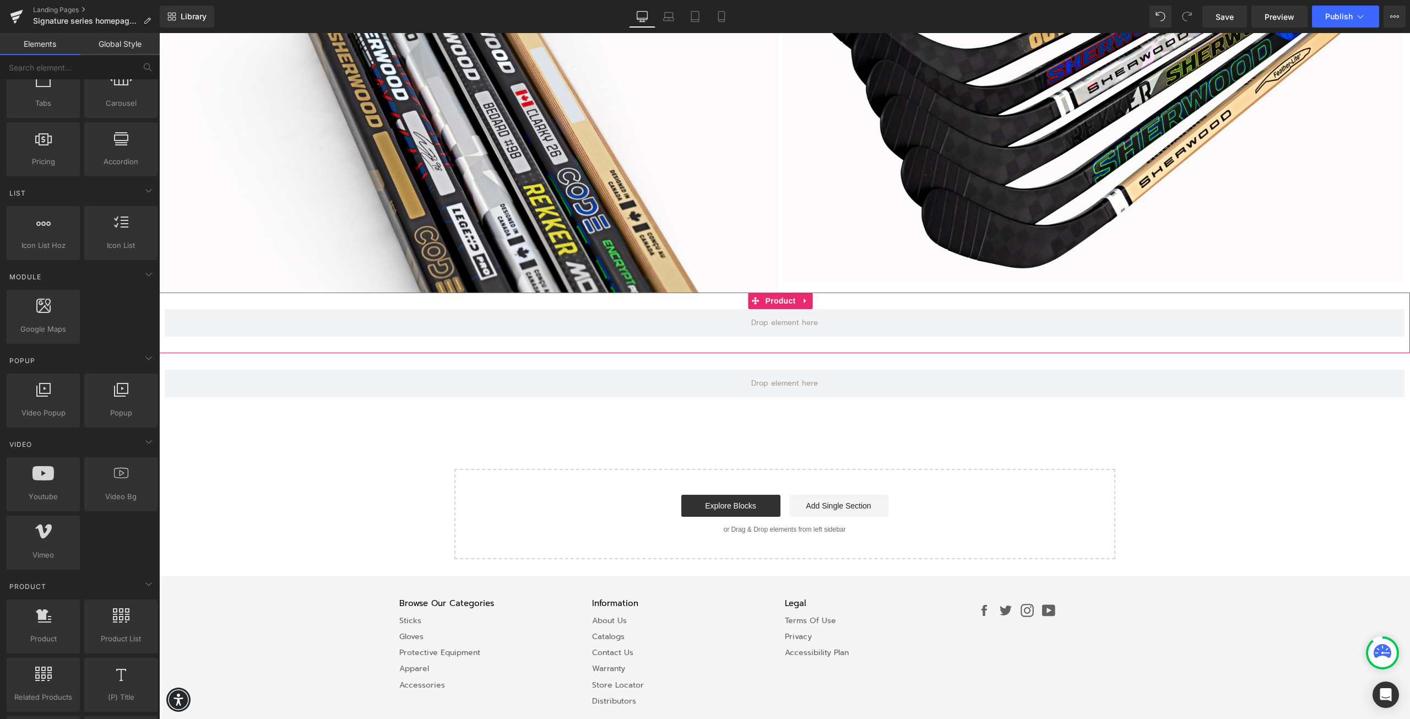
scroll to position [2126, 0]
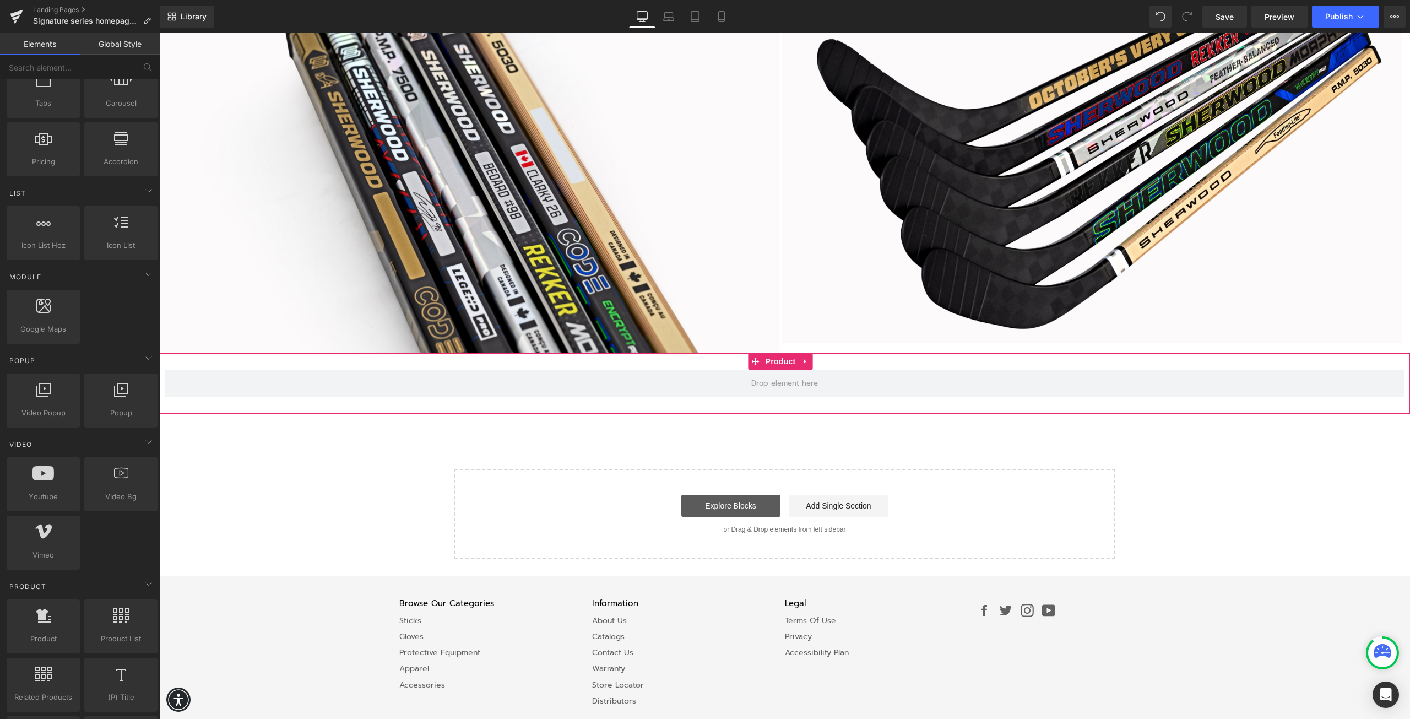
drag, startPoint x: 908, startPoint y: 526, endPoint x: 748, endPoint y: 494, distance: 162.9
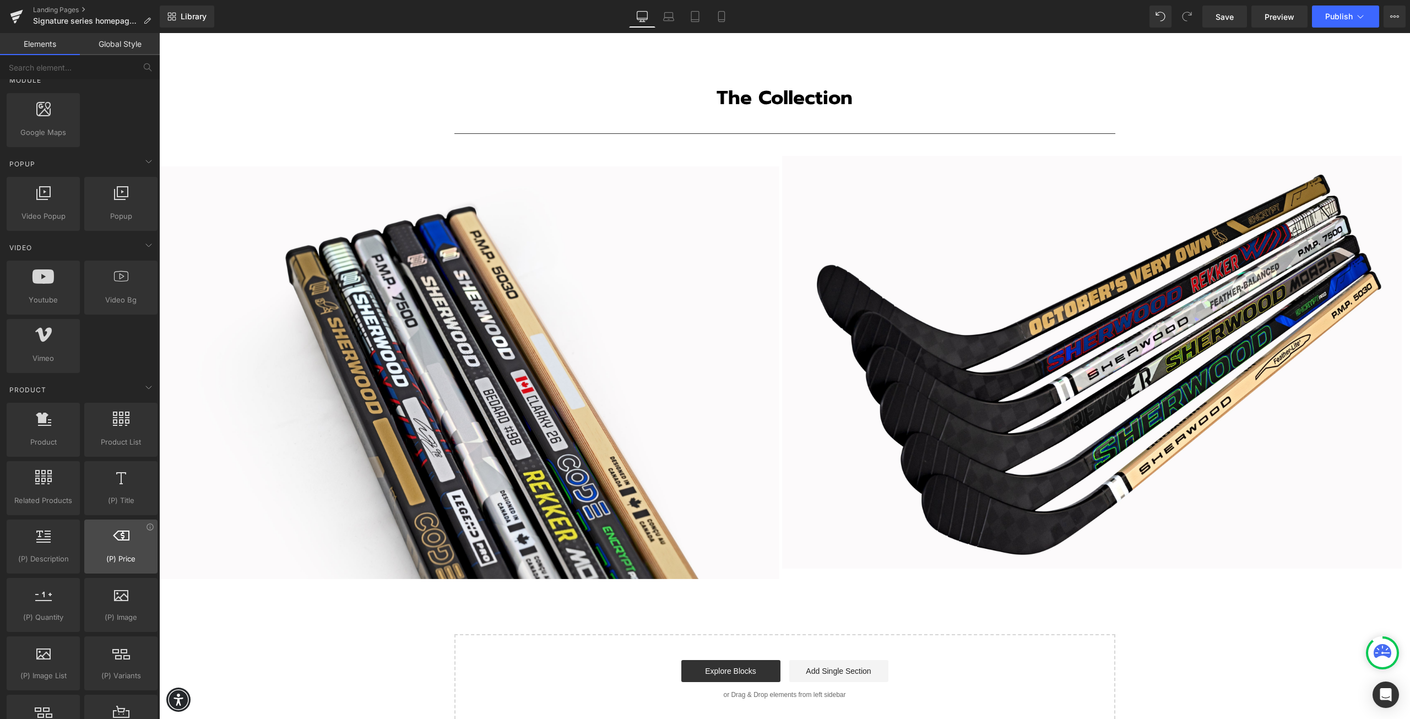
scroll to position [606, 0]
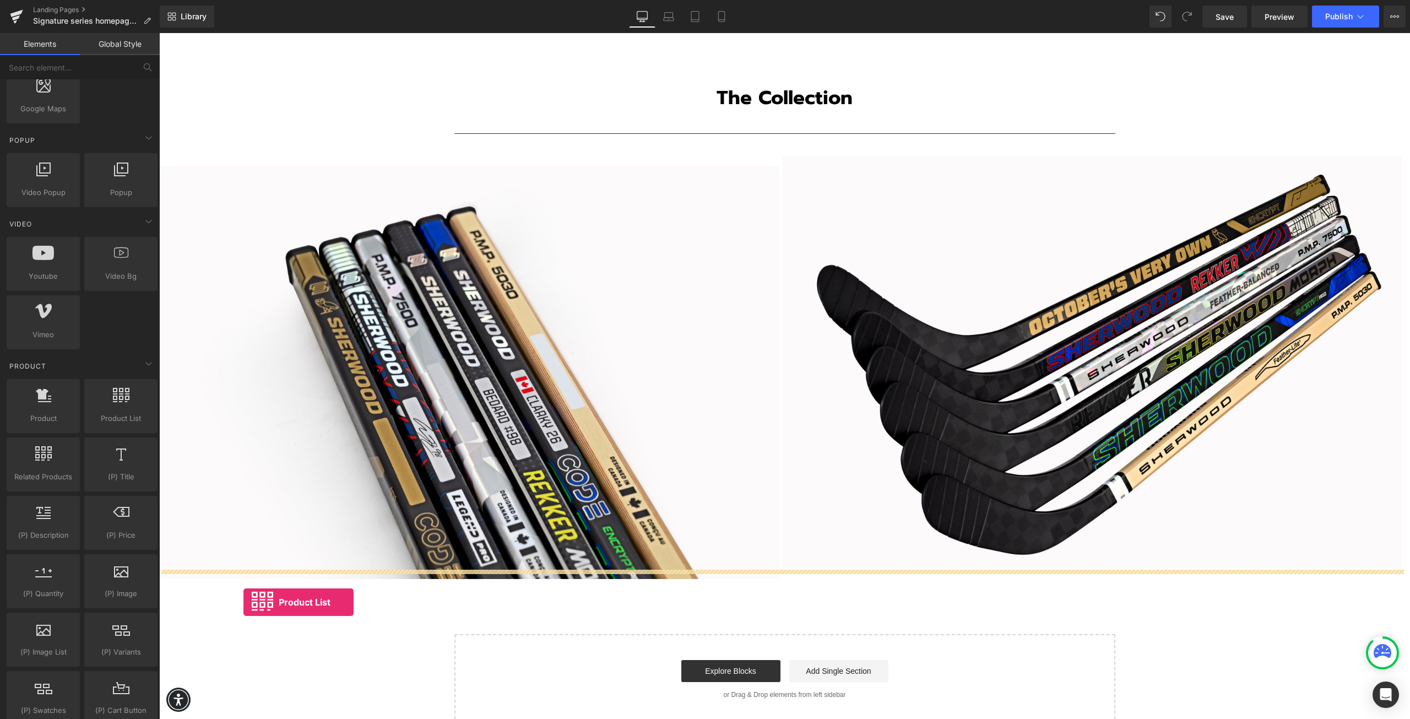
drag, startPoint x: 294, startPoint y: 453, endPoint x: 244, endPoint y: 602, distance: 157.5
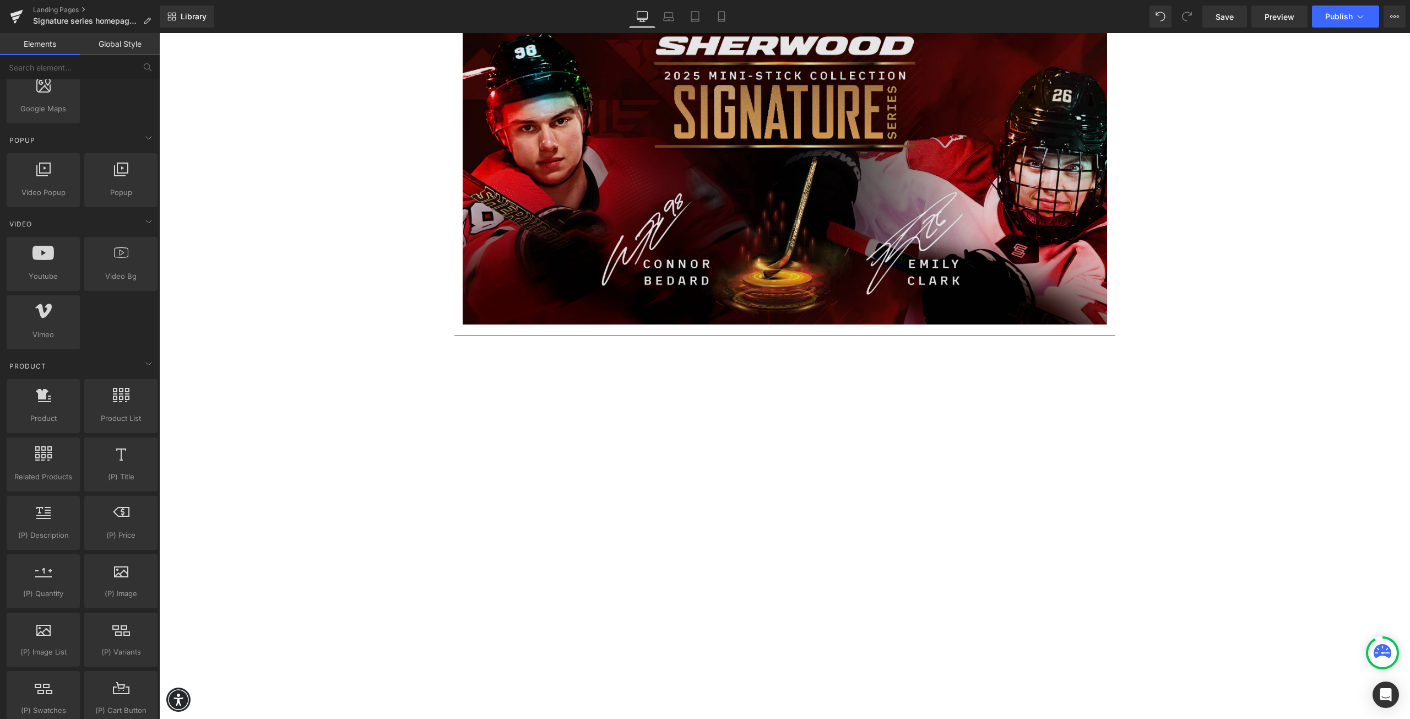
scroll to position [0, 0]
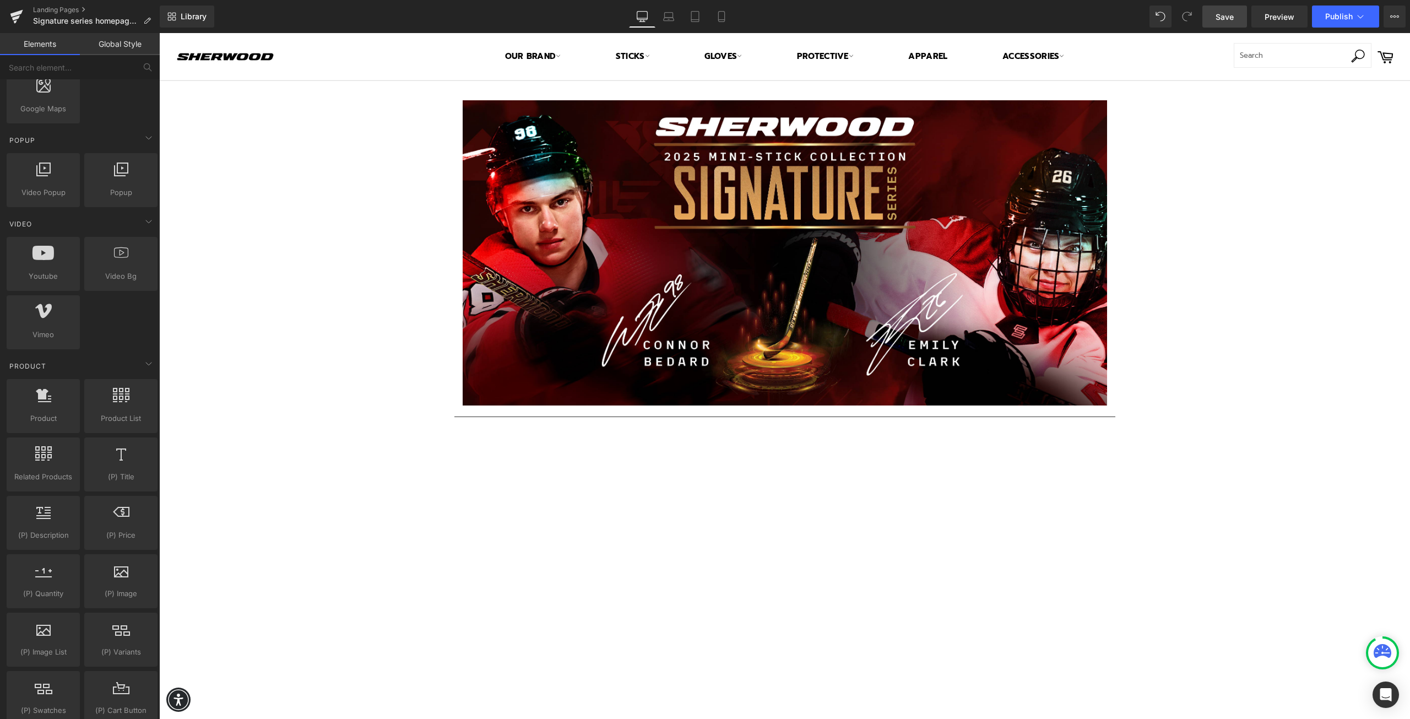
click at [1223, 21] on span "Save" at bounding box center [1225, 17] width 18 height 12
click at [48, 8] on link "Landing Pages" at bounding box center [96, 10] width 127 height 9
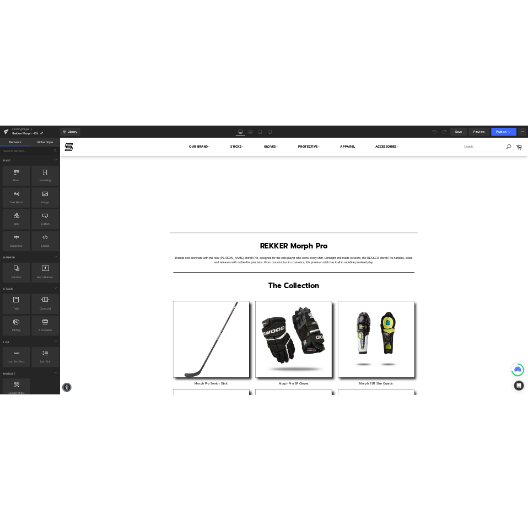
scroll to position [275, 0]
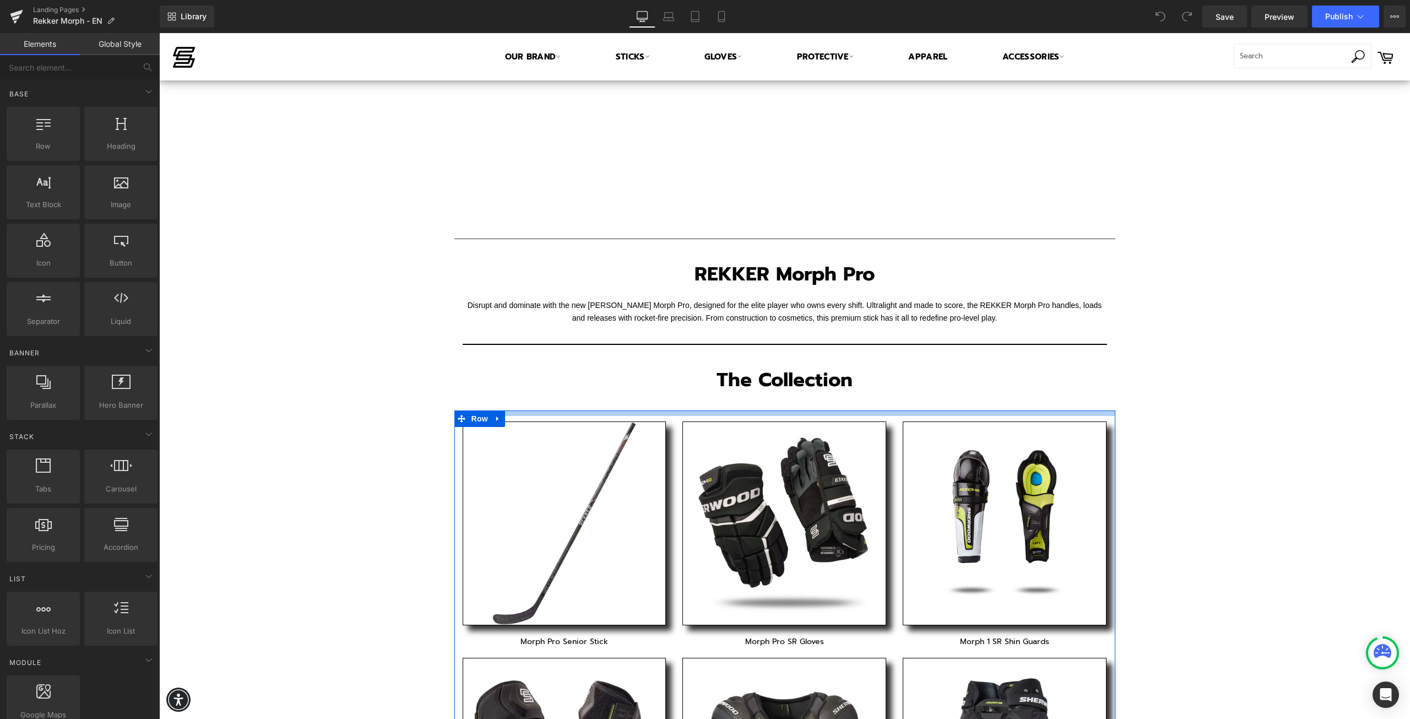
click at [531, 415] on div at bounding box center [785, 413] width 661 height 6
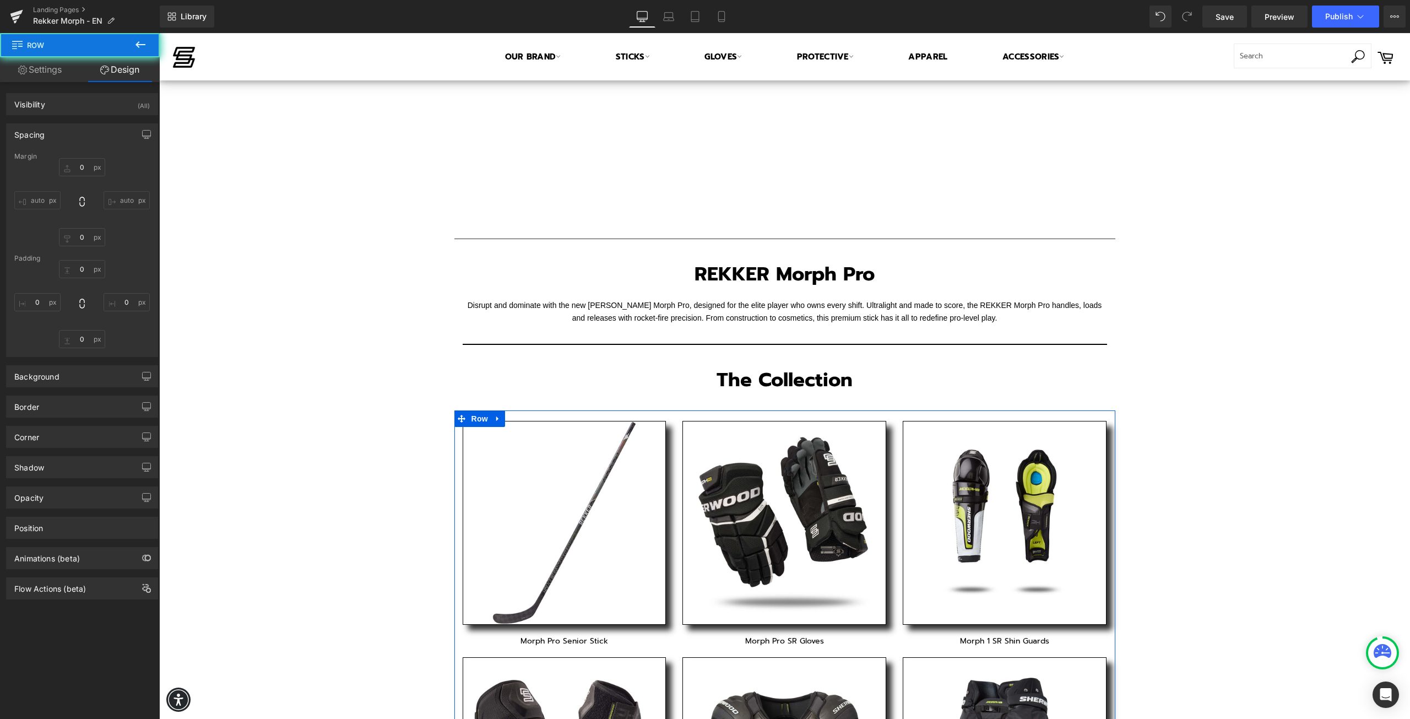
type input "0"
type input "9"
type input "0"
type input "10"
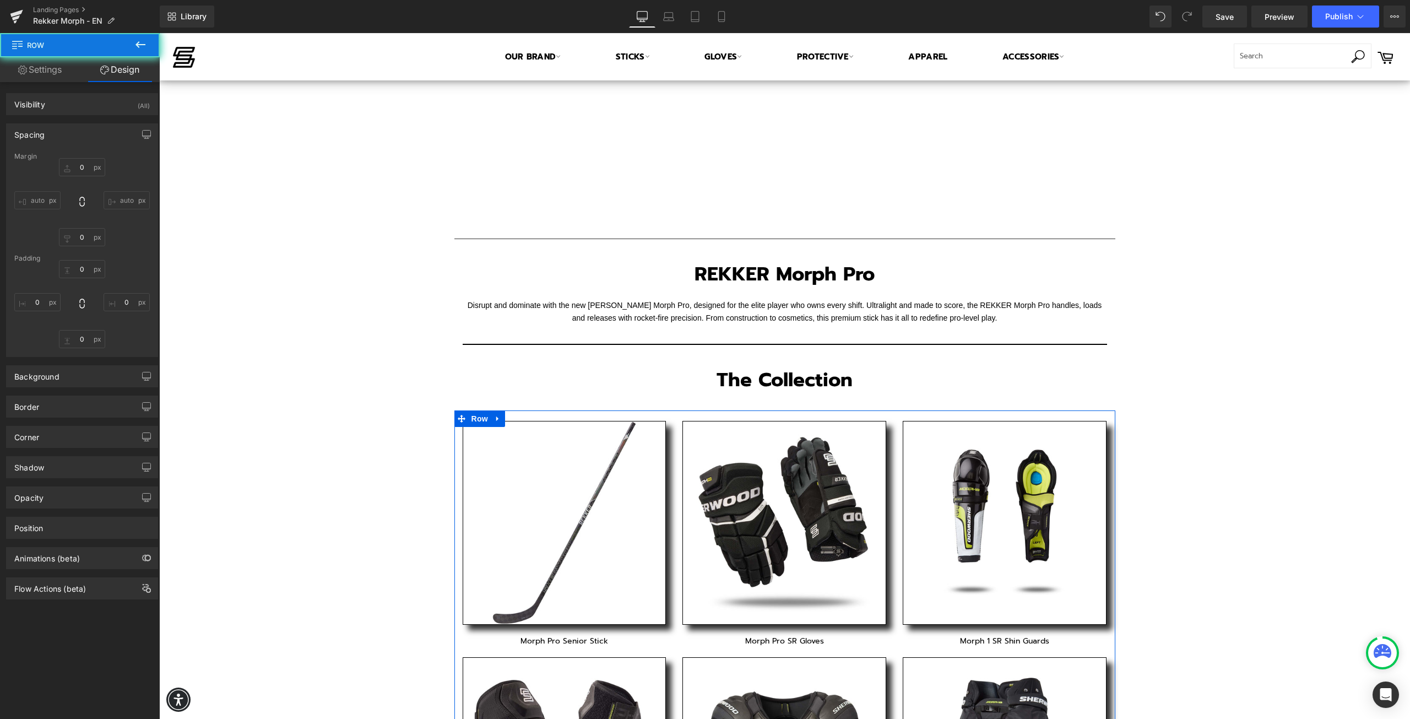
type input "0"
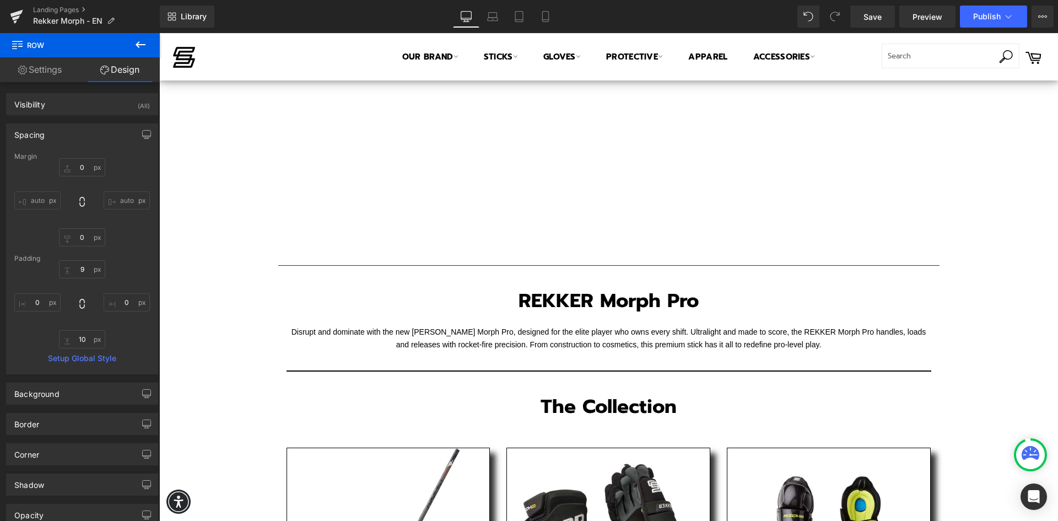
scroll to position [293, 0]
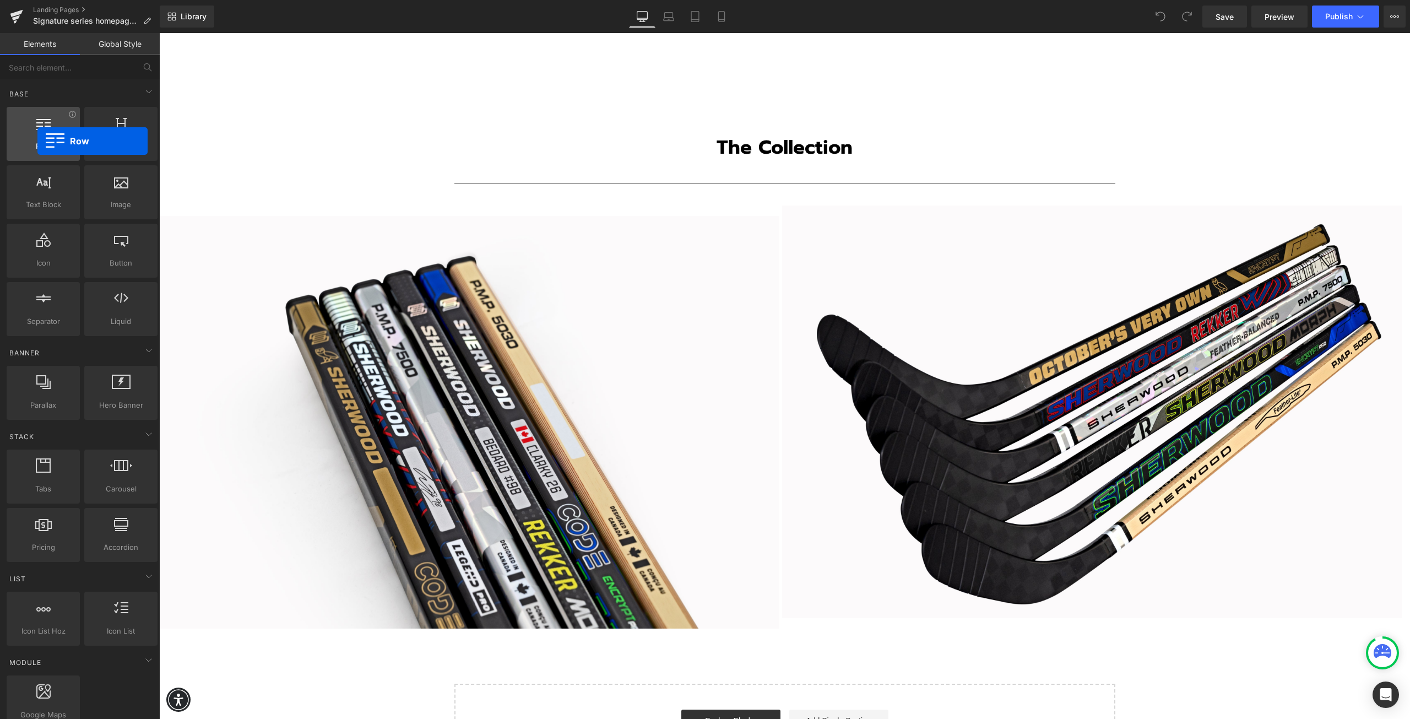
drag, startPoint x: 45, startPoint y: 137, endPoint x: 37, endPoint y: 141, distance: 8.1
click at [37, 141] on div "Row rows, columns, layouts, div" at bounding box center [43, 134] width 73 height 54
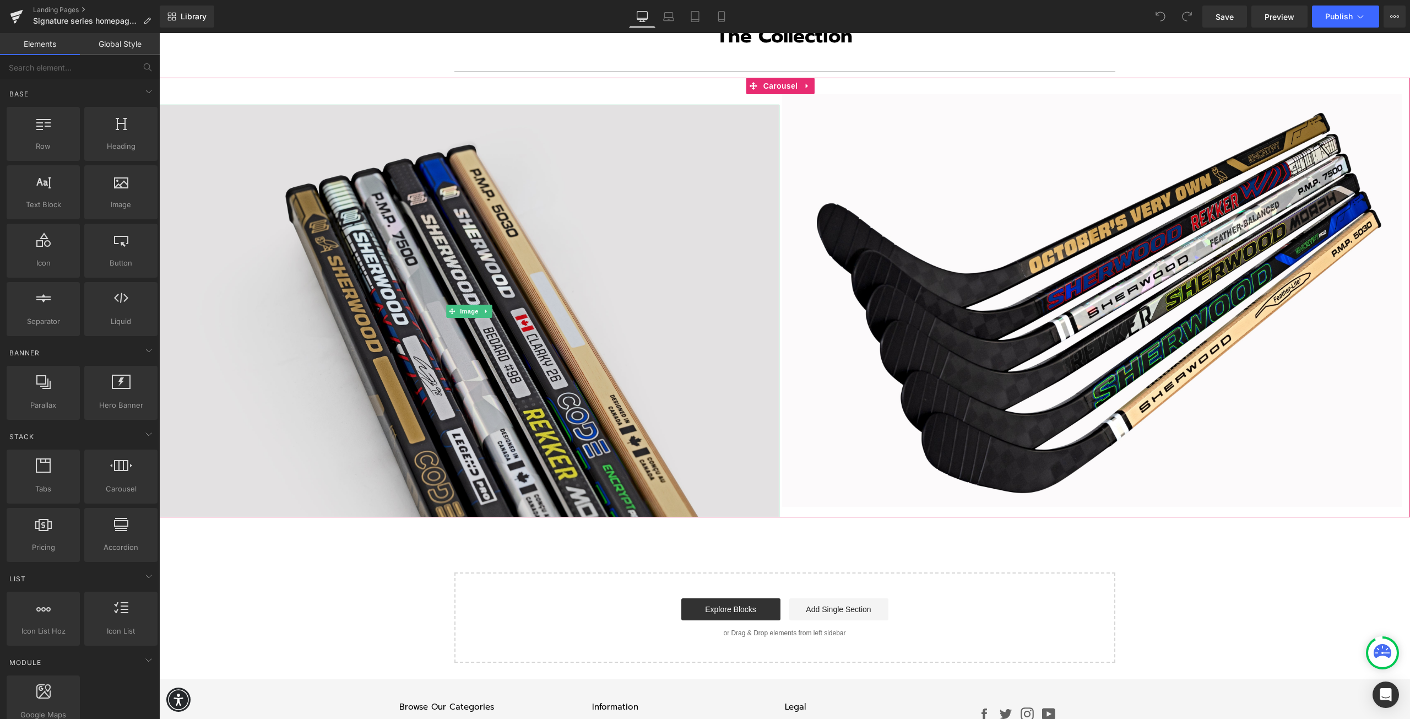
scroll to position [2071, 0]
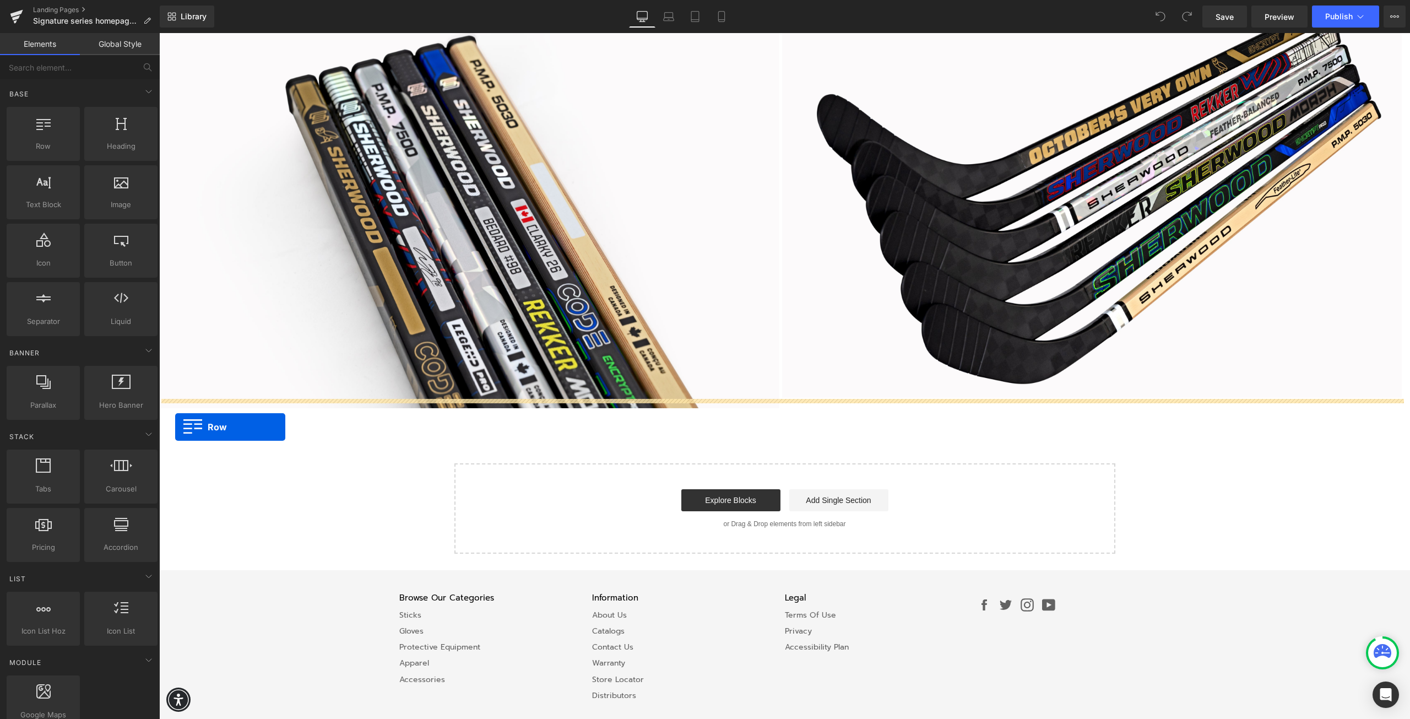
drag, startPoint x: 203, startPoint y: 179, endPoint x: 175, endPoint y: 427, distance: 250.1
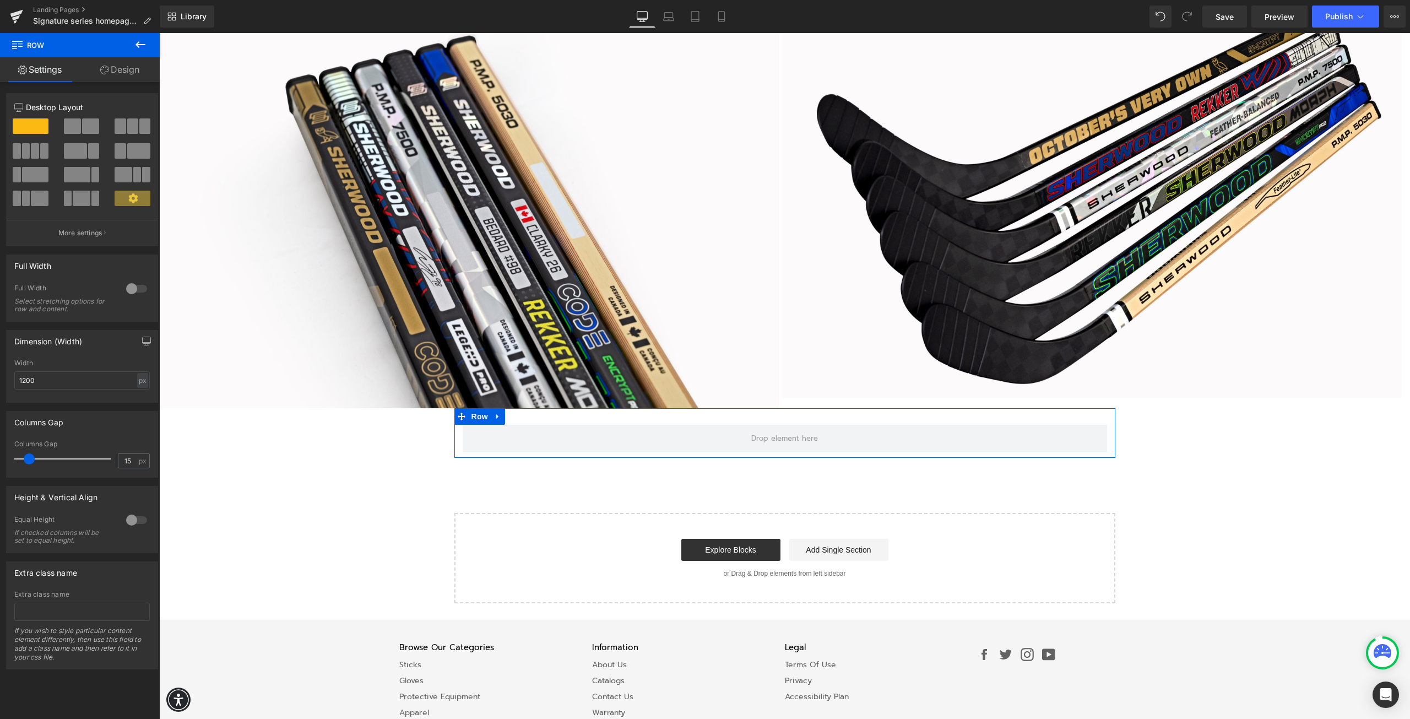
click at [118, 127] on span at bounding box center [120, 125] width 11 height 15
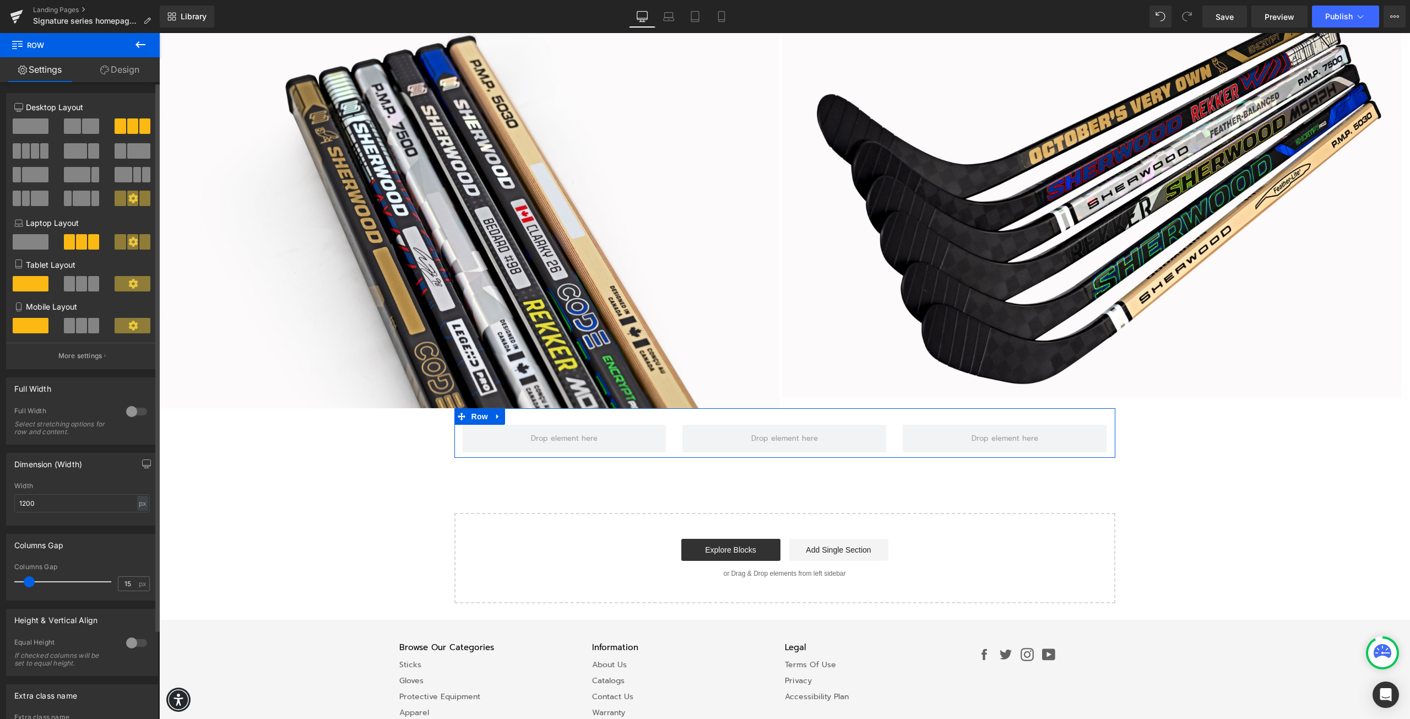
click at [31, 147] on span at bounding box center [35, 150] width 8 height 15
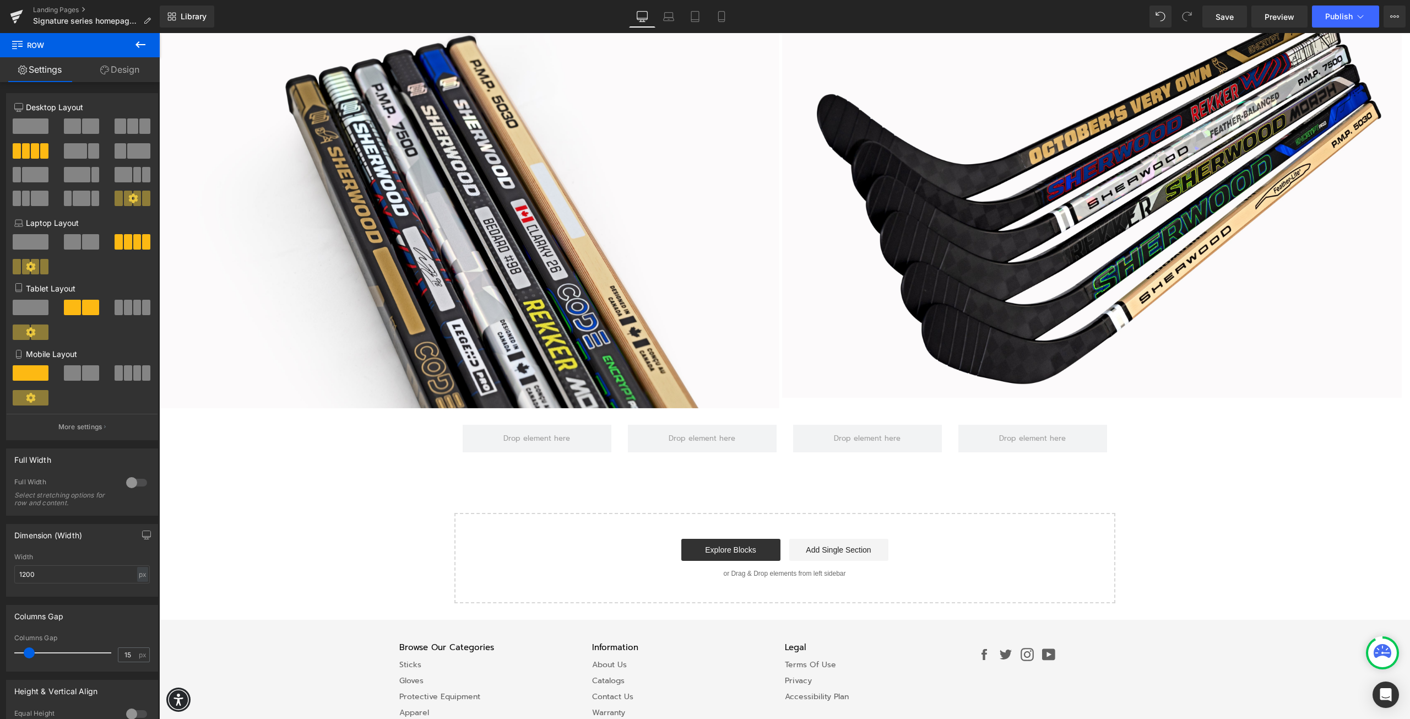
click at [140, 46] on icon at bounding box center [140, 44] width 13 height 13
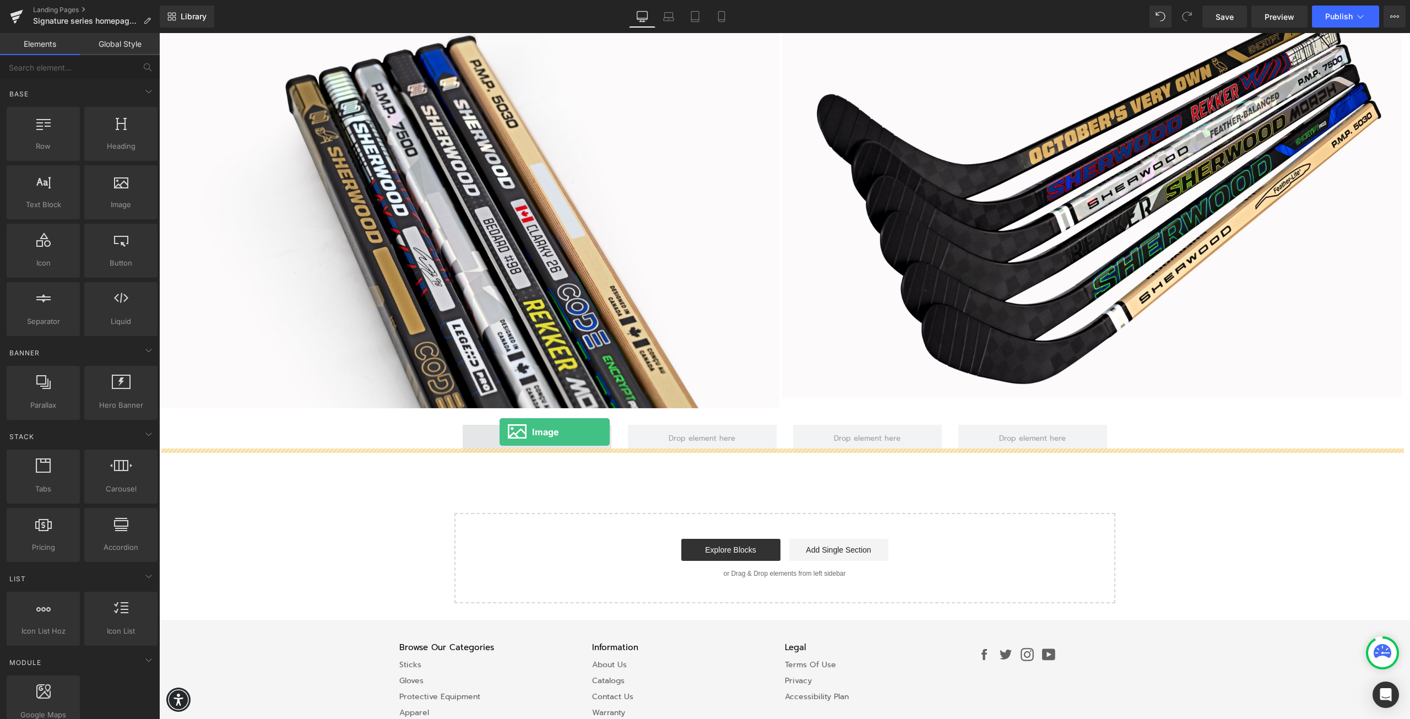
drag, startPoint x: 265, startPoint y: 236, endPoint x: 500, endPoint y: 432, distance: 305.9
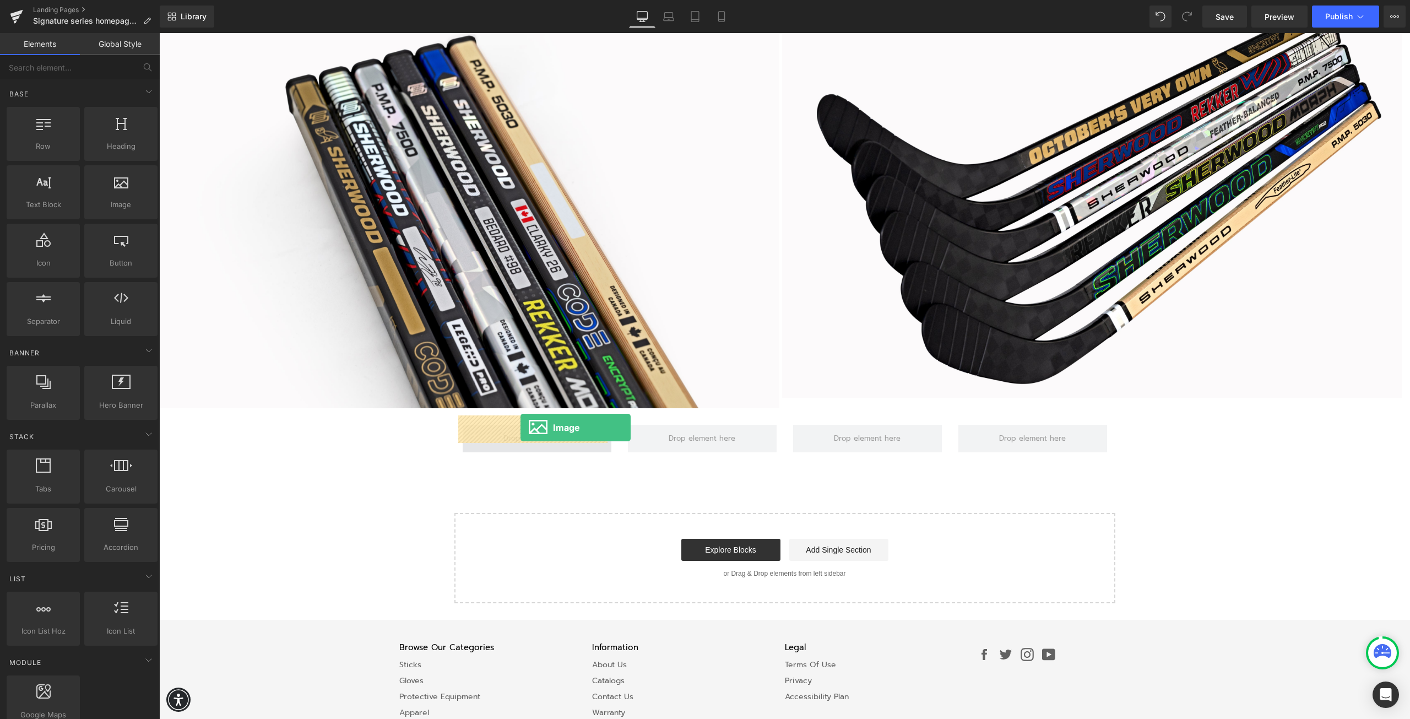
drag, startPoint x: 282, startPoint y: 245, endPoint x: 521, endPoint y: 428, distance: 300.7
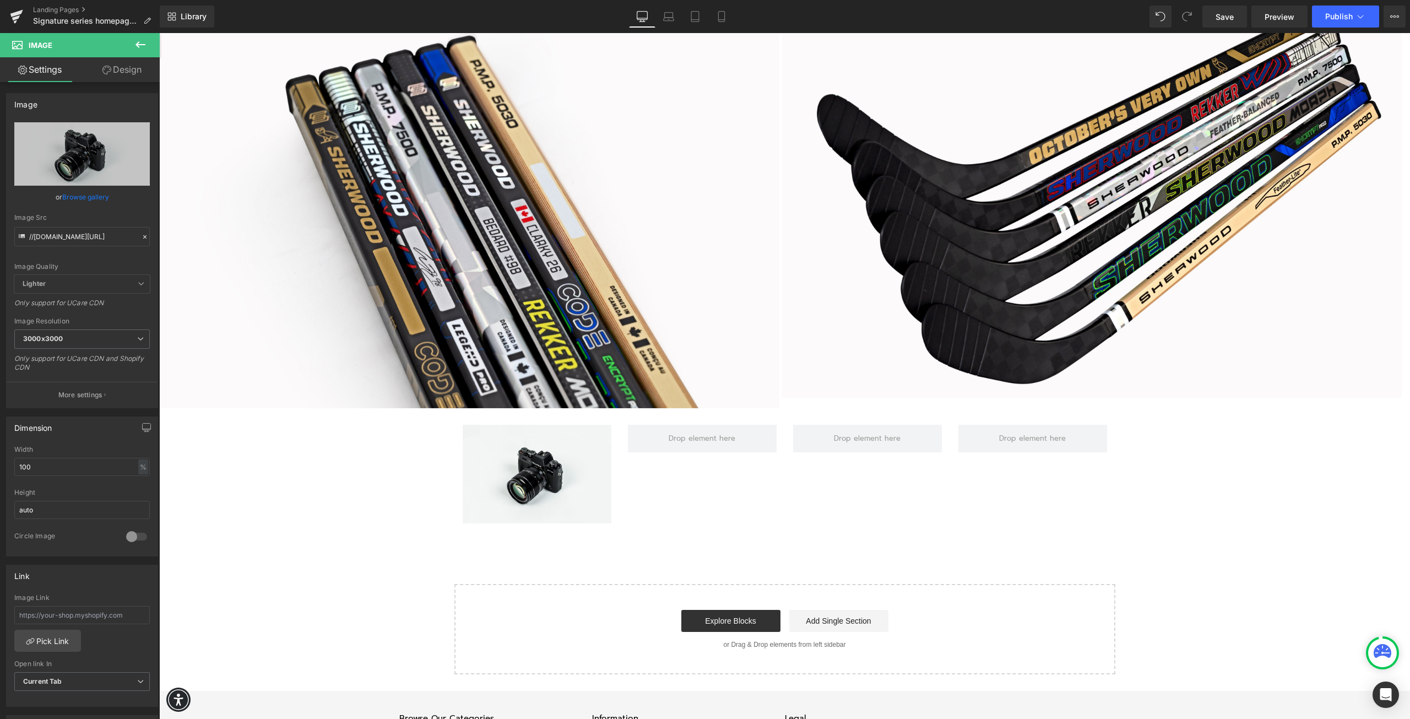
click at [137, 44] on icon at bounding box center [141, 44] width 10 height 7
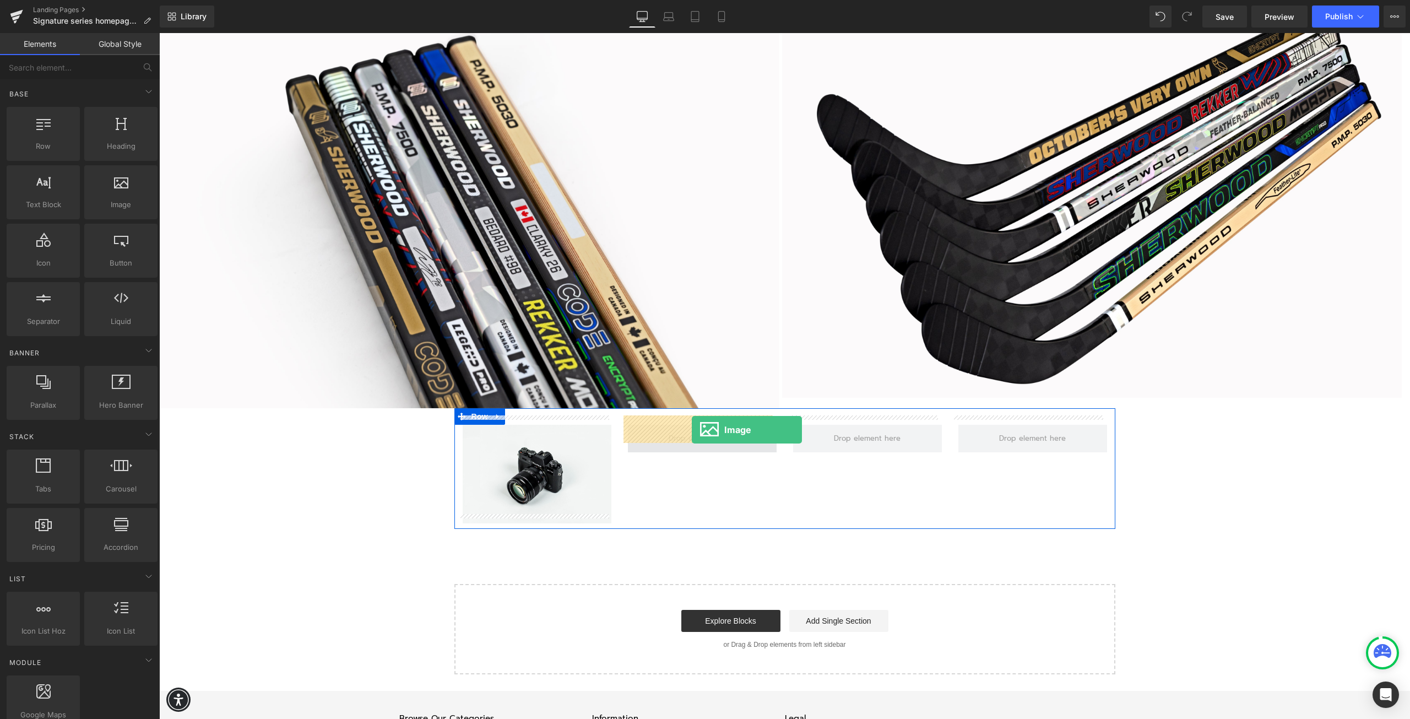
drag, startPoint x: 283, startPoint y: 233, endPoint x: 692, endPoint y: 430, distance: 454.2
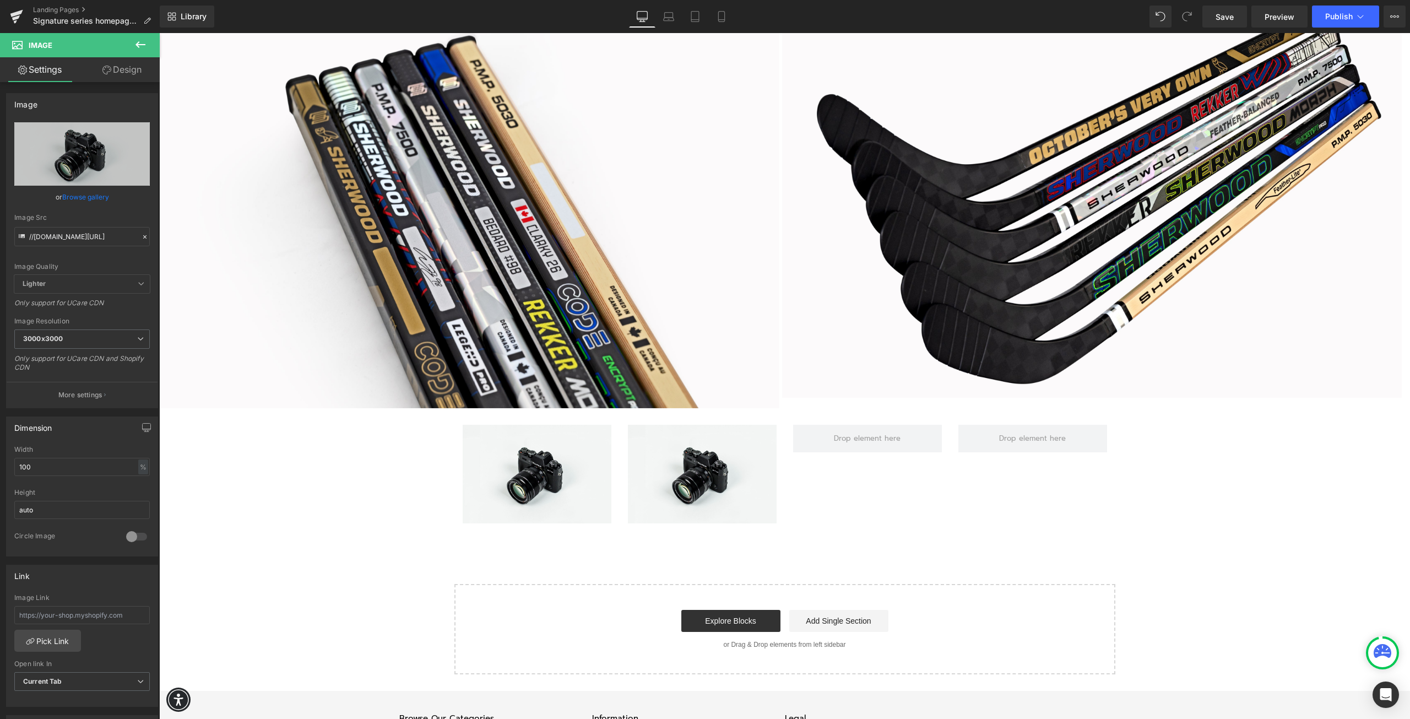
click at [143, 46] on icon at bounding box center [140, 44] width 13 height 13
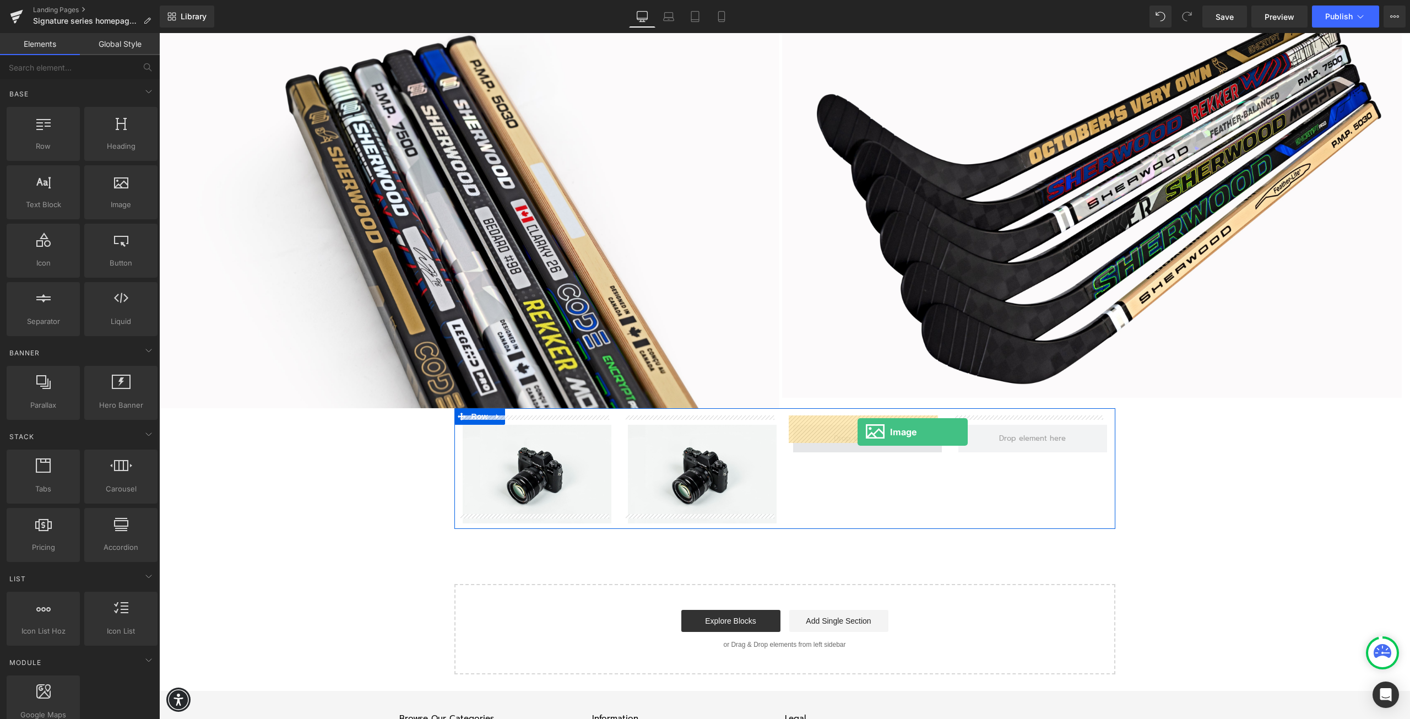
drag, startPoint x: 282, startPoint y: 233, endPoint x: 858, endPoint y: 432, distance: 609.3
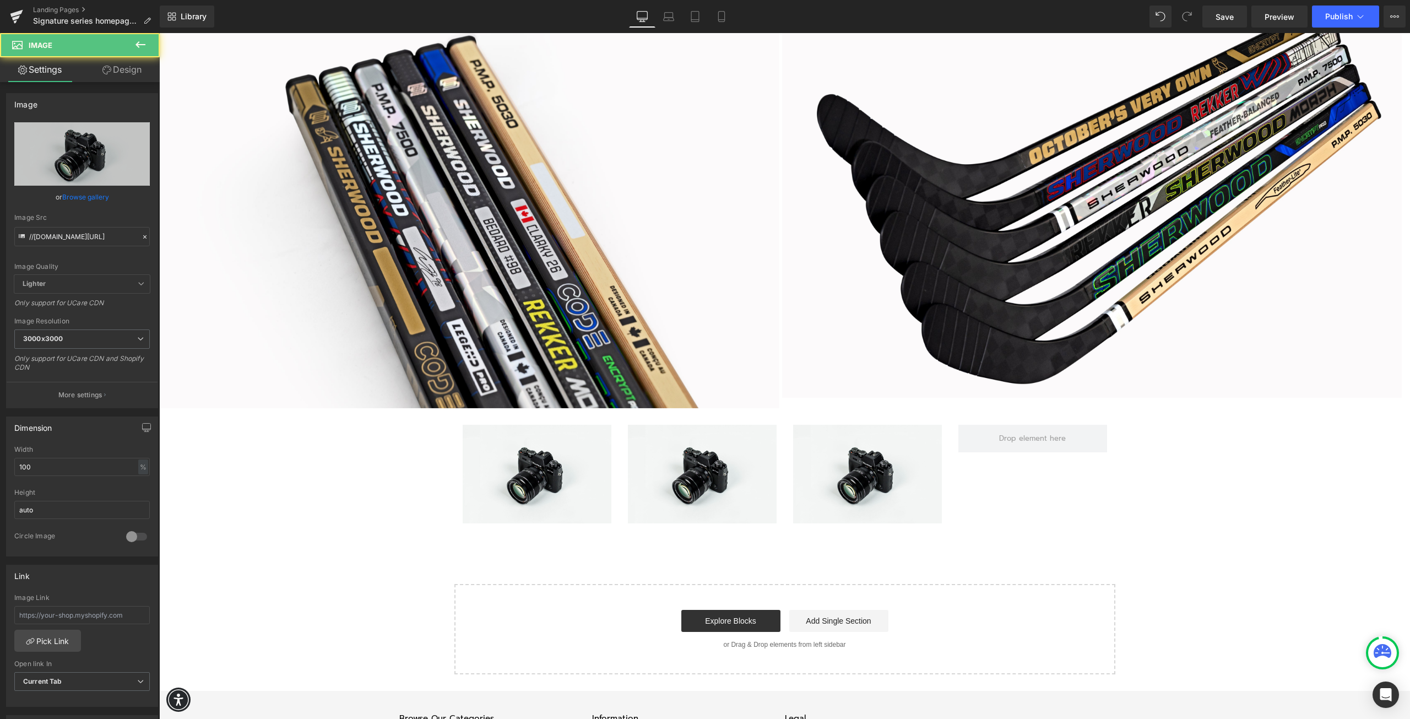
click at [134, 47] on icon at bounding box center [140, 44] width 13 height 13
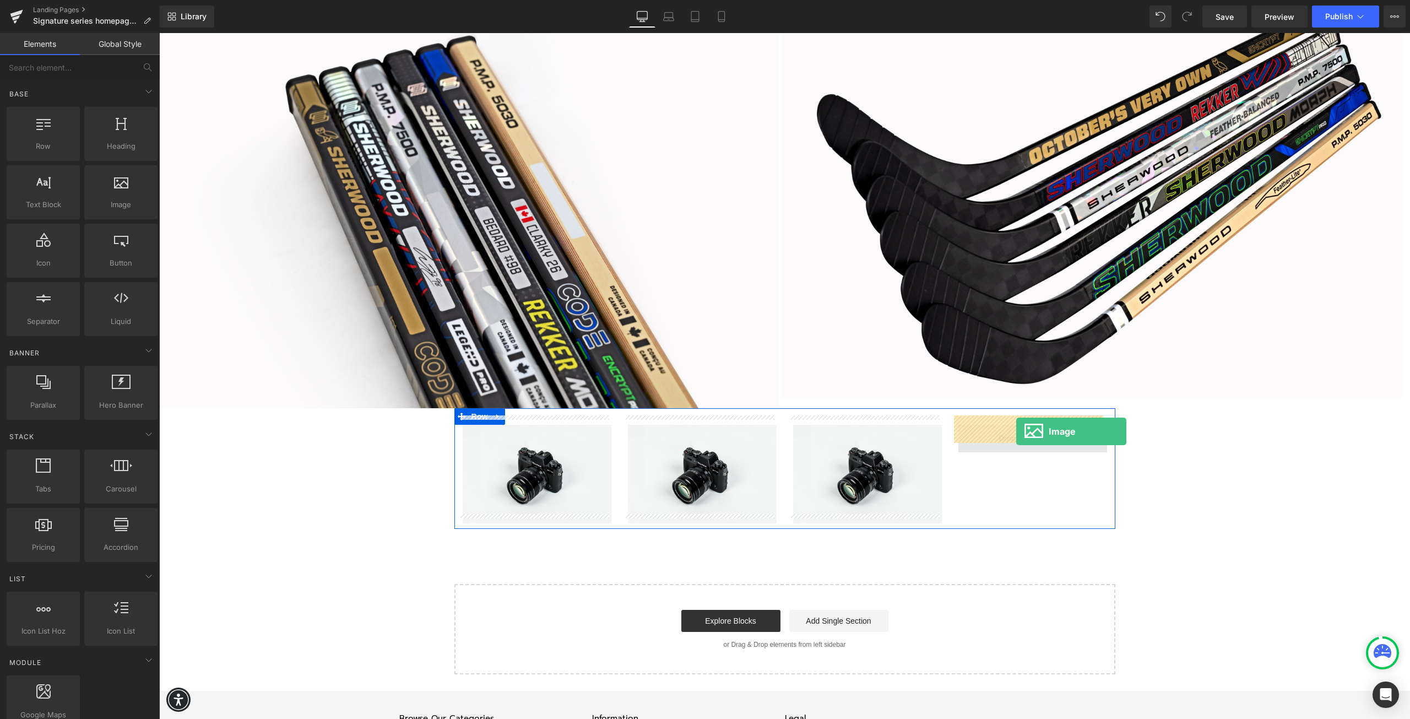
drag, startPoint x: 283, startPoint y: 234, endPoint x: 1017, endPoint y: 431, distance: 760.1
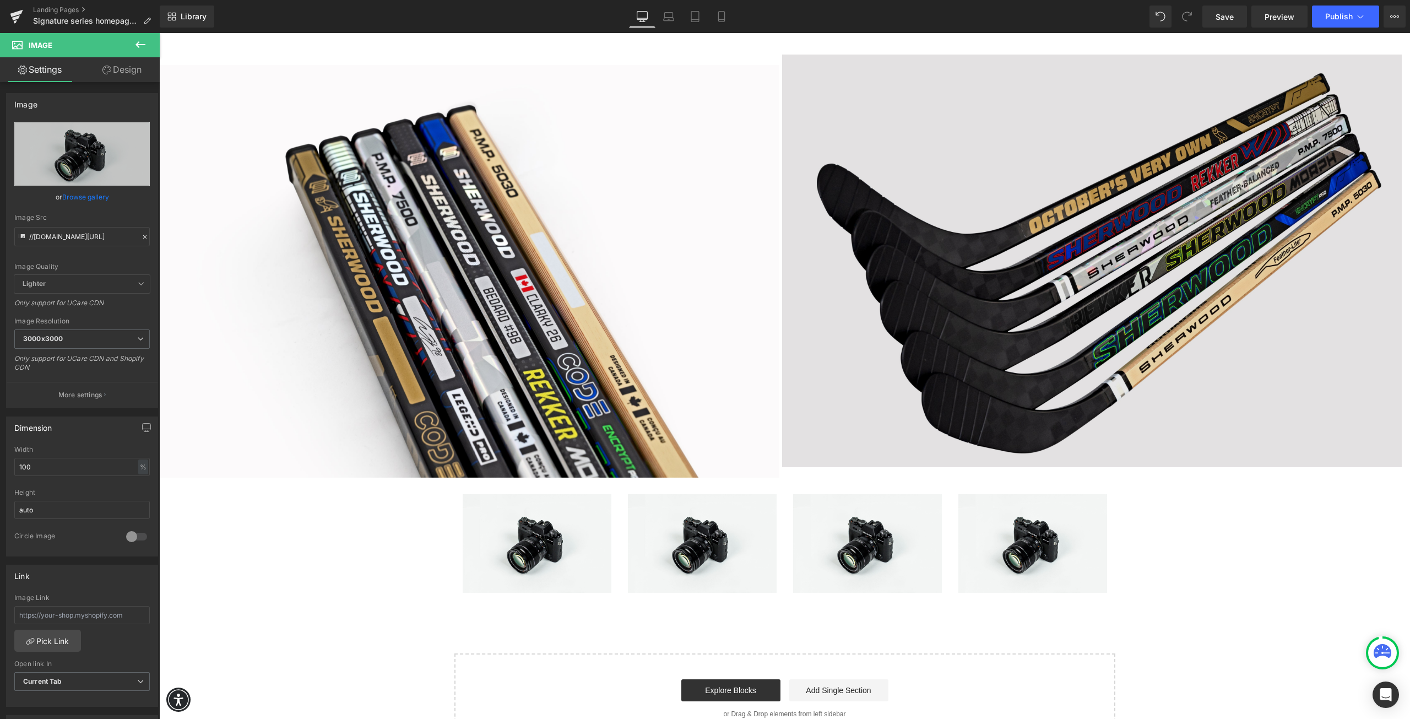
scroll to position [1960, 0]
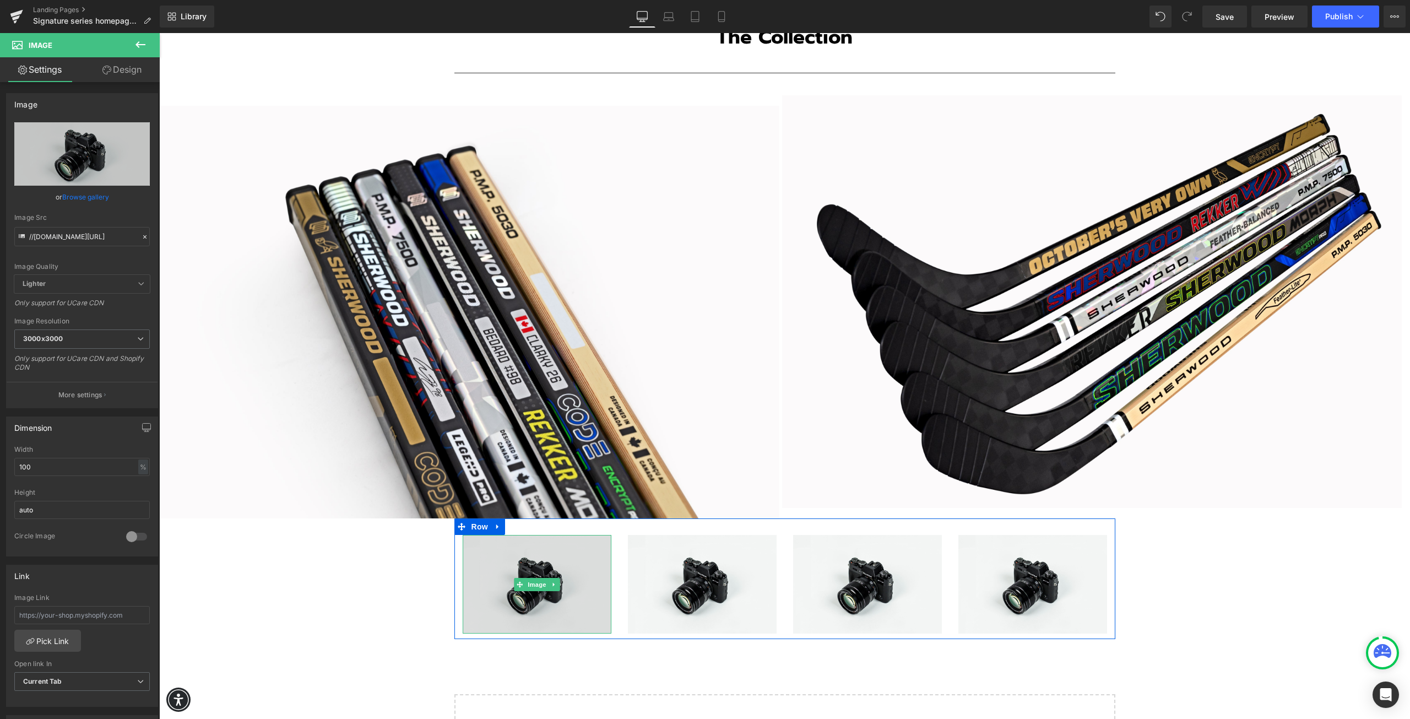
click at [490, 566] on img at bounding box center [537, 584] width 149 height 99
click at [515, 552] on img at bounding box center [537, 584] width 149 height 99
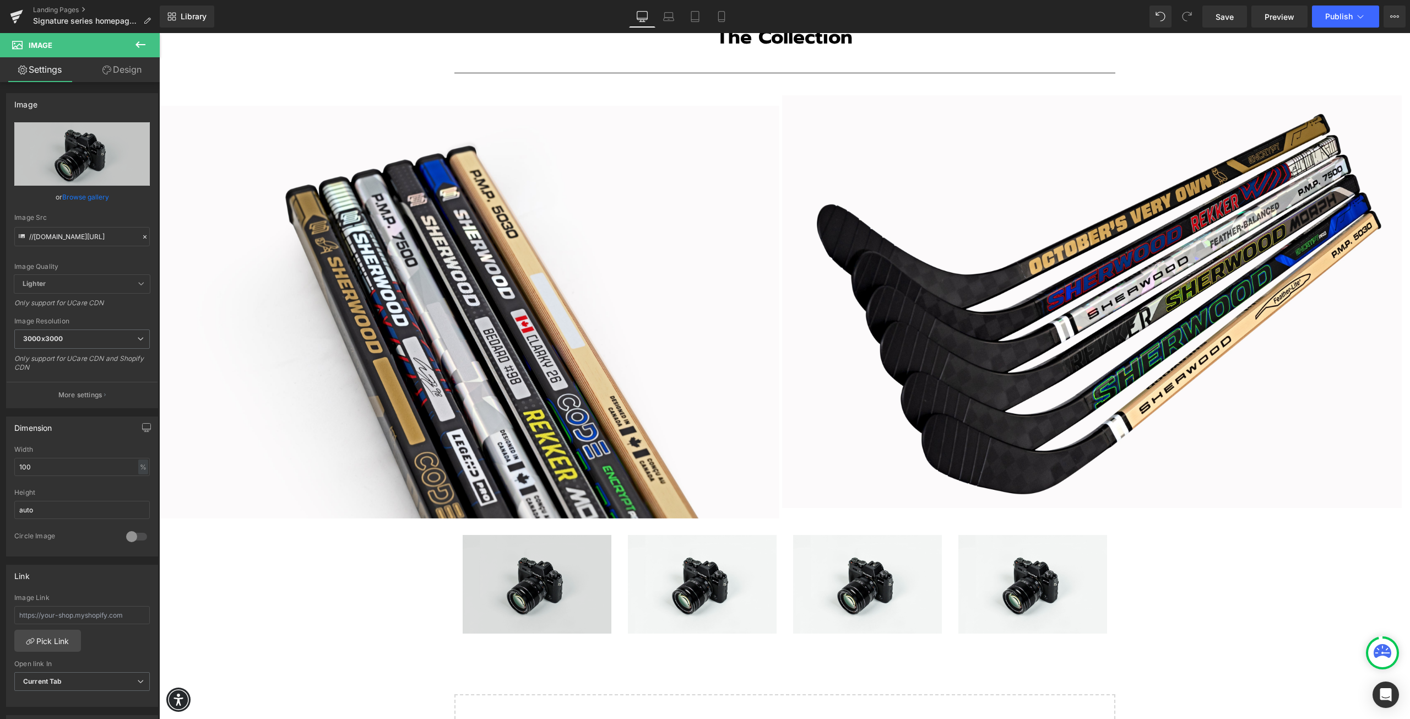
click at [550, 586] on img at bounding box center [537, 584] width 149 height 99
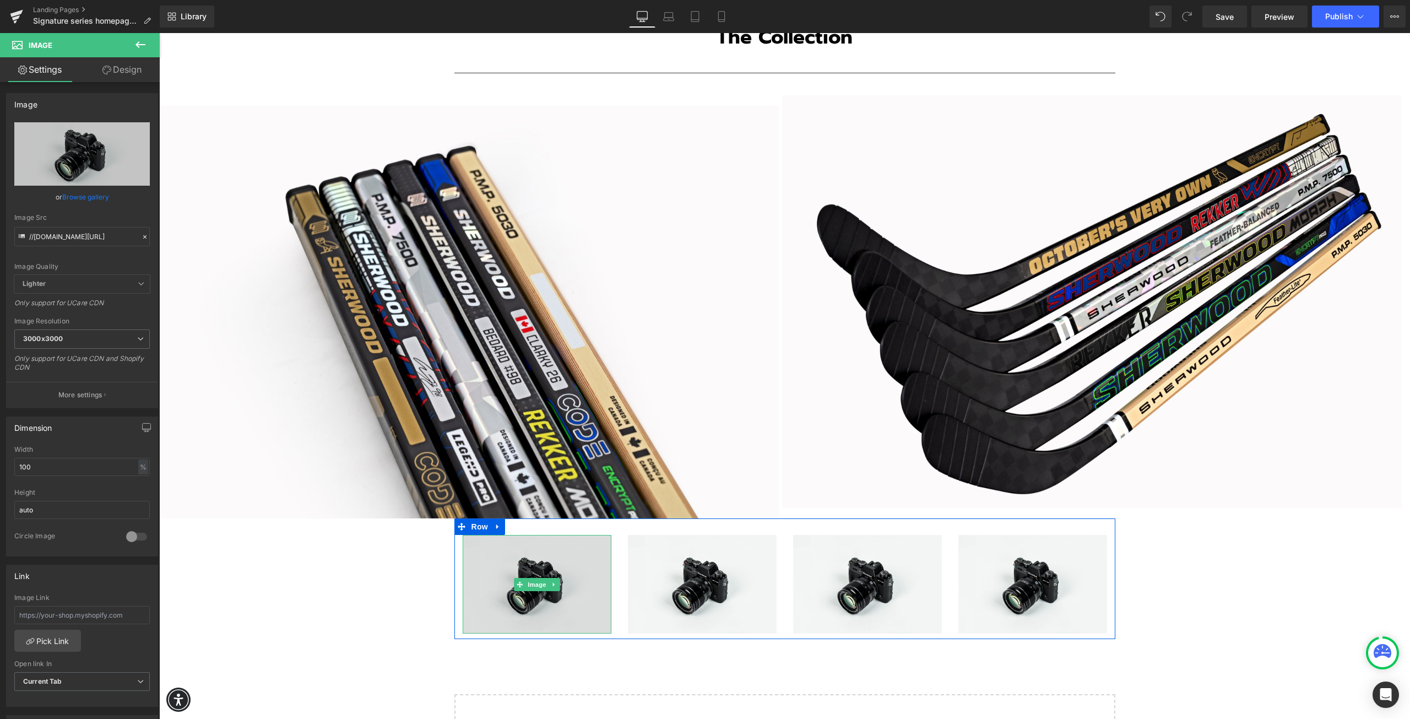
click at [521, 543] on img at bounding box center [537, 584] width 149 height 99
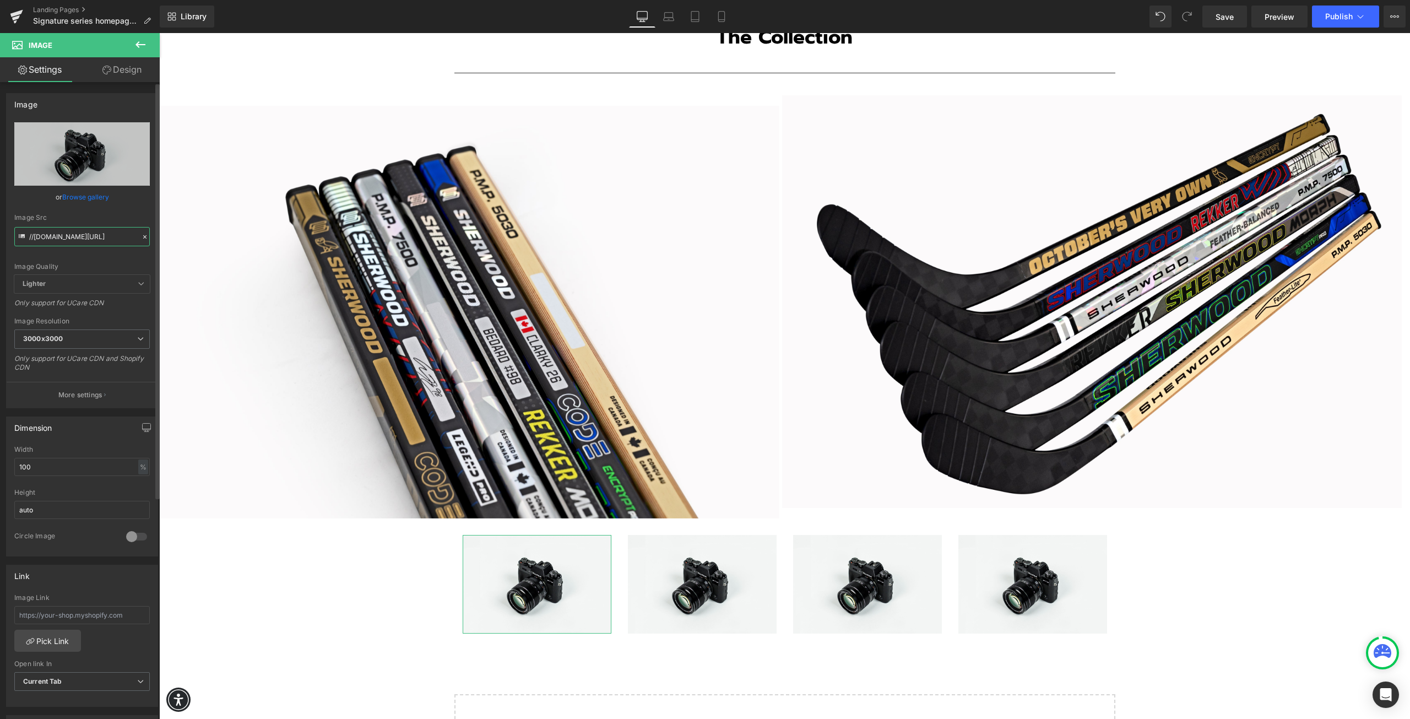
click at [68, 242] on input "//[DOMAIN_NAME][URL]" at bounding box center [82, 236] width 136 height 19
click at [68, 241] on input "//[DOMAIN_NAME][URL]" at bounding box center [82, 236] width 136 height 19
click at [66, 241] on input "//[DOMAIN_NAME][URL]" at bounding box center [82, 236] width 136 height 19
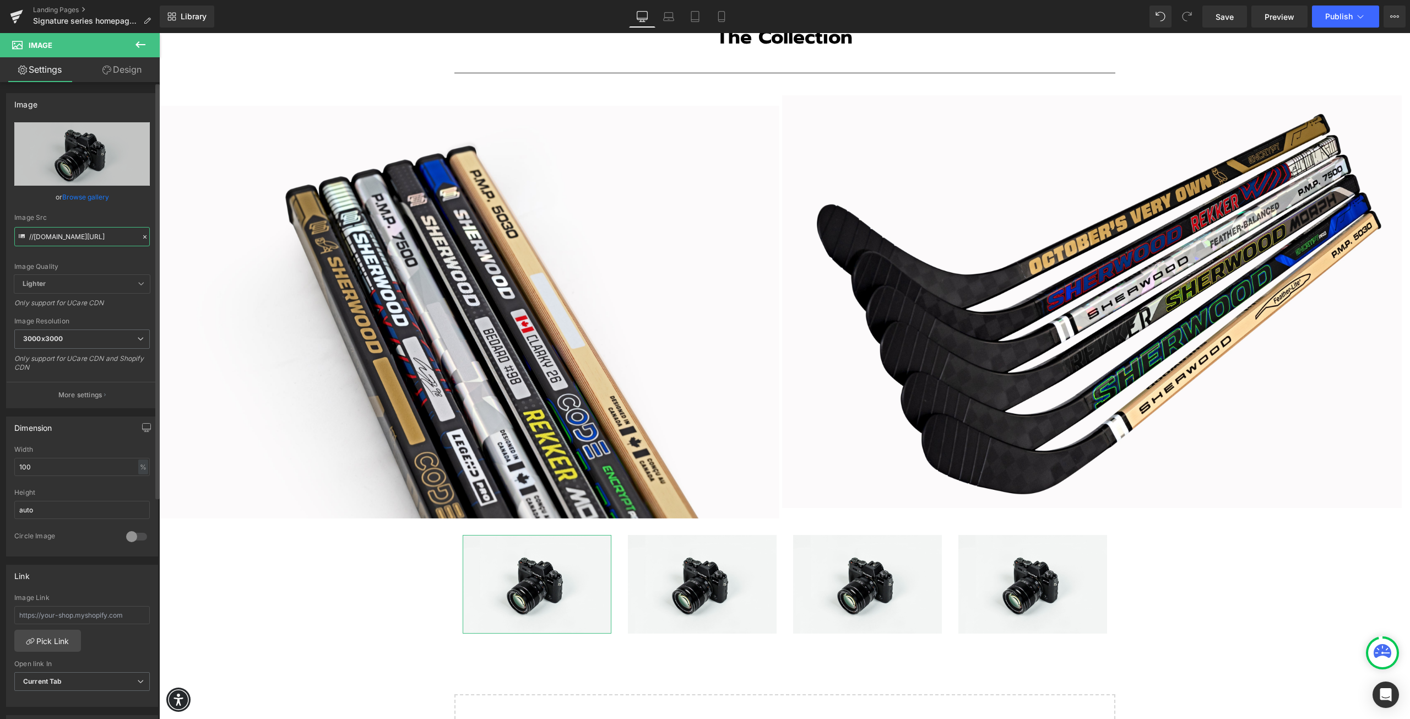
click at [66, 241] on input "//[DOMAIN_NAME][URL]" at bounding box center [82, 236] width 136 height 19
paste input "https://cdn.shopify.com/s/files/1/0261/5004/3741/files/Family_DSC_7735_e.jpg?v=…"
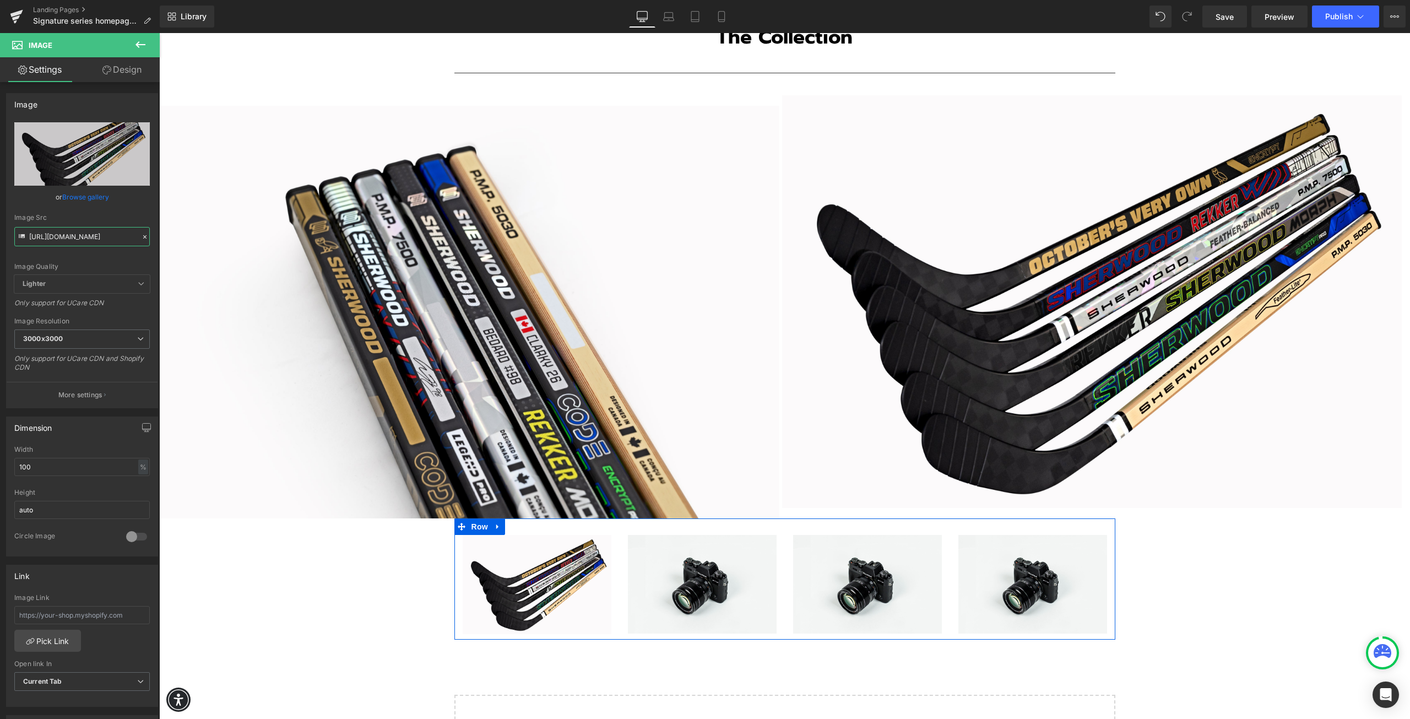
type input "https://cdn.shopify.com/s/files/1/0261/5004/3741/files/Family_DSC_7735_e_3000x3…"
click at [679, 578] on span at bounding box center [685, 584] width 12 height 13
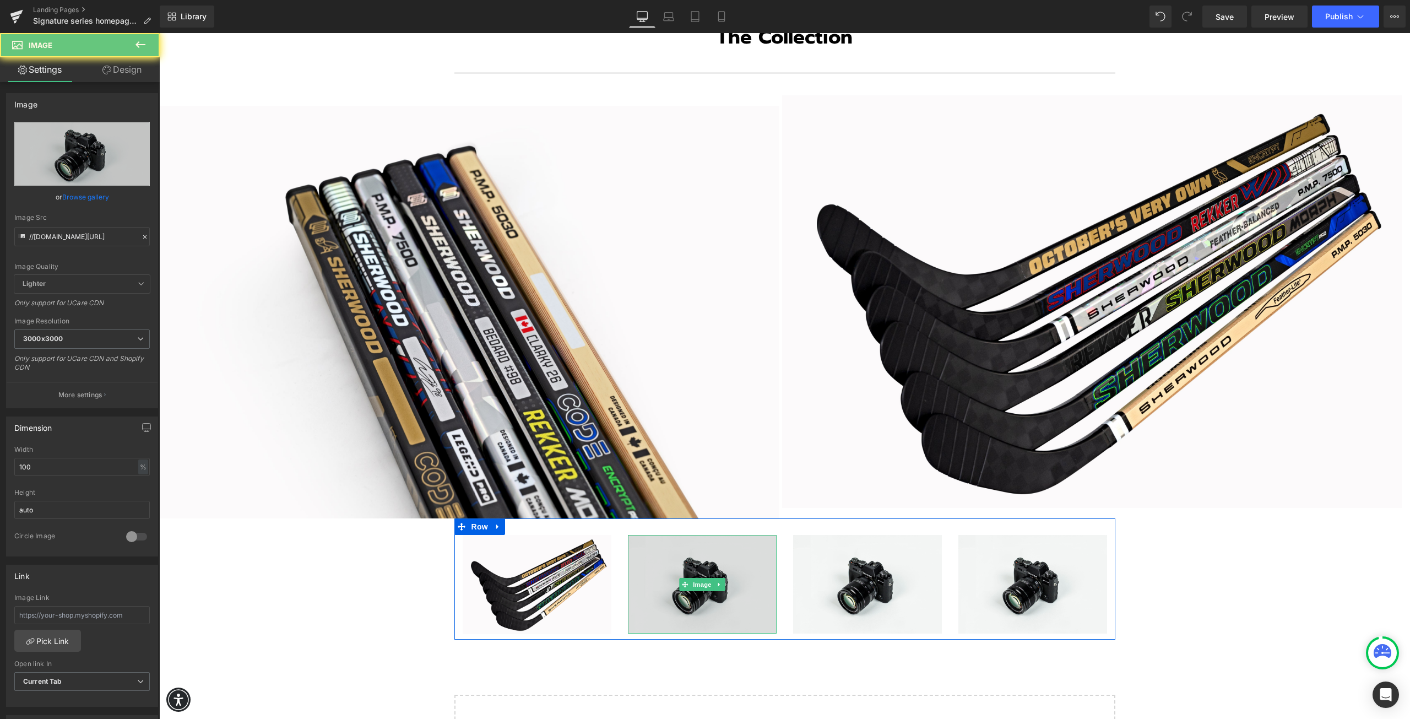
click at [680, 552] on img at bounding box center [702, 584] width 149 height 99
click at [721, 572] on img at bounding box center [702, 584] width 149 height 99
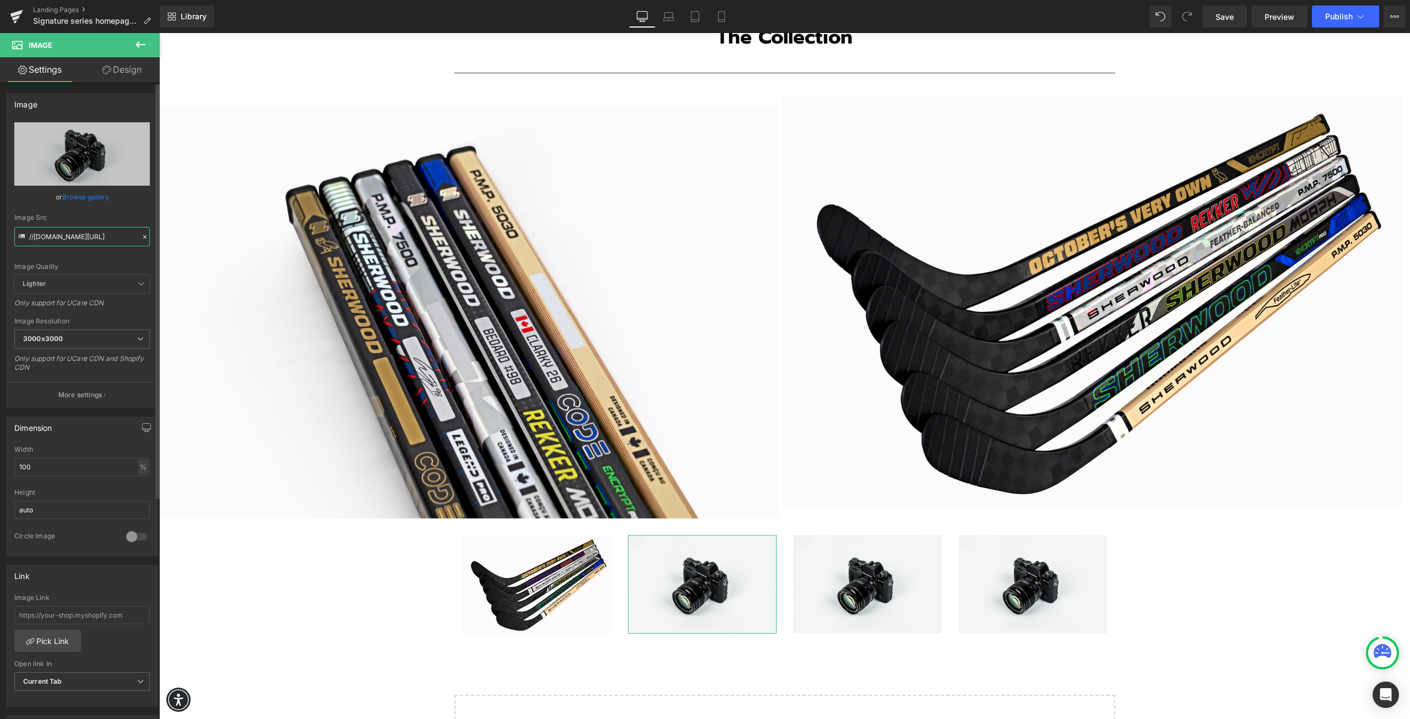
click at [60, 233] on input "//[DOMAIN_NAME][URL]" at bounding box center [82, 236] width 136 height 19
paste input "https://cdn.shopify.com/s/files/1/0261/5004/3741/files/Family_DSC_7754_e.jpg?v=…"
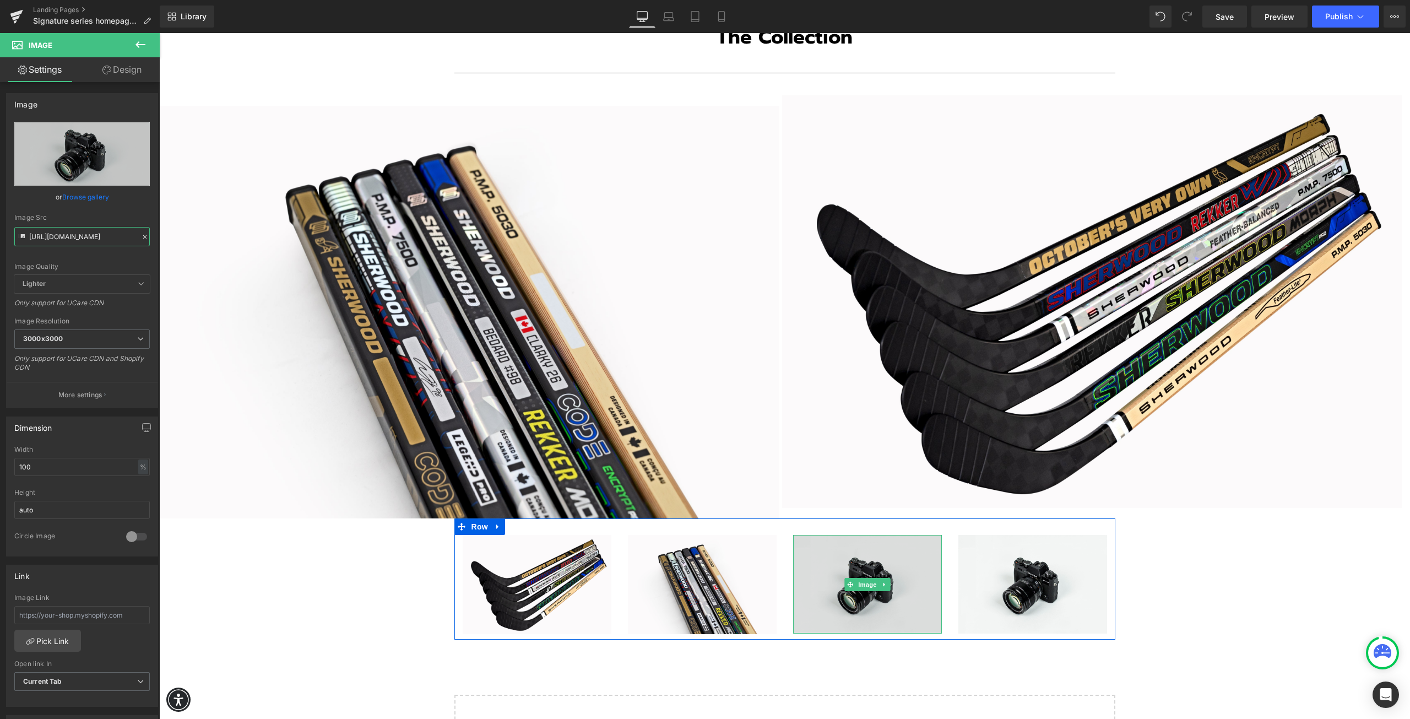
type input "https://cdn.shopify.com/s/files/1/0261/5004/3741/files/Family_DSC_7754_e_3000x3…"
click at [835, 602] on img at bounding box center [867, 584] width 149 height 99
click at [820, 572] on img at bounding box center [867, 584] width 149 height 99
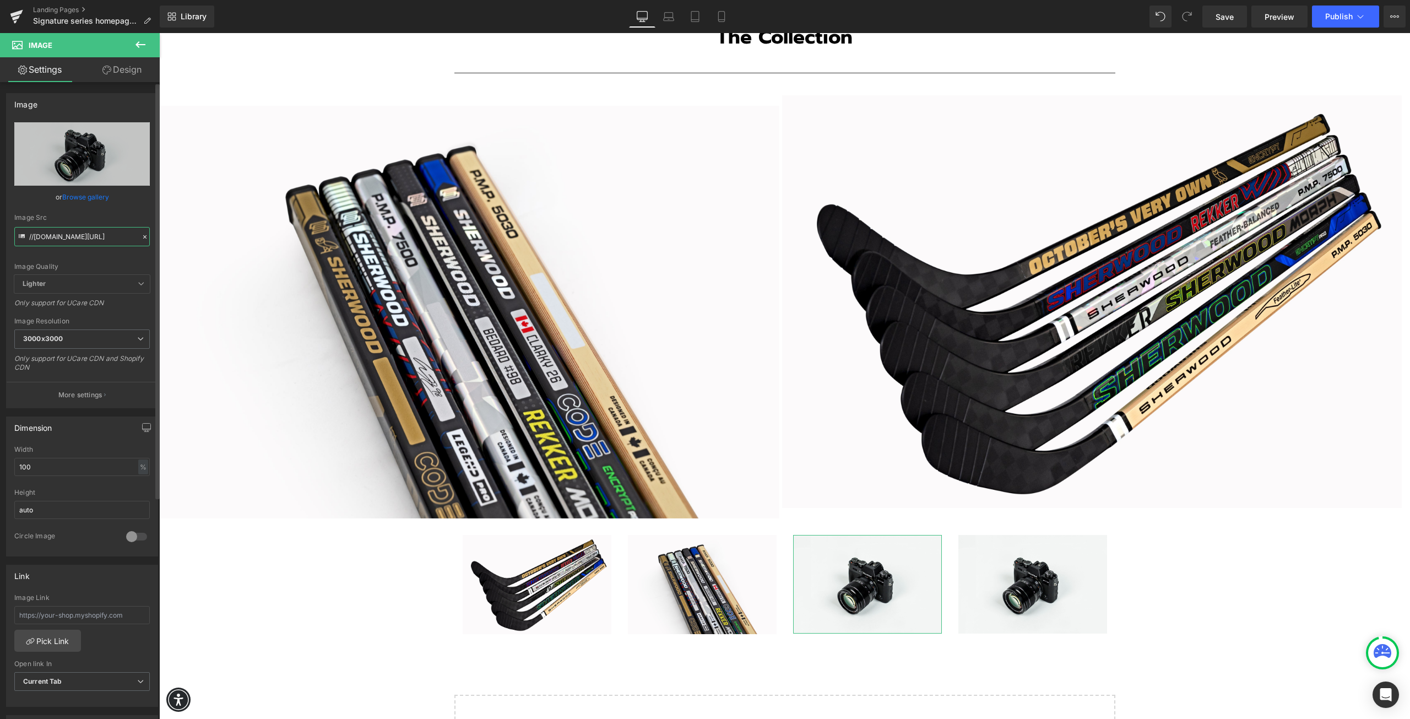
click at [61, 235] on input "//[DOMAIN_NAME][URL]" at bounding box center [82, 236] width 136 height 19
paste input "https://cdn.shopify.com/s/files/1/0261/5004/3741/files/Family_DSC_7769_e.jpg?v=…"
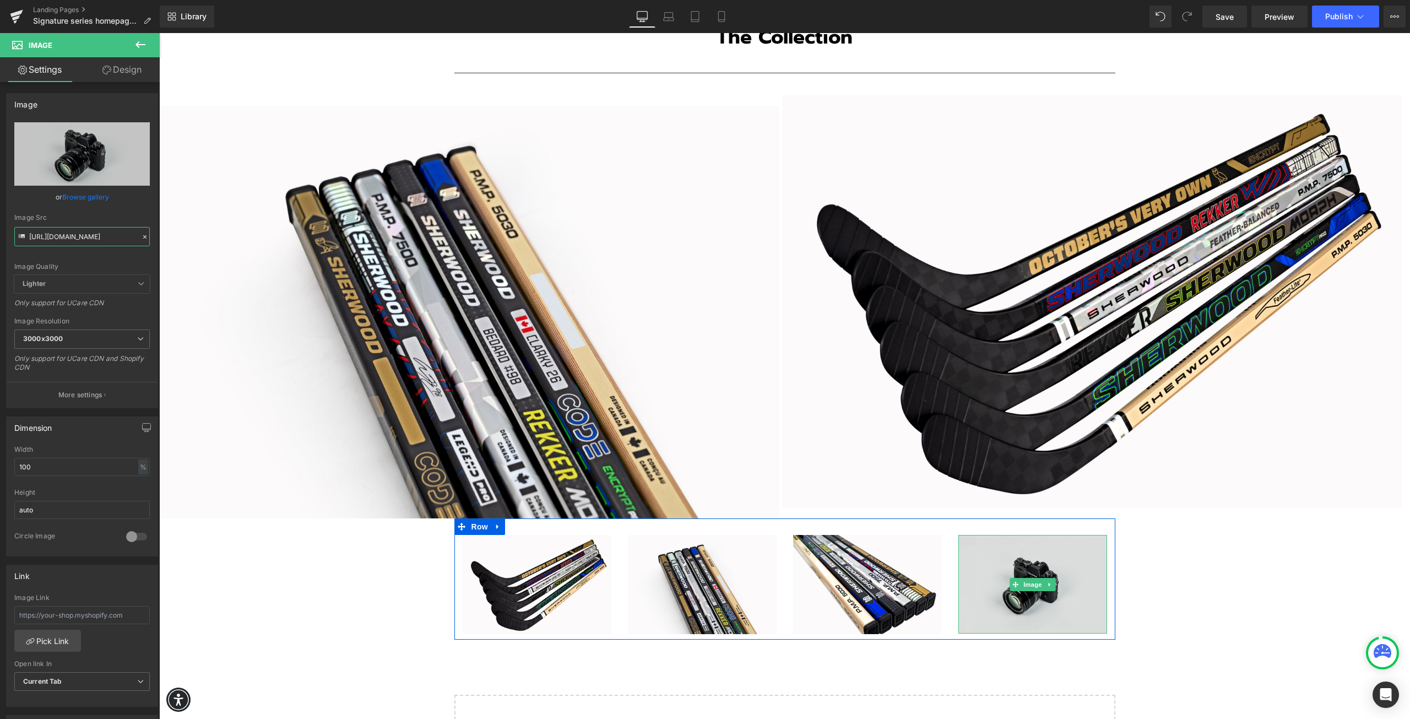
type input "https://cdn.shopify.com/s/files/1/0261/5004/3741/files/Family_DSC_7769_e_3000x3…"
click at [1027, 558] on img at bounding box center [1033, 584] width 149 height 99
click at [974, 548] on img at bounding box center [1033, 584] width 149 height 99
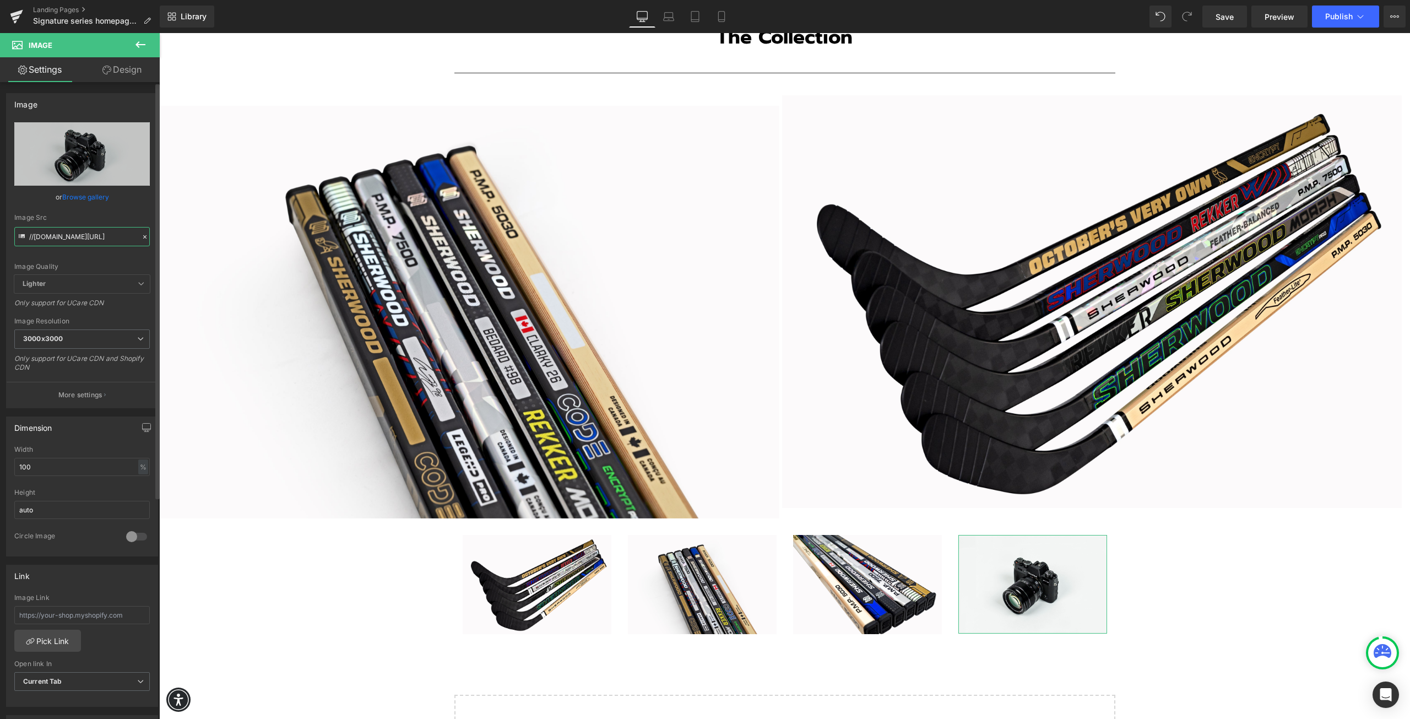
click at [65, 237] on input "//[DOMAIN_NAME][URL]" at bounding box center [82, 236] width 136 height 19
paste input "https://cdn.shopify.com/s/files/1/0261/5004/3741/files/Family_DSC_7916_e.jpg?v=…"
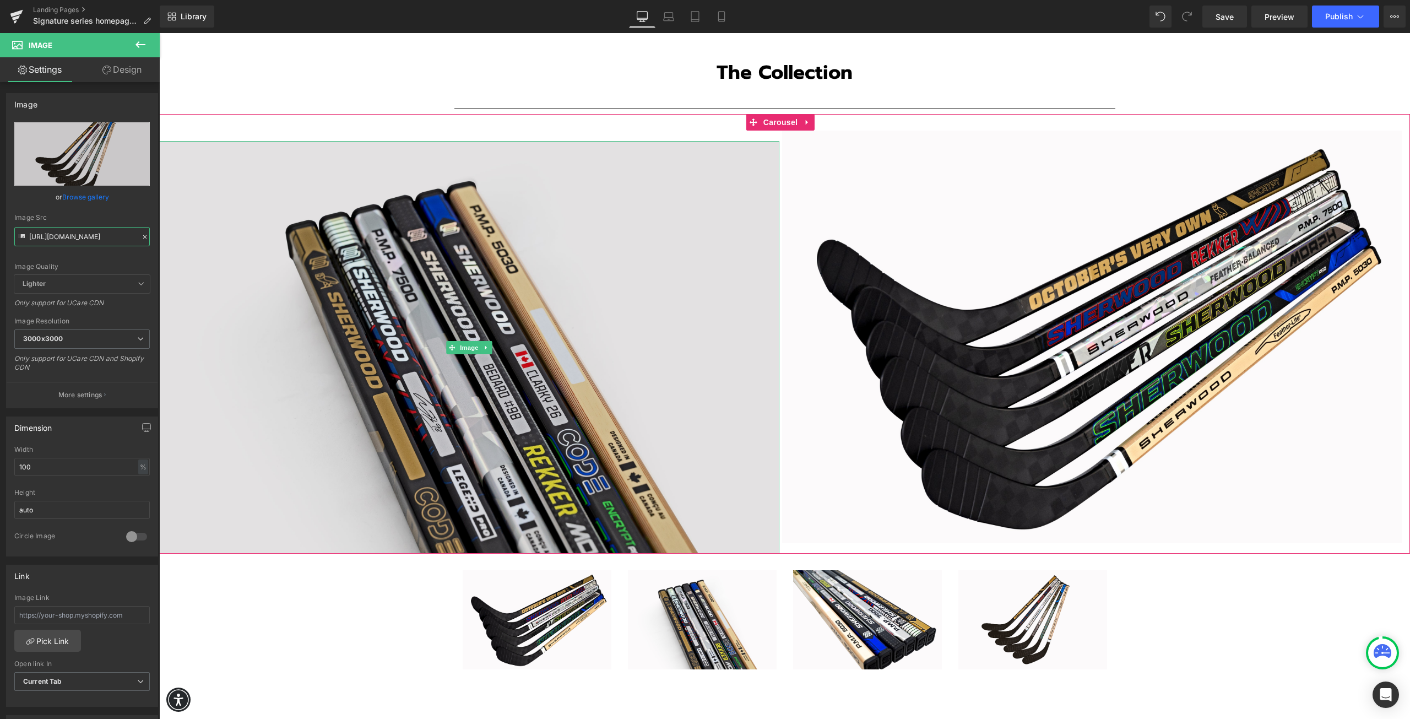
scroll to position [1905, 0]
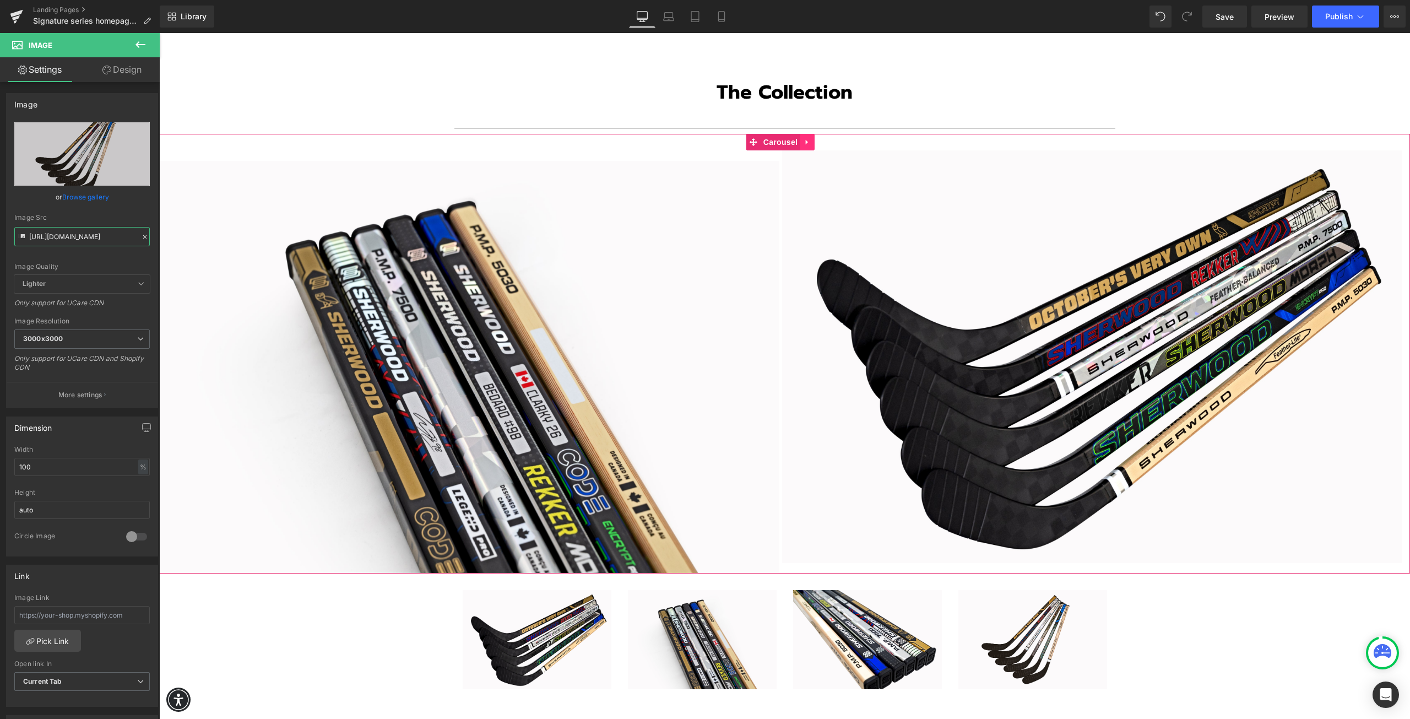
type input "https://cdn.shopify.com/s/files/1/0261/5004/3741/files/Family_DSC_7916_e_3000x3…"
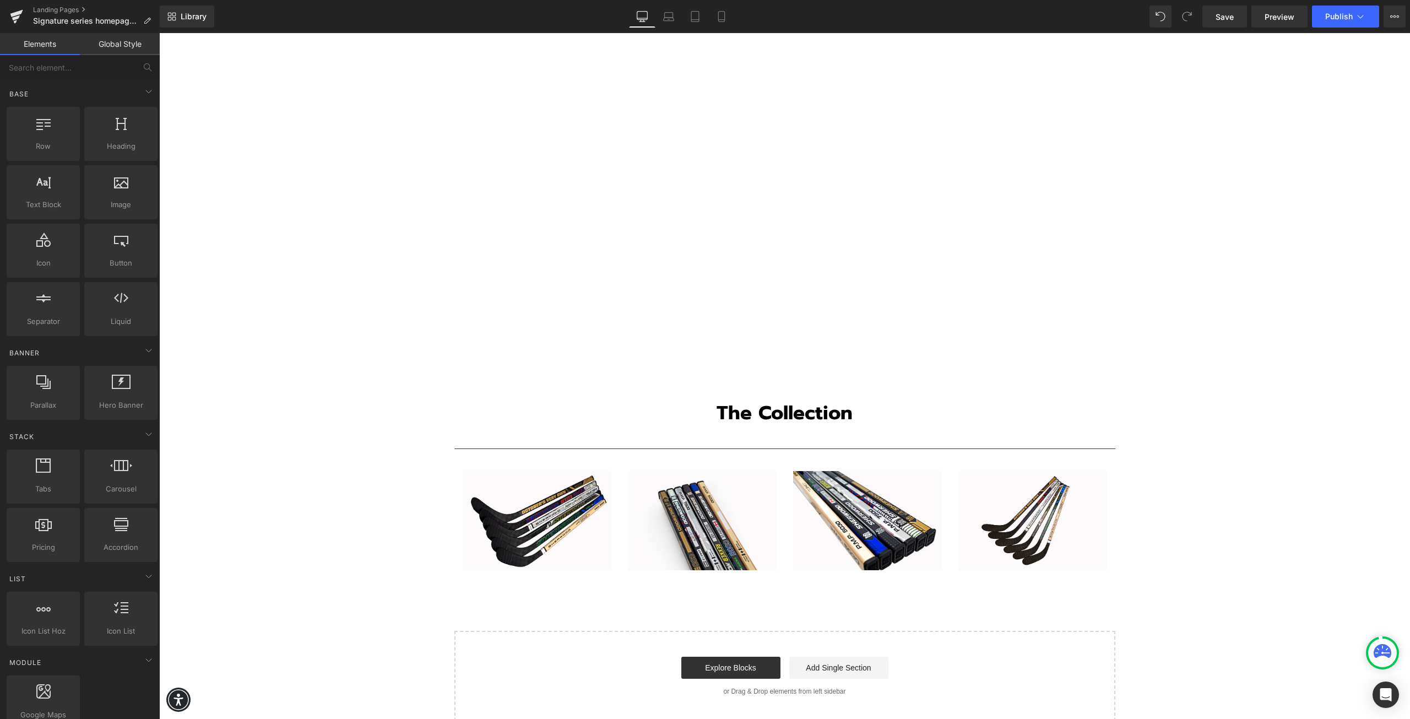
scroll to position [1581, 0]
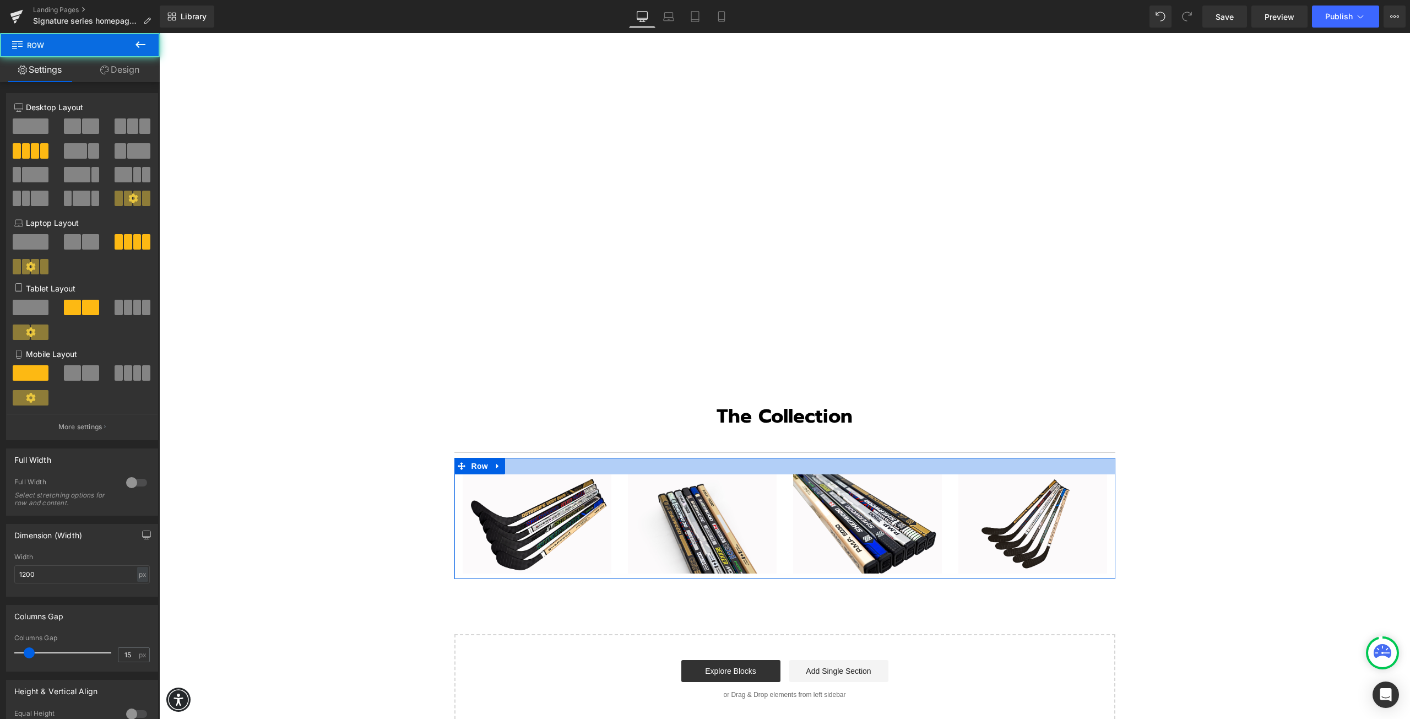
click at [688, 458] on div at bounding box center [785, 466] width 661 height 17
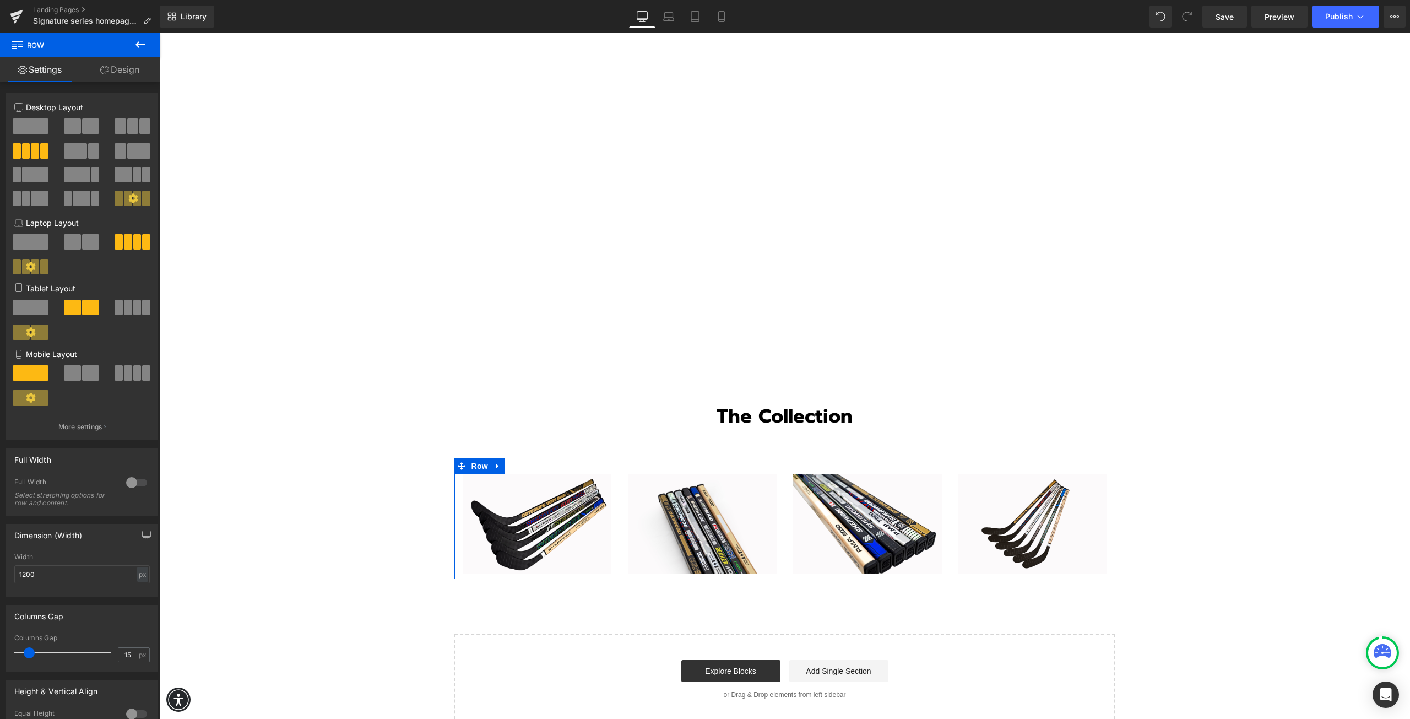
click at [119, 67] on link "Design" at bounding box center [120, 69] width 80 height 25
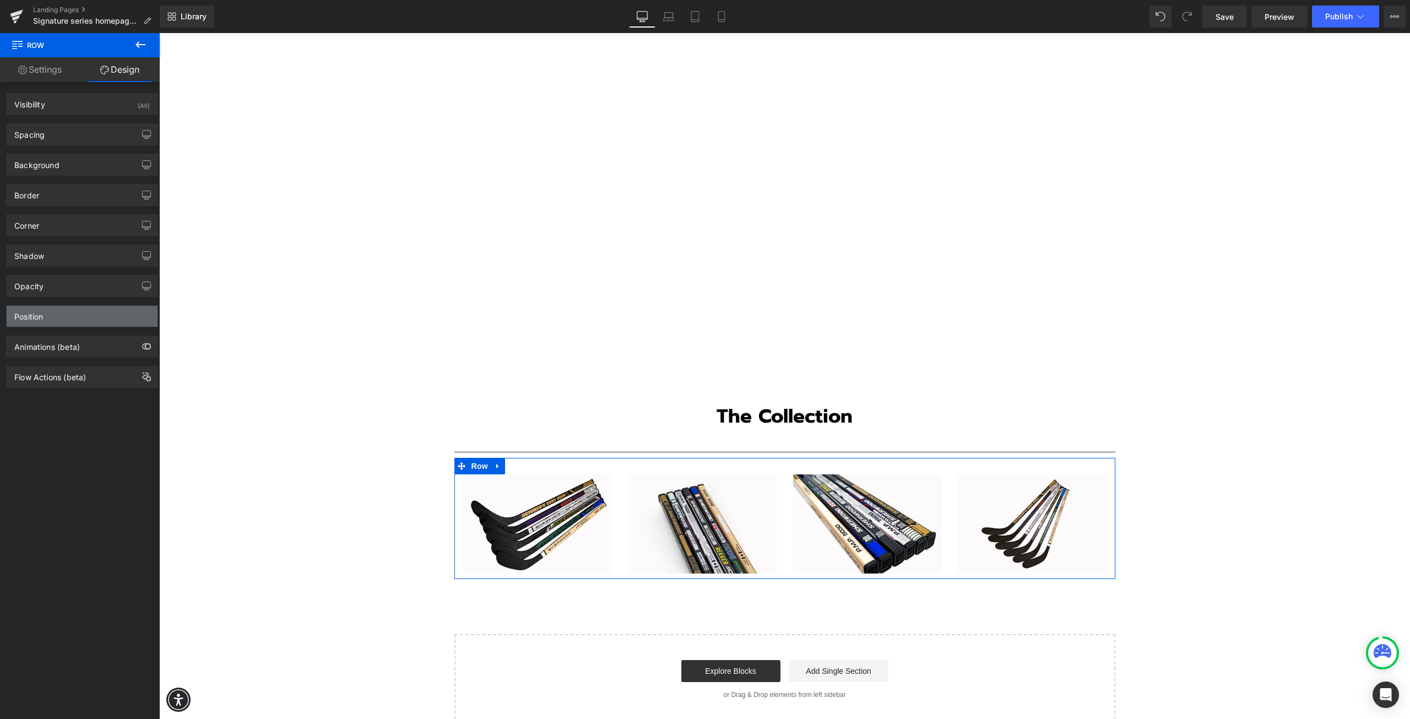
click at [72, 322] on div "Position" at bounding box center [82, 316] width 151 height 21
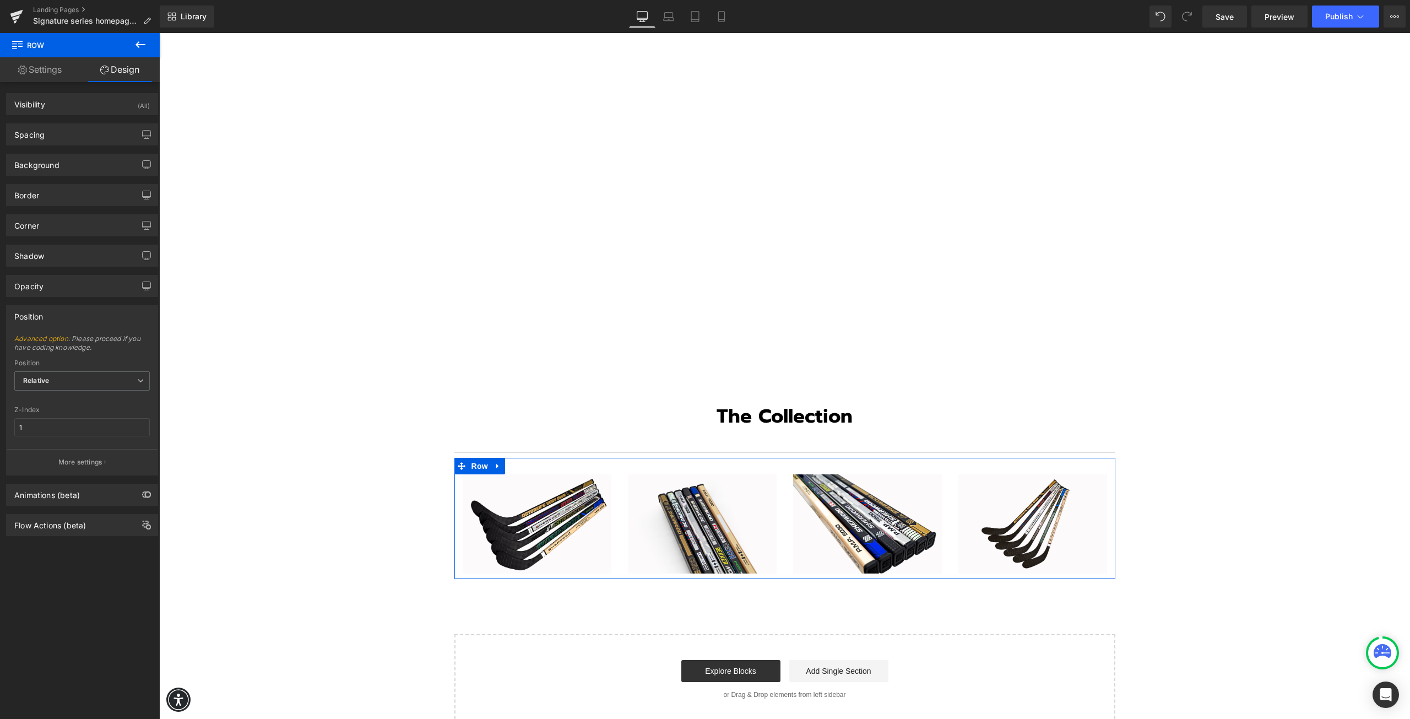
click at [50, 73] on link "Settings" at bounding box center [40, 69] width 80 height 25
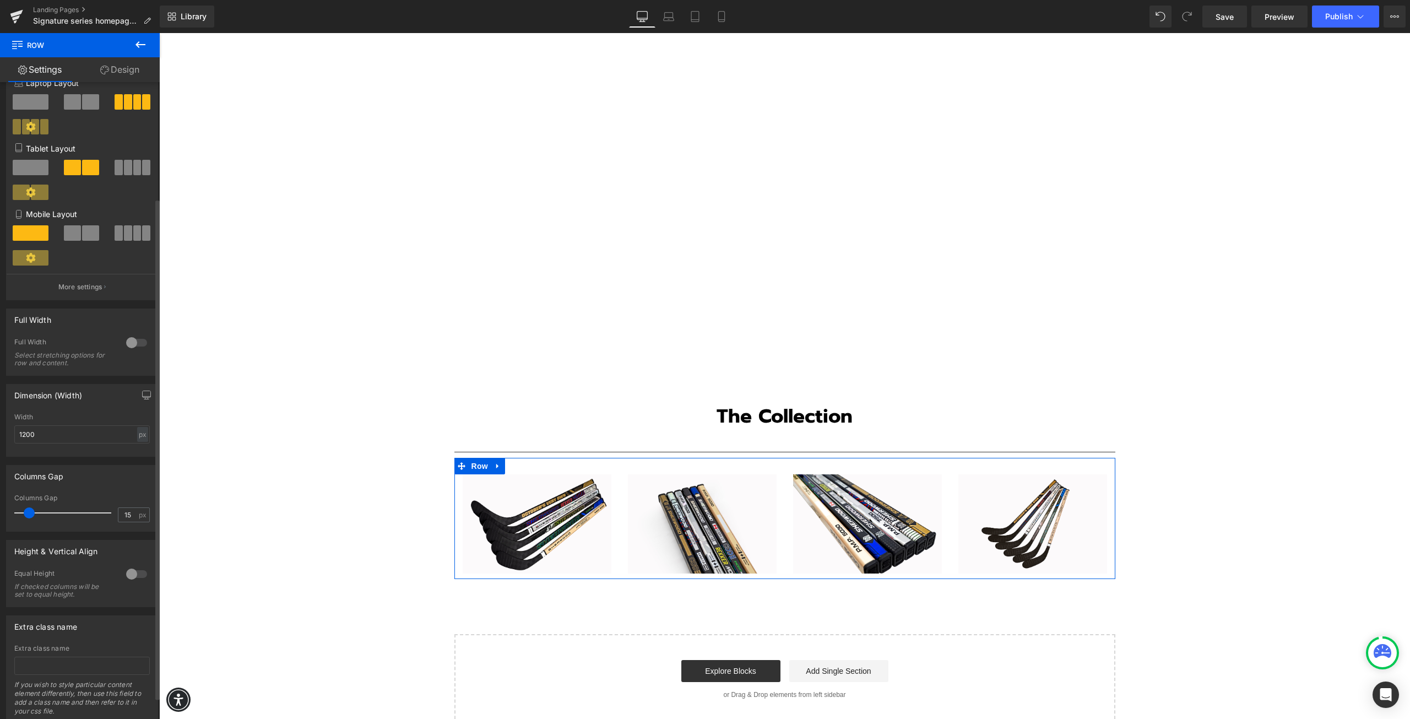
scroll to position [175, 0]
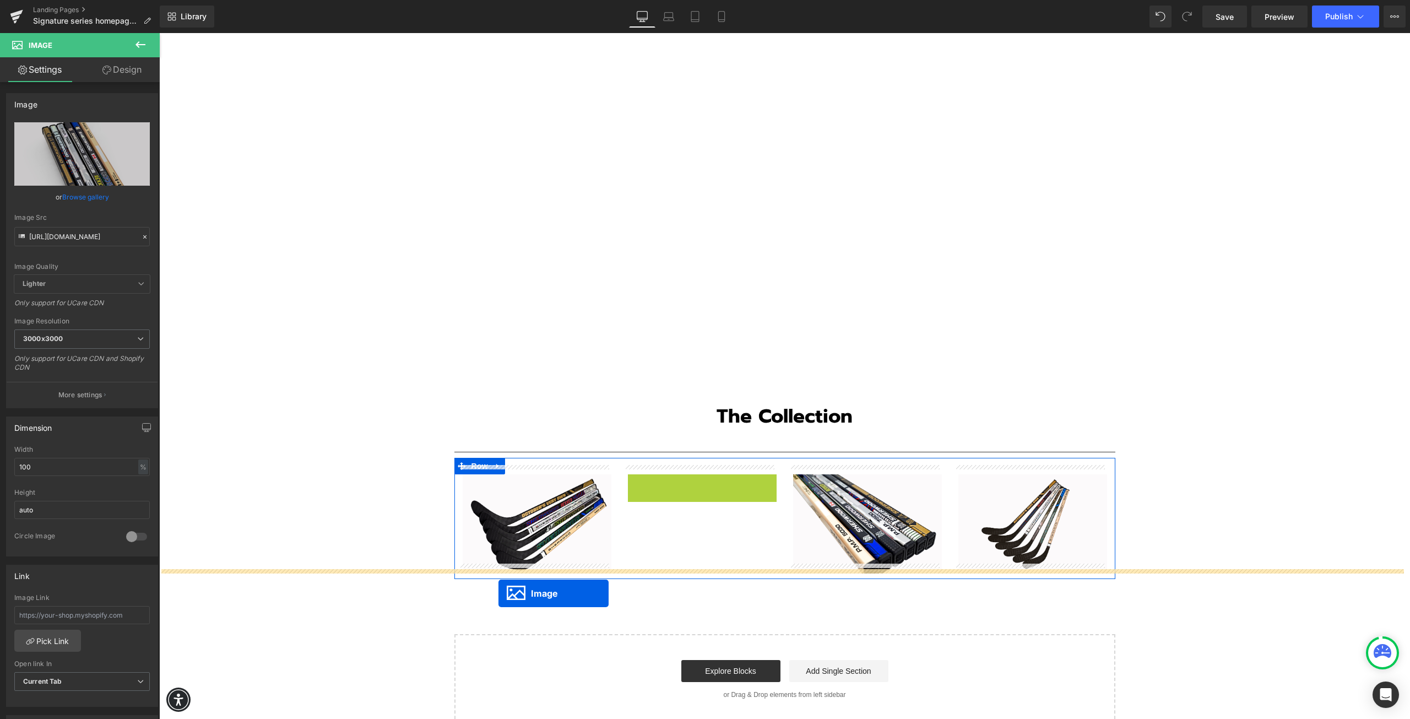
drag, startPoint x: 681, startPoint y: 513, endPoint x: 499, endPoint y: 593, distance: 199.3
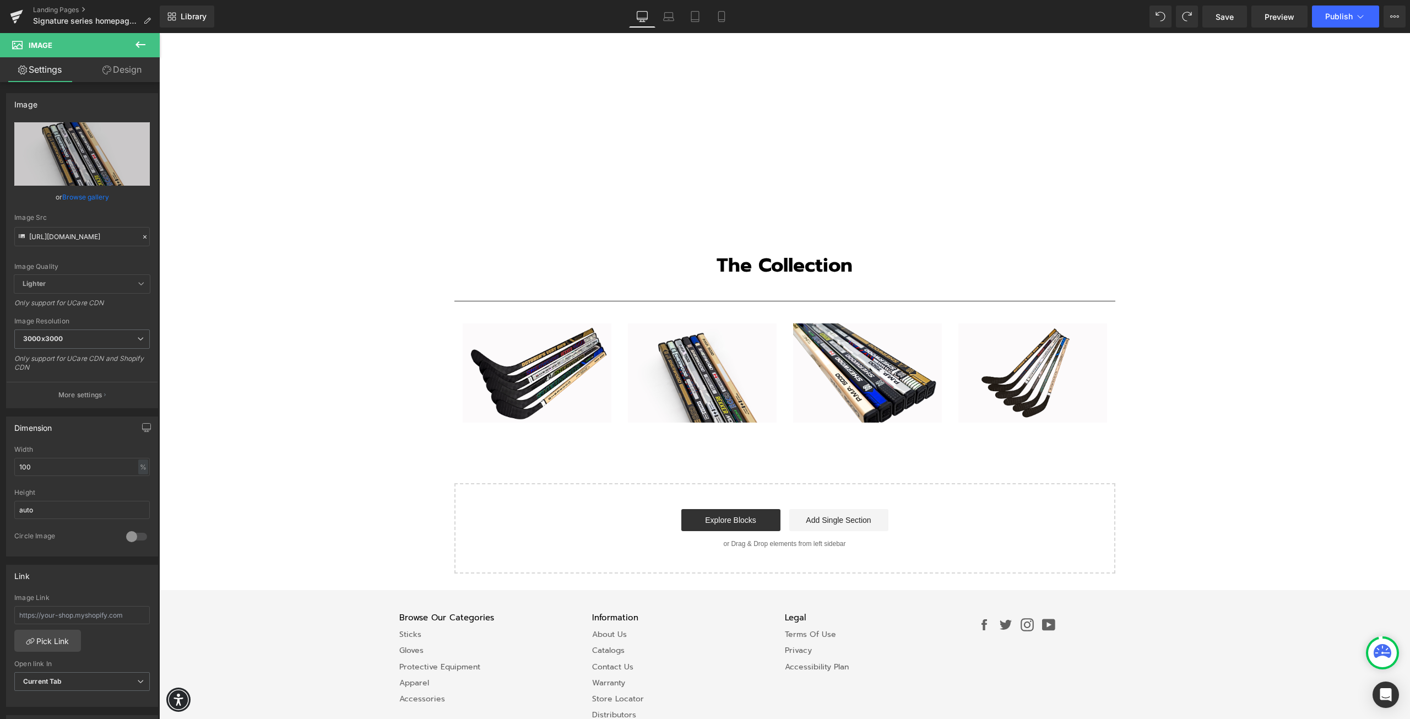
scroll to position [1697, 0]
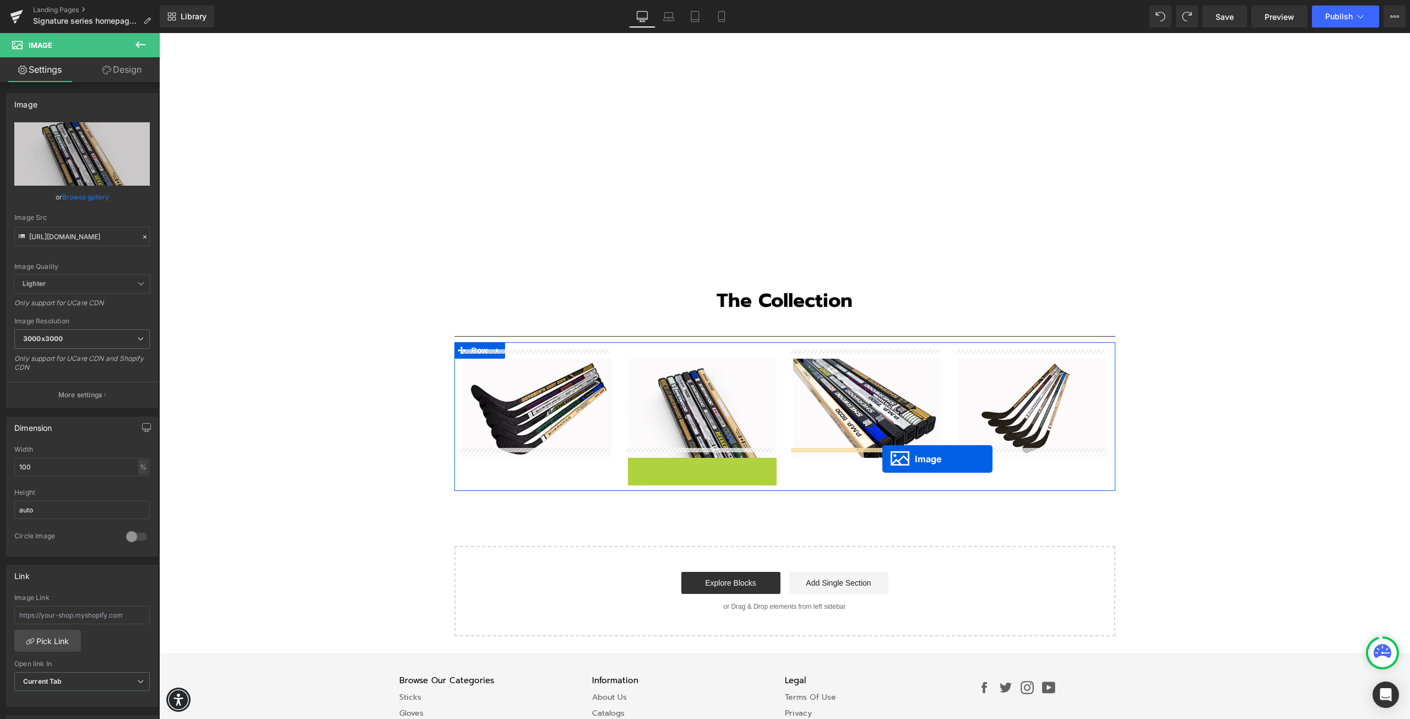
drag, startPoint x: 681, startPoint y: 498, endPoint x: 881, endPoint y: 458, distance: 203.9
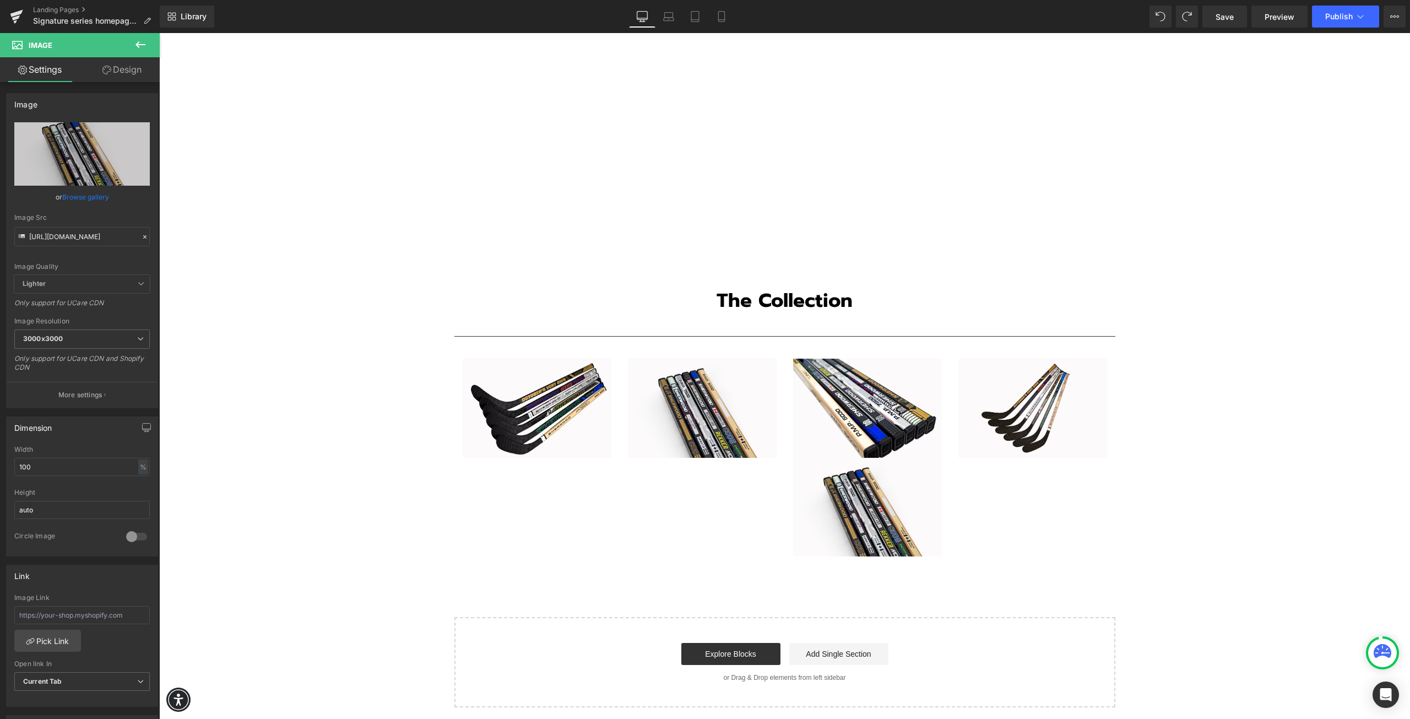
click at [143, 43] on icon at bounding box center [140, 44] width 13 height 13
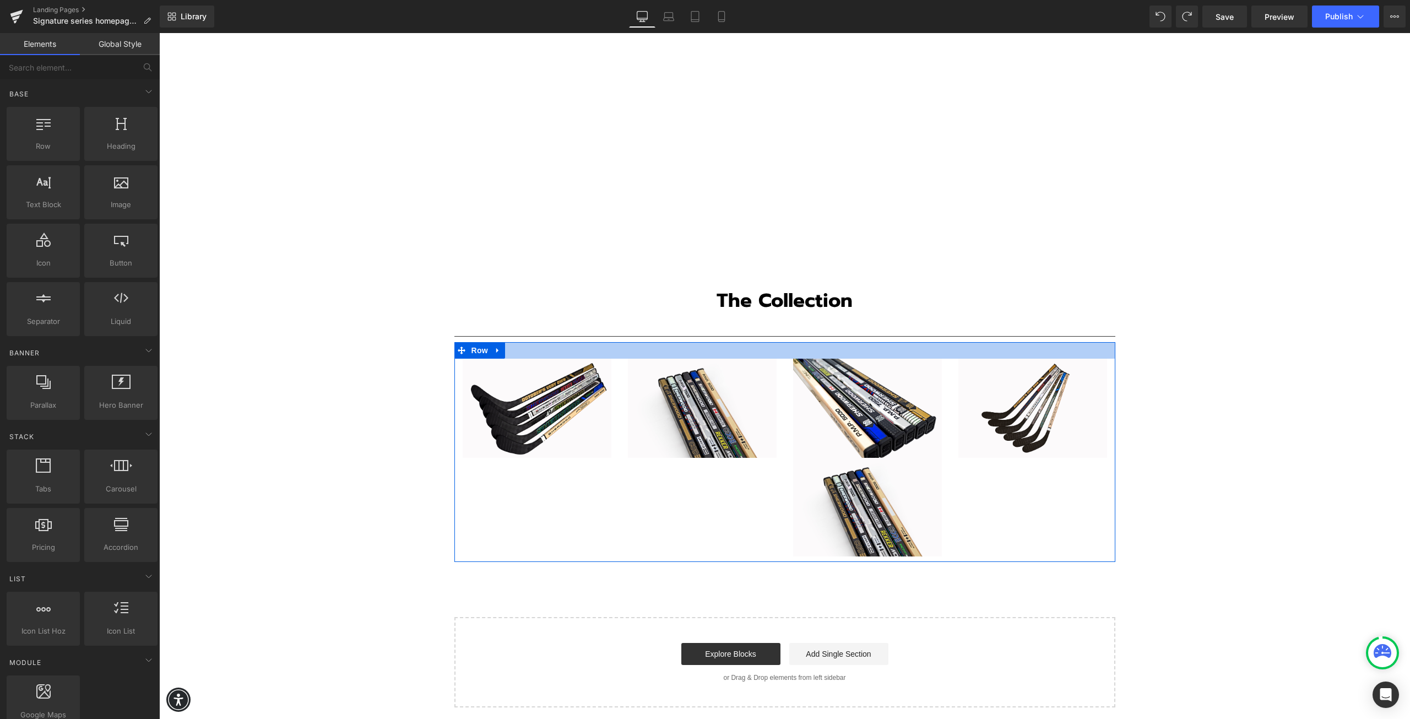
click at [609, 342] on div at bounding box center [785, 350] width 661 height 17
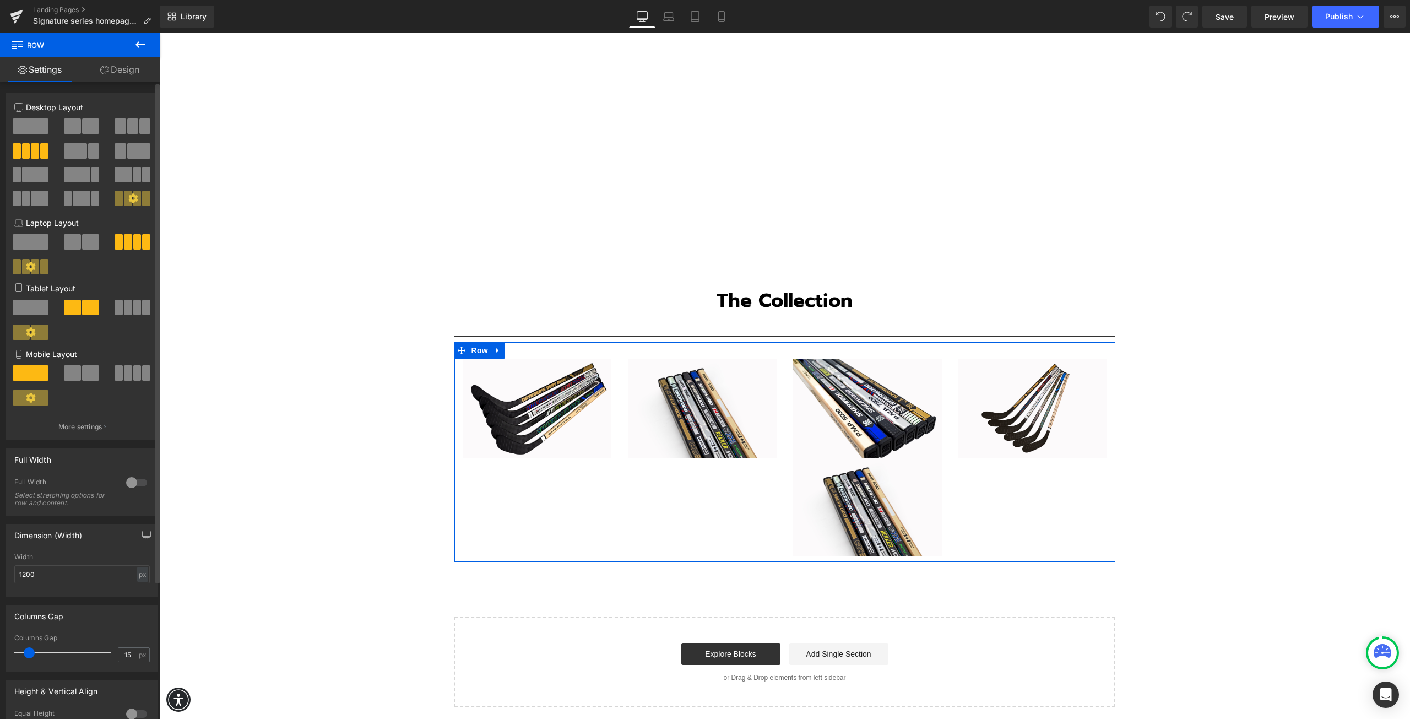
click at [77, 128] on span at bounding box center [72, 125] width 17 height 15
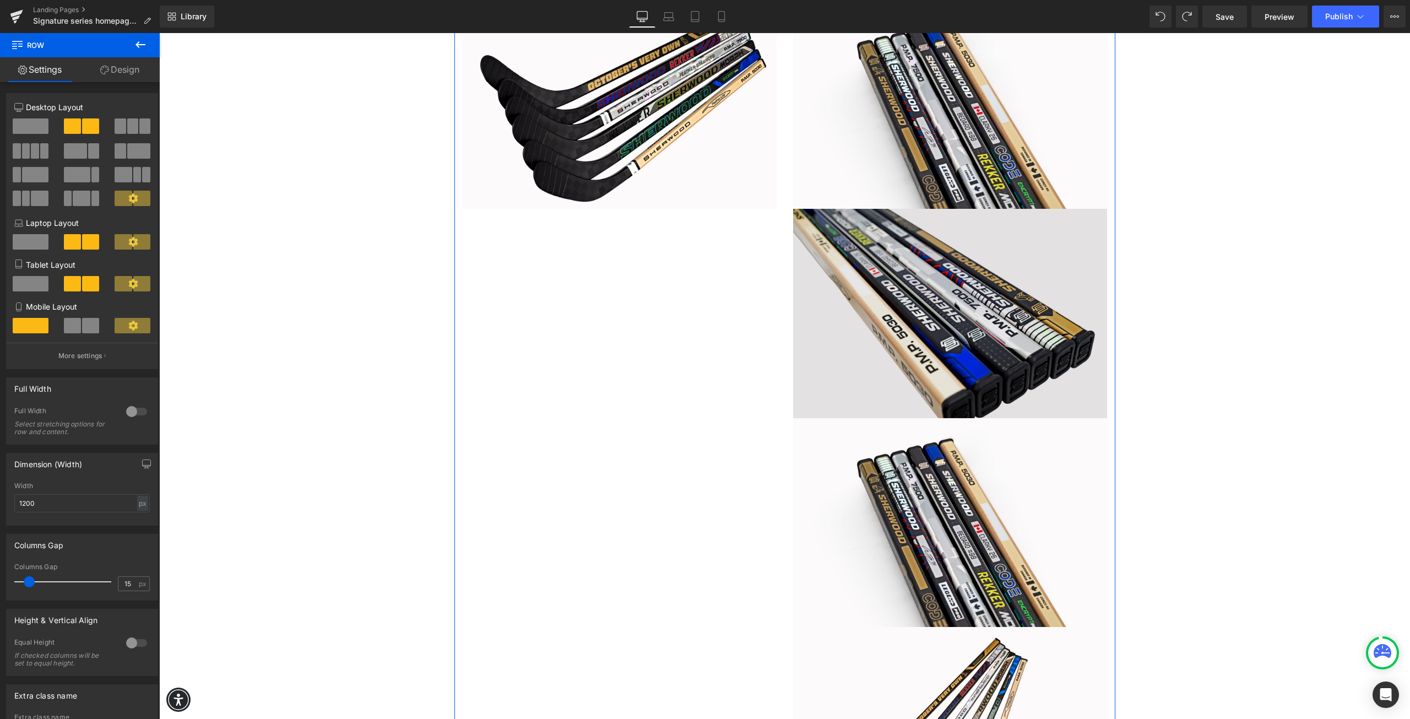
scroll to position [2138, 0]
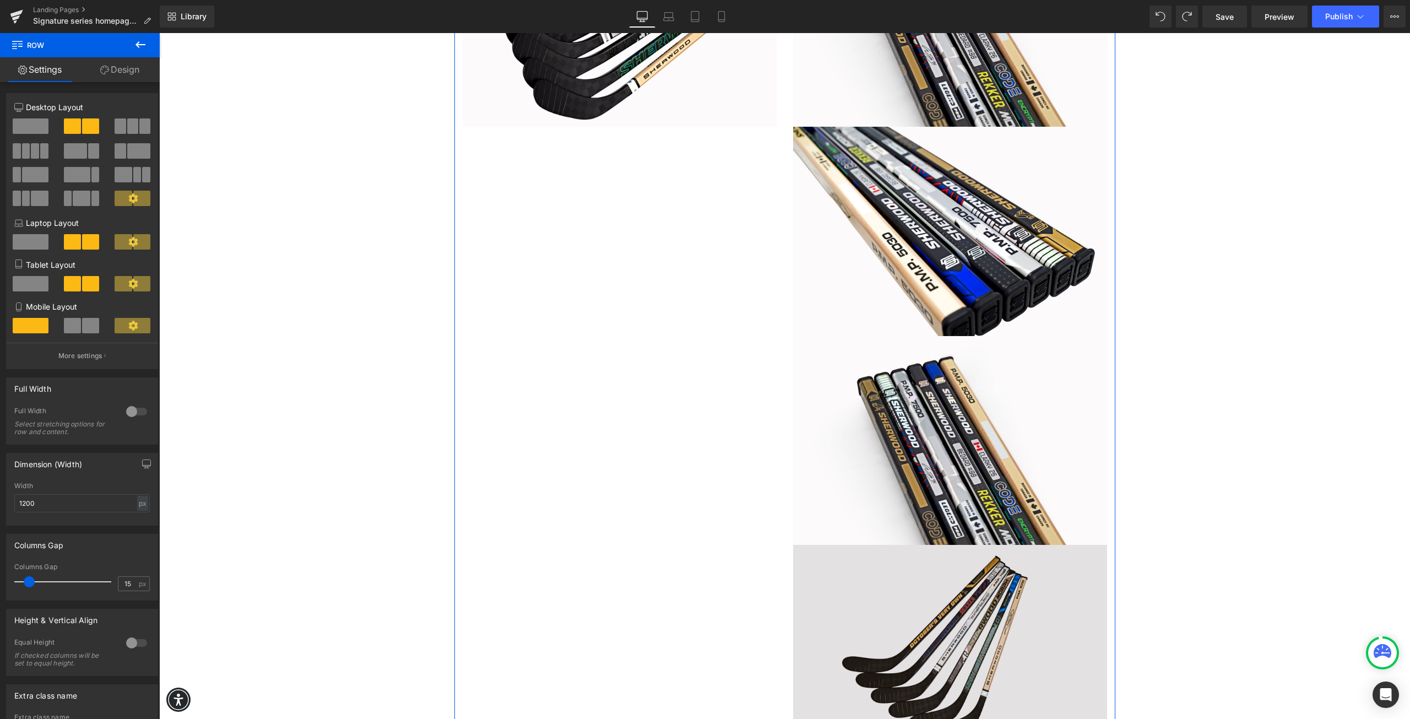
click at [895, 612] on img at bounding box center [950, 649] width 314 height 209
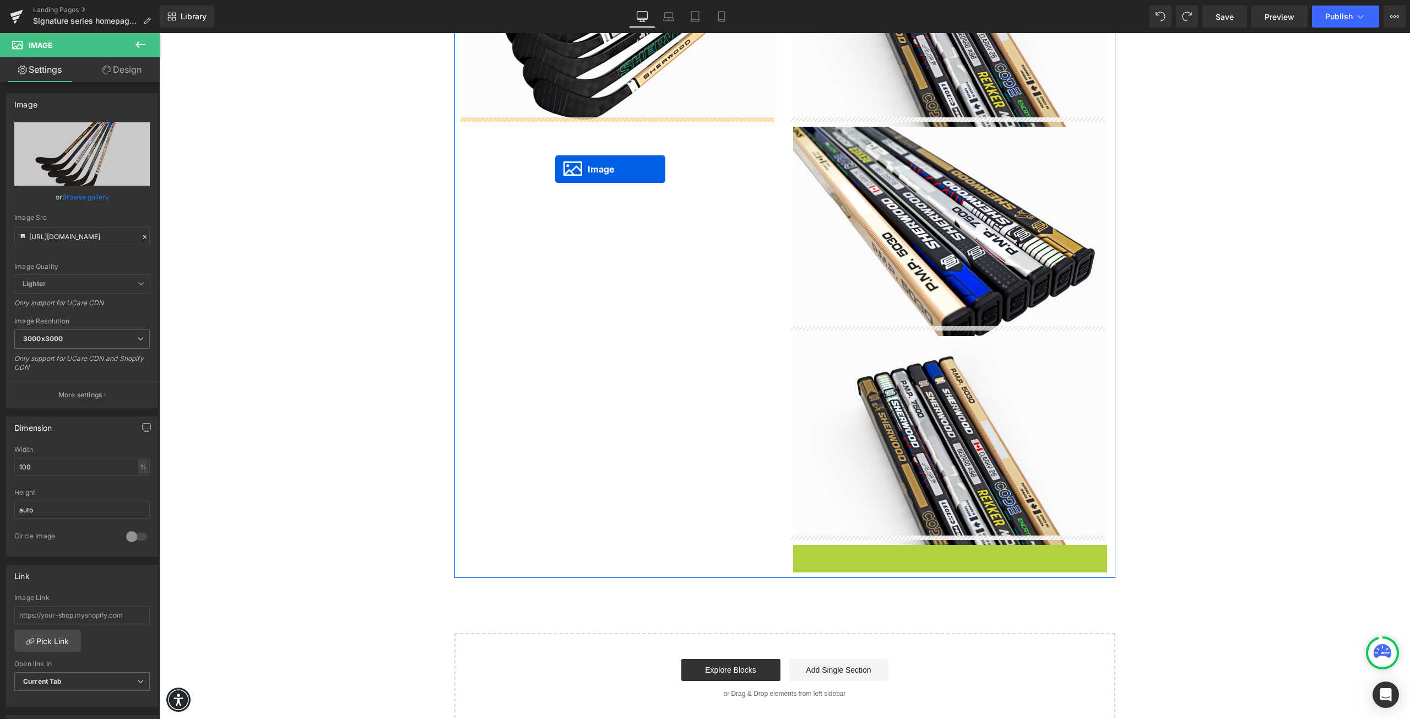
drag, startPoint x: 930, startPoint y: 640, endPoint x: 555, endPoint y: 169, distance: 601.9
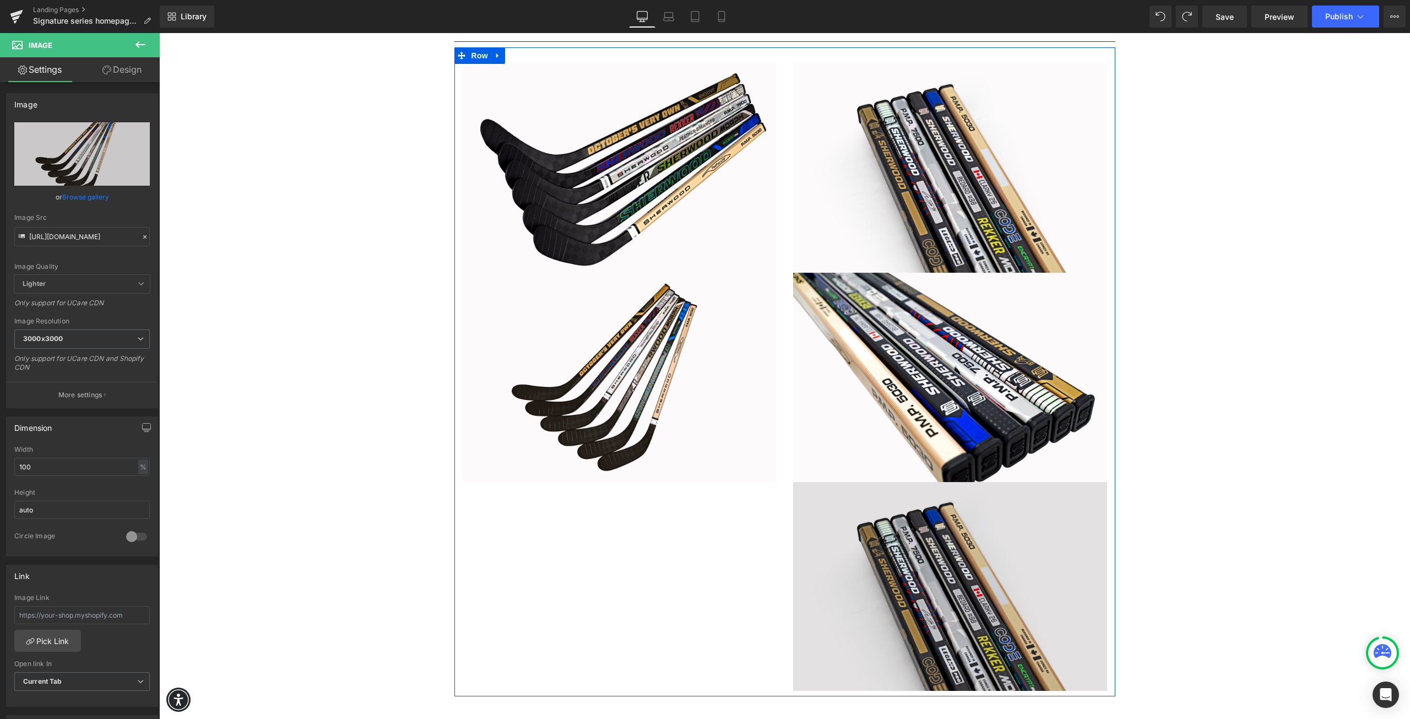
scroll to position [1972, 0]
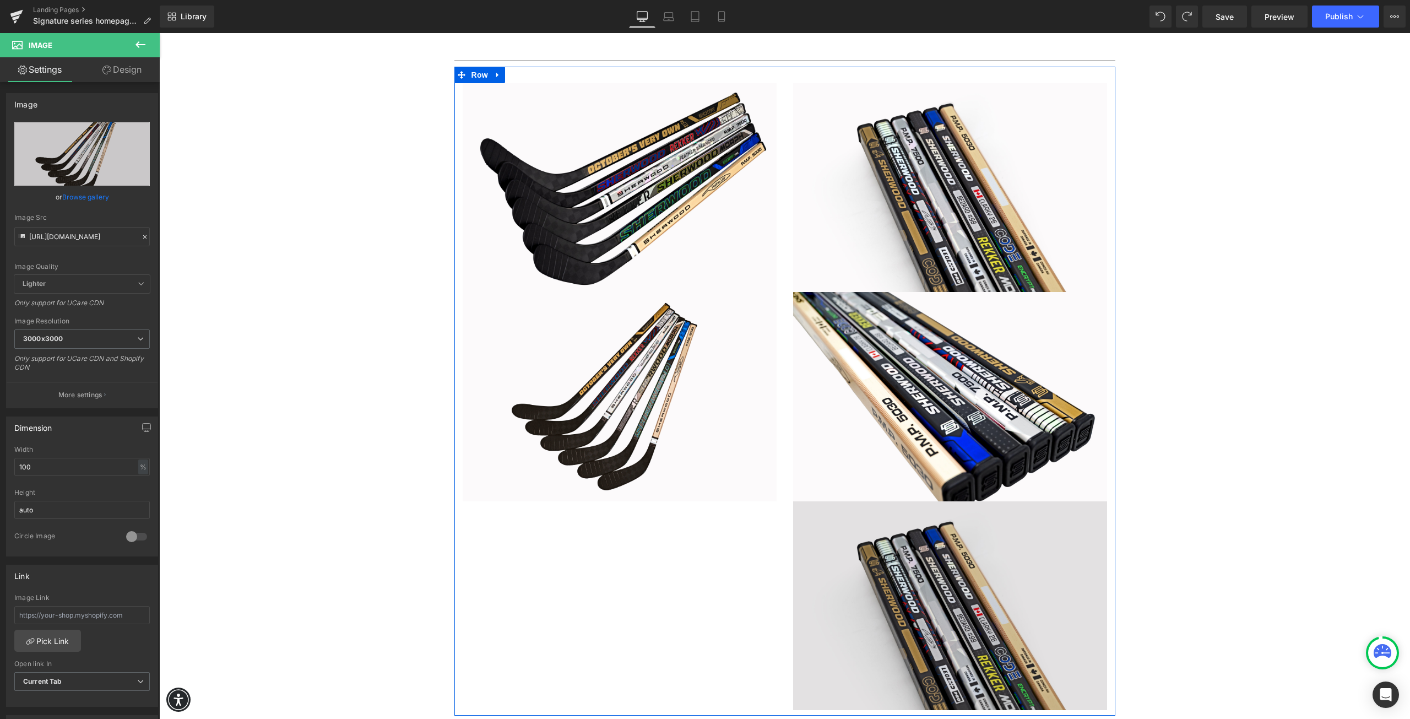
click at [936, 619] on img at bounding box center [950, 605] width 314 height 209
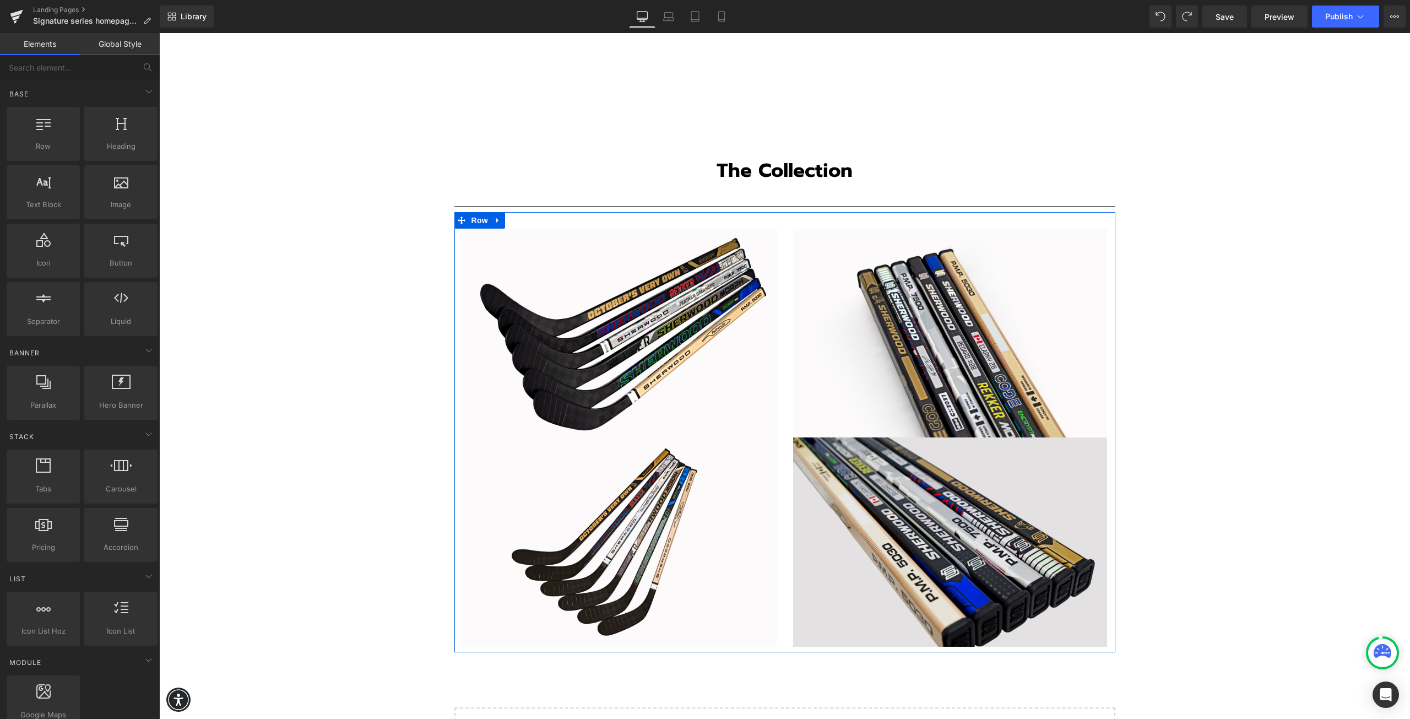
scroll to position [1807, 0]
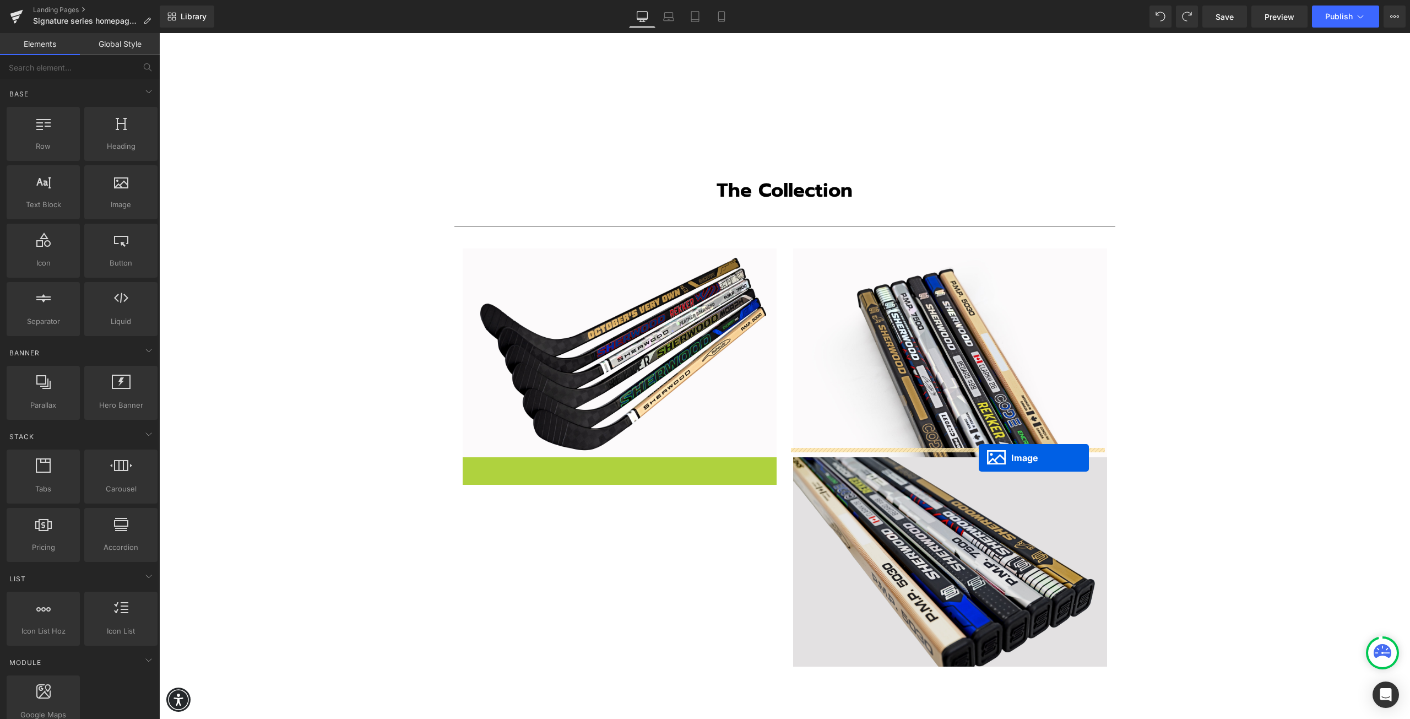
drag, startPoint x: 597, startPoint y: 552, endPoint x: 979, endPoint y: 458, distance: 393.8
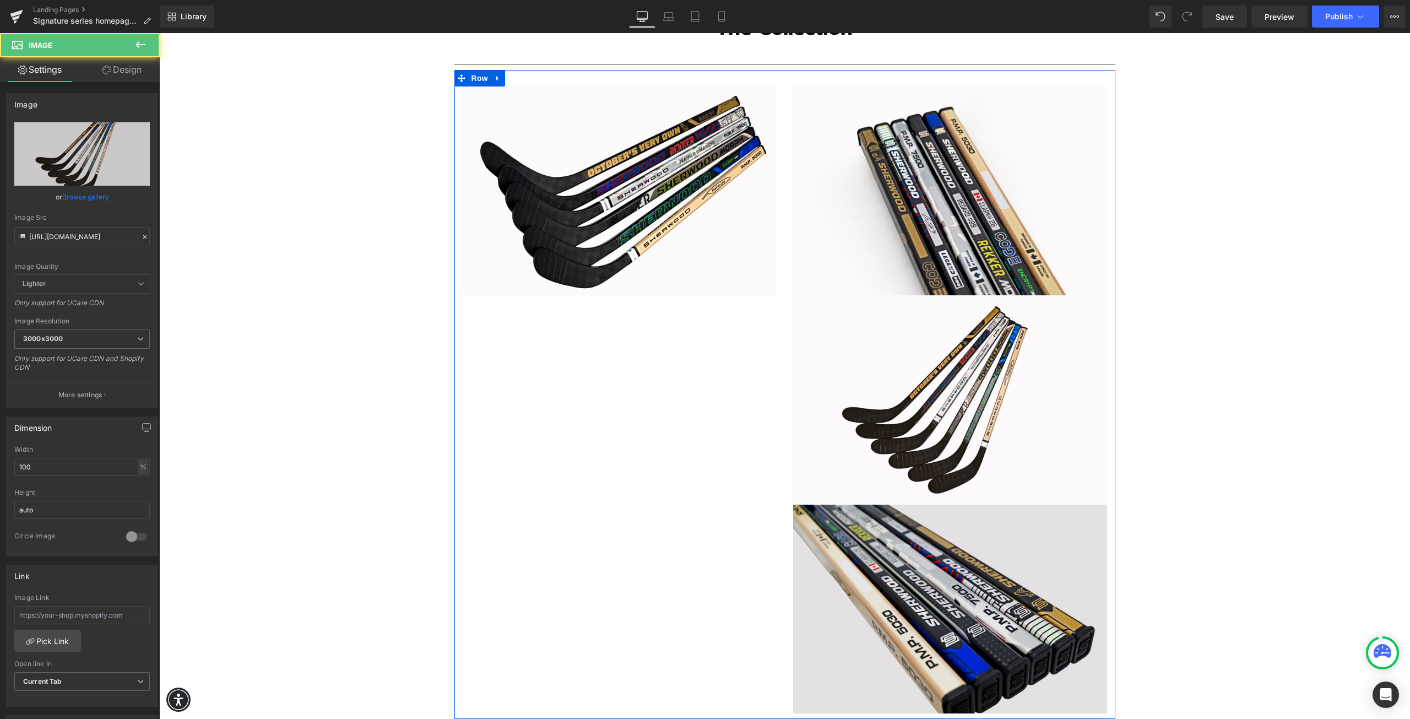
scroll to position [1972, 0]
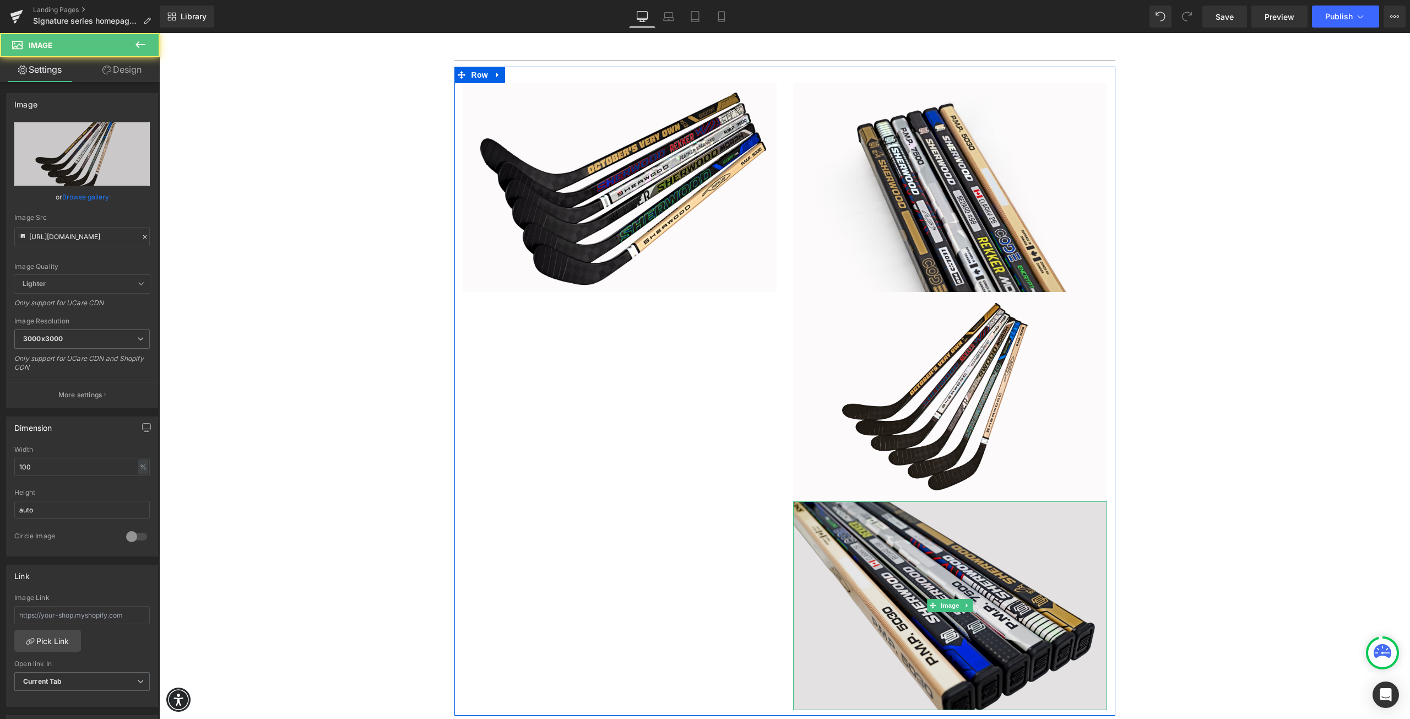
click at [934, 596] on div "Image" at bounding box center [950, 605] width 314 height 209
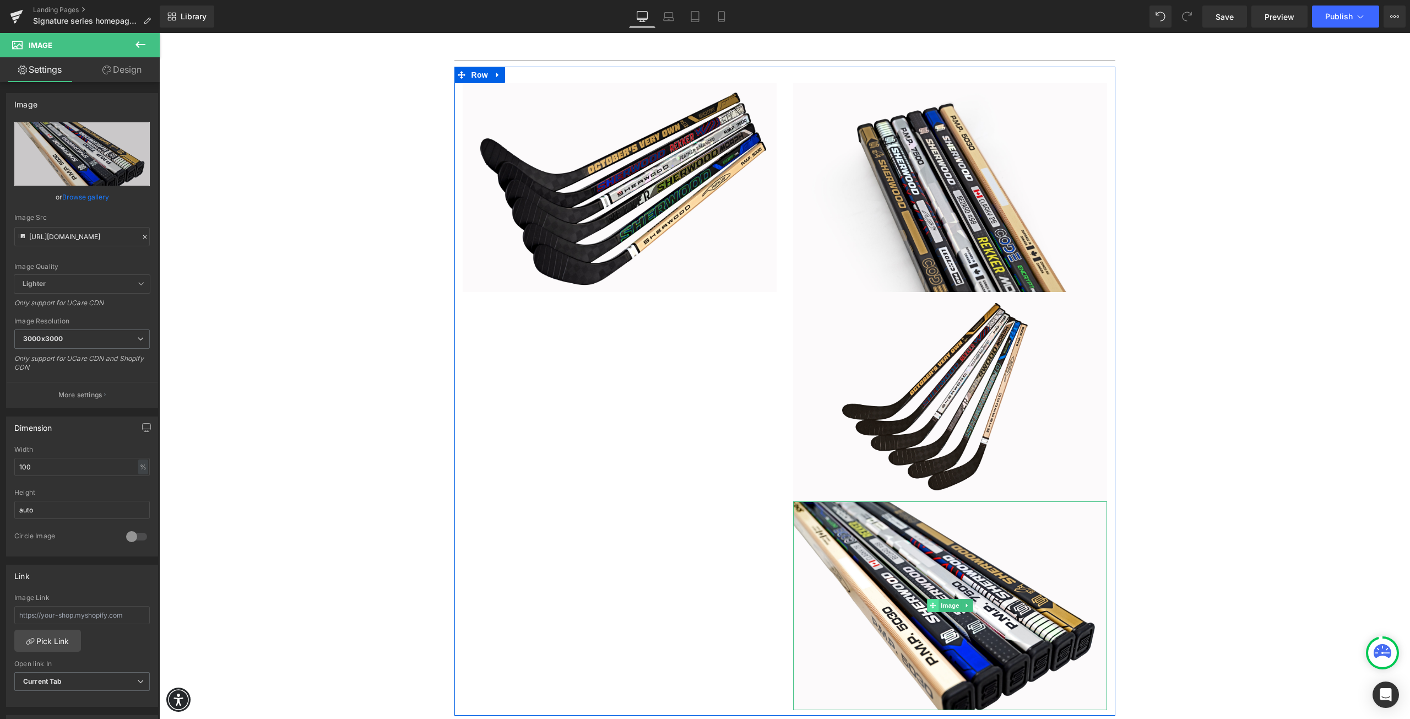
click at [927, 599] on span at bounding box center [933, 605] width 12 height 13
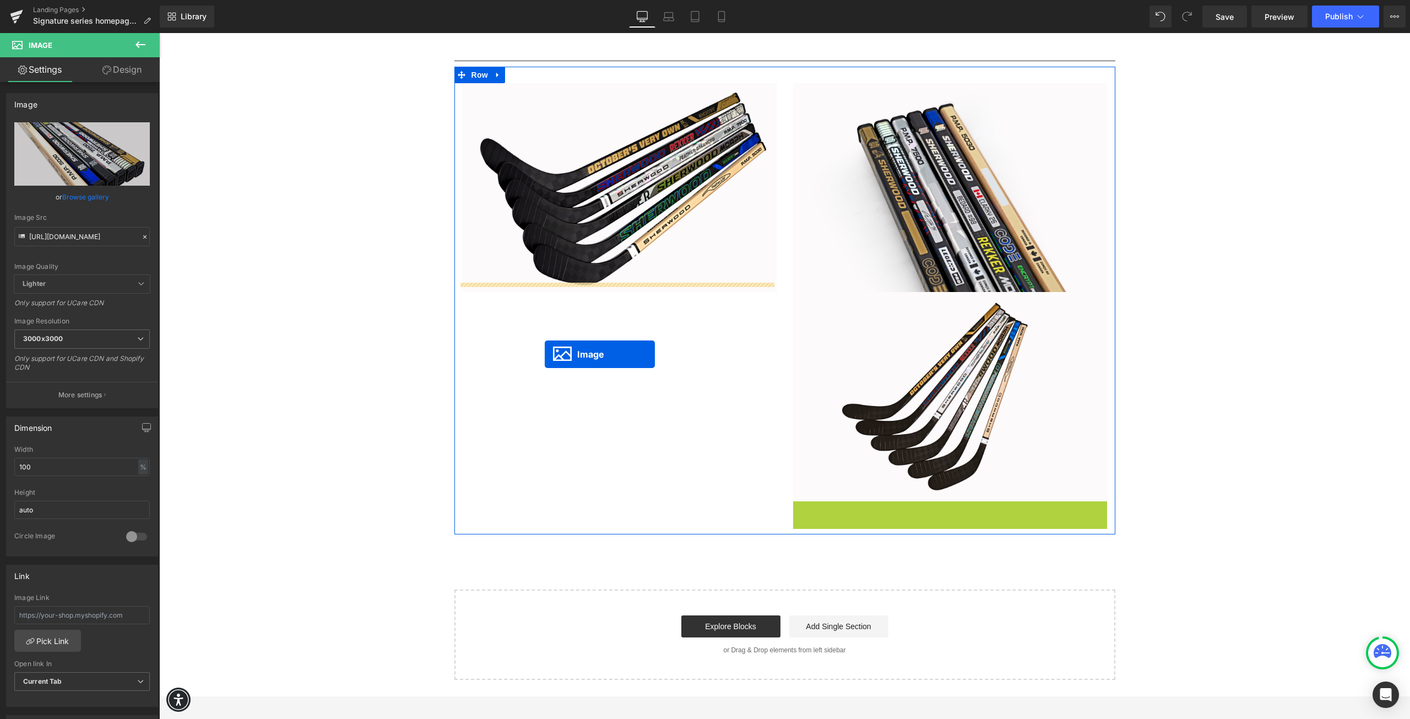
drag, startPoint x: 928, startPoint y: 596, endPoint x: 544, endPoint y: 354, distance: 453.9
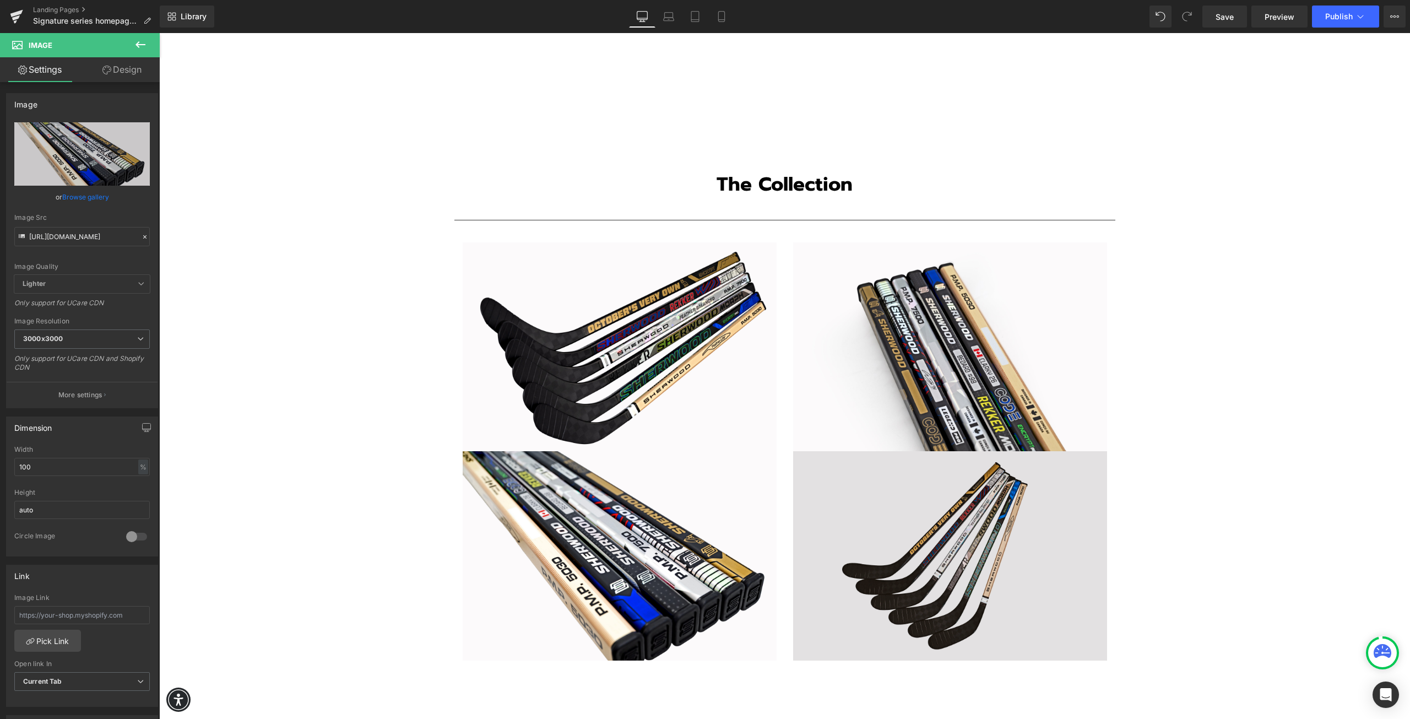
scroll to position [1807, 0]
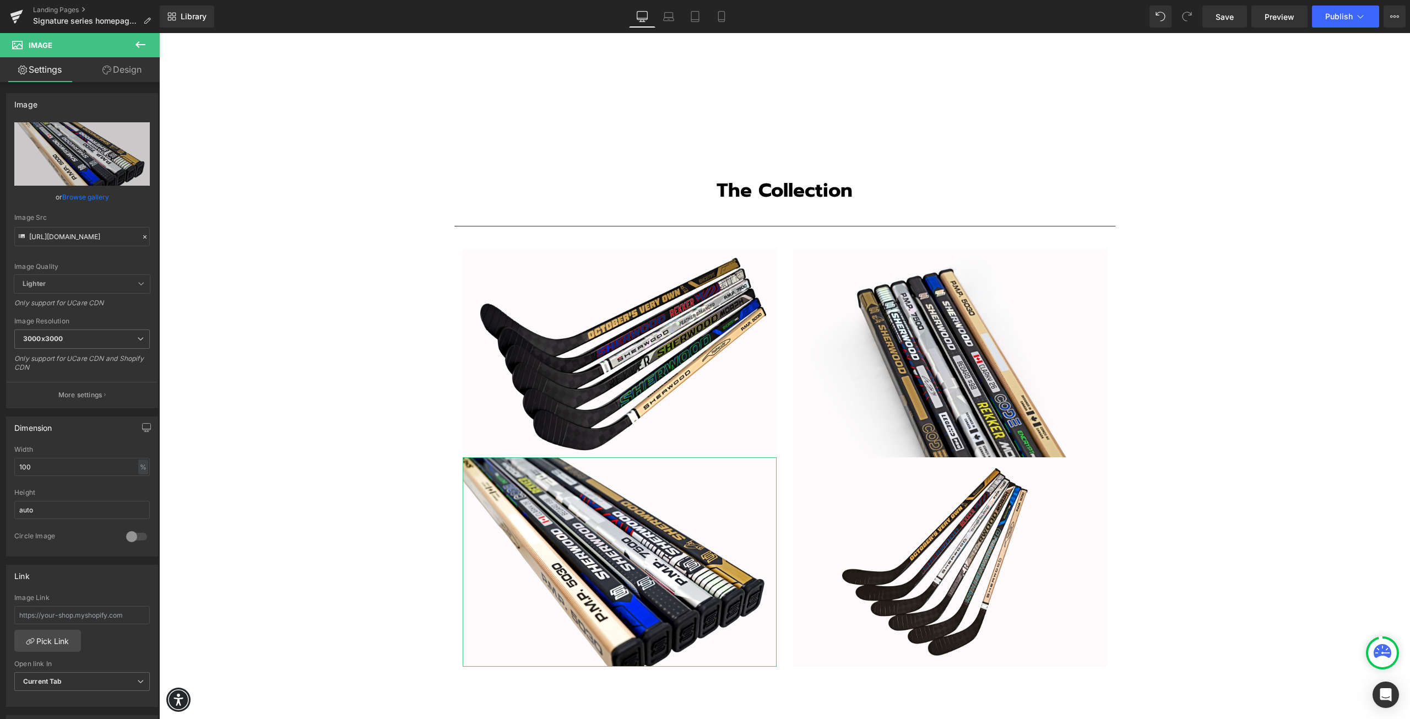
click at [116, 68] on link "Design" at bounding box center [122, 69] width 80 height 25
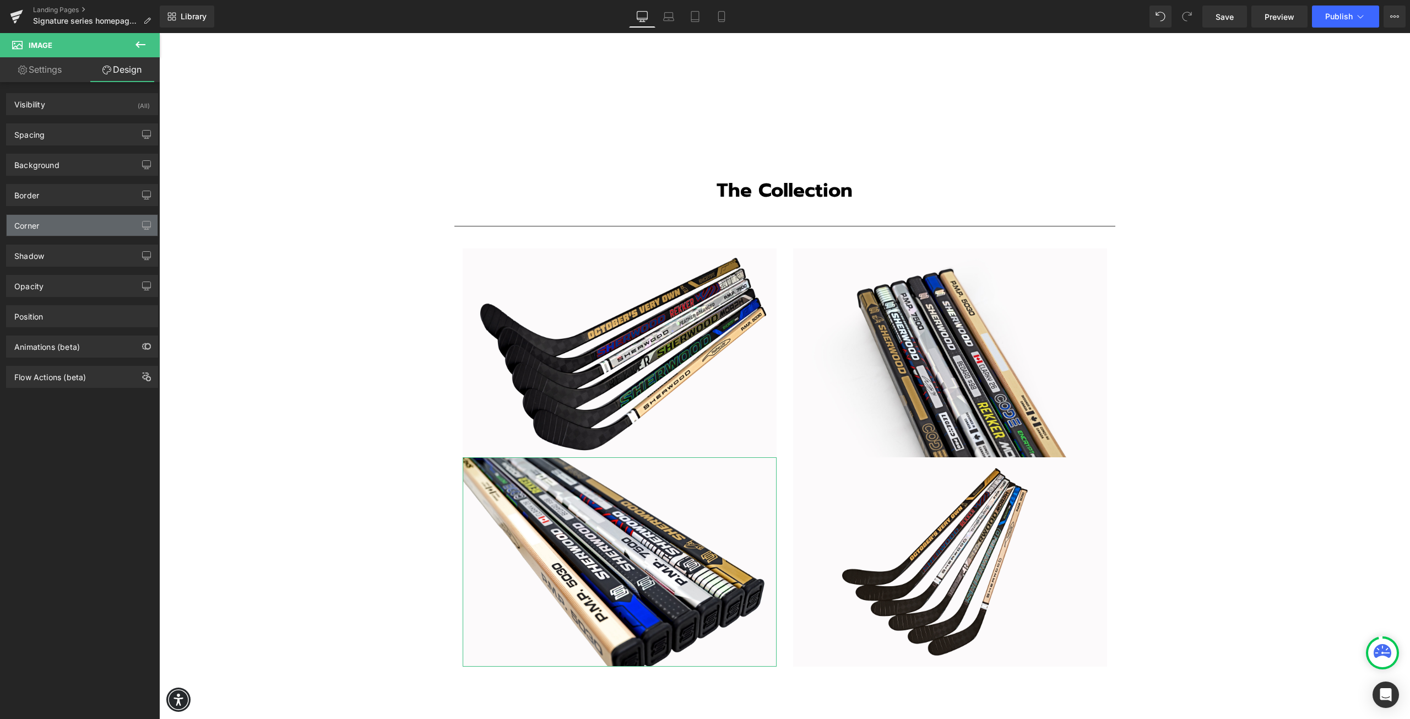
type input "0"
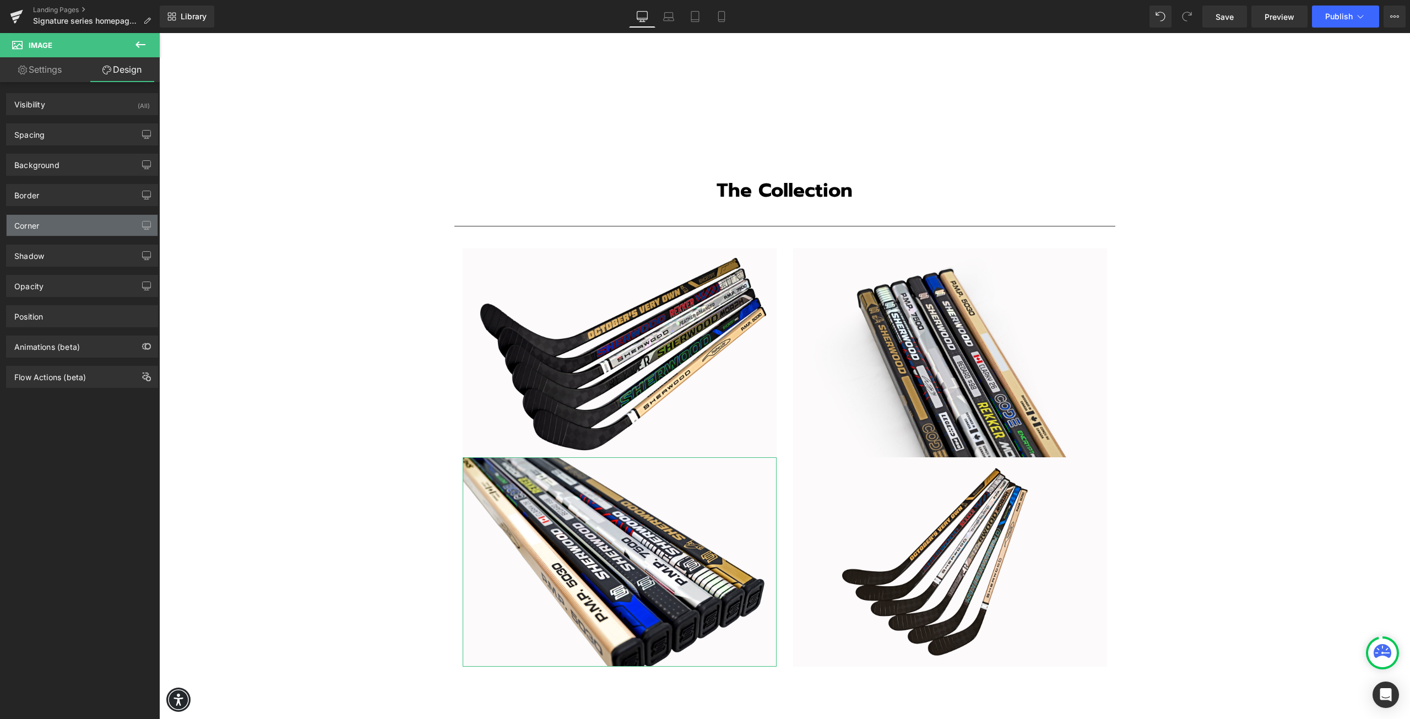
type input "0"
click at [55, 134] on div "Spacing" at bounding box center [82, 134] width 151 height 21
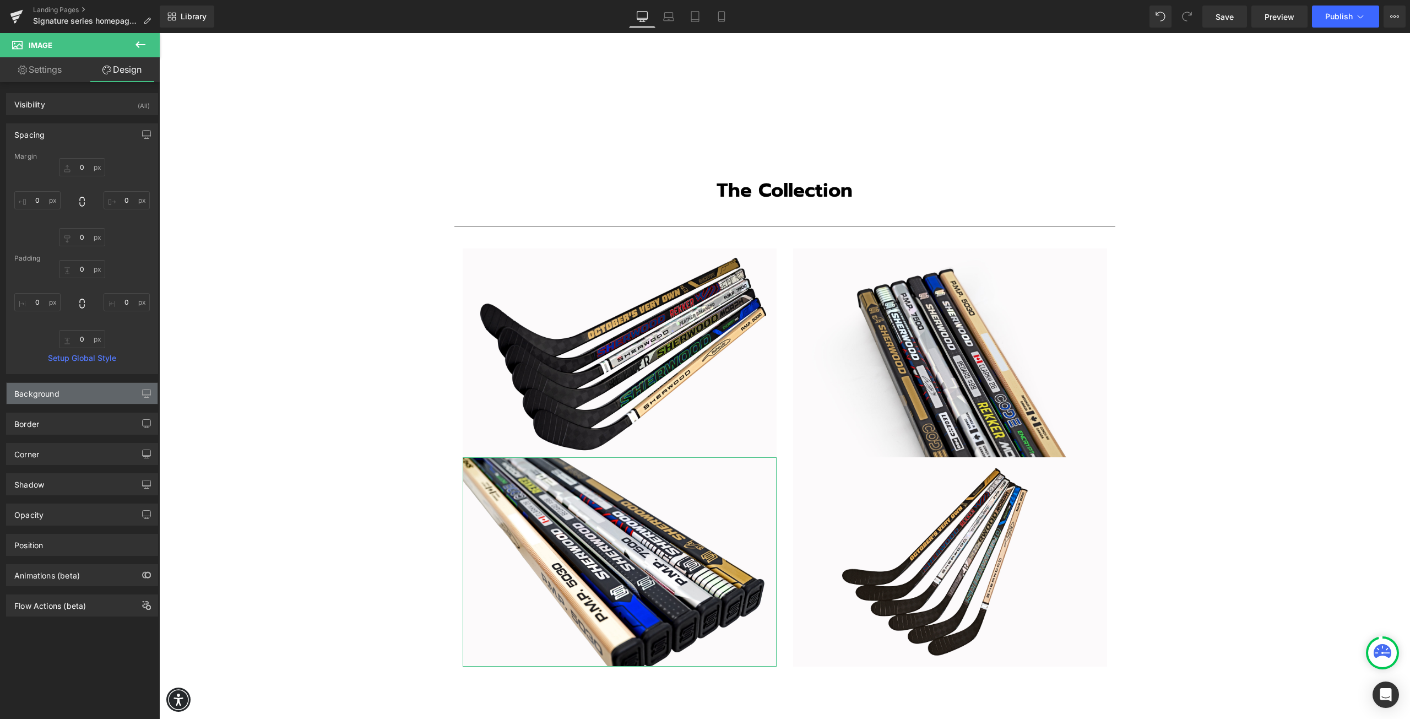
click at [83, 392] on div "Background" at bounding box center [82, 393] width 151 height 21
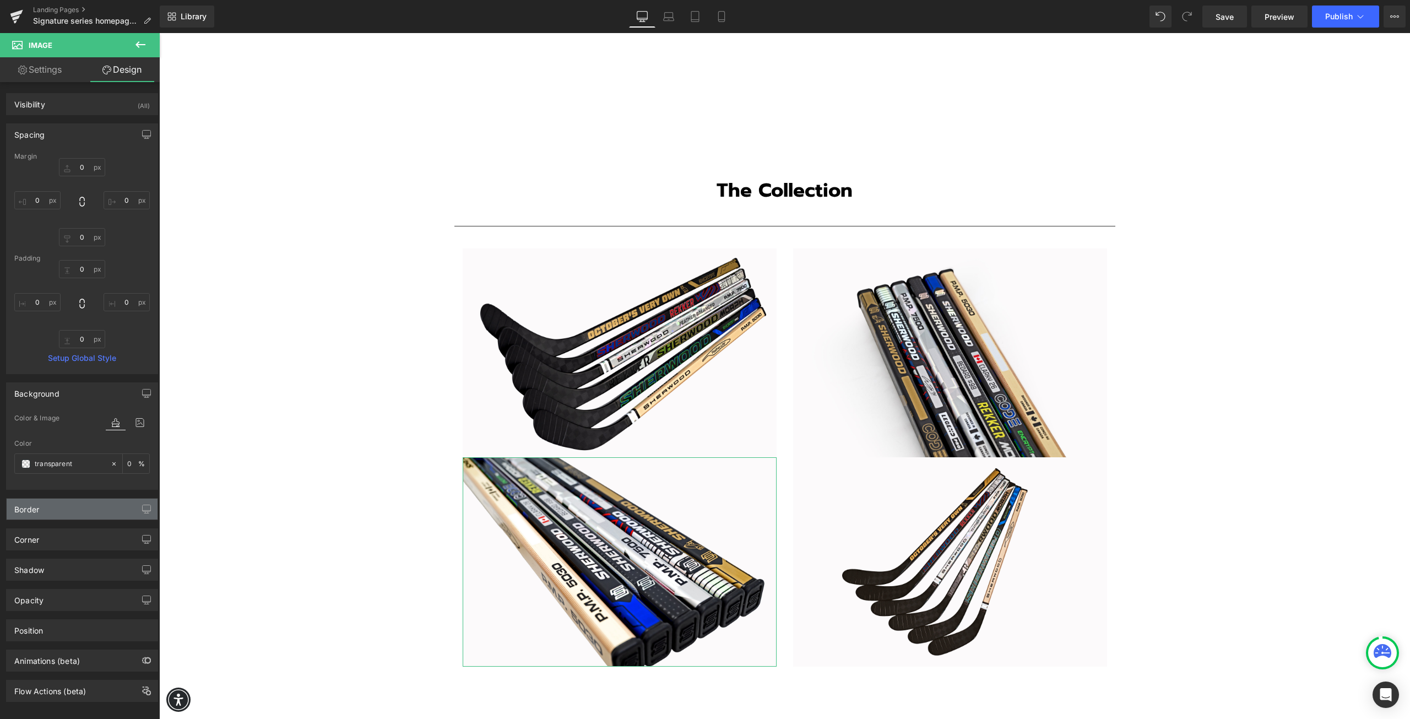
click at [74, 511] on div "Border" at bounding box center [82, 509] width 151 height 21
click at [70, 511] on div "Border" at bounding box center [82, 509] width 151 height 21
click at [69, 396] on div "Background" at bounding box center [82, 393] width 151 height 21
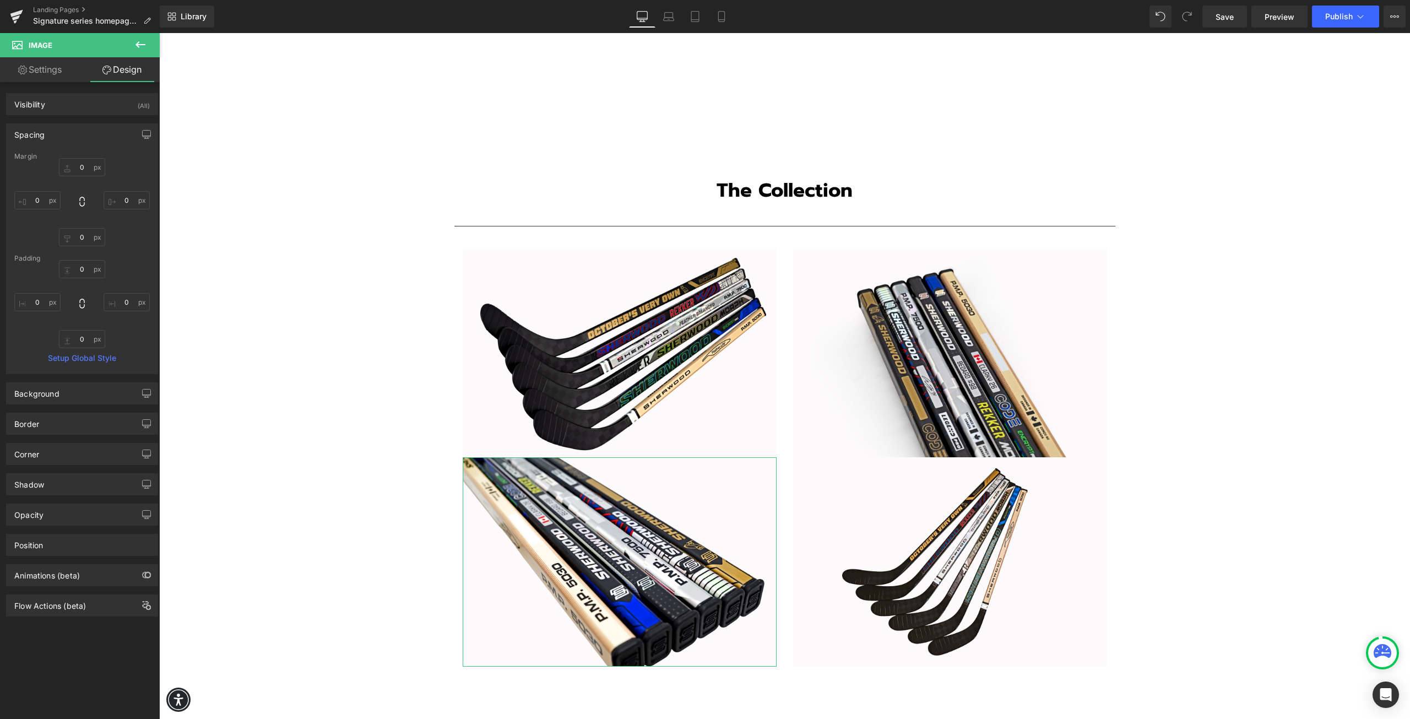
click at [61, 133] on div "Spacing" at bounding box center [82, 134] width 151 height 21
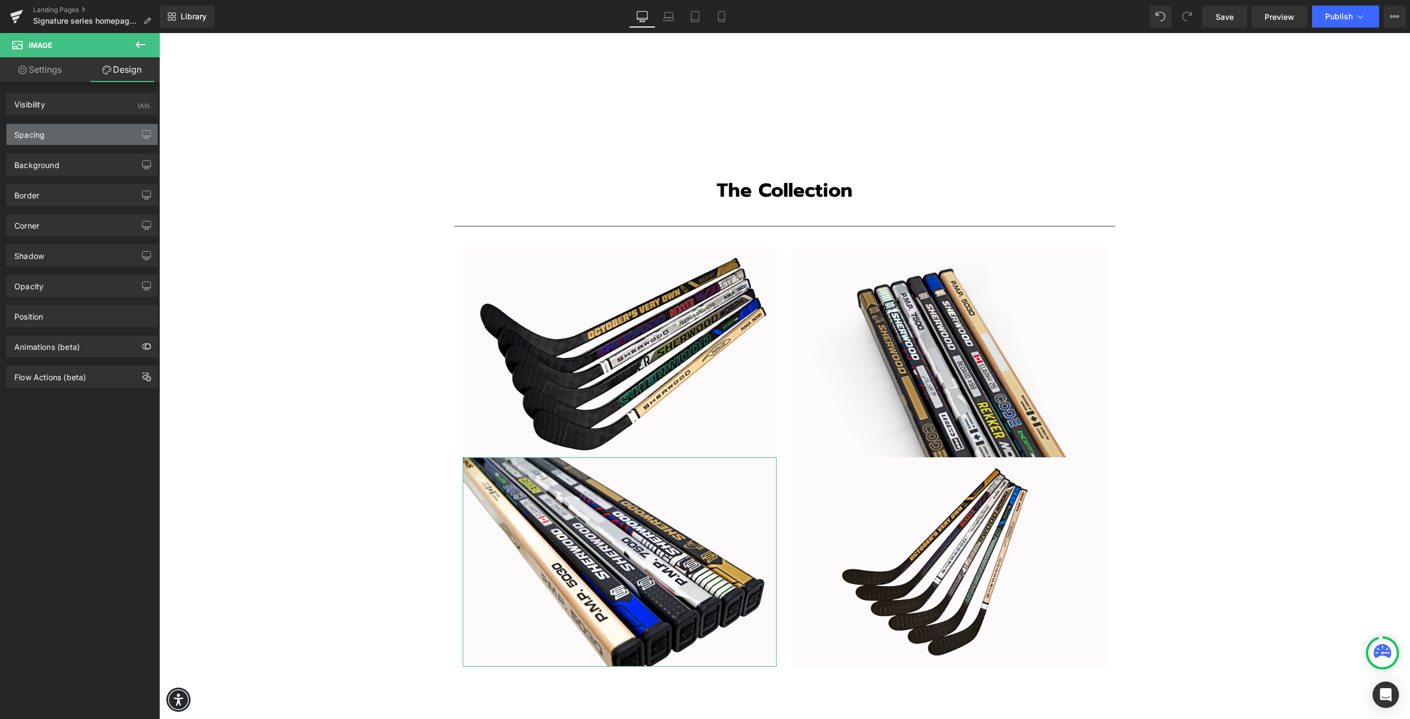
click at [55, 136] on div "Spacing" at bounding box center [82, 134] width 151 height 21
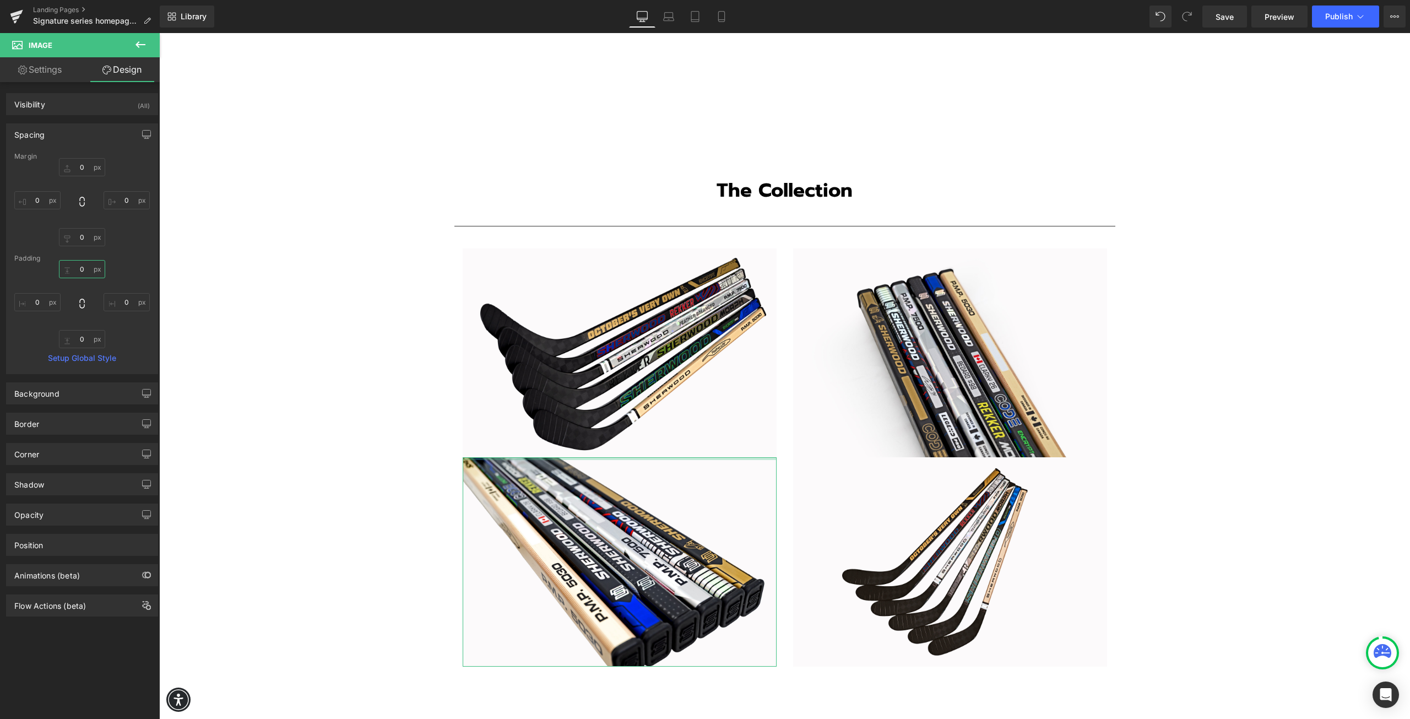
click at [85, 271] on input "0" at bounding box center [82, 269] width 46 height 18
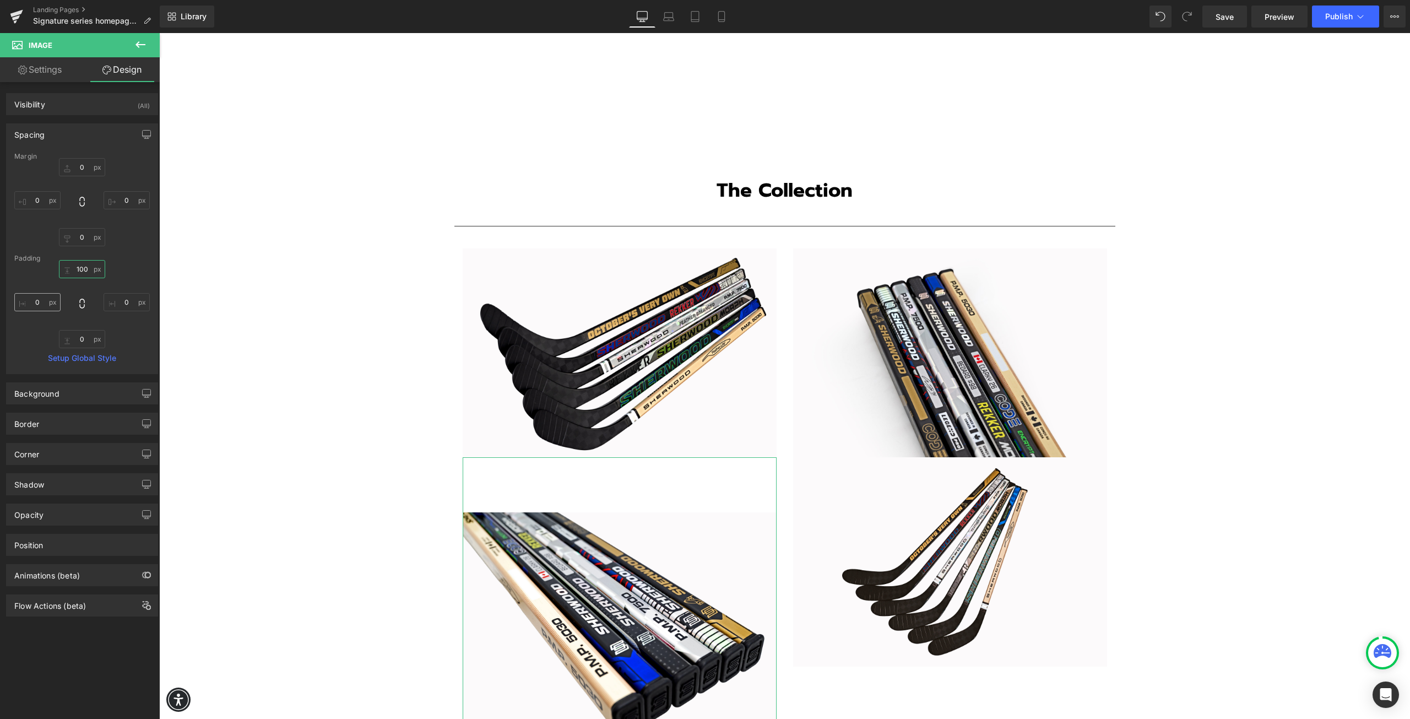
type input "100"
click at [42, 299] on input "0" at bounding box center [37, 302] width 46 height 18
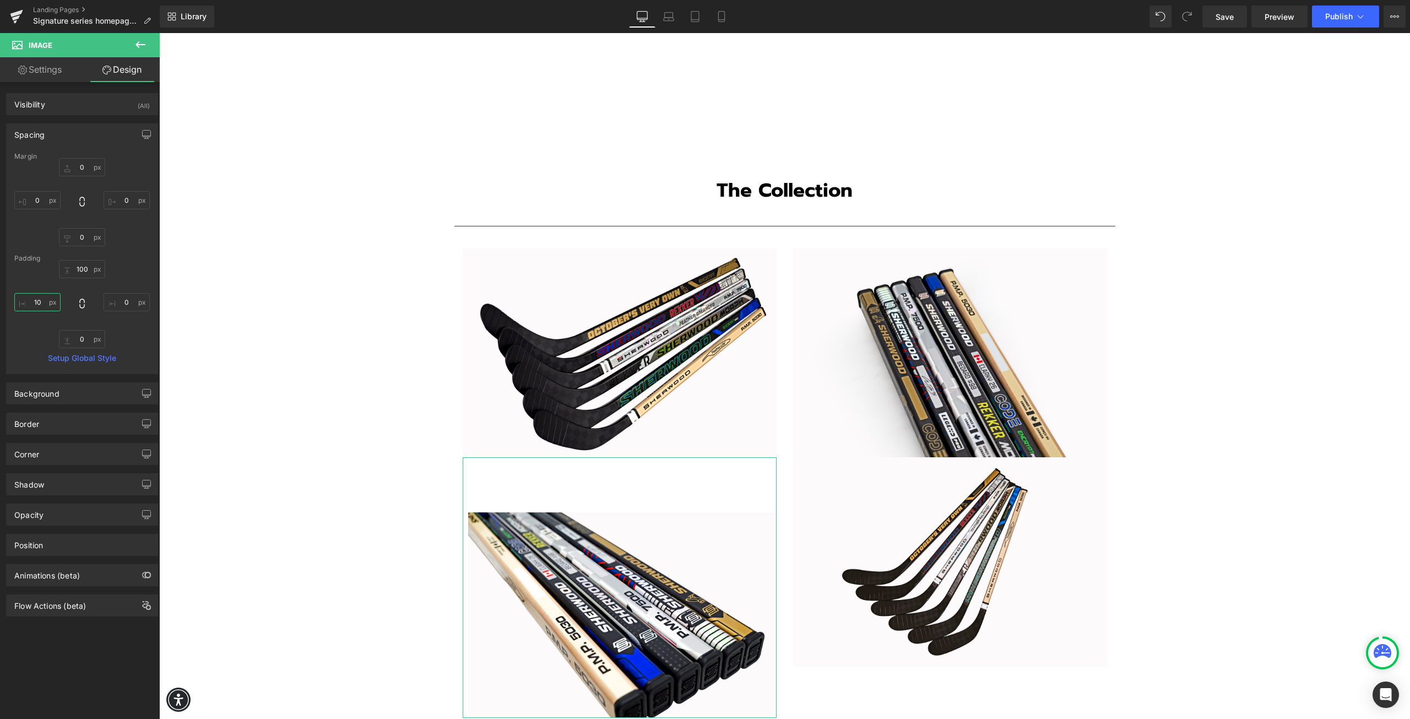
type input "1"
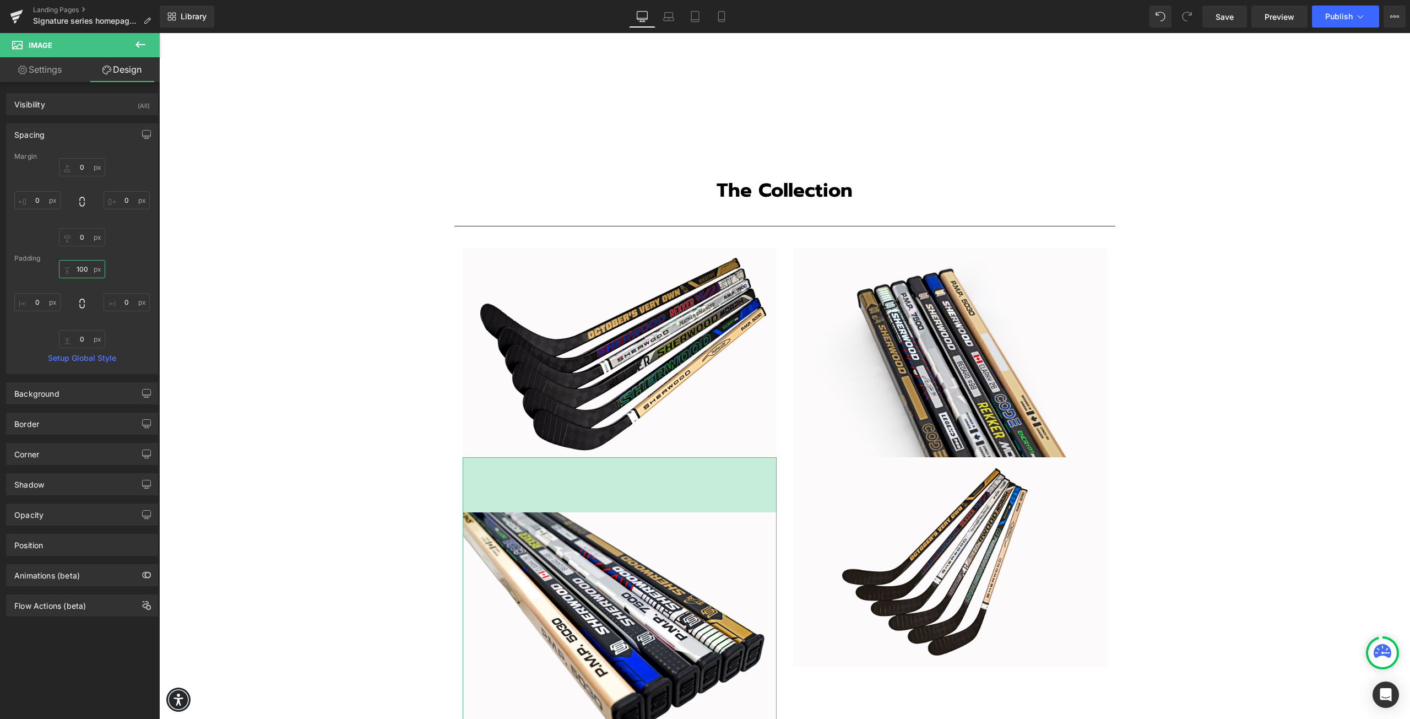
click at [88, 273] on input "100" at bounding box center [82, 269] width 46 height 18
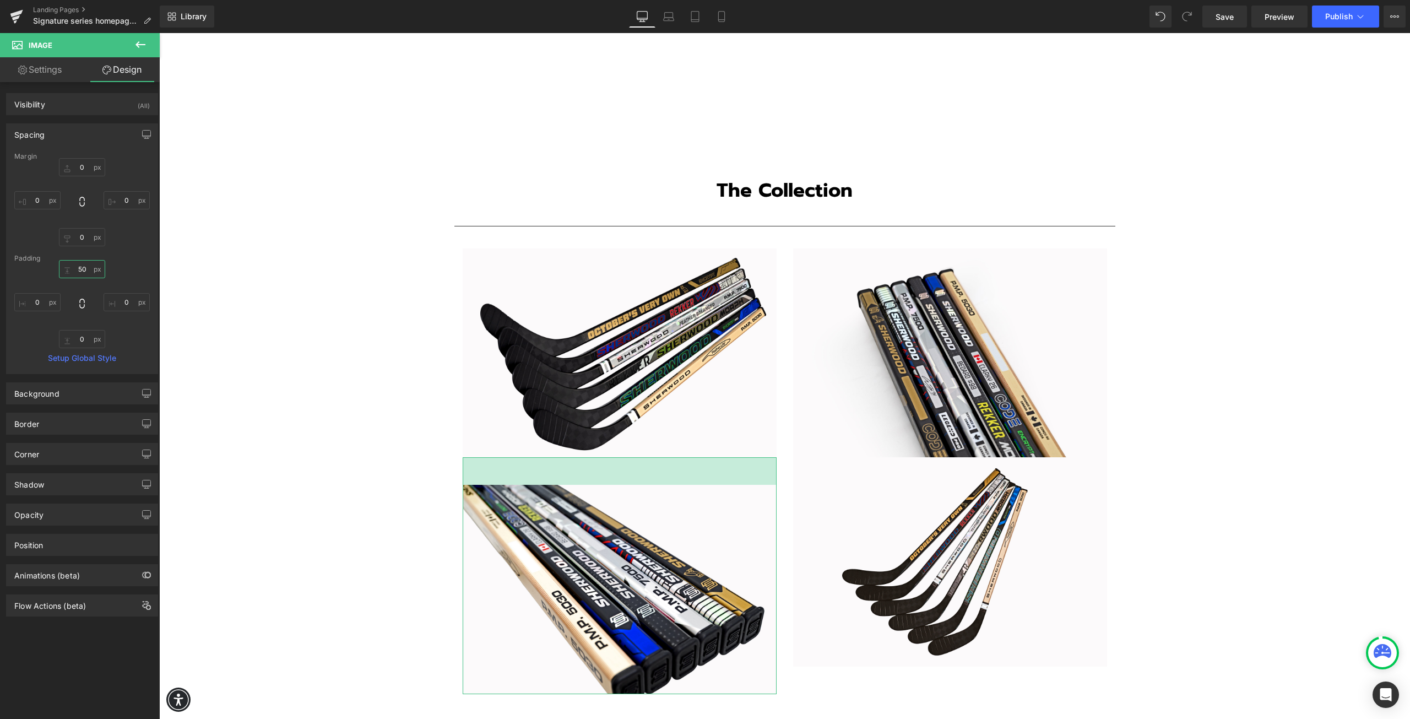
click at [86, 274] on input "50" at bounding box center [82, 269] width 46 height 18
type input "5"
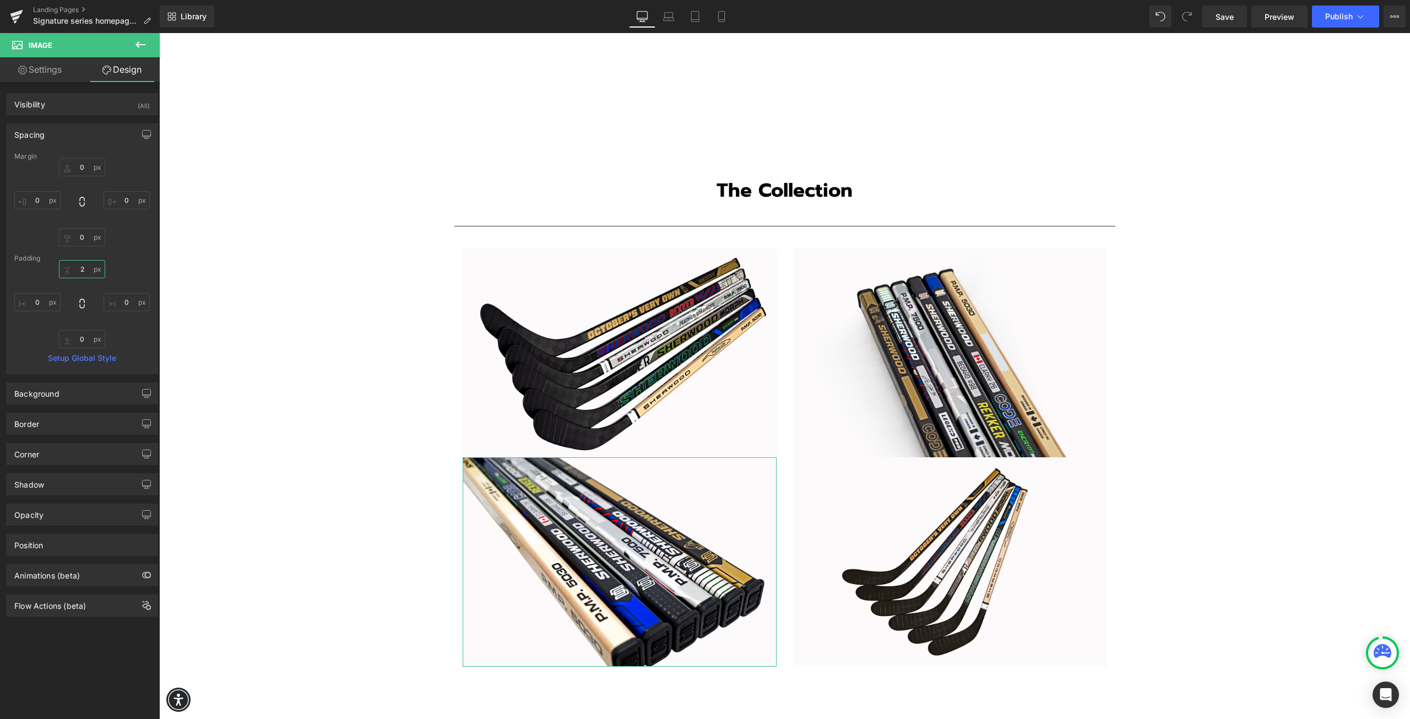
type input "25"
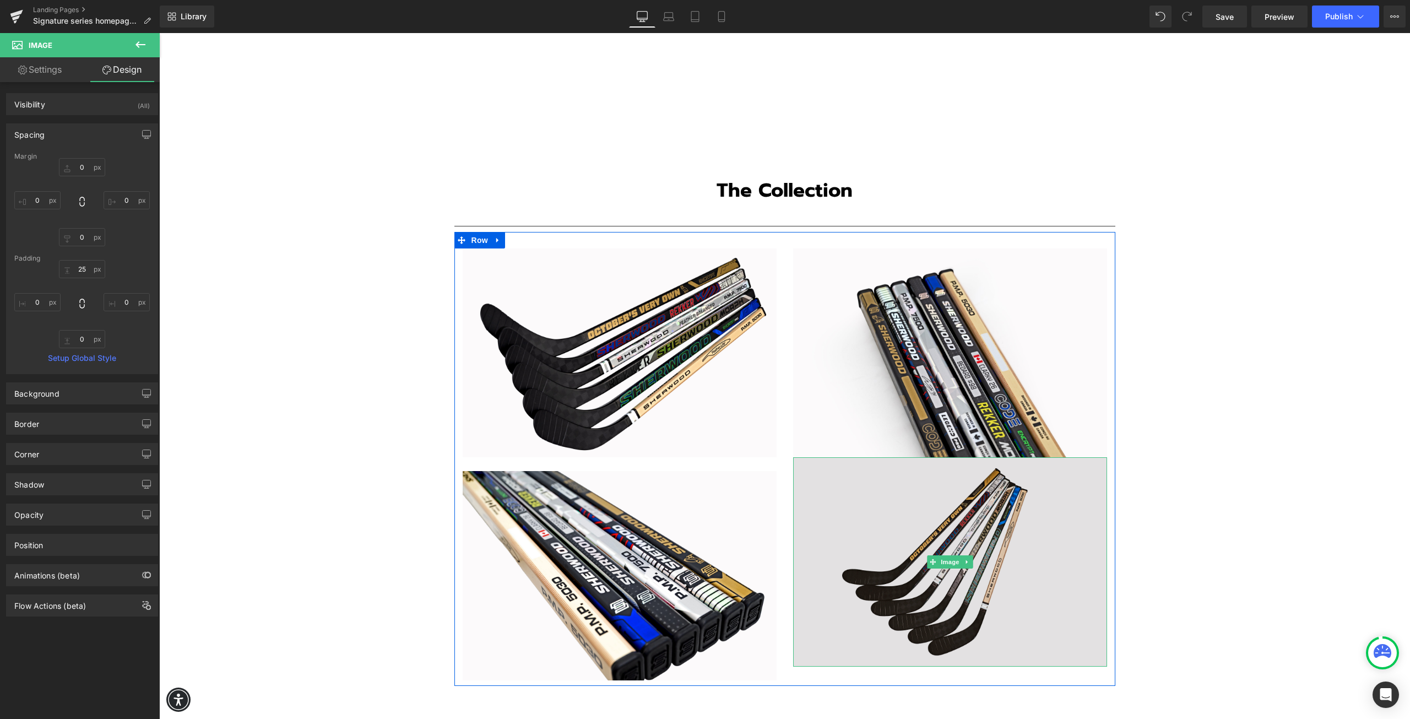
click at [855, 517] on img at bounding box center [950, 561] width 314 height 209
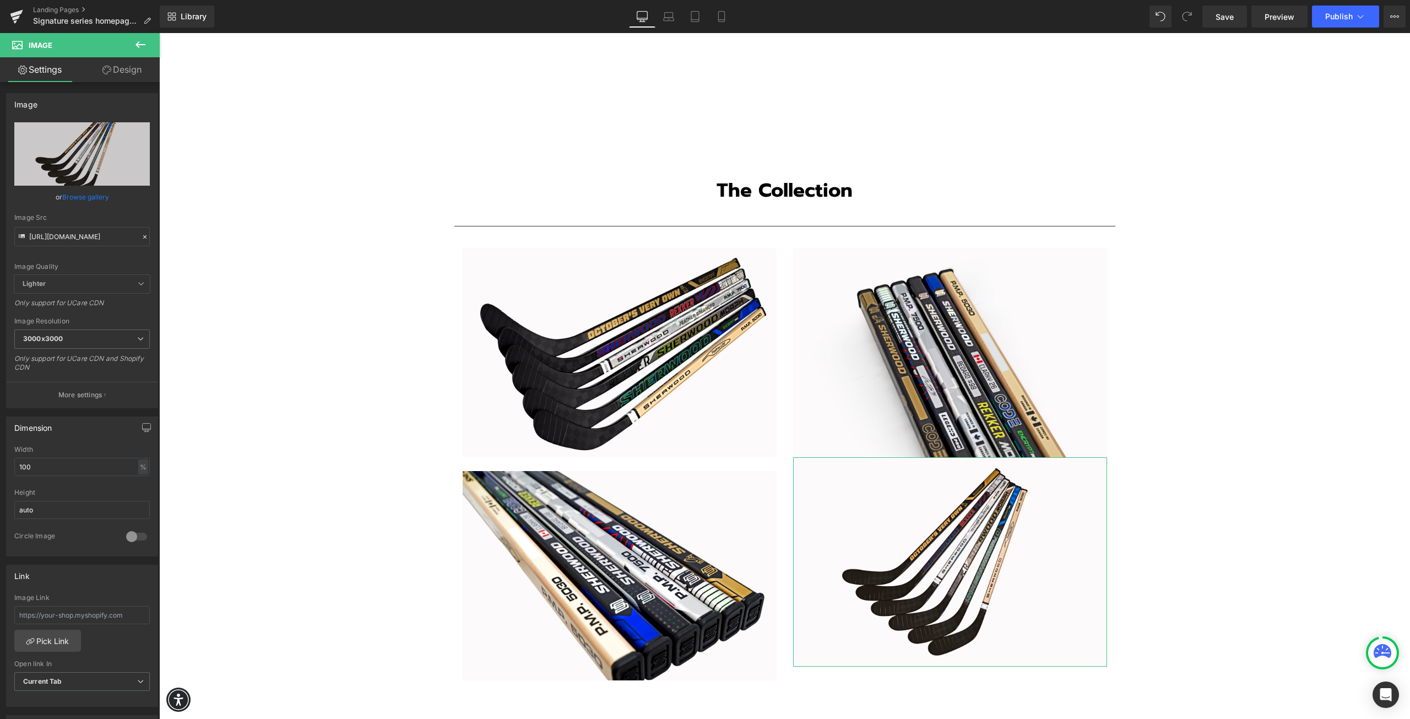
click at [143, 69] on link "Design" at bounding box center [122, 69] width 80 height 25
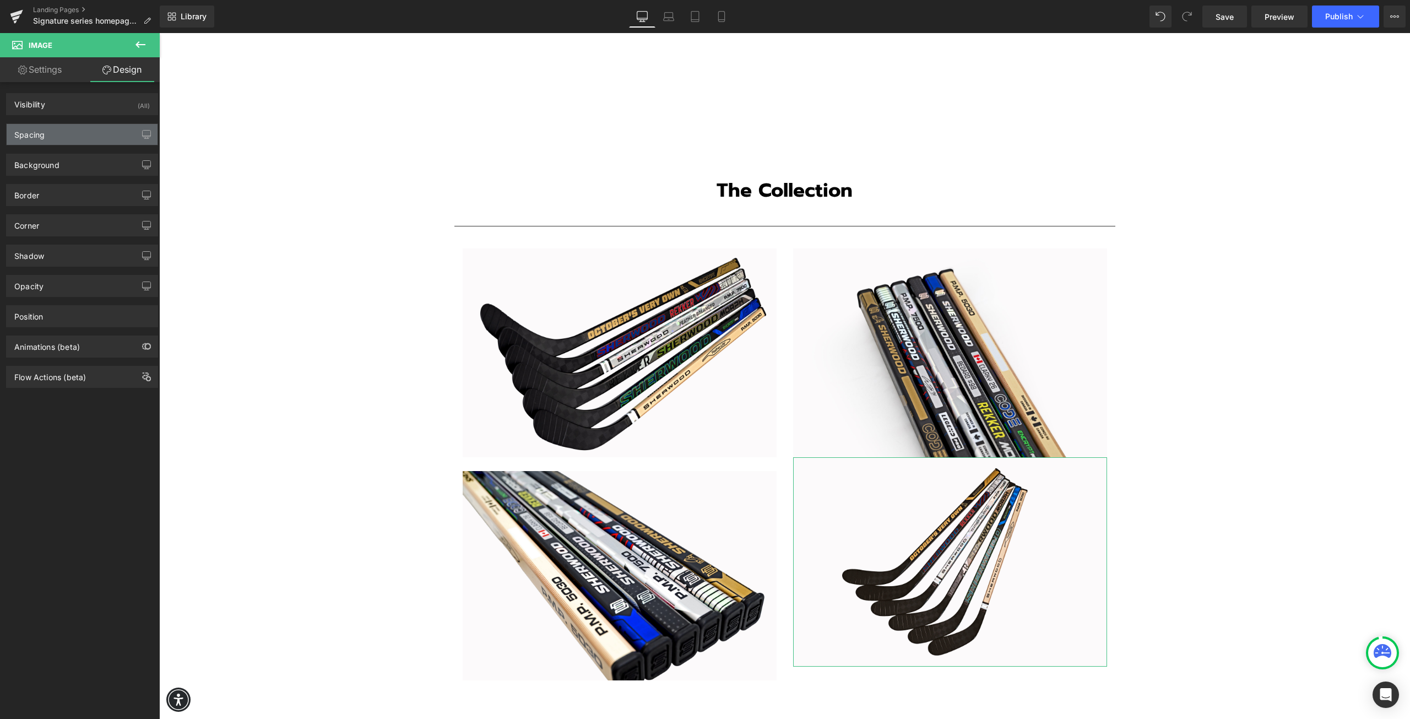
click at [60, 137] on div "Spacing" at bounding box center [82, 134] width 151 height 21
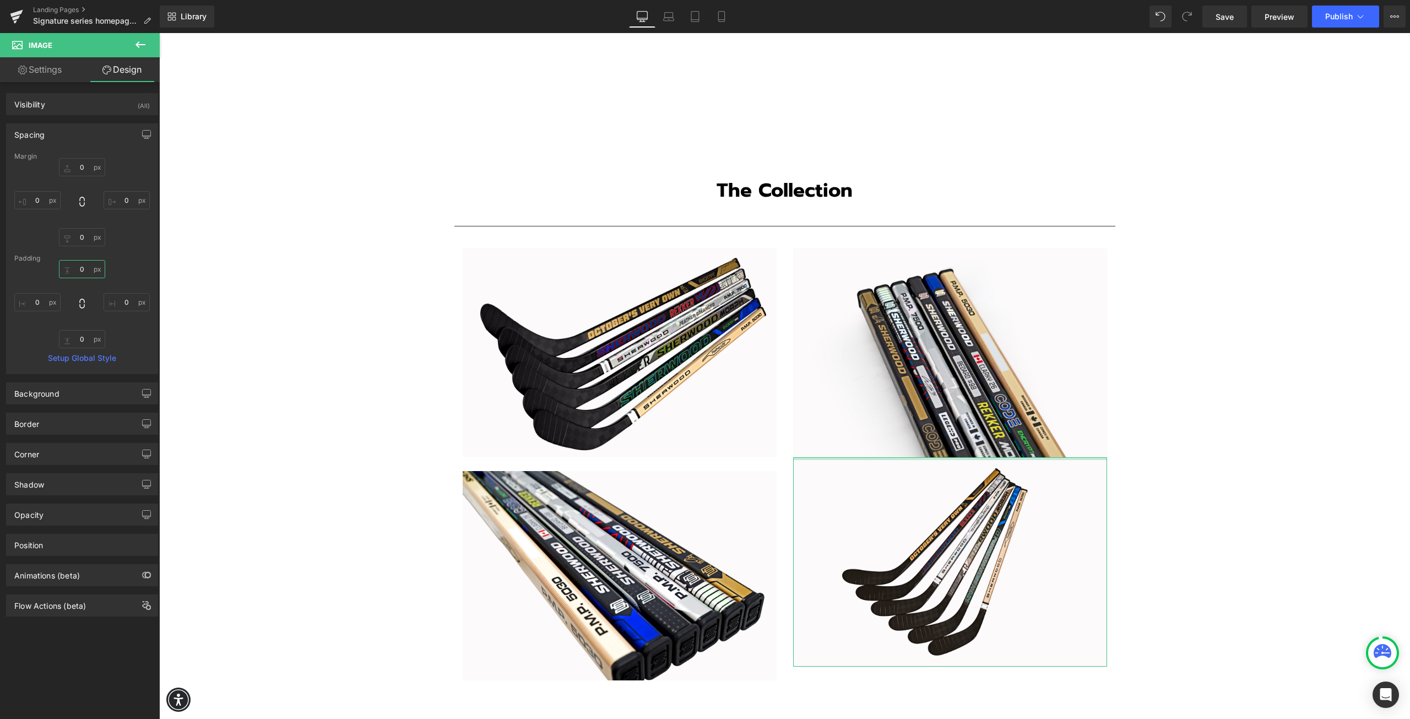
click at [82, 272] on input "0" at bounding box center [82, 269] width 46 height 18
type input "25"
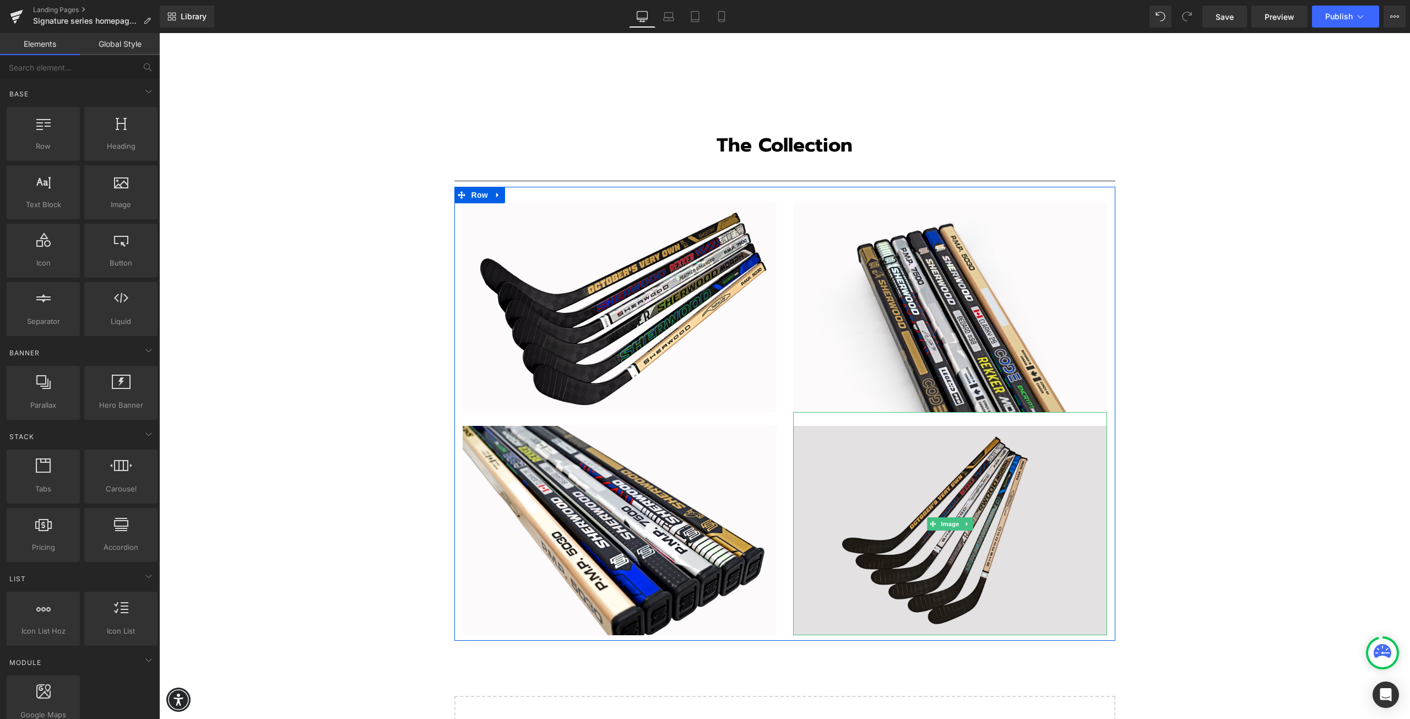
scroll to position [1862, 0]
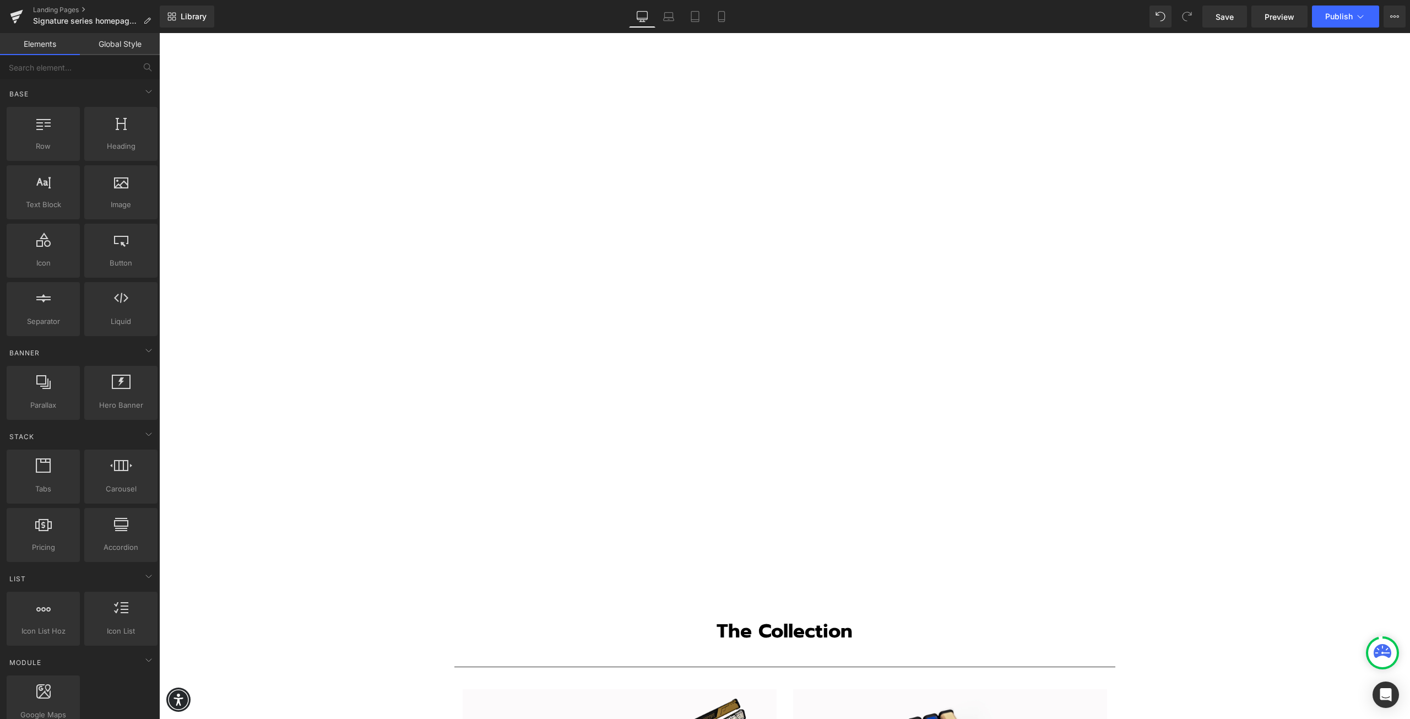
scroll to position [1201, 0]
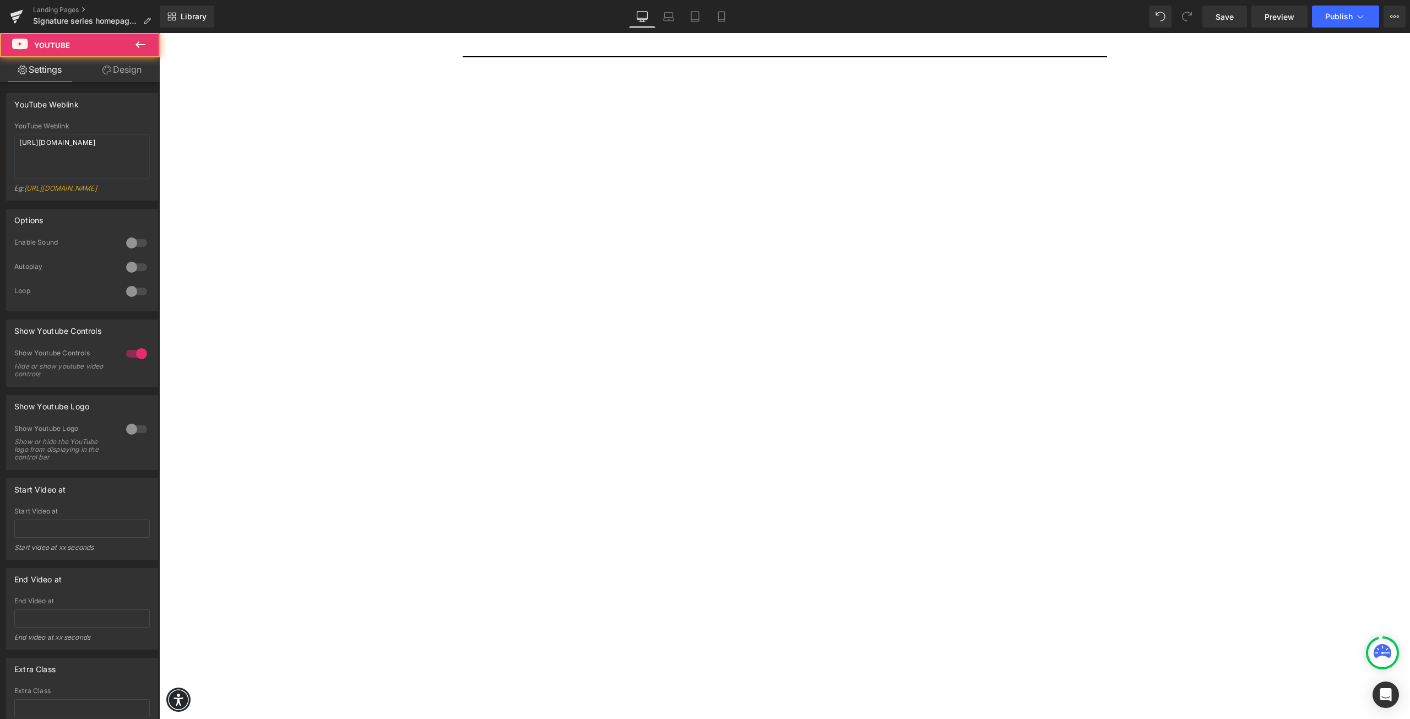
click at [839, 380] on div at bounding box center [784, 415] width 1251 height 704
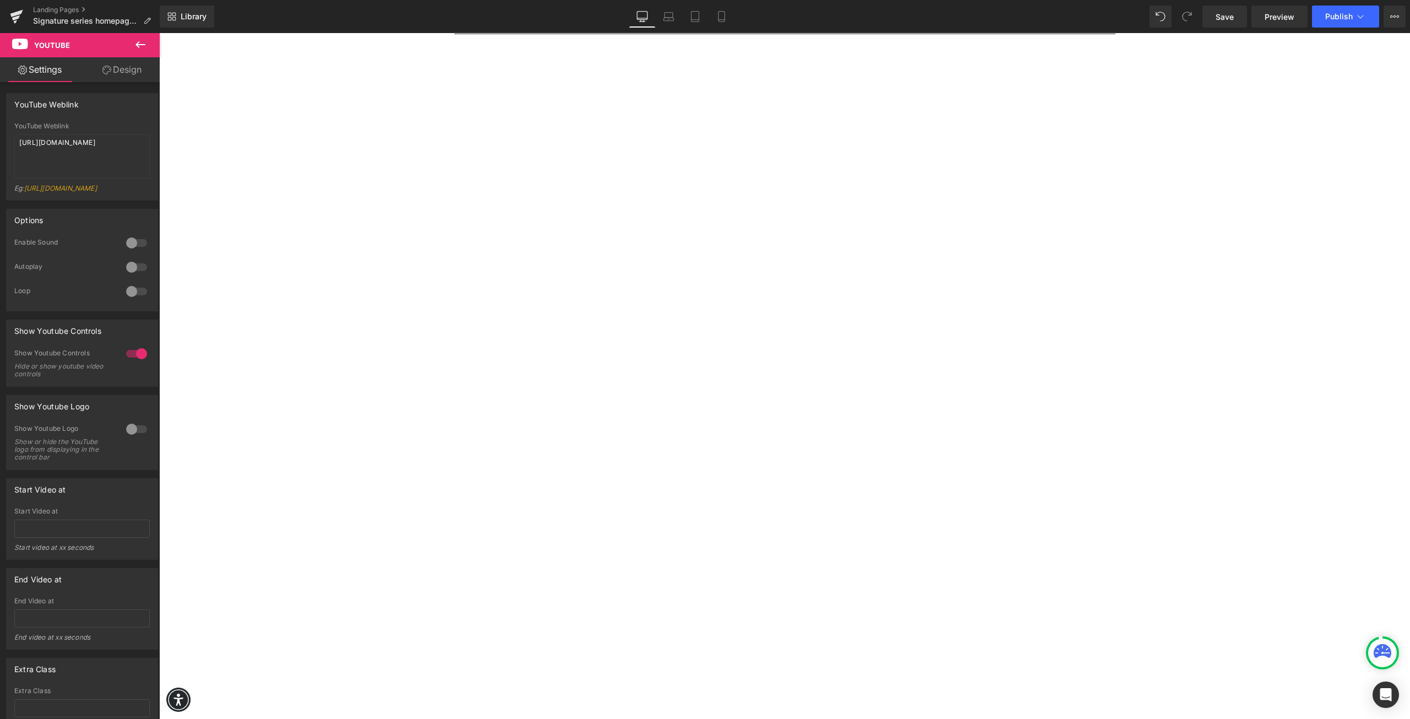
scroll to position [209, 0]
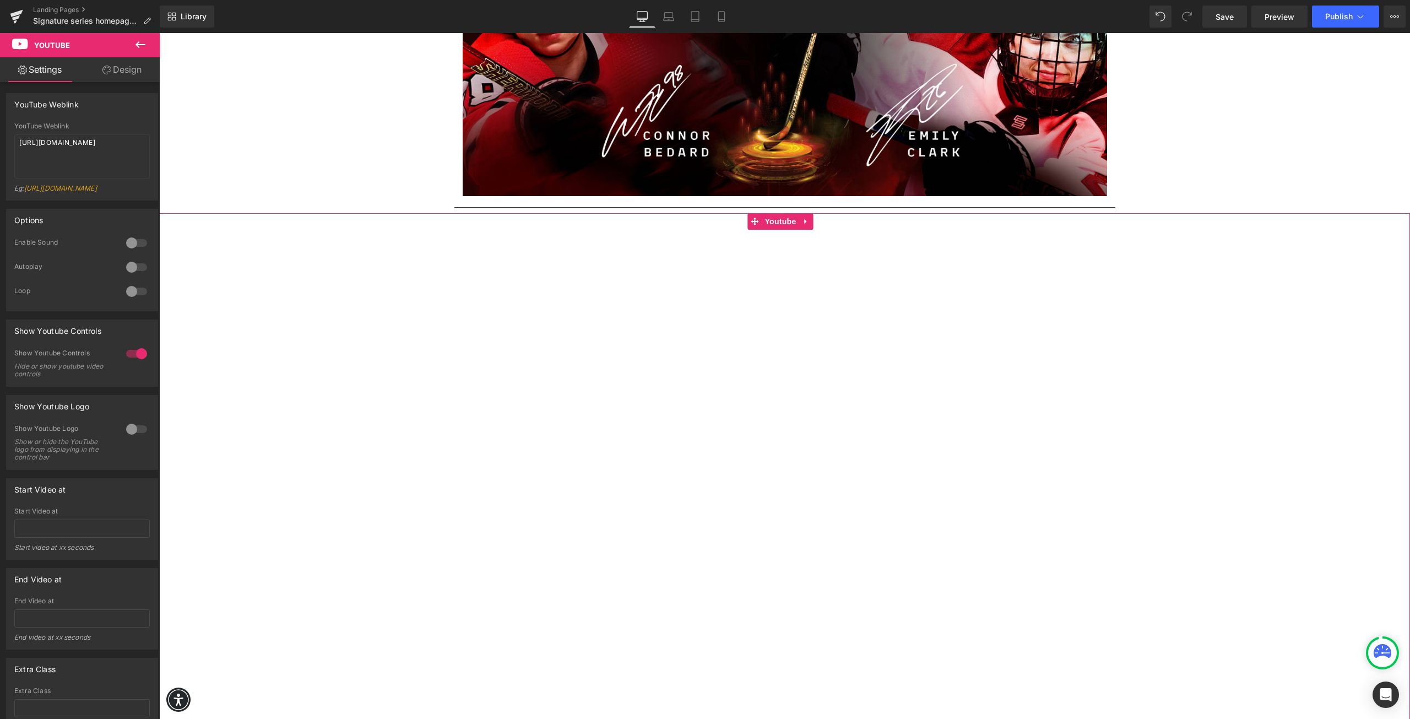
click at [608, 478] on div at bounding box center [784, 565] width 1251 height 704
drag, startPoint x: 121, startPoint y: 74, endPoint x: 101, endPoint y: 225, distance: 152.3
click at [121, 74] on link "Design" at bounding box center [122, 69] width 80 height 25
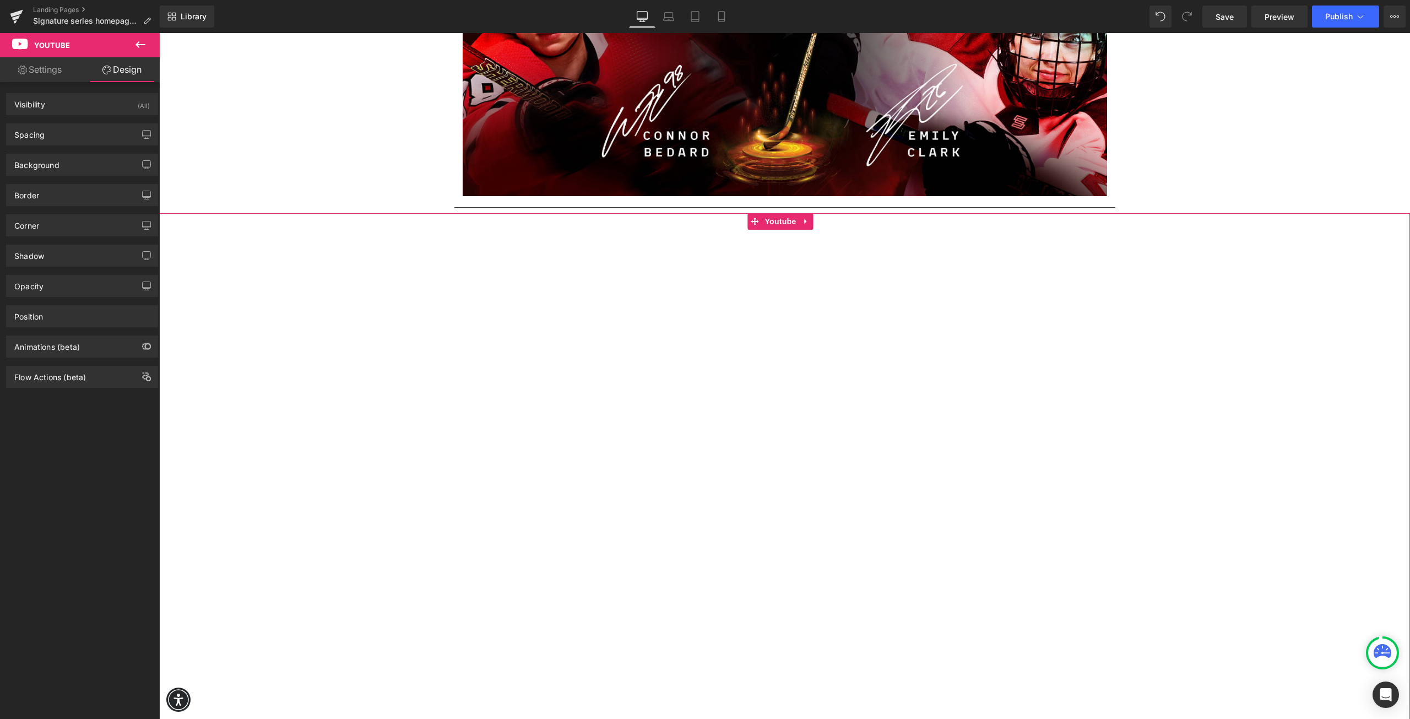
click at [46, 77] on link "Settings" at bounding box center [40, 69] width 80 height 25
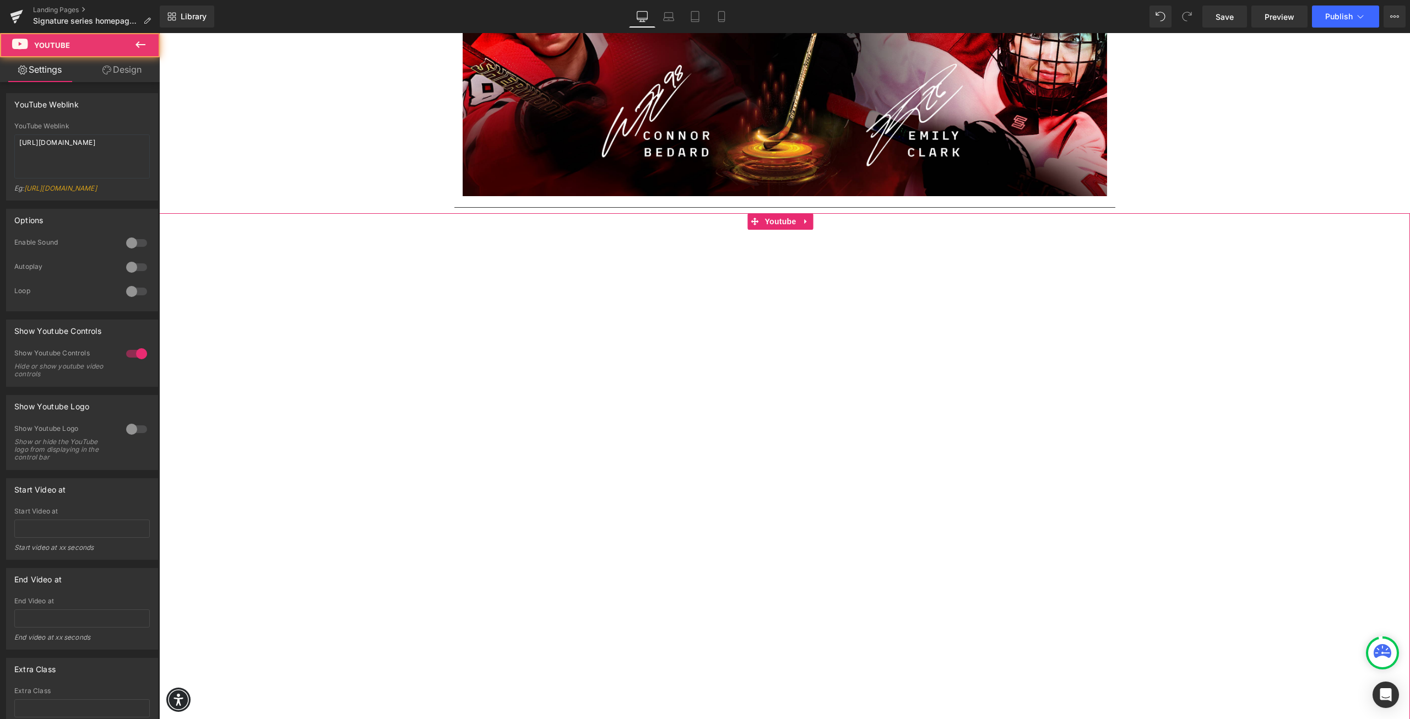
click at [480, 439] on div at bounding box center [784, 565] width 1251 height 704
drag, startPoint x: 89, startPoint y: 143, endPoint x: 116, endPoint y: 148, distance: 26.9
click at [116, 148] on textarea "[URL][DOMAIN_NAME]" at bounding box center [82, 156] width 136 height 44
click at [113, 143] on textarea "[URL][DOMAIN_NAME]" at bounding box center [82, 156] width 136 height 44
click at [115, 143] on textarea "[URL][DOMAIN_NAME]" at bounding box center [82, 156] width 136 height 44
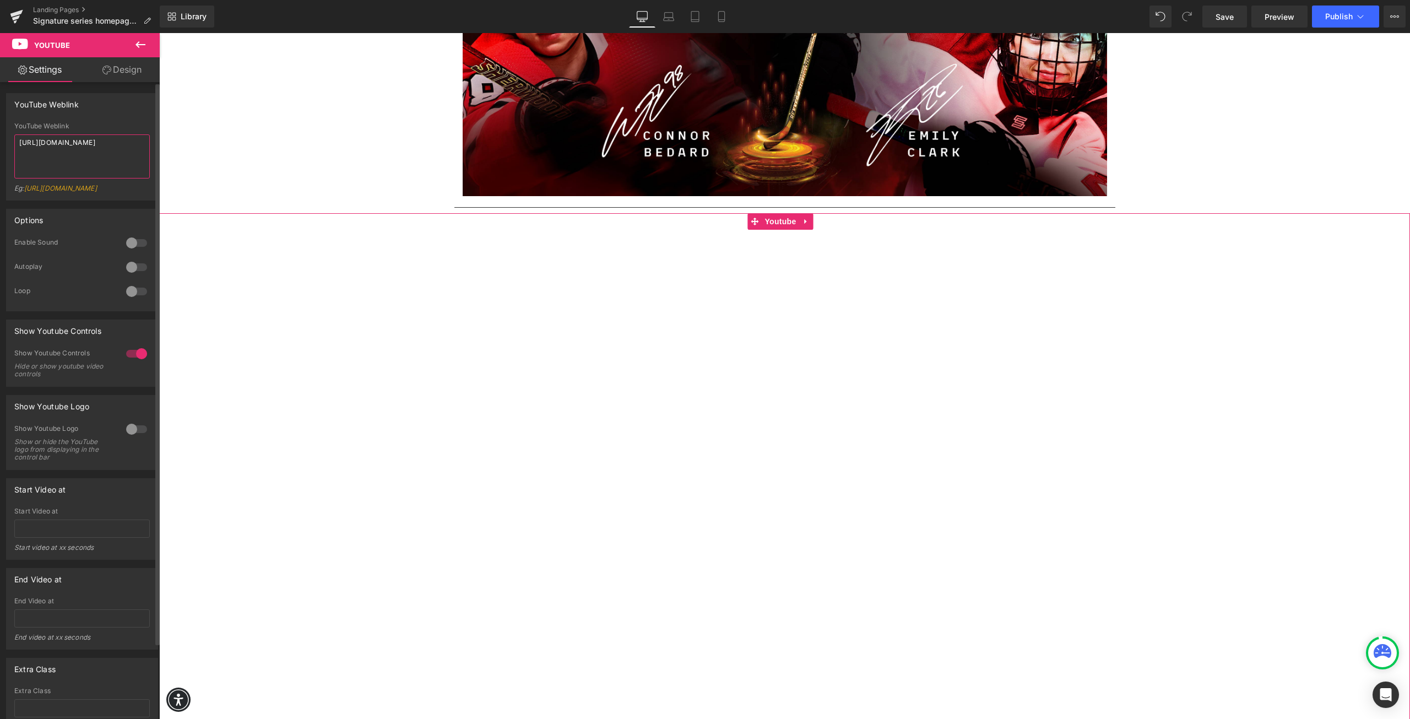
drag, startPoint x: 115, startPoint y: 143, endPoint x: 90, endPoint y: 143, distance: 25.4
click at [90, 143] on textarea "[URL][DOMAIN_NAME]" at bounding box center [82, 156] width 136 height 44
click at [115, 142] on textarea "[URL][DOMAIN_NAME]" at bounding box center [82, 156] width 136 height 44
click at [765, 493] on div at bounding box center [784, 565] width 1251 height 704
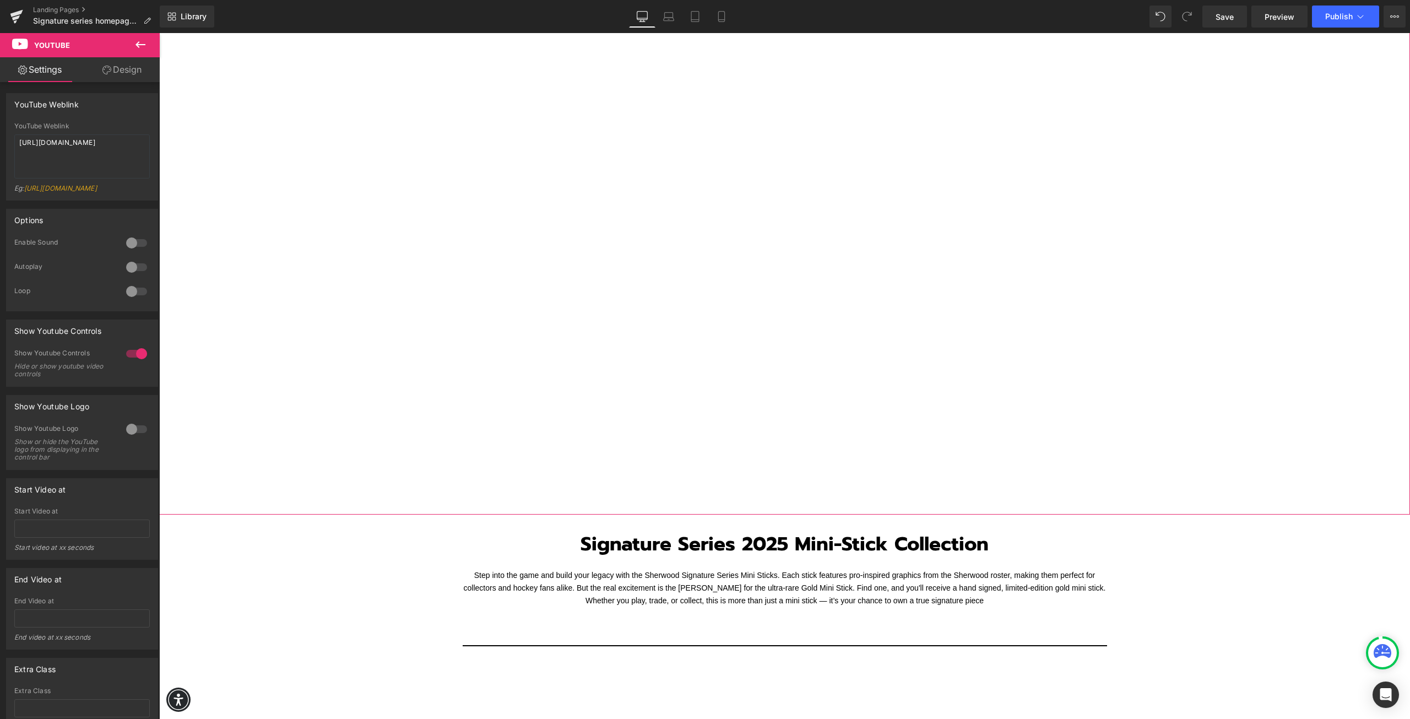
scroll to position [595, 0]
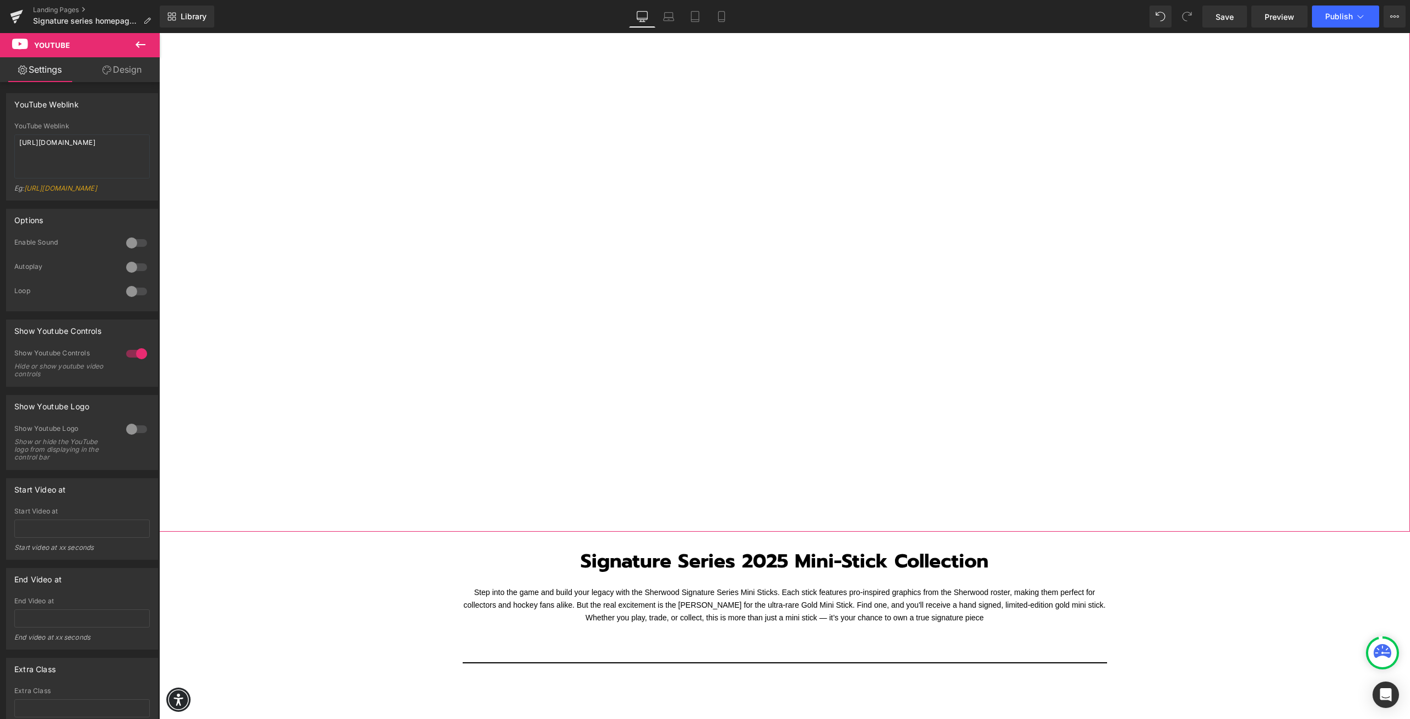
click at [127, 70] on link "Design" at bounding box center [122, 69] width 80 height 25
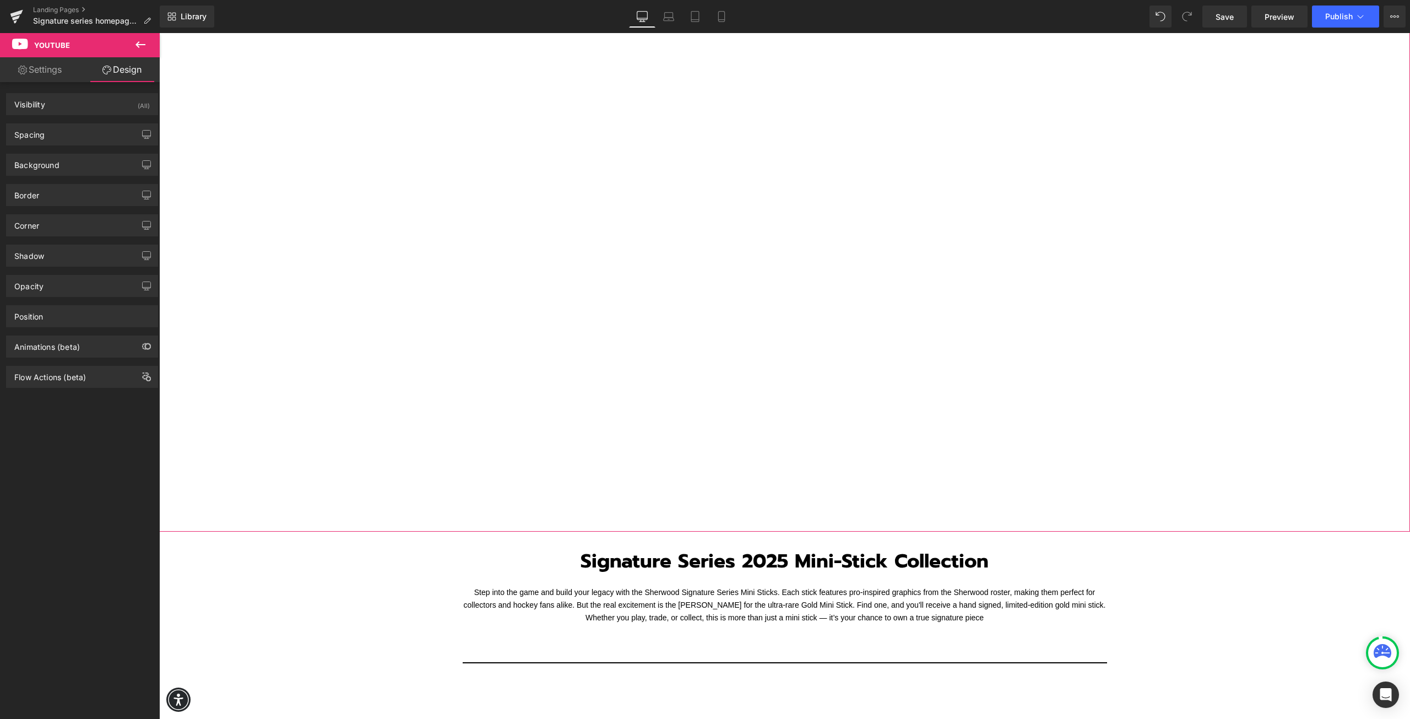
click at [39, 76] on link "Settings" at bounding box center [40, 69] width 80 height 25
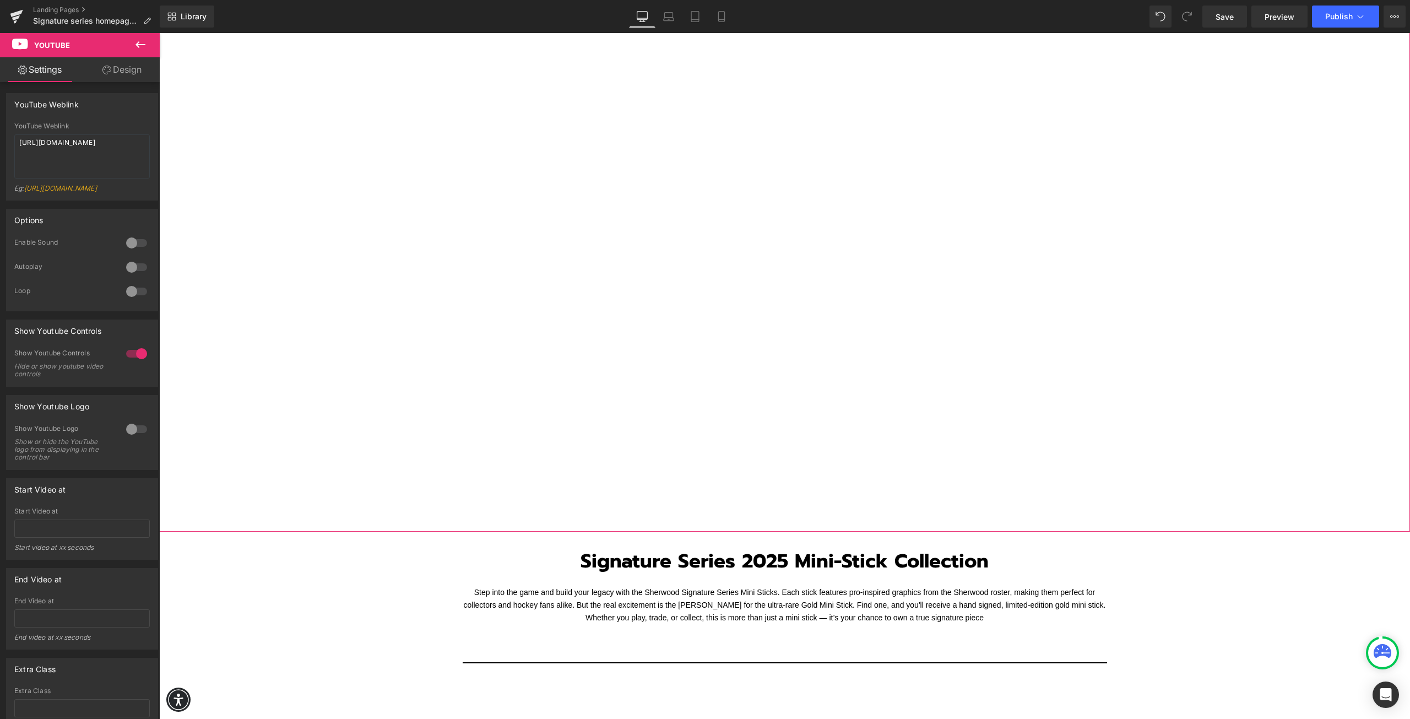
click at [99, 69] on link "Design" at bounding box center [122, 69] width 80 height 25
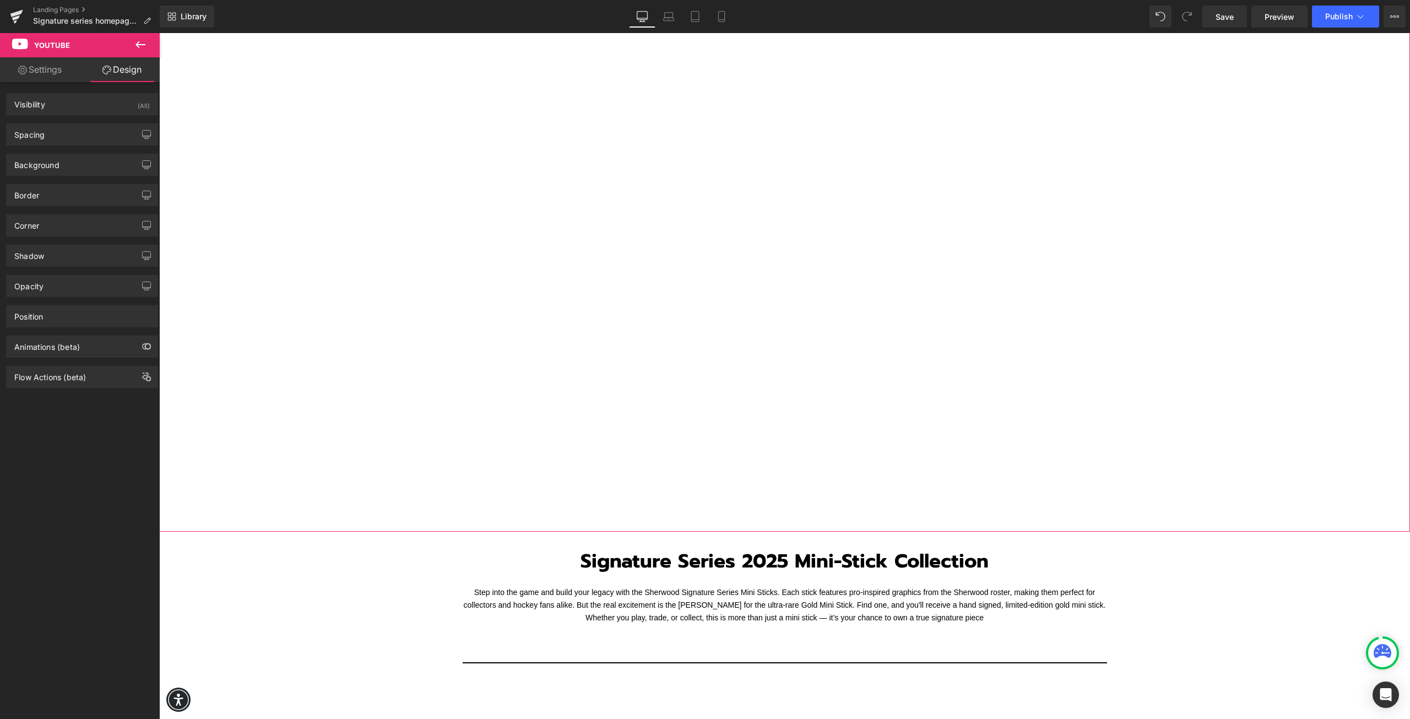
click at [43, 69] on link "Settings" at bounding box center [40, 69] width 80 height 25
